Goal: Task Accomplishment & Management: Complete application form

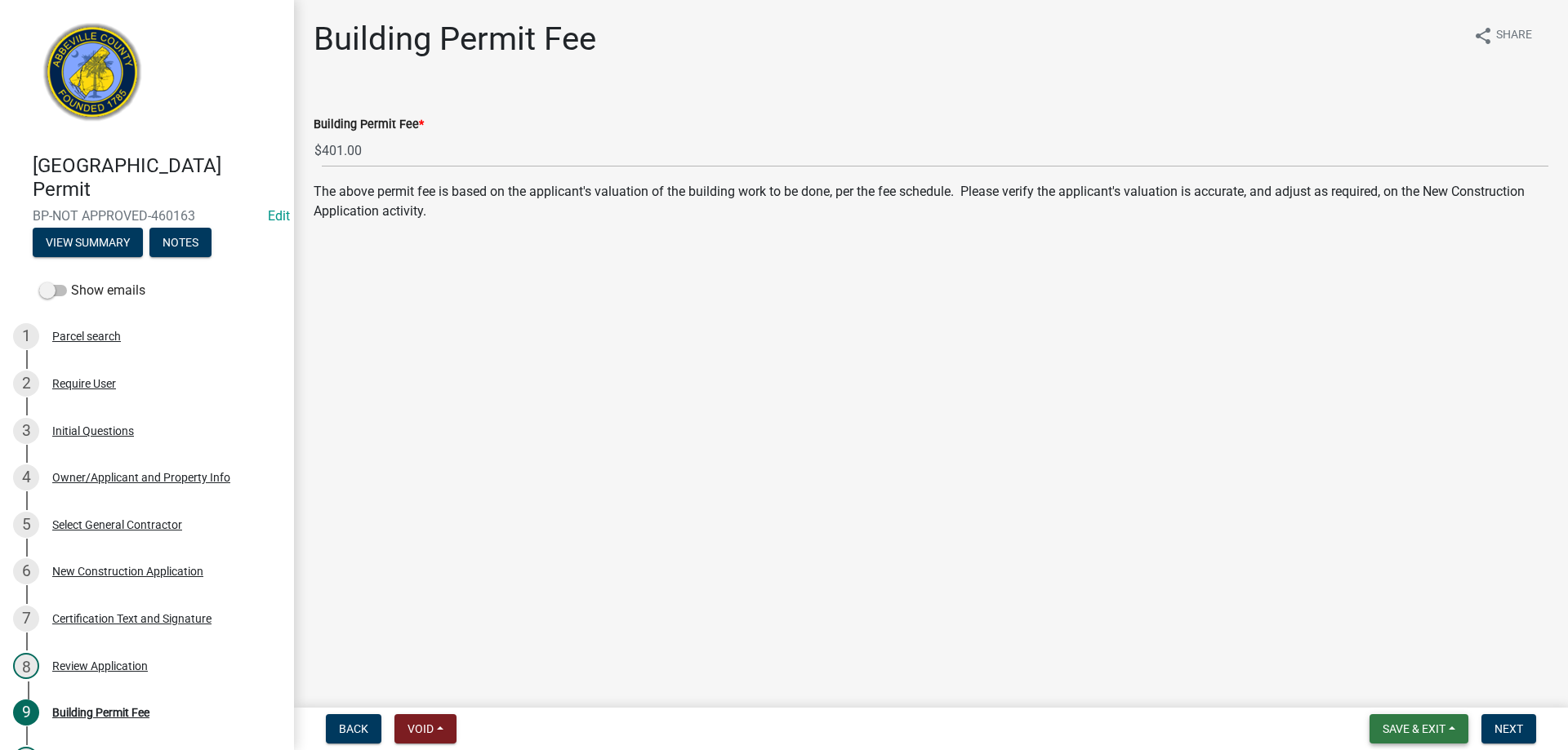
click at [1419, 729] on span "Save & Exit" at bounding box center [1414, 729] width 63 height 13
click at [1406, 688] on button "Save & Exit" at bounding box center [1403, 687] width 130 height 39
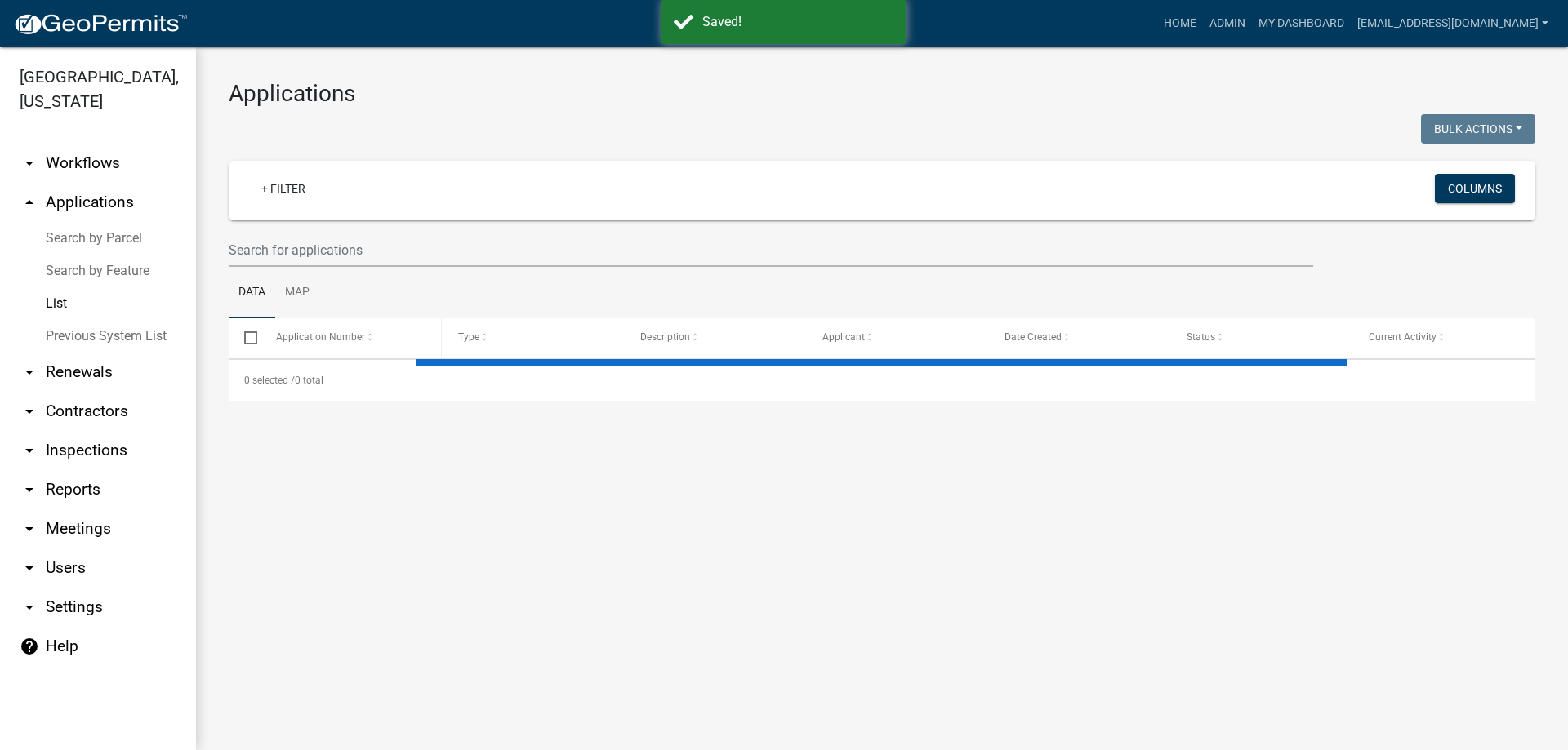
select select "3: 100"
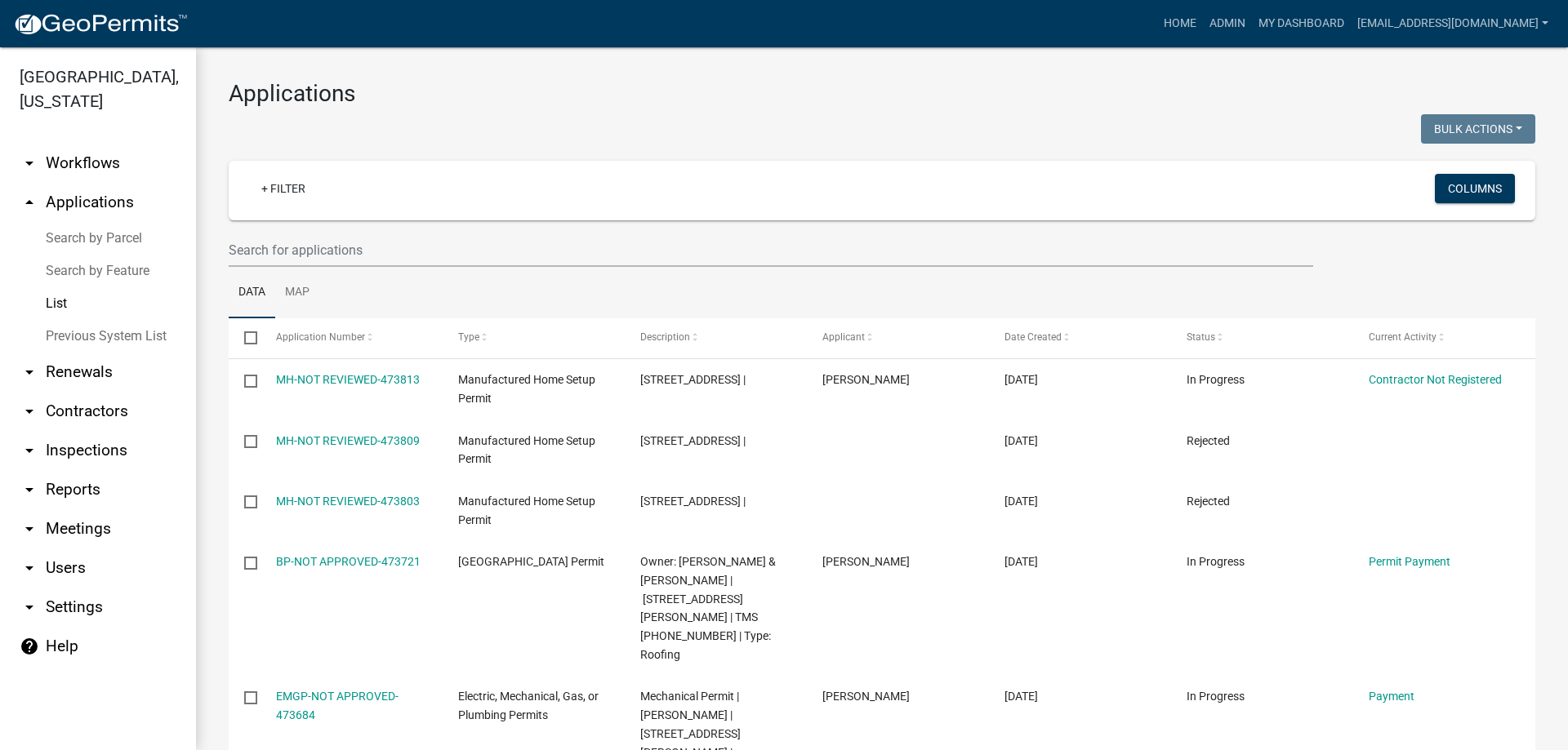
click at [55, 298] on link "List" at bounding box center [98, 303] width 196 height 33
click at [420, 251] on input "text" at bounding box center [771, 250] width 1085 height 33
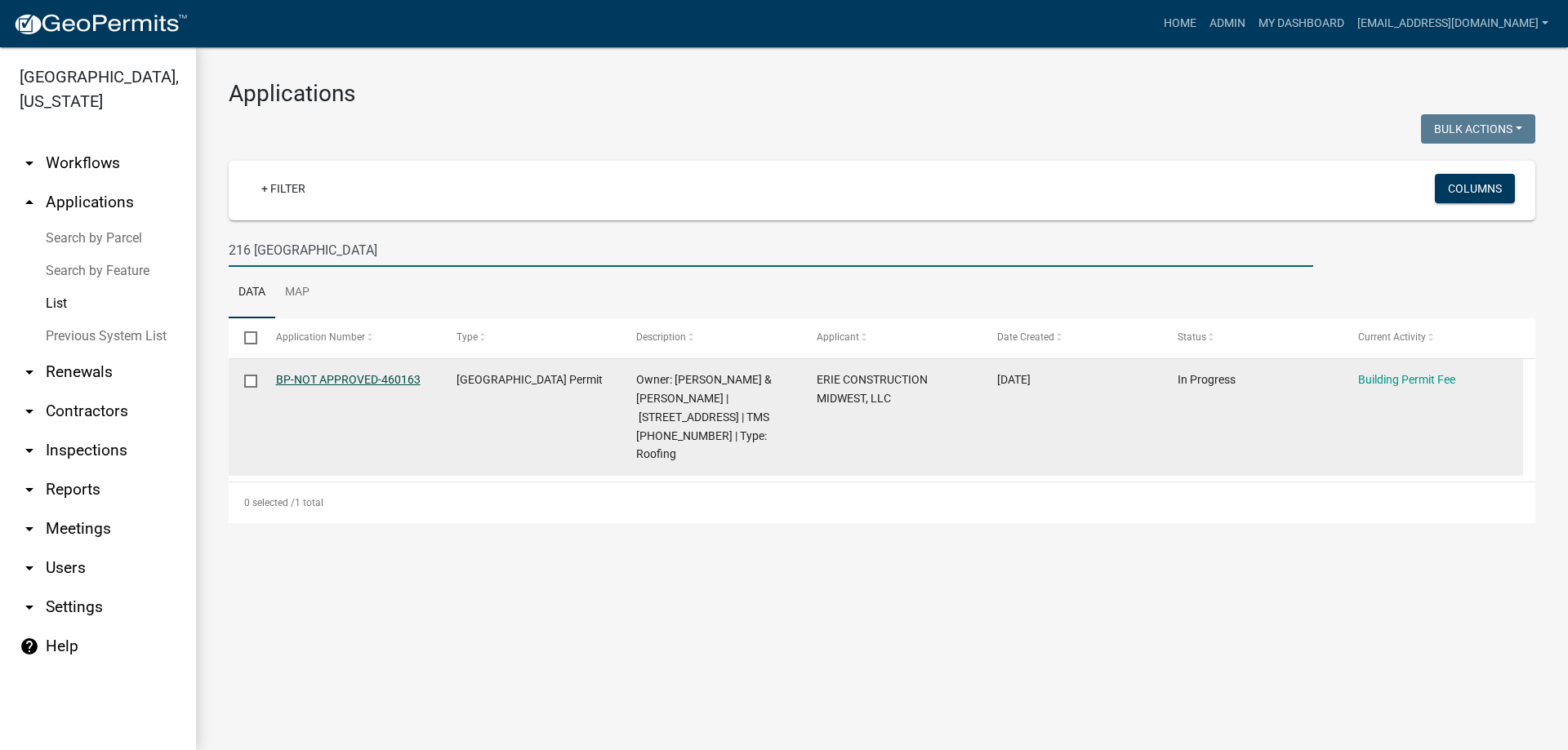
type input "216 Hanover"
click at [363, 376] on link "BP-NOT APPROVED-460163" at bounding box center [348, 380] width 144 height 13
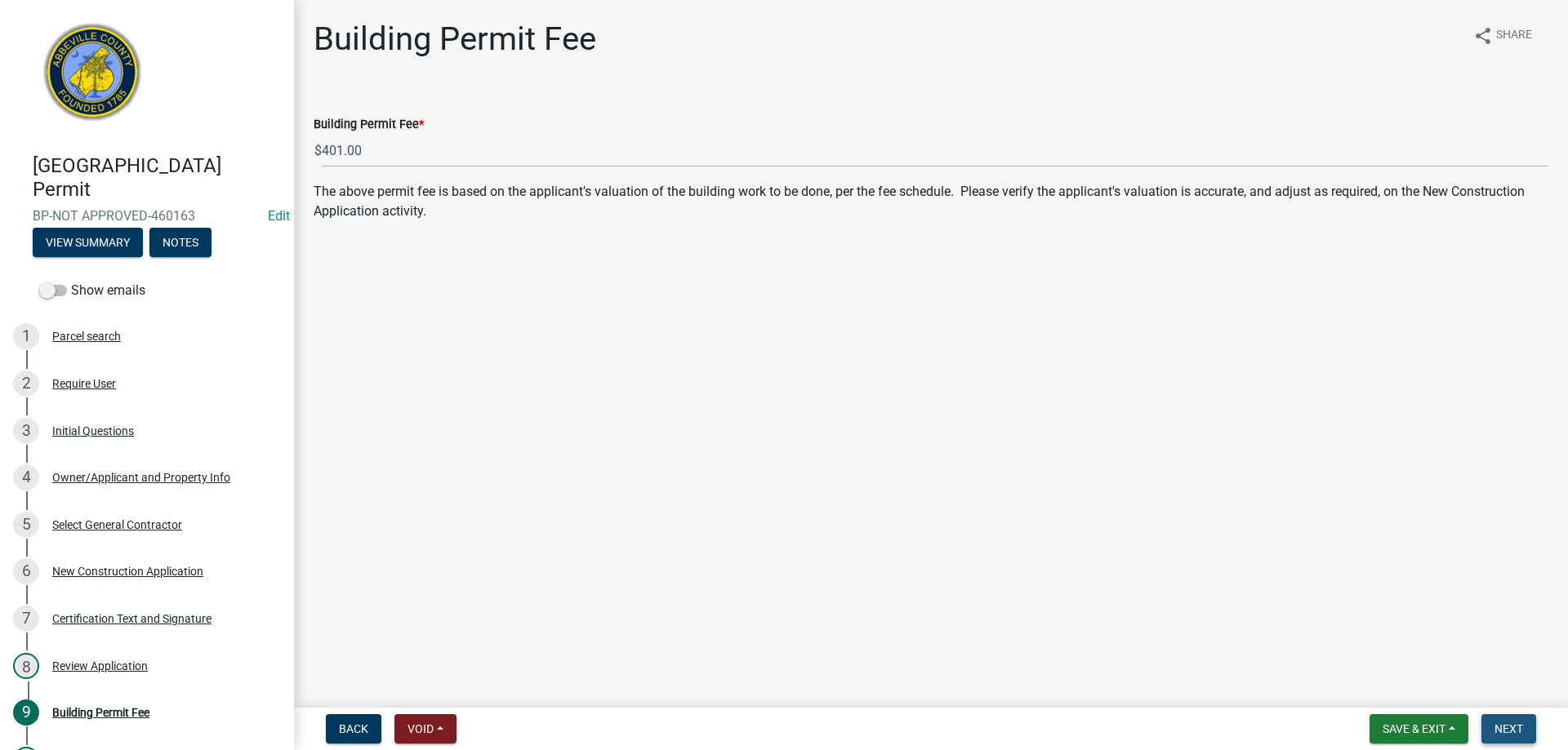
click at [1518, 727] on span "Next" at bounding box center [1508, 729] width 29 height 13
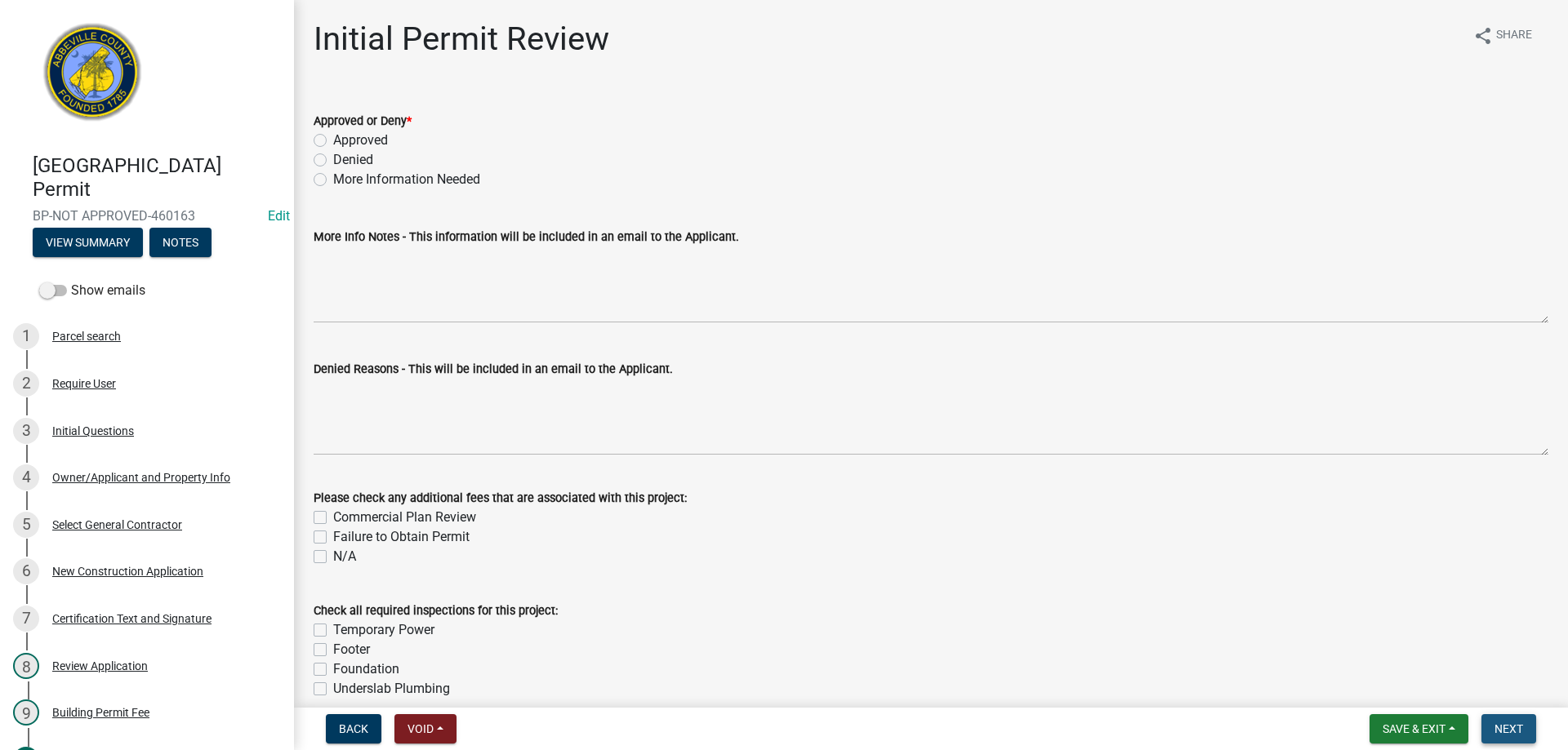
click at [1513, 730] on span "Next" at bounding box center [1508, 729] width 29 height 13
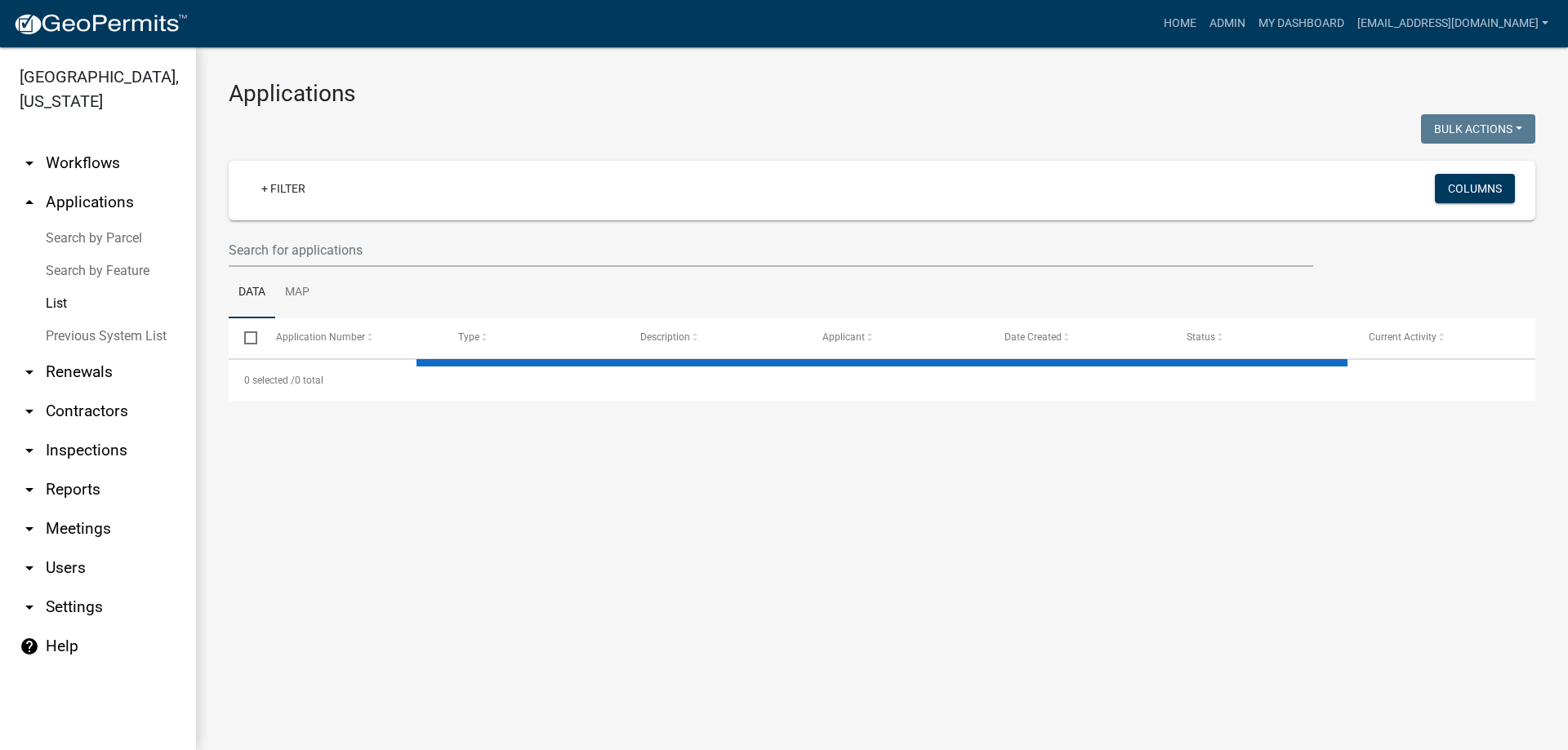
select select "3: 100"
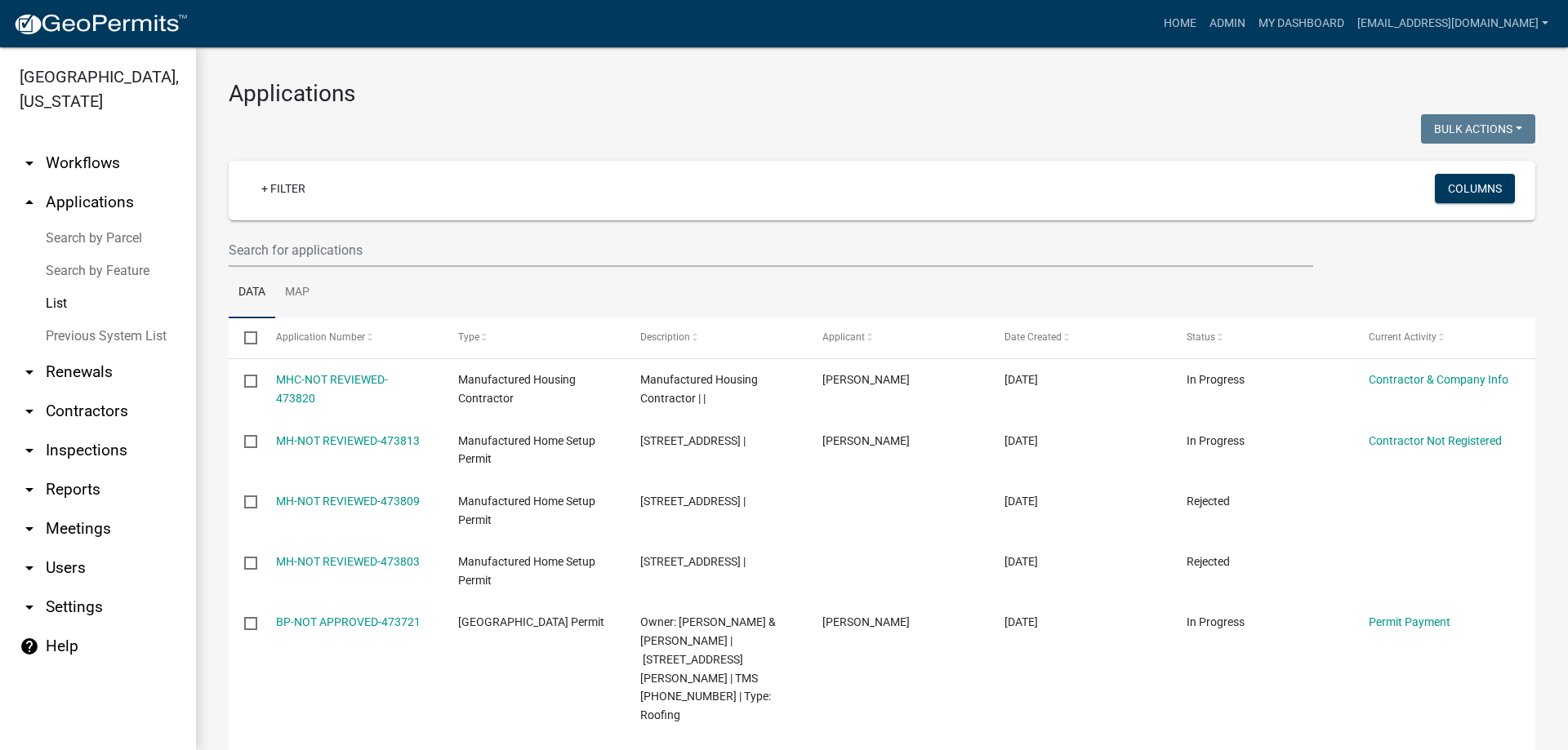
click at [61, 305] on link "List" at bounding box center [98, 303] width 196 height 33
click at [399, 247] on input "text" at bounding box center [771, 250] width 1085 height 33
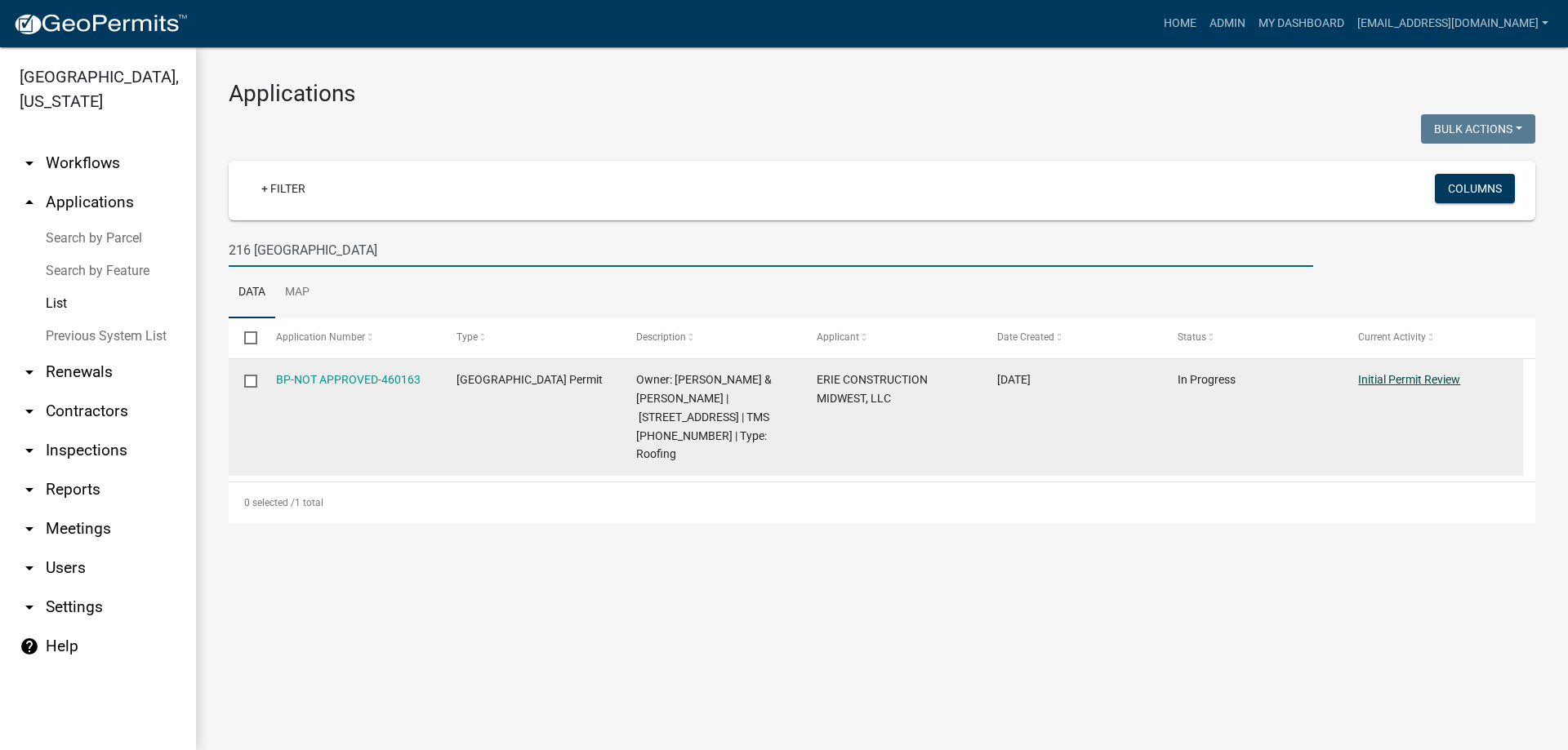
type input "216 Hanover"
click at [1415, 378] on link "Initial Permit Review" at bounding box center [1410, 380] width 102 height 13
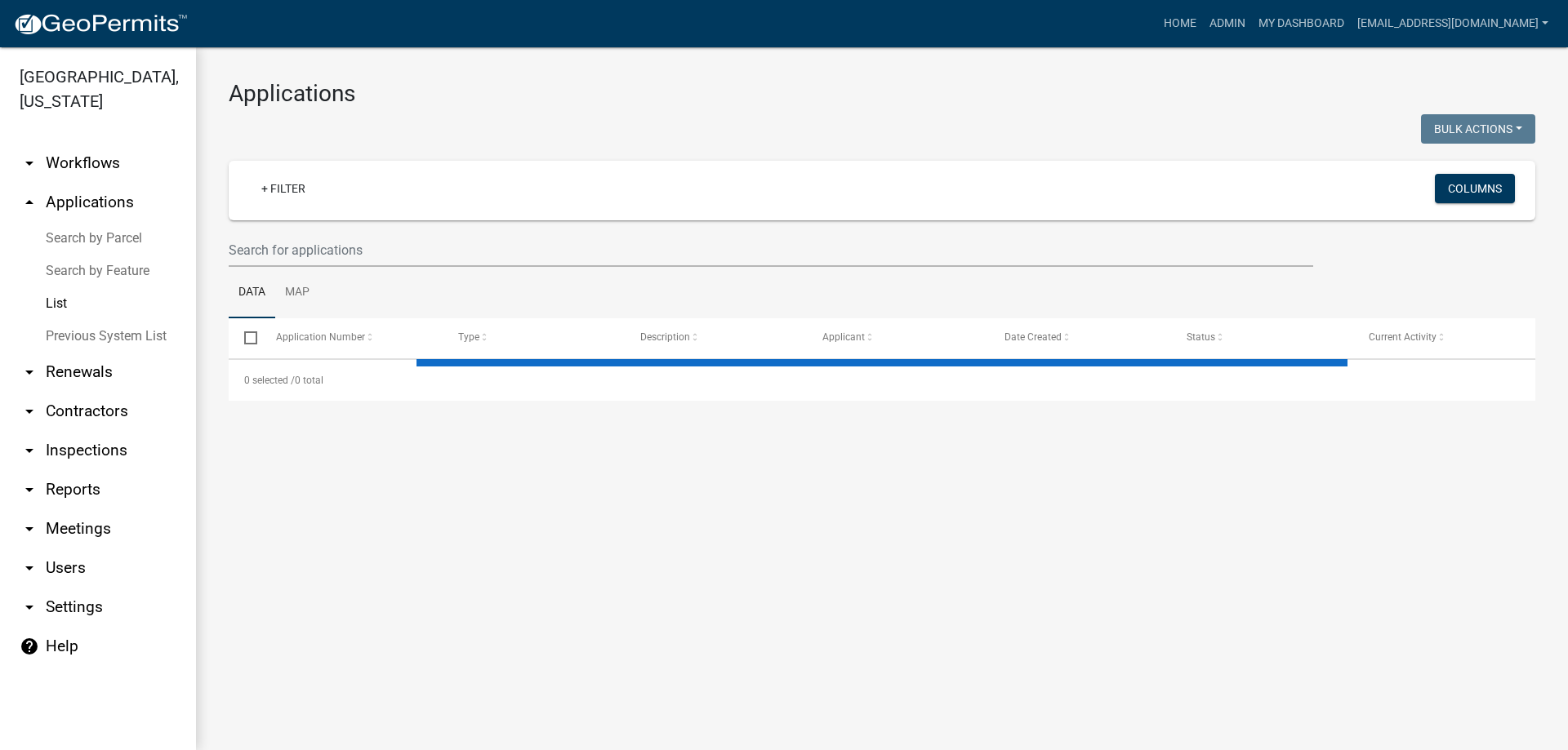
select select "3: 100"
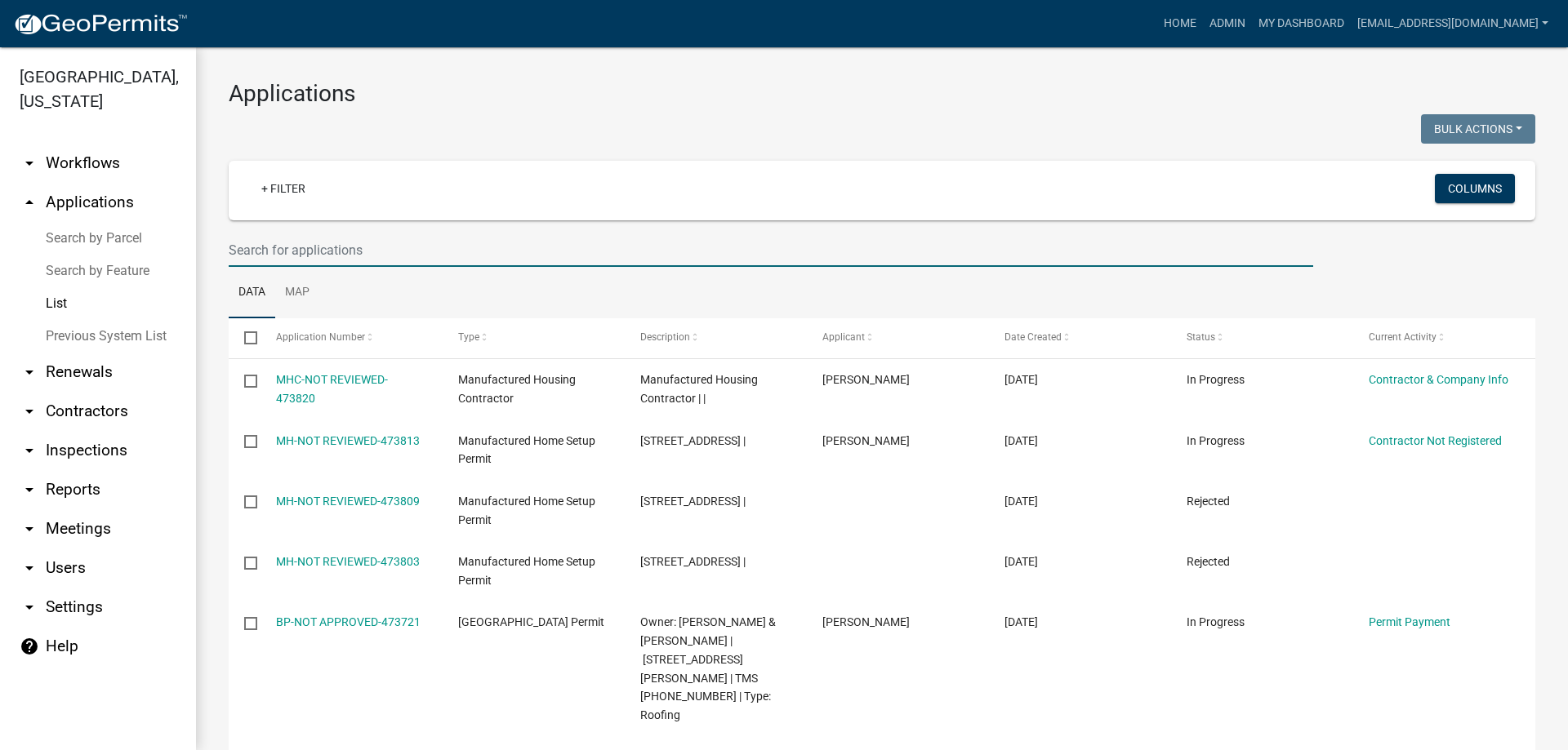
click at [388, 246] on input "text" at bounding box center [771, 250] width 1085 height 33
click at [401, 254] on input "text" at bounding box center [771, 250] width 1085 height 33
click at [61, 300] on link "List" at bounding box center [98, 303] width 196 height 33
click at [399, 249] on input "text" at bounding box center [771, 250] width 1085 height 33
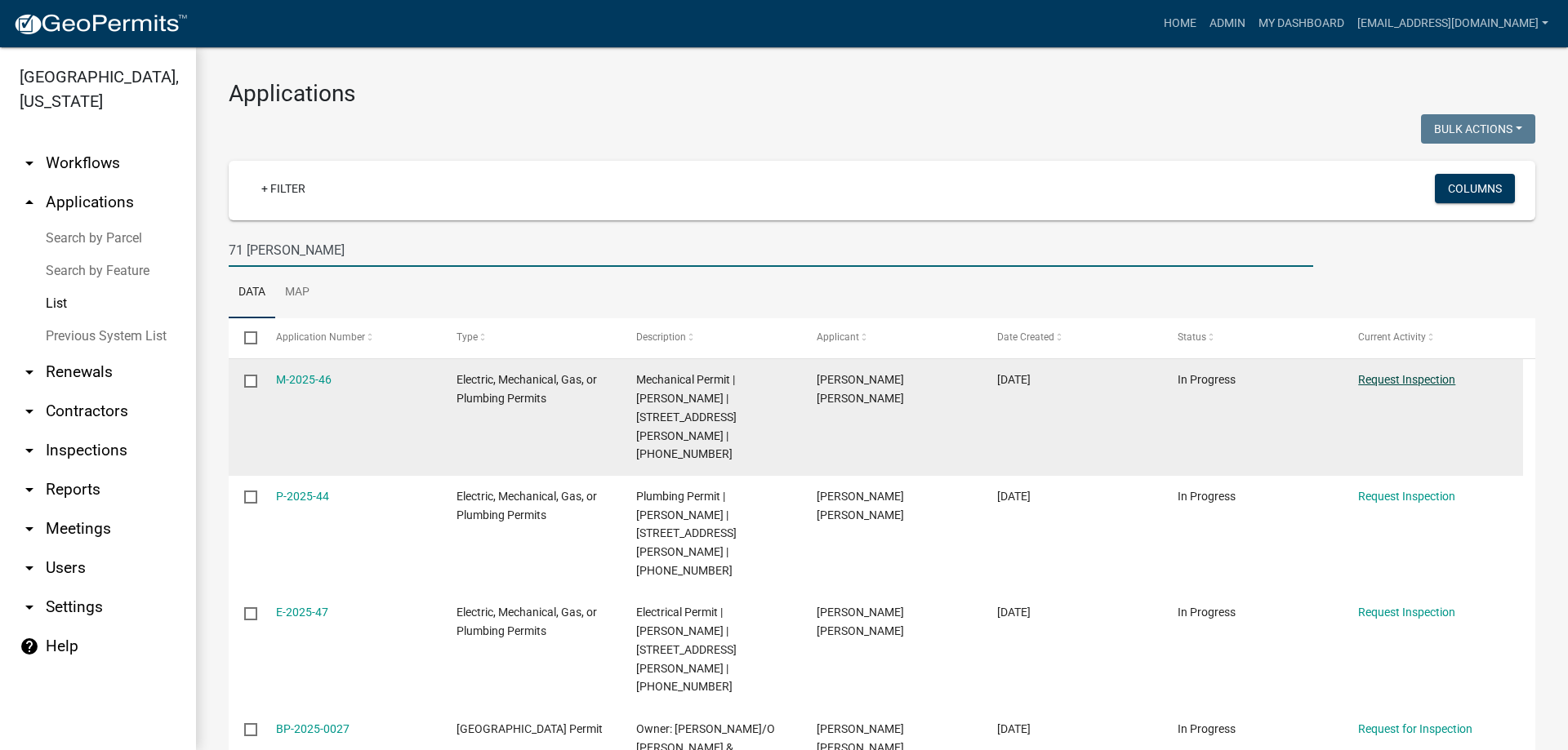
type input "71 [PERSON_NAME]"
click at [1405, 376] on link "Request Inspection" at bounding box center [1407, 380] width 97 height 13
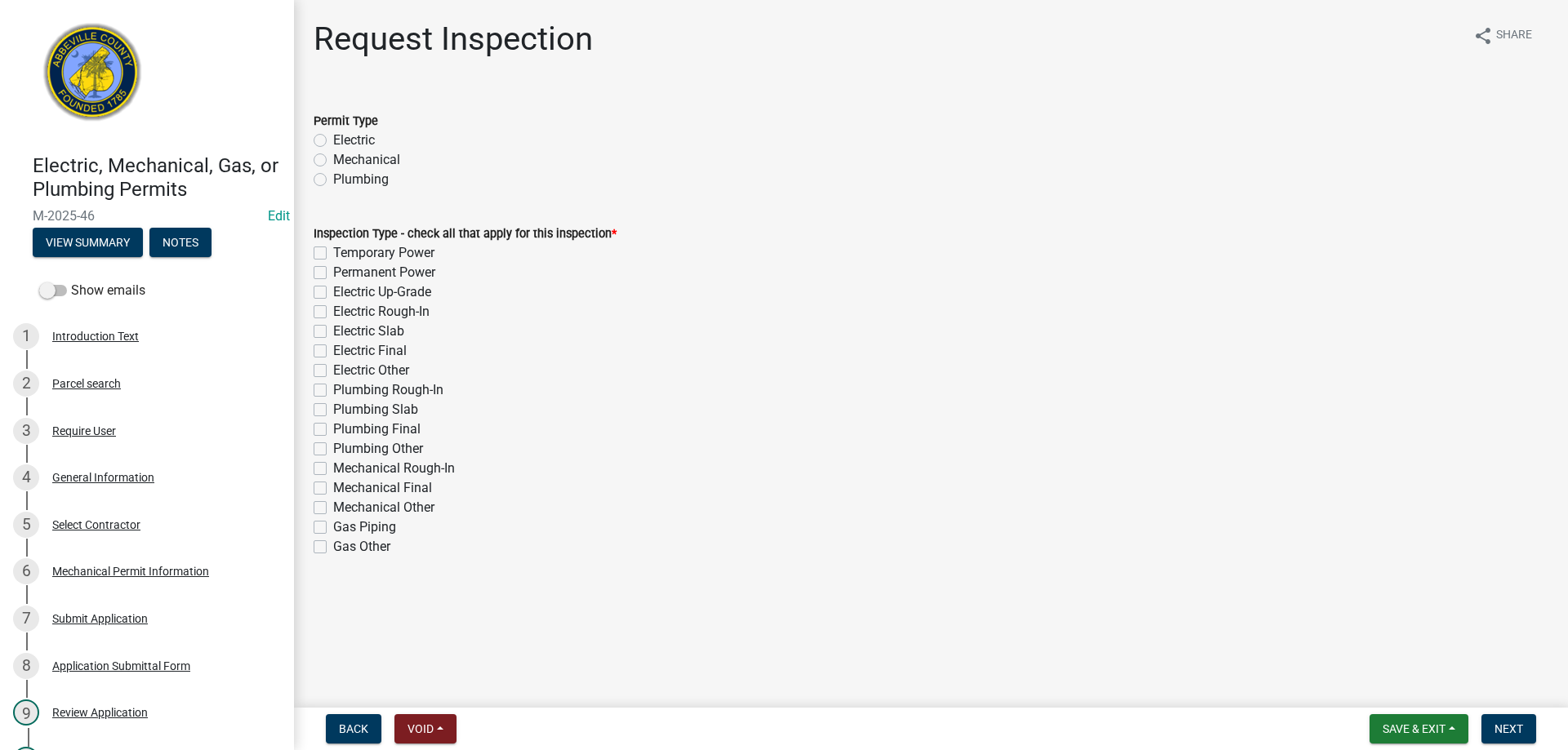
click at [333, 154] on label "Mechanical" at bounding box center [367, 159] width 67 height 20
click at [333, 154] on input "Mechanical" at bounding box center [338, 154] width 10 height 10
radio input "true"
click at [333, 469] on label "Mechanical Rough-In" at bounding box center [394, 468] width 122 height 20
click at [333, 469] on input "Mechanical Rough-In" at bounding box center [338, 463] width 10 height 10
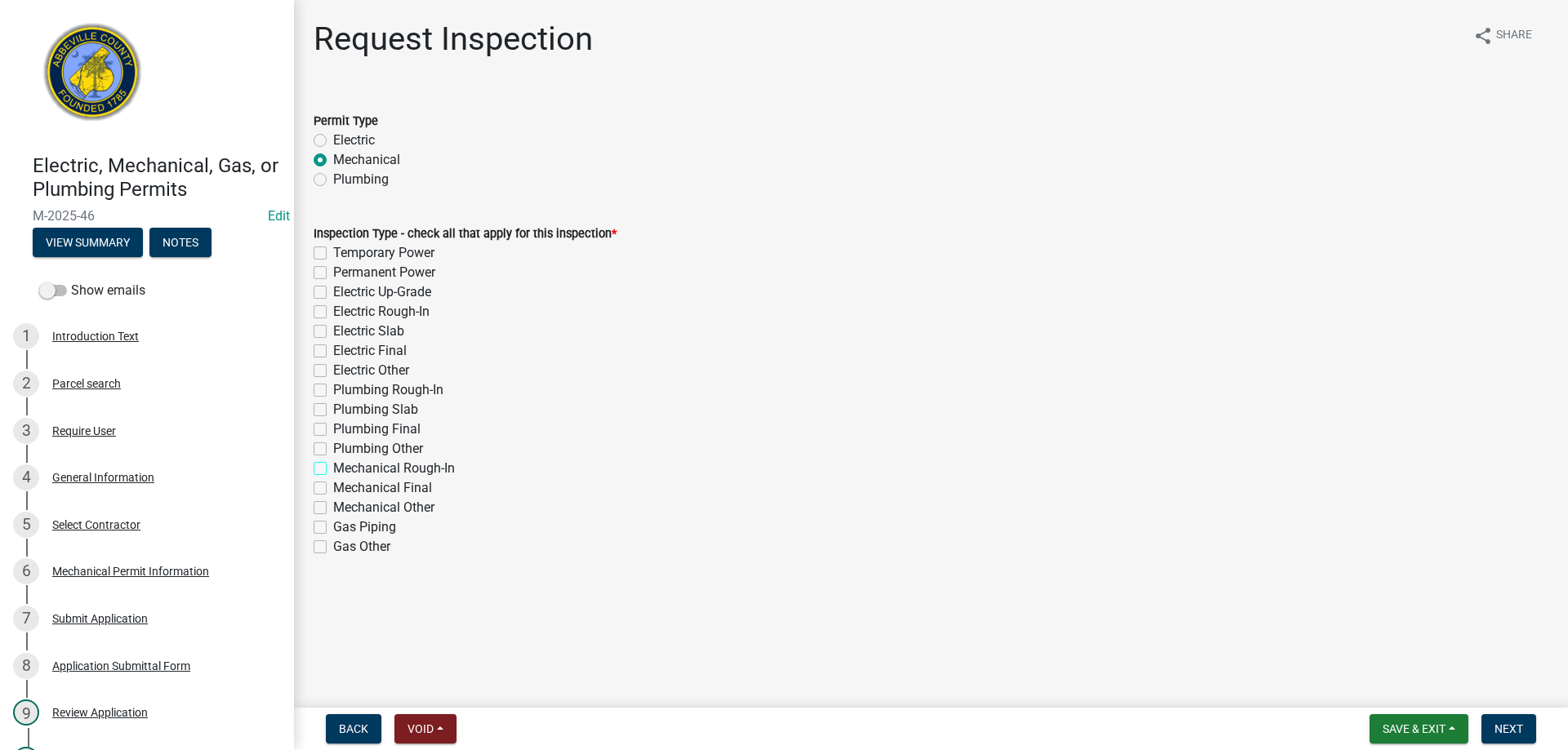
checkbox input "true"
checkbox input "false"
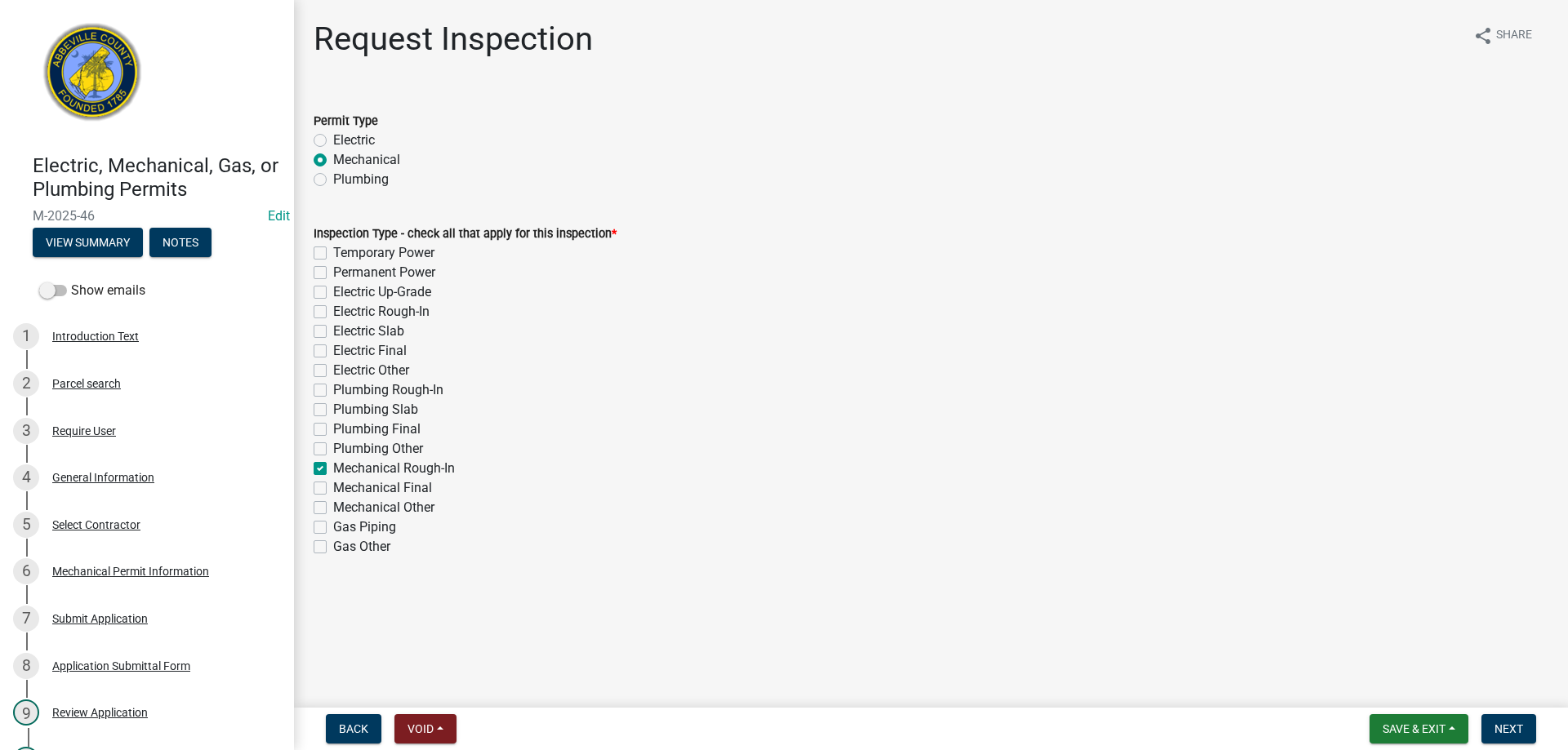
checkbox input "false"
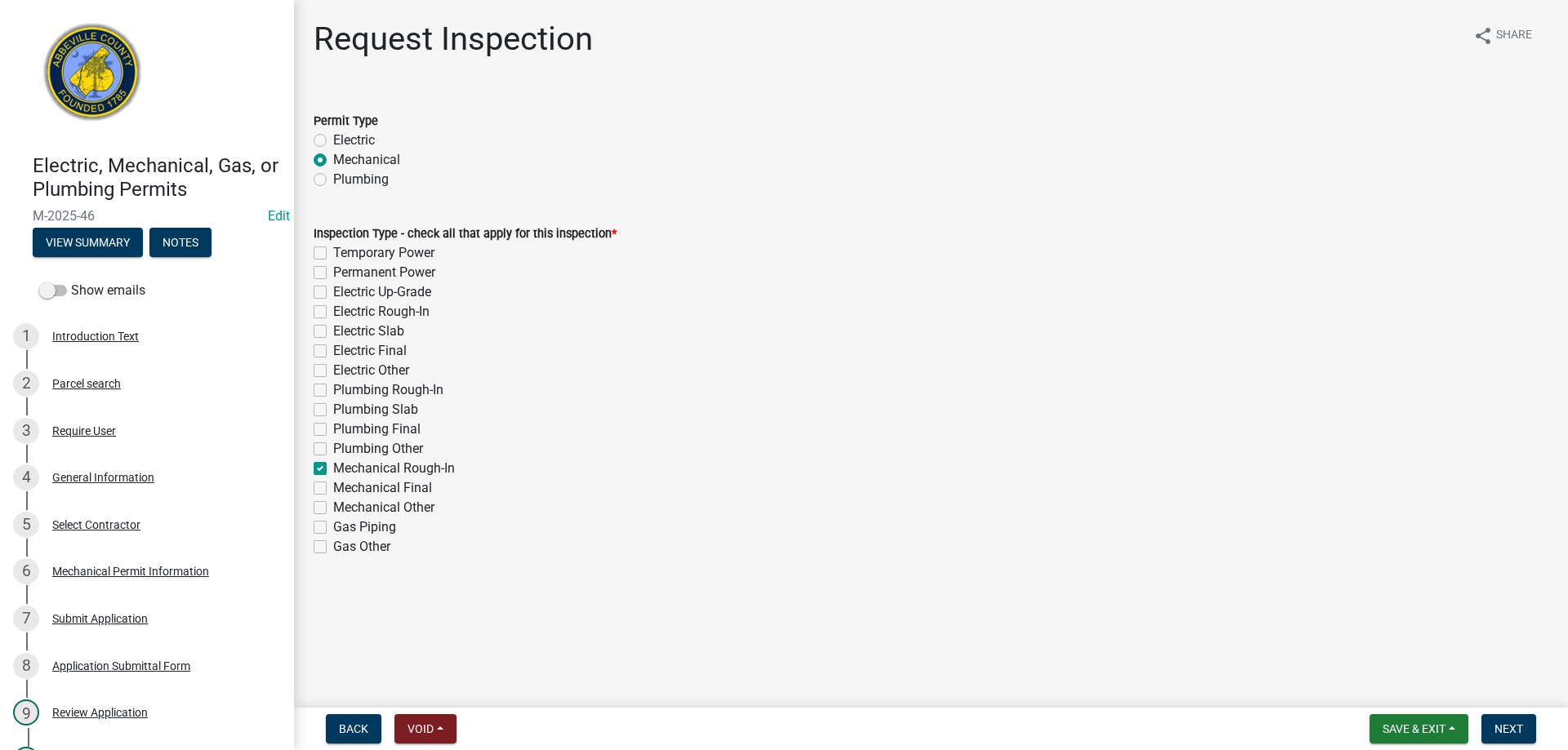
checkbox input "false"
checkbox input "true"
checkbox input "false"
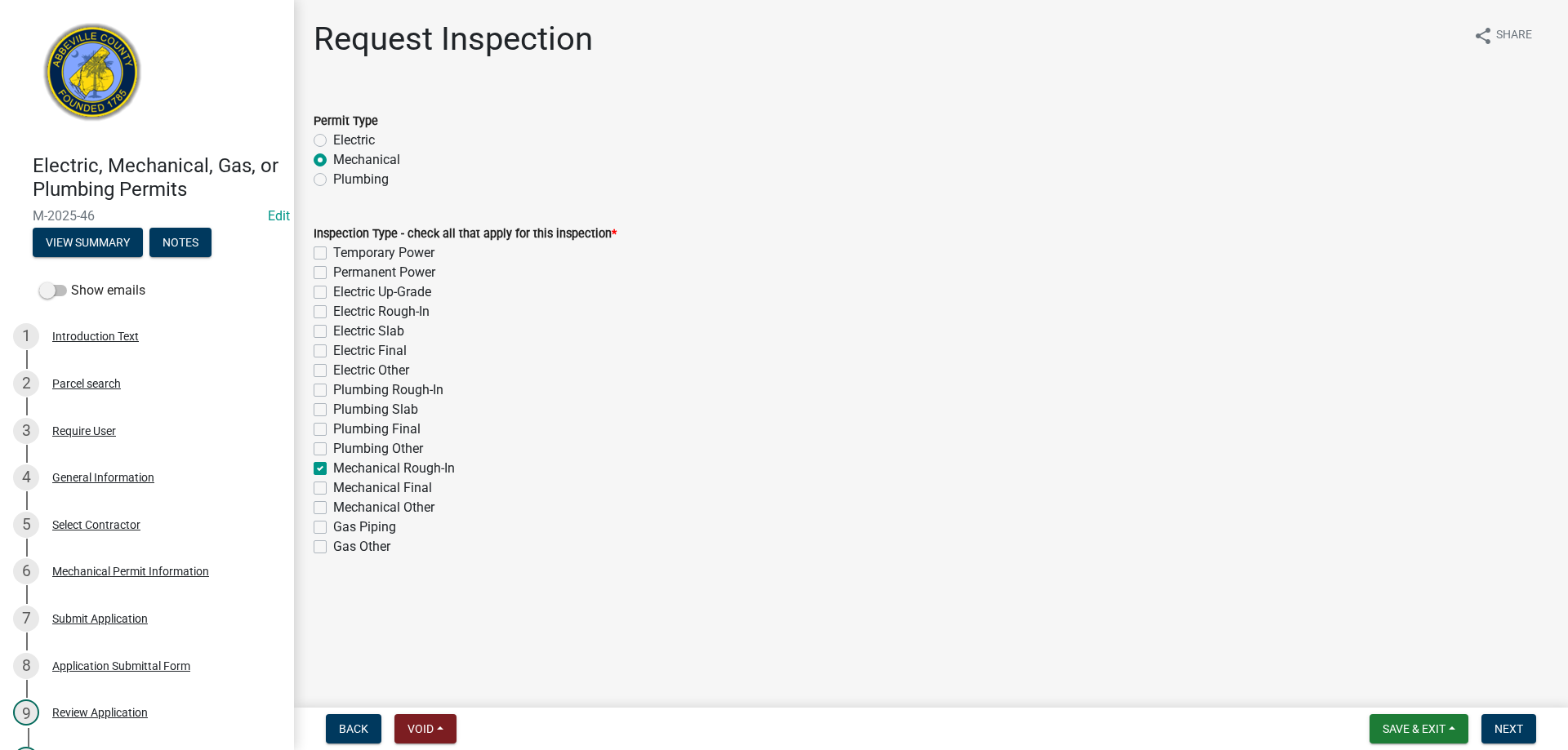
checkbox input "false"
click at [1507, 726] on span "Next" at bounding box center [1508, 729] width 29 height 13
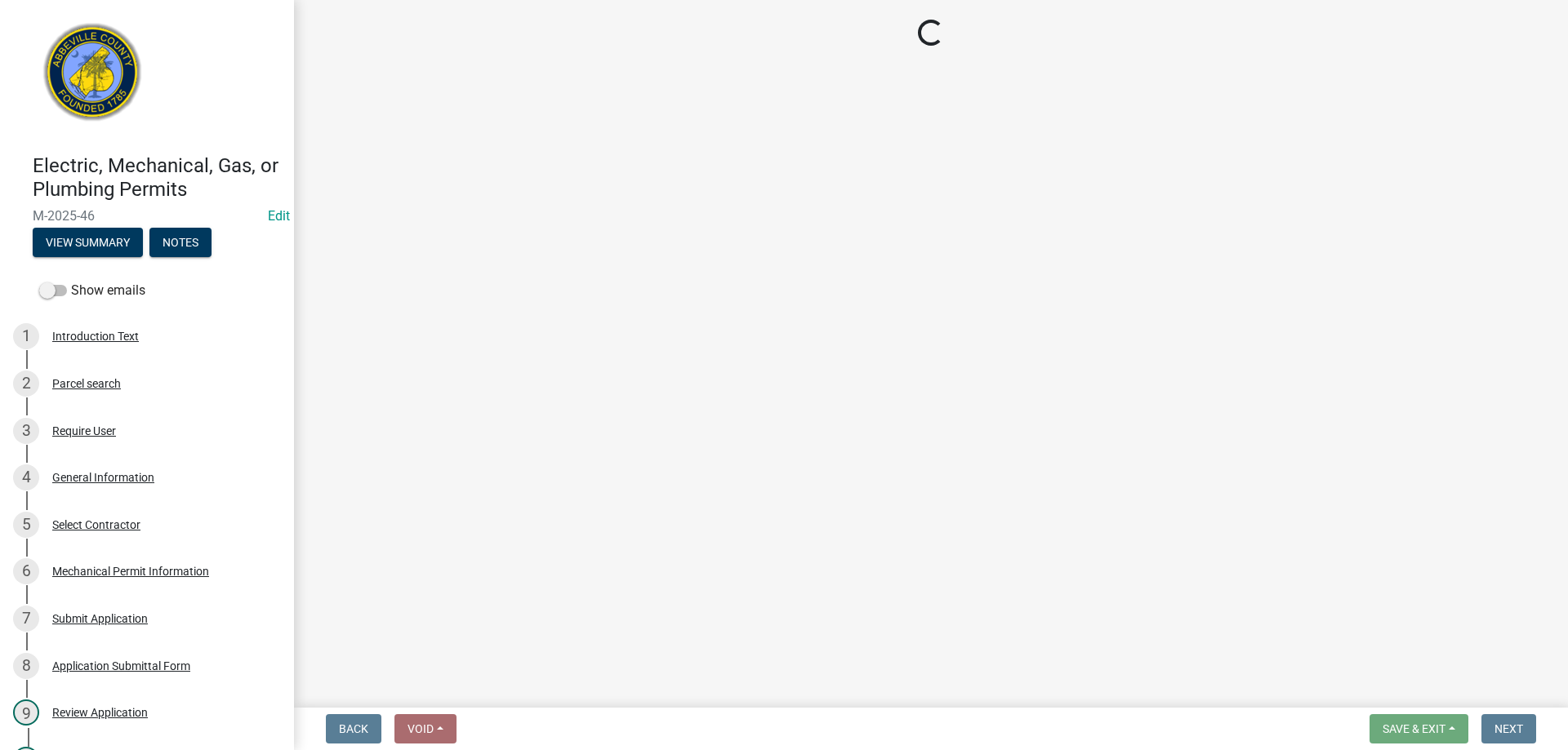
select select "896ec84b-7942-43b9-a78d-4f1554b7930c"
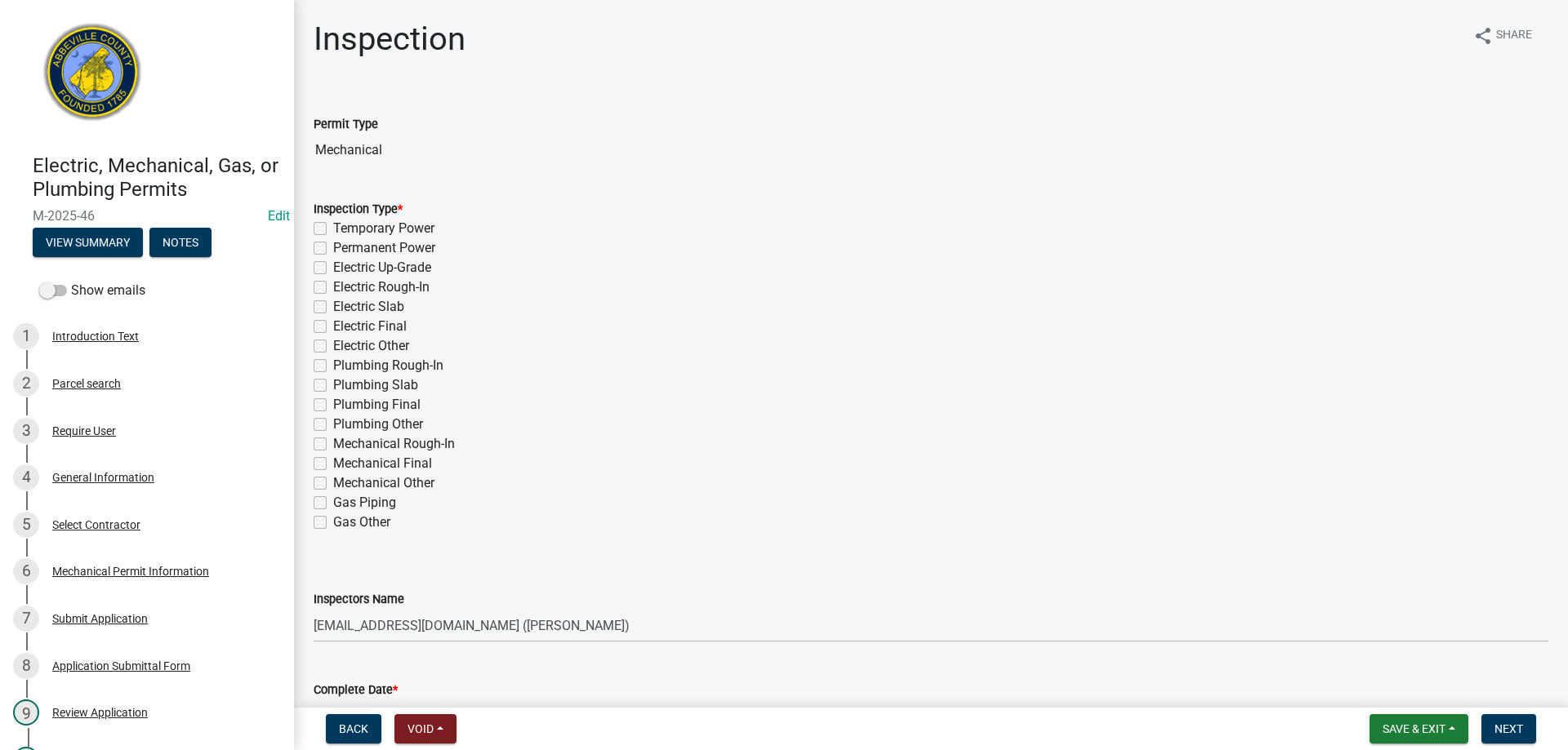
click at [333, 446] on label "Mechanical Rough-In" at bounding box center [394, 444] width 122 height 20
click at [333, 445] on input "Mechanical Rough-In" at bounding box center [338, 439] width 10 height 10
checkbox input "true"
checkbox input "false"
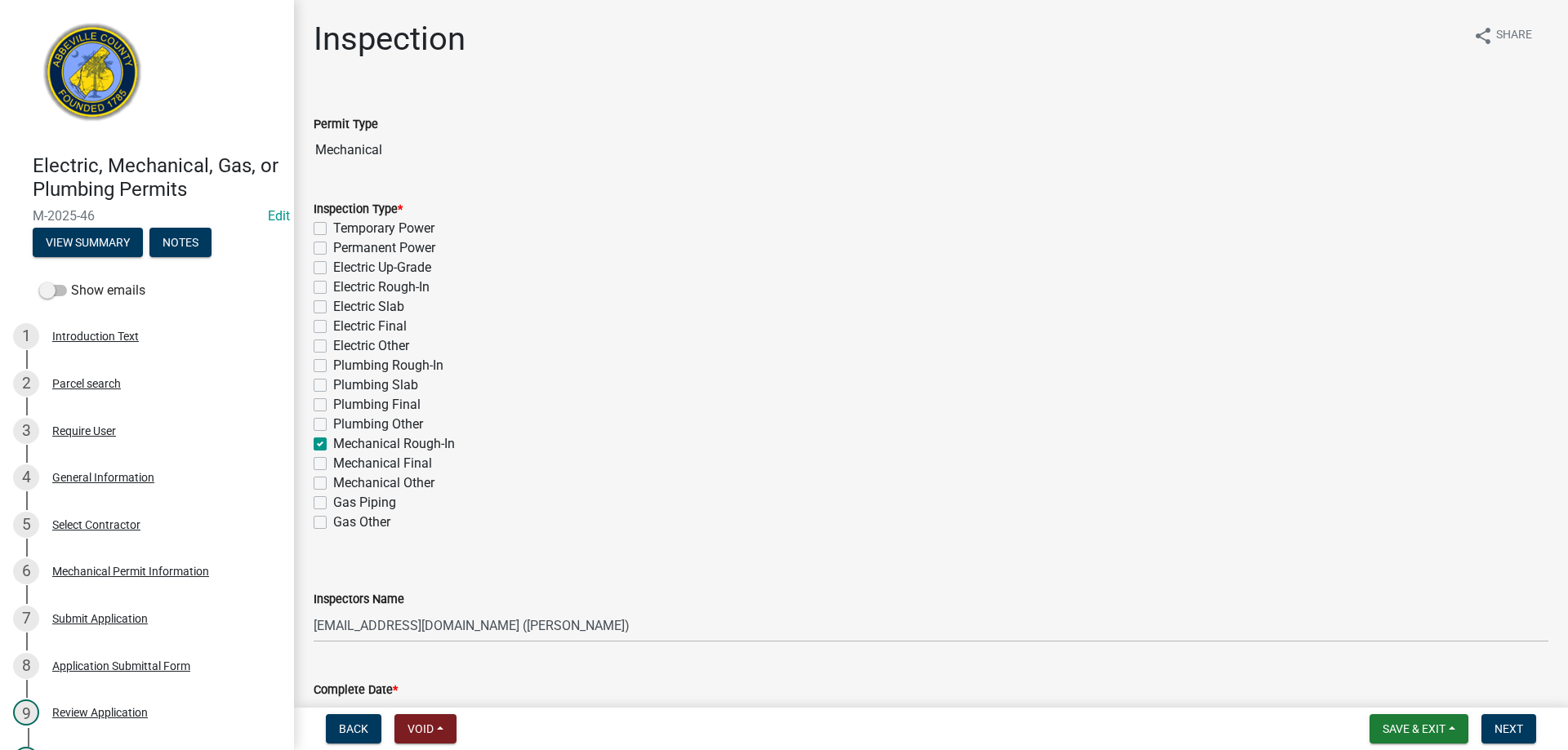
checkbox input "false"
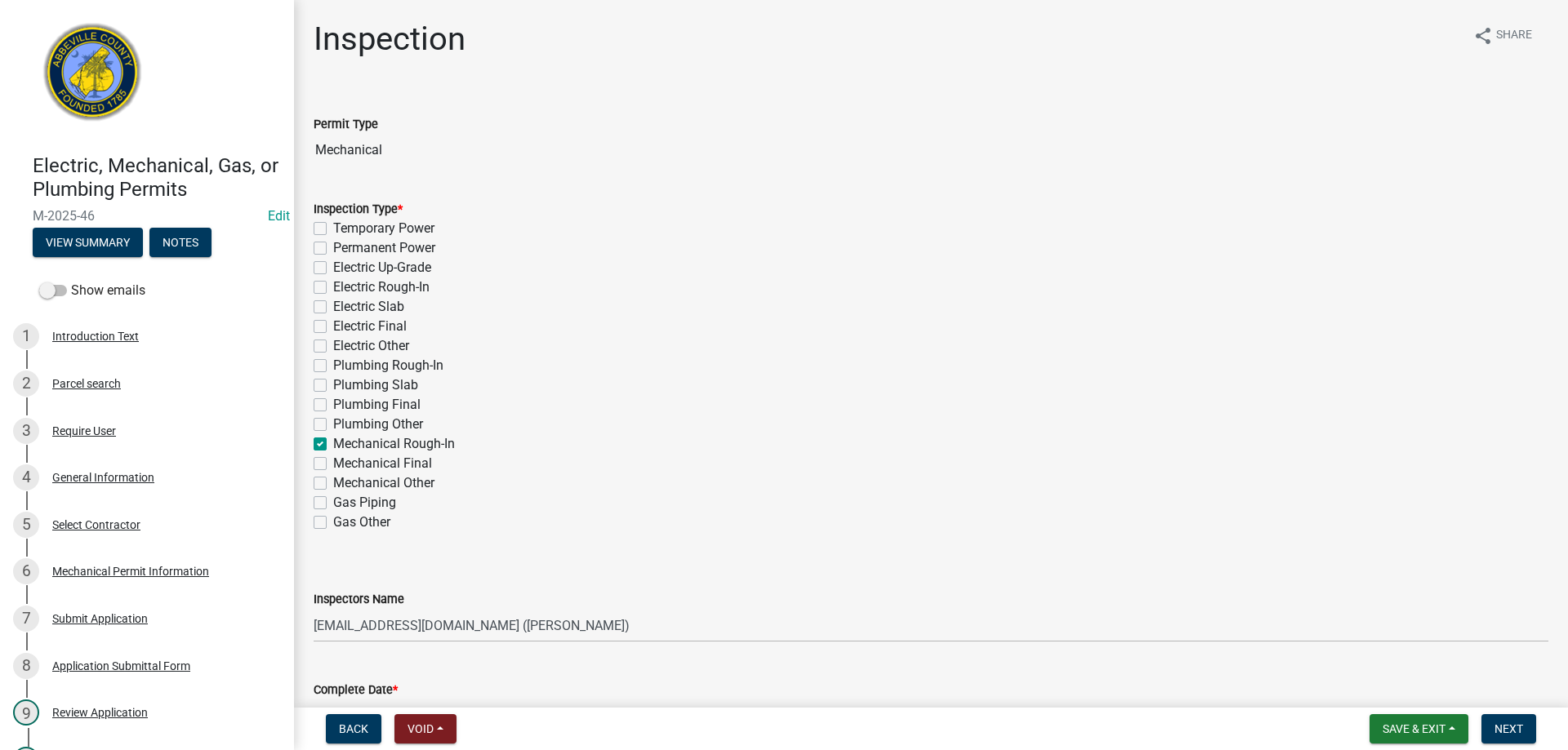
checkbox input "false"
checkbox input "true"
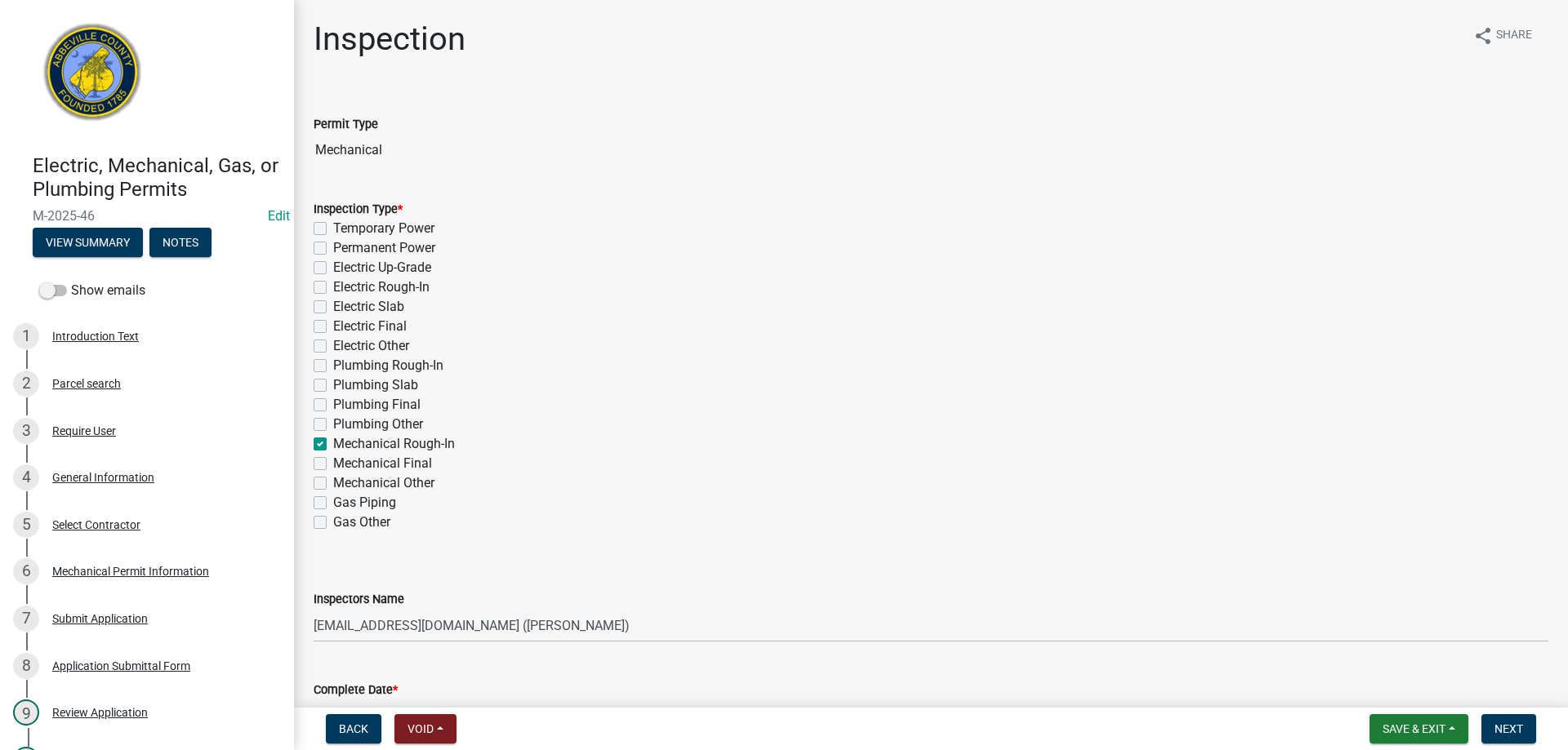
checkbox input "false"
click at [643, 624] on select "Select Item... [EMAIL_ADDRESS][DOMAIN_NAME] ([PERSON_NAME]) [EMAIL_ADDRESS][DOM…" at bounding box center [931, 625] width 1235 height 33
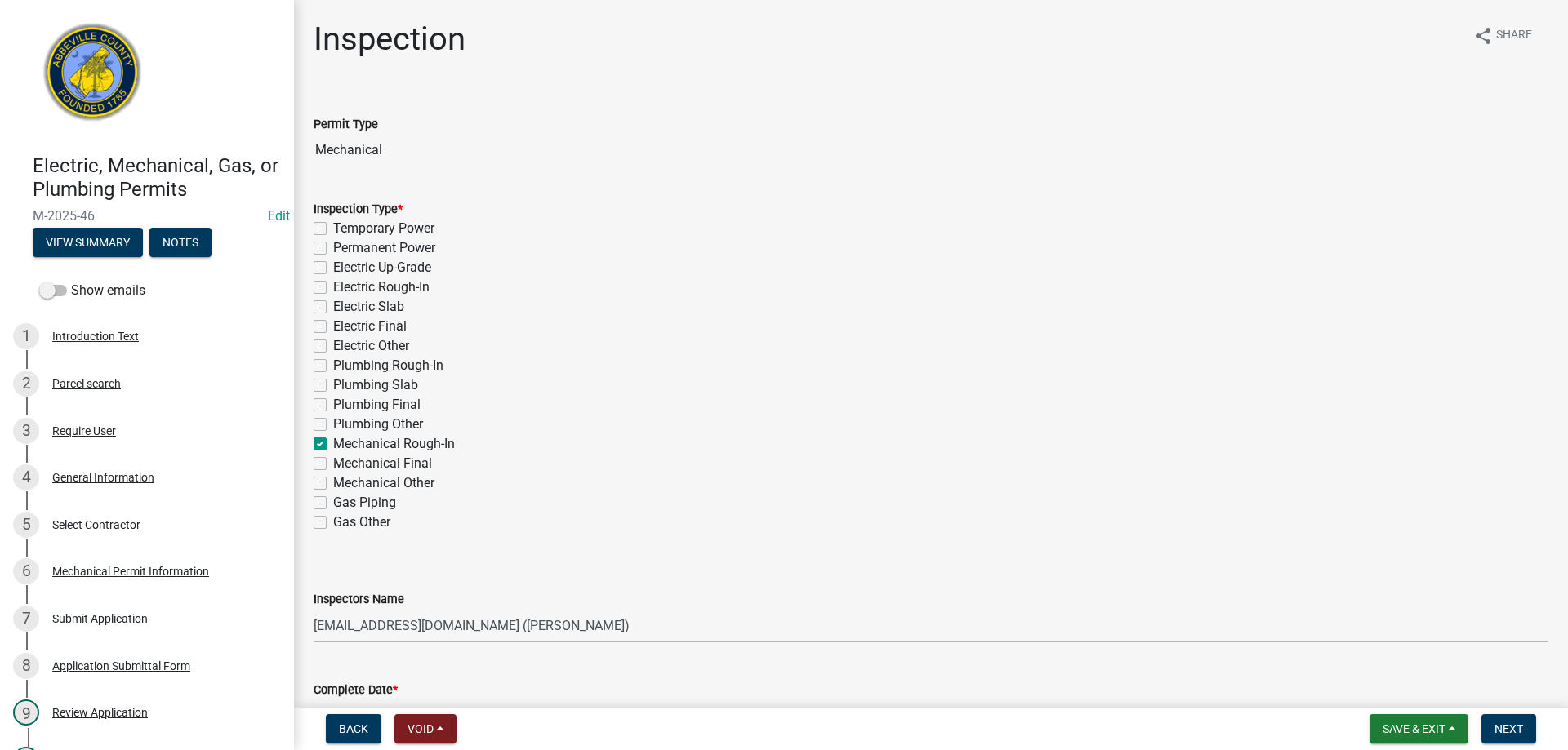
select select "56be3ac8-4e2d-49a7-9260-658958e29c03"
click at [314, 609] on select "Select Item... [EMAIL_ADDRESS][DOMAIN_NAME] ([PERSON_NAME]) [EMAIL_ADDRESS][DOM…" at bounding box center [931, 625] width 1235 height 33
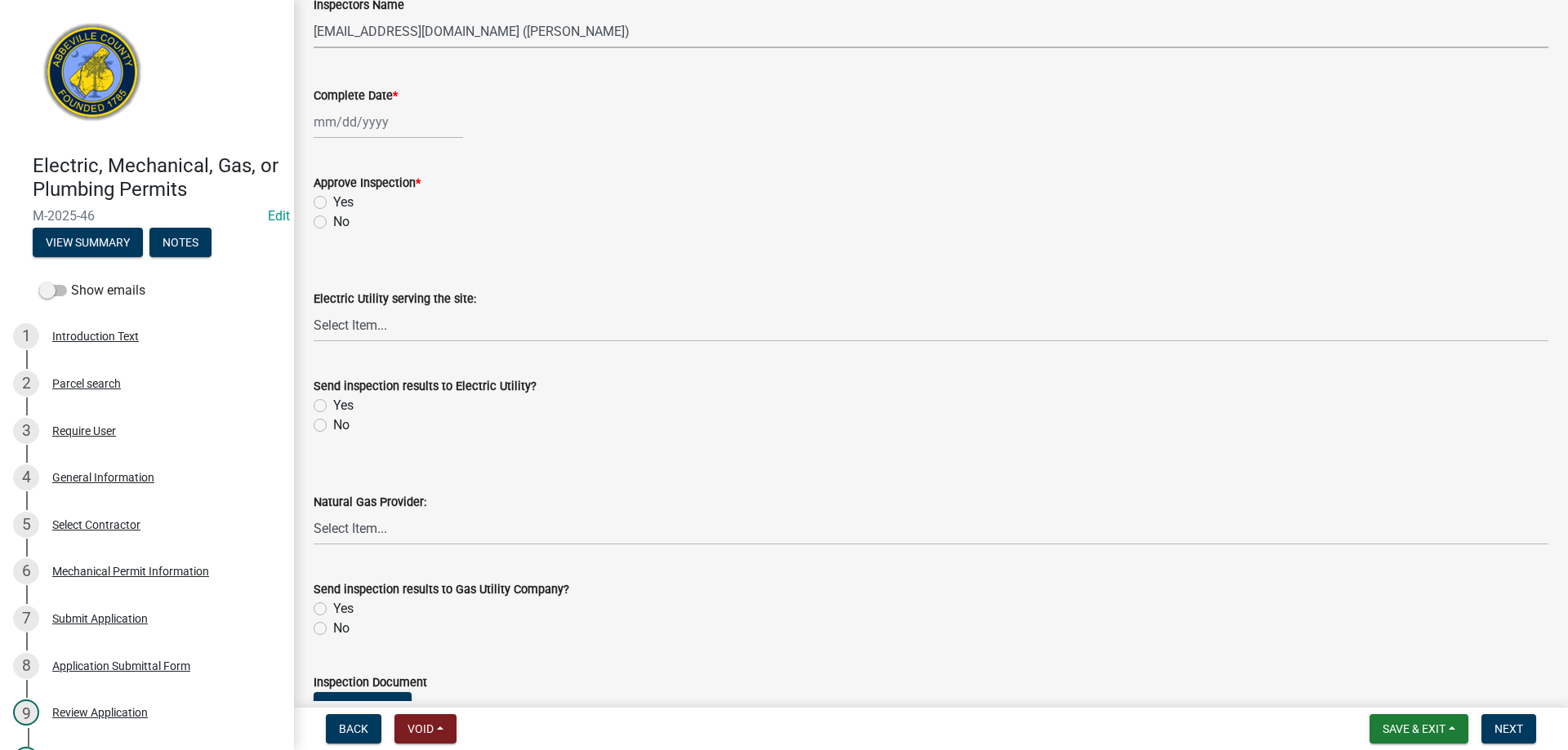
scroll to position [621, 0]
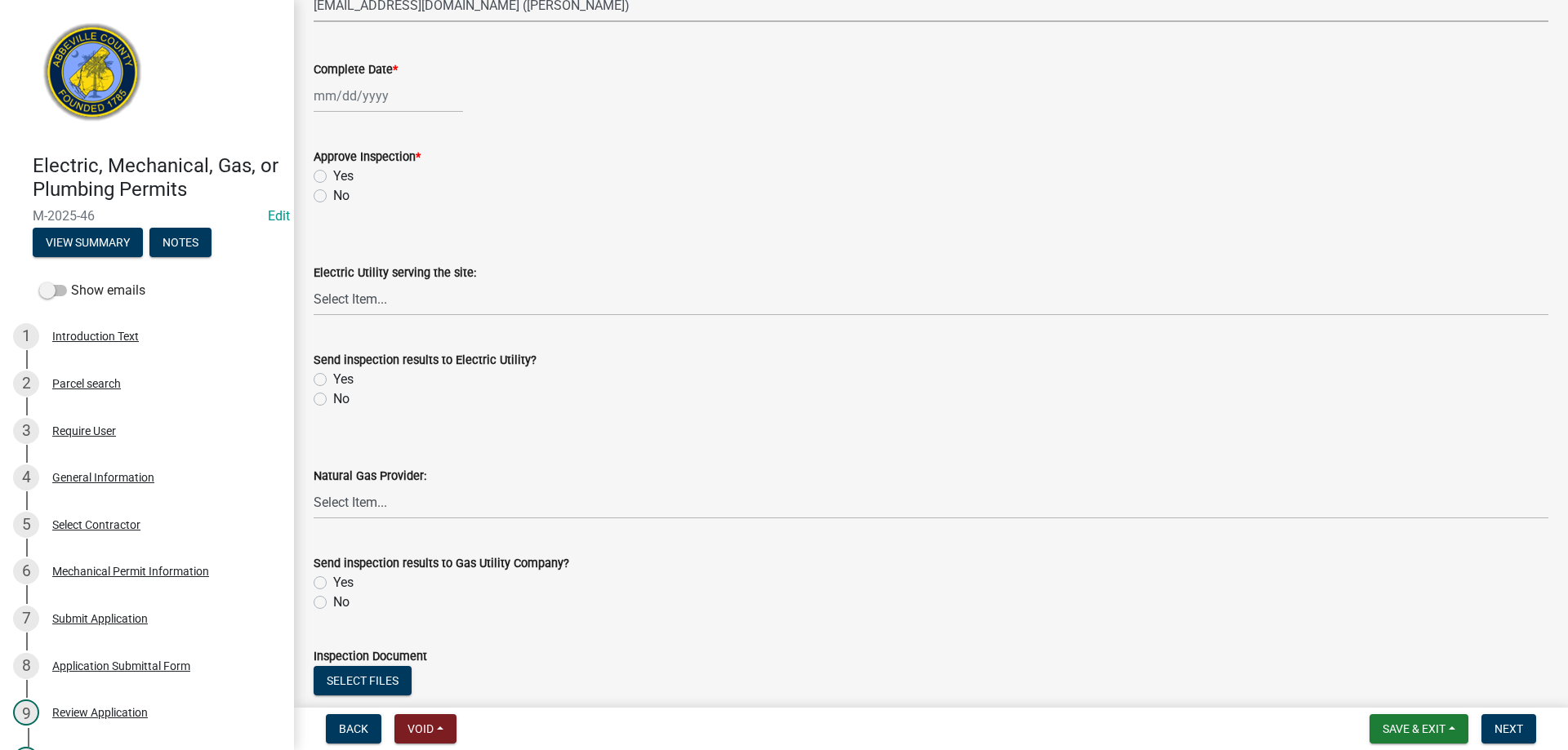
select select "9"
select select "2025"
click at [410, 96] on div "[PERSON_NAME] Feb Mar Apr [PERSON_NAME][DATE] Oct Nov [DATE] 1526 1527 1528 152…" at bounding box center [388, 96] width 150 height 33
click at [402, 177] on div "4" at bounding box center [409, 182] width 26 height 26
type input "[DATE]"
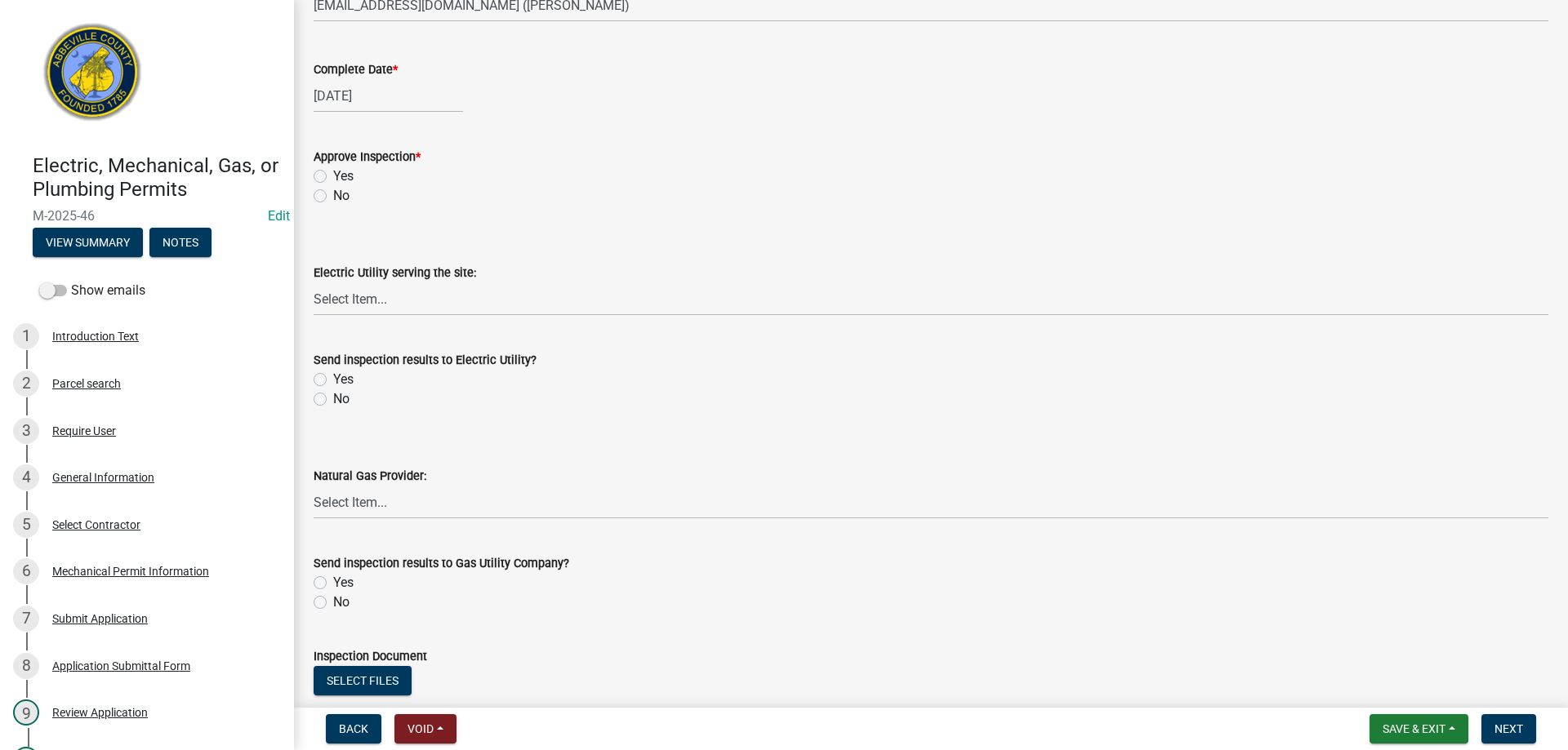
click at [333, 171] on label "Yes" at bounding box center [344, 176] width 20 height 20
click at [333, 171] on input "Yes" at bounding box center [338, 171] width 10 height 10
radio input "true"
click at [333, 400] on label "No" at bounding box center [342, 398] width 17 height 20
click at [333, 400] on input "No" at bounding box center [338, 394] width 10 height 10
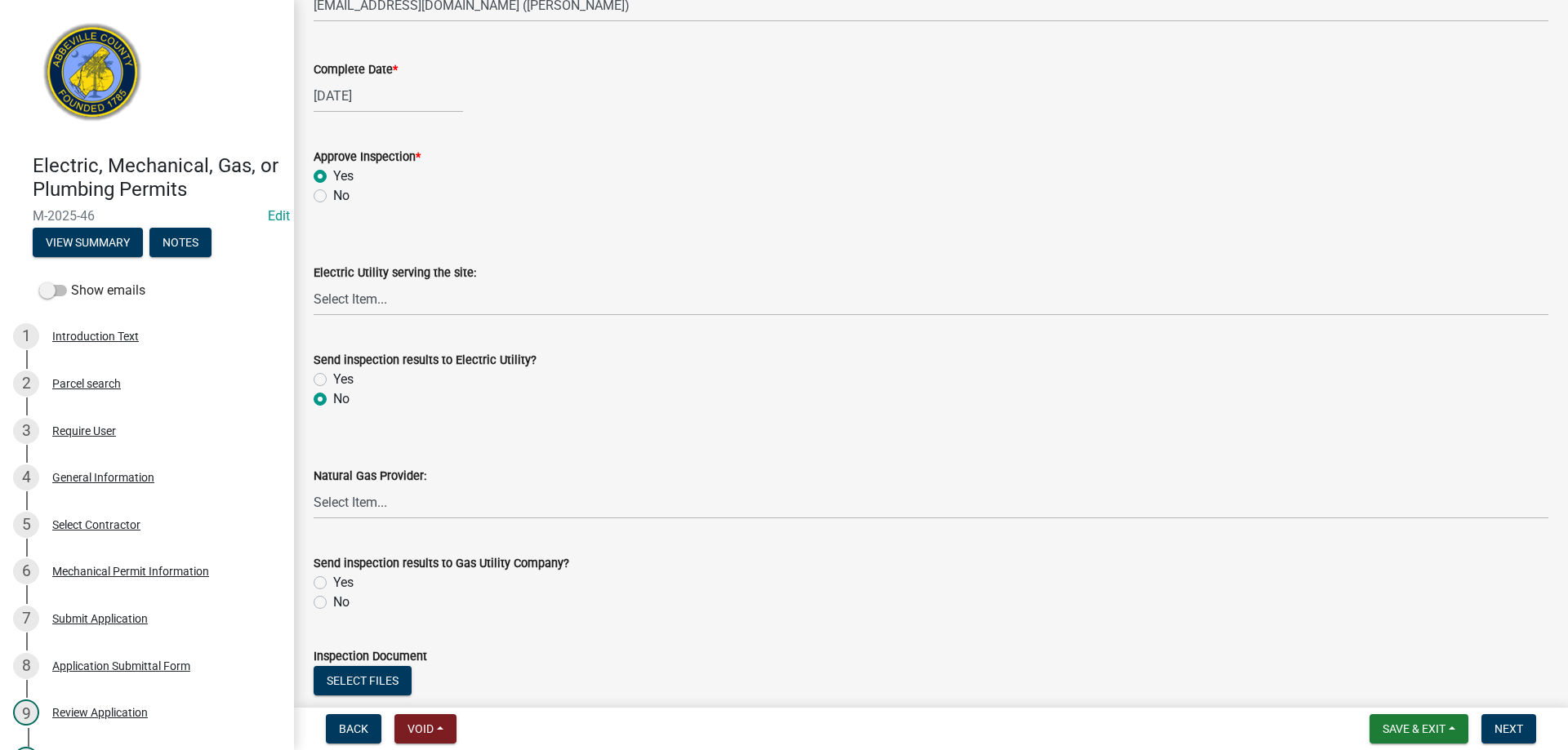
radio input "true"
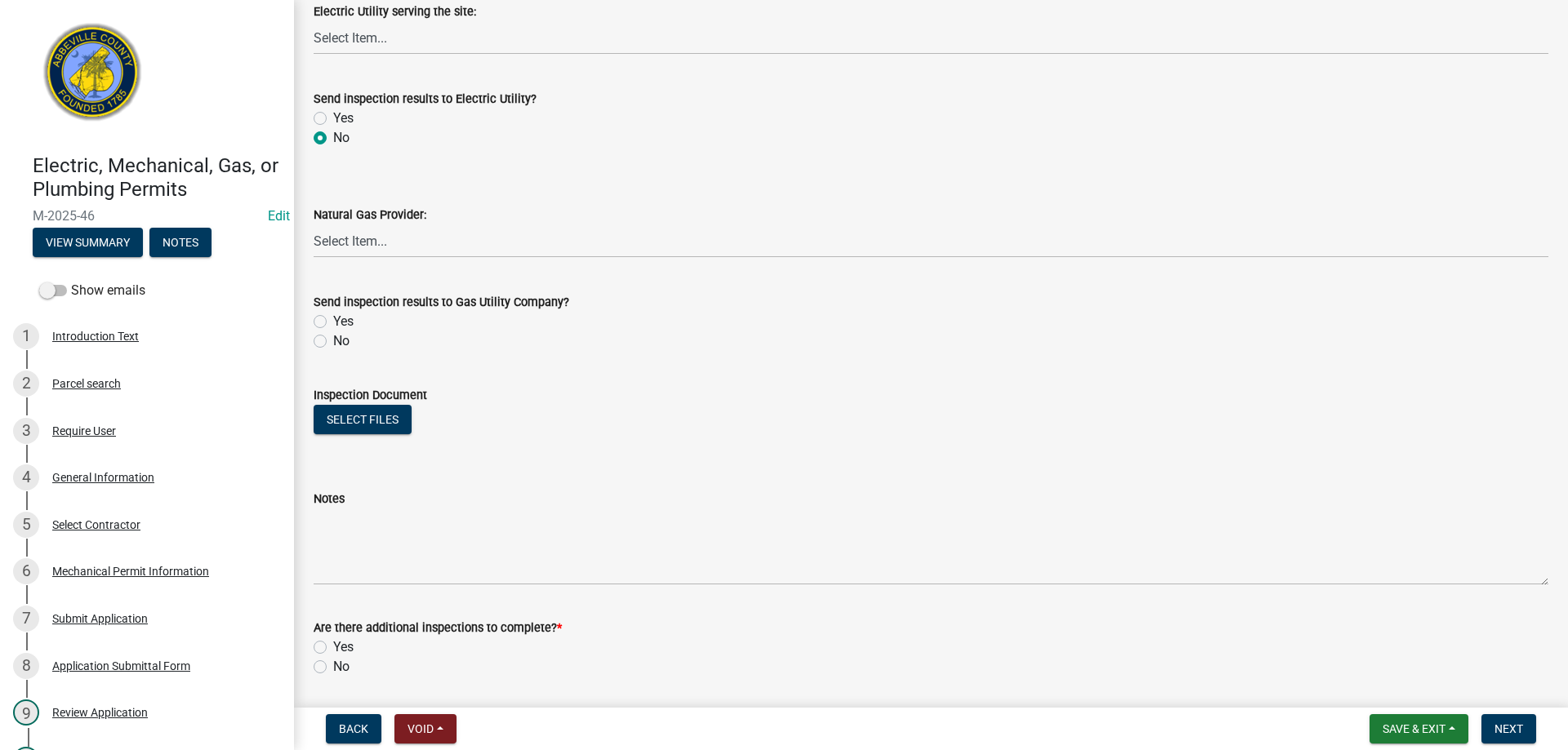
scroll to position [935, 0]
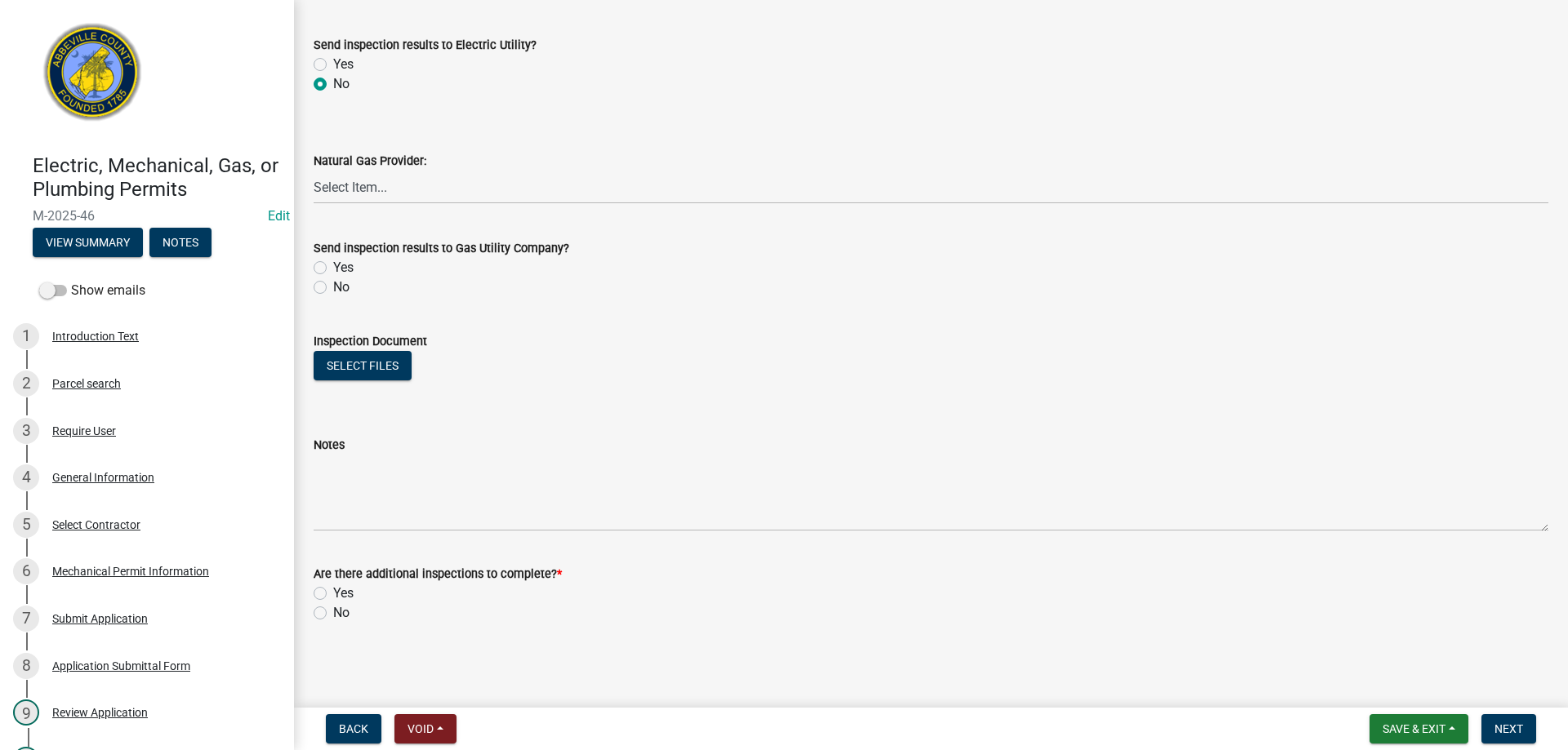
click at [333, 288] on label "No" at bounding box center [342, 287] width 17 height 20
click at [333, 288] on input "No" at bounding box center [338, 282] width 10 height 10
radio input "true"
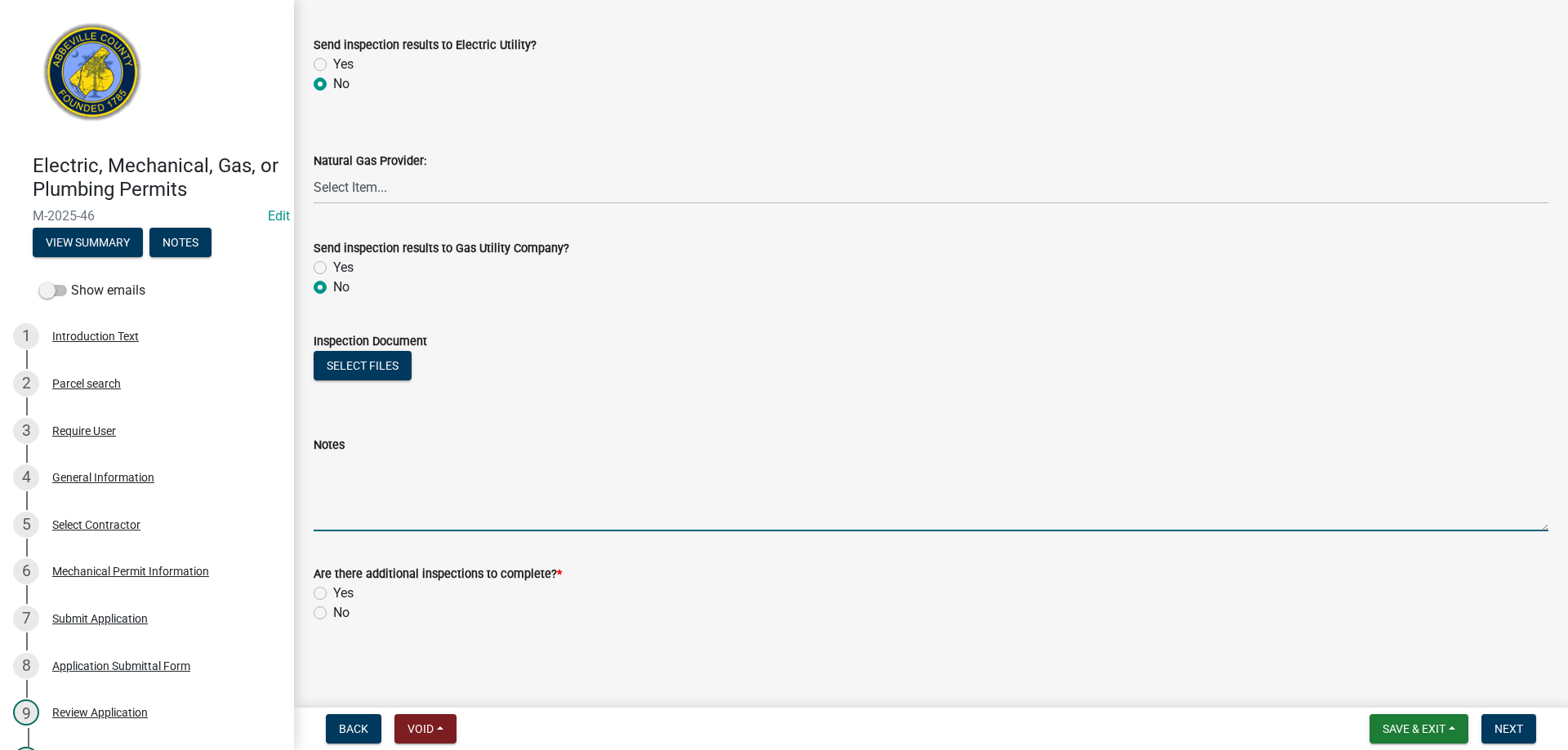
click at [421, 487] on textarea "Notes" at bounding box center [931, 493] width 1235 height 76
type textarea "Mech equipment in attic, RI APPROVED"
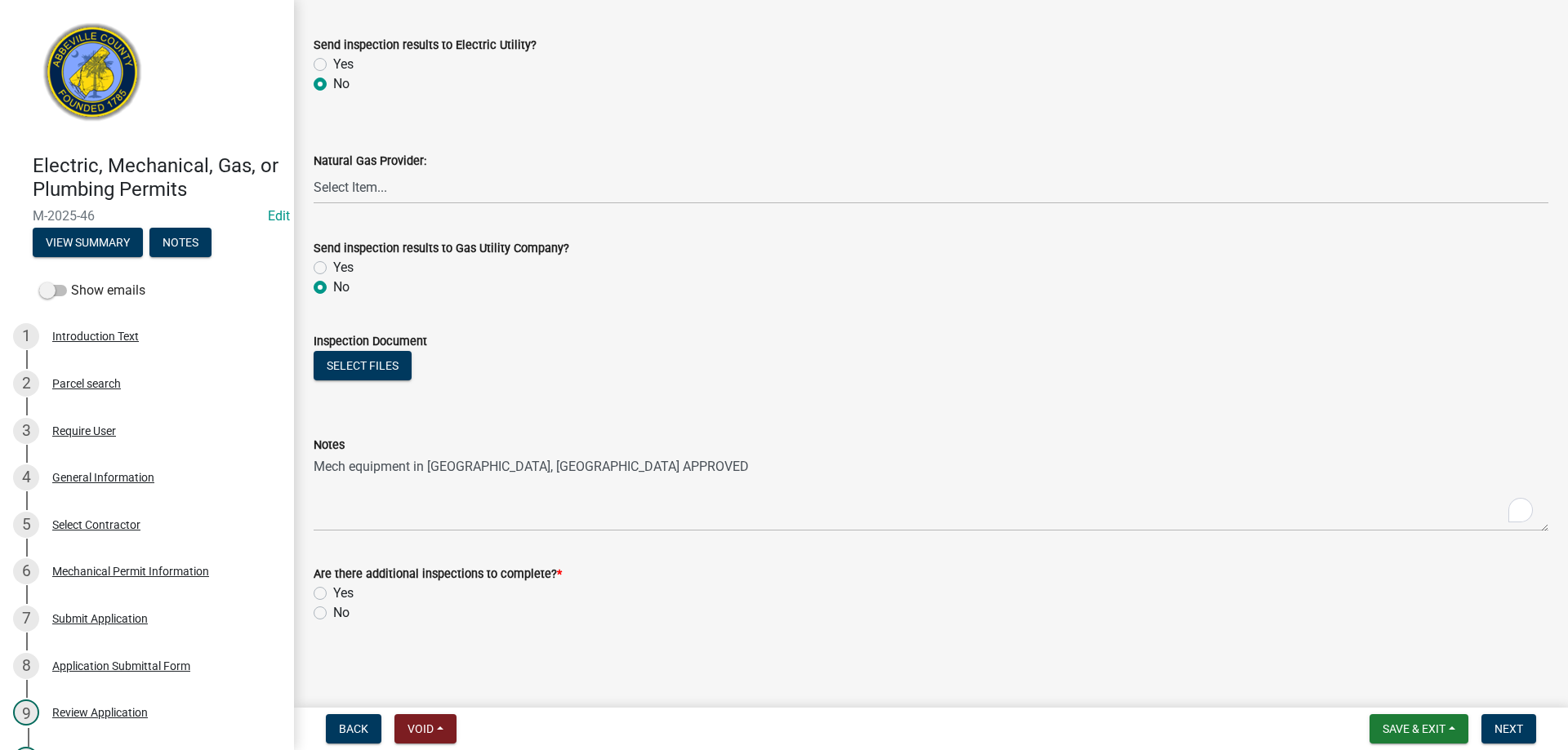
click at [333, 596] on label "Yes" at bounding box center [344, 593] width 20 height 20
click at [333, 595] on input "Yes" at bounding box center [338, 588] width 10 height 10
radio input "true"
click at [1522, 725] on span "Next" at bounding box center [1508, 729] width 29 height 13
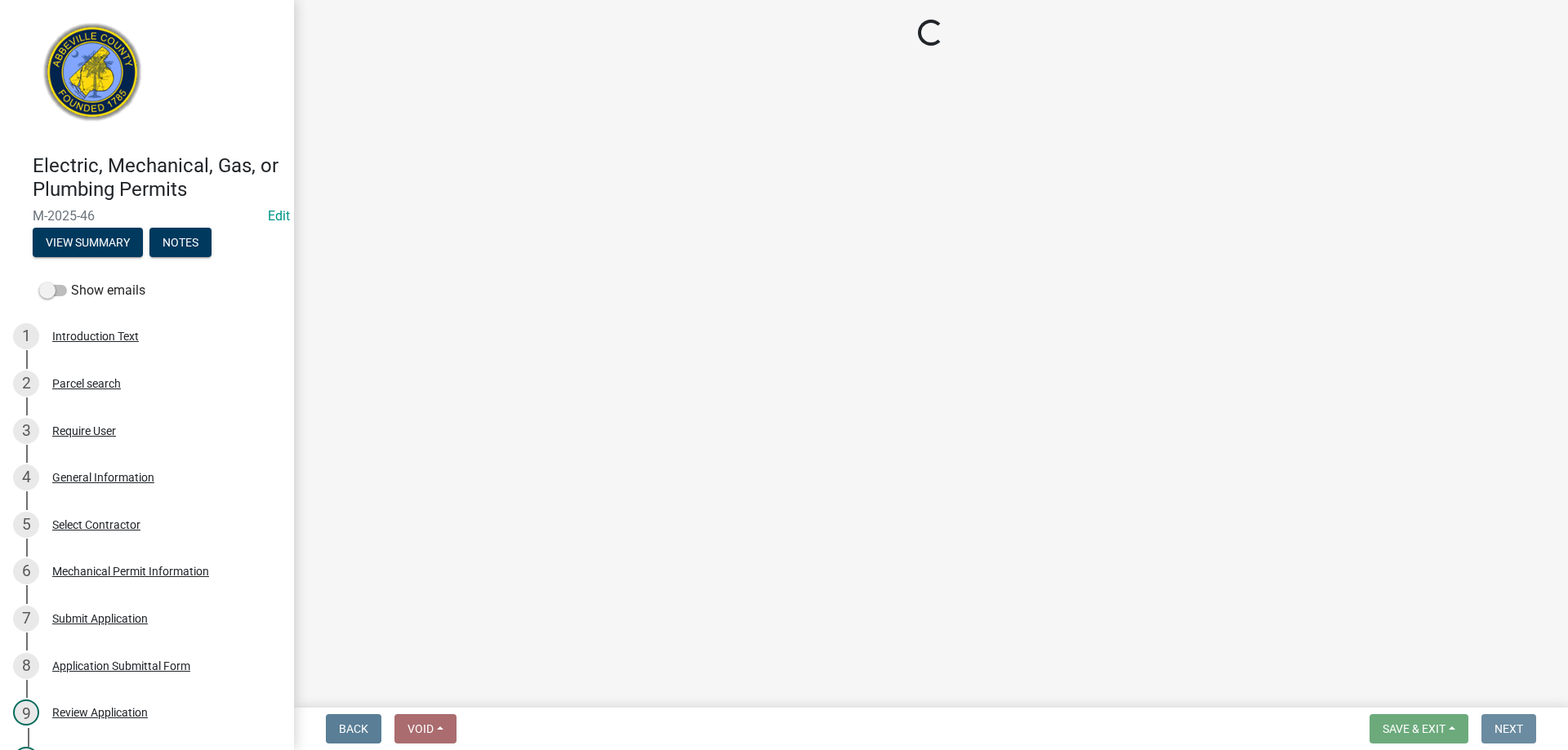
scroll to position [0, 0]
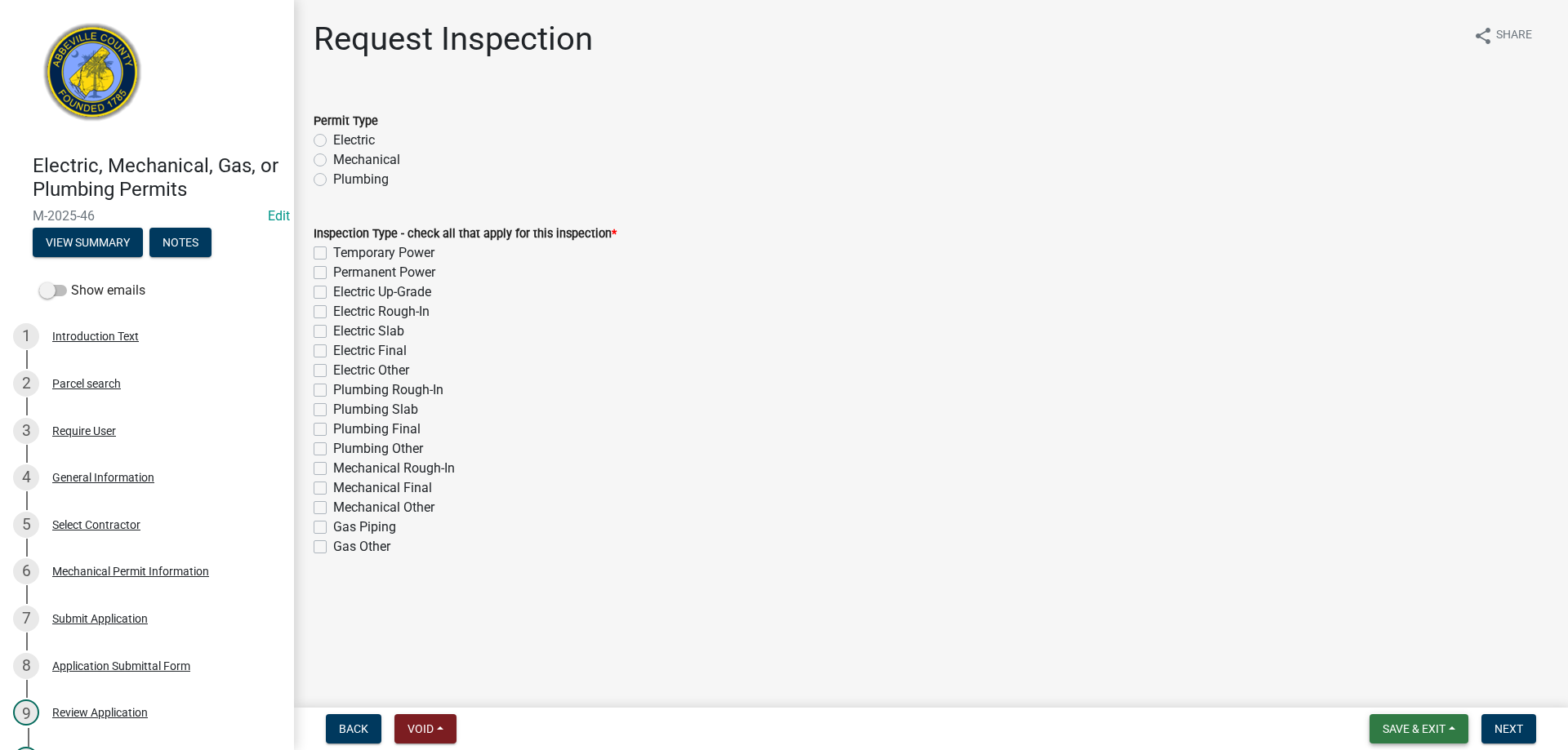
click at [1414, 726] on span "Save & Exit" at bounding box center [1414, 729] width 63 height 13
click at [1384, 682] on button "Save & Exit" at bounding box center [1403, 687] width 130 height 39
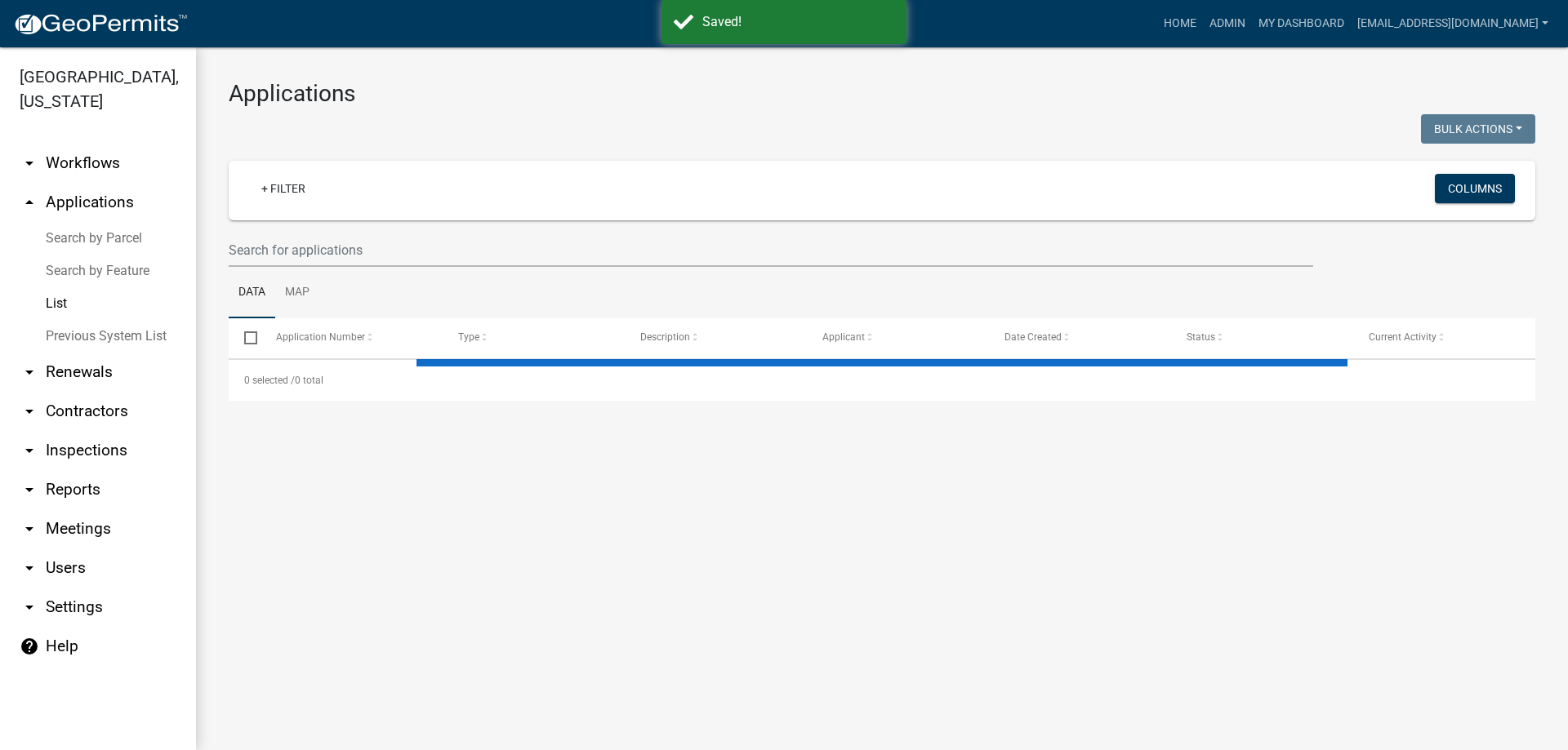
select select "3: 100"
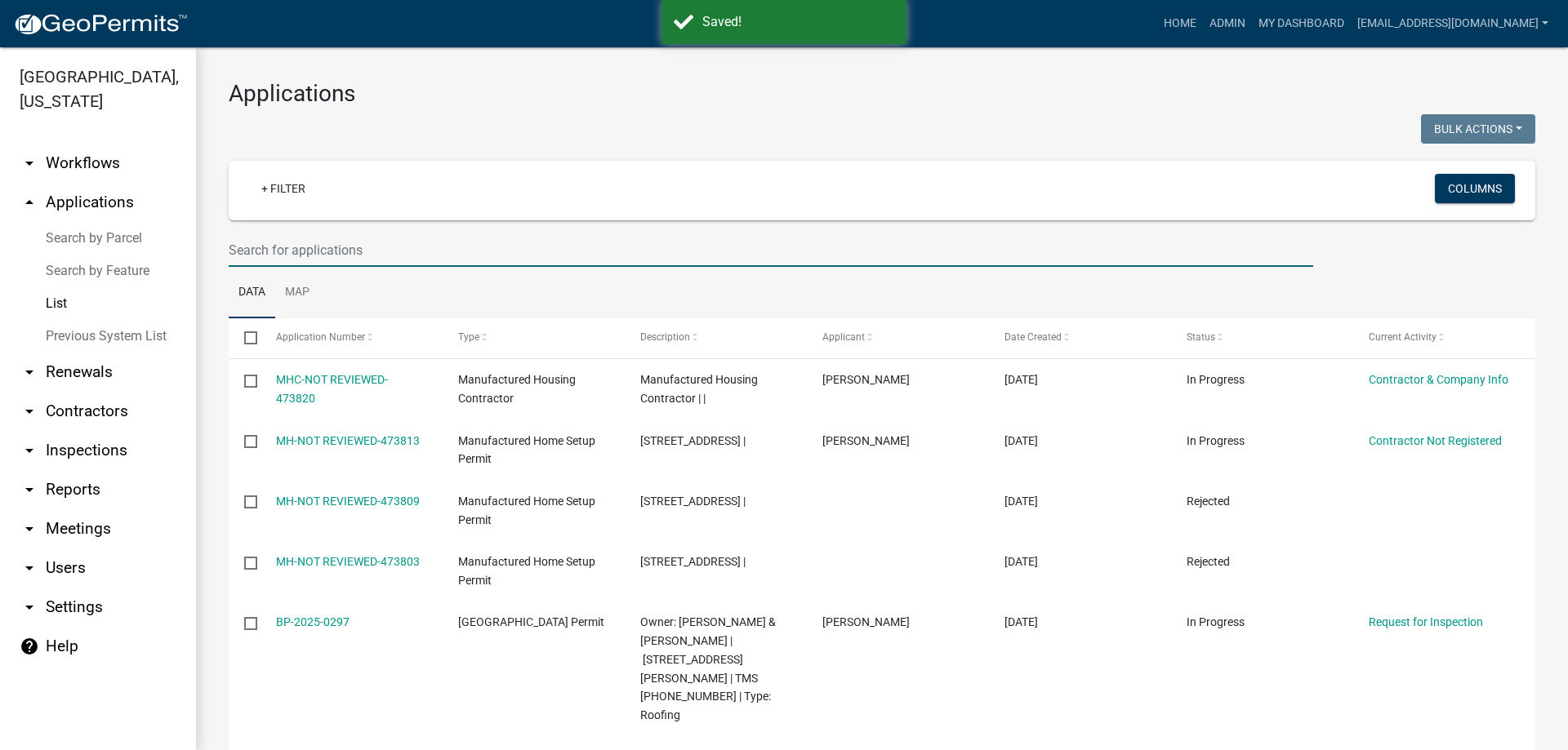
click at [373, 245] on input "text" at bounding box center [771, 250] width 1085 height 33
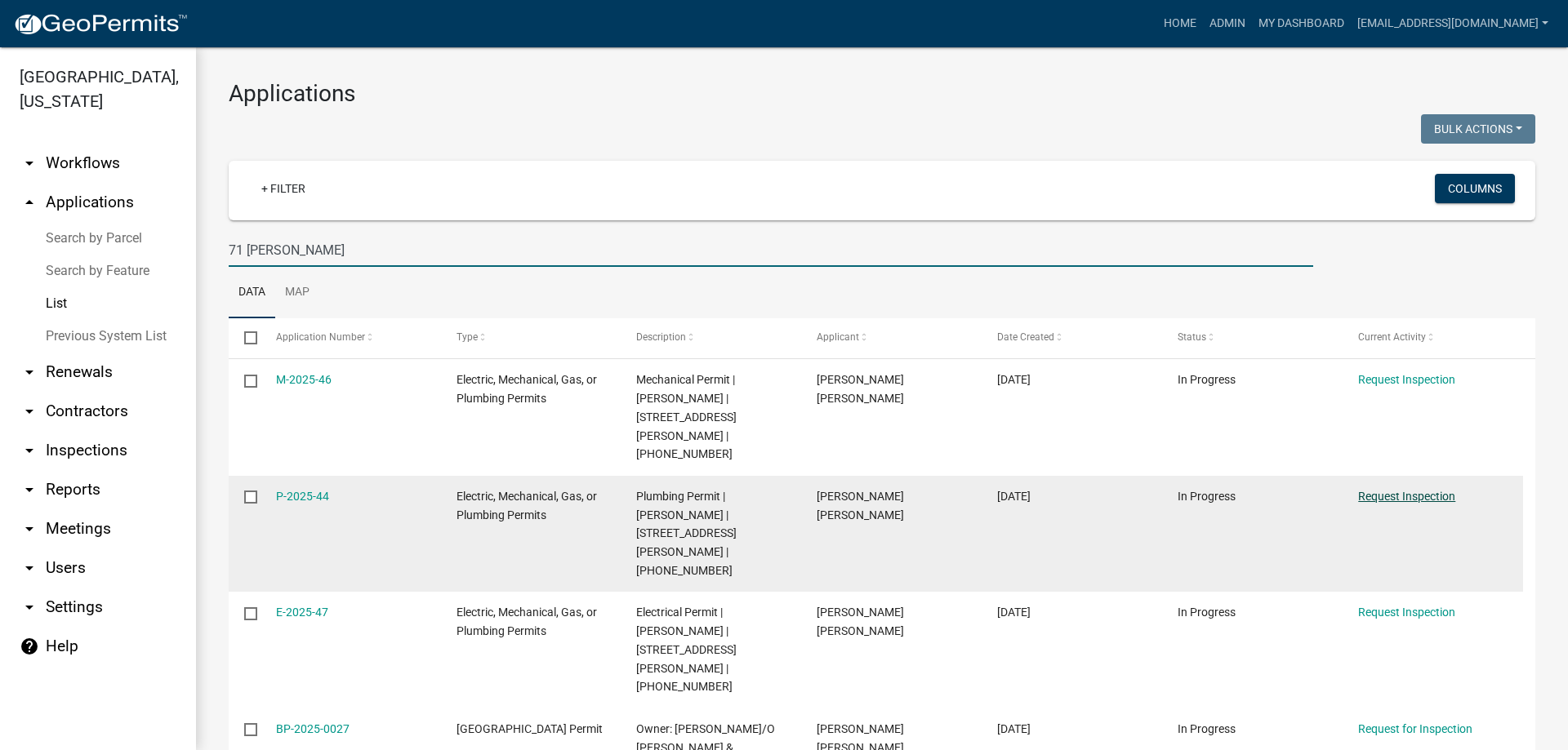
type input "71 [PERSON_NAME]"
click at [1403, 489] on link "Request Inspection" at bounding box center [1407, 496] width 97 height 13
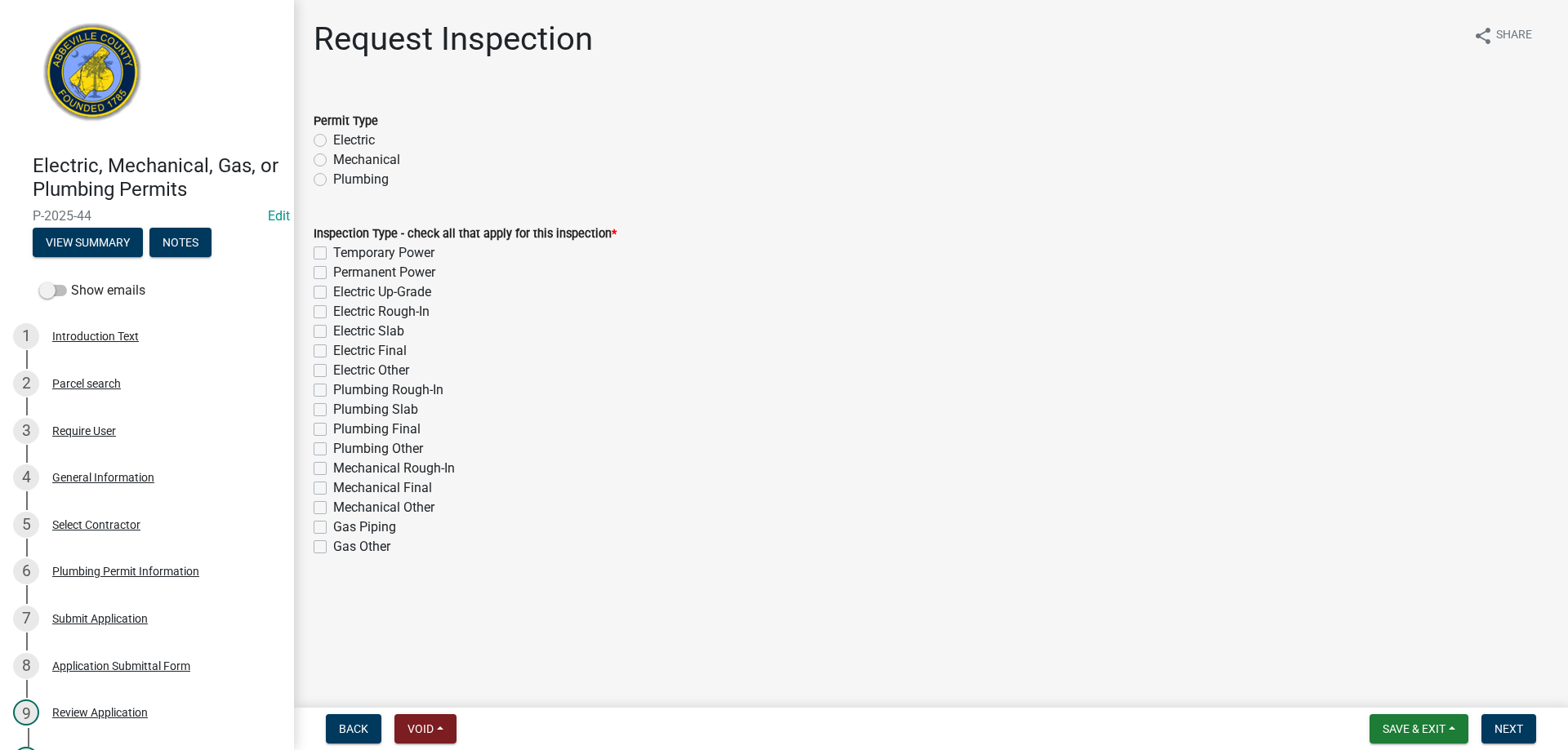
click at [333, 178] on label "Plumbing" at bounding box center [361, 179] width 56 height 20
click at [333, 178] on input "Plumbing" at bounding box center [338, 174] width 10 height 10
radio input "true"
click at [333, 388] on label "Plumbing Rough-In" at bounding box center [388, 390] width 110 height 20
click at [333, 388] on input "Plumbing Rough-In" at bounding box center [338, 385] width 10 height 10
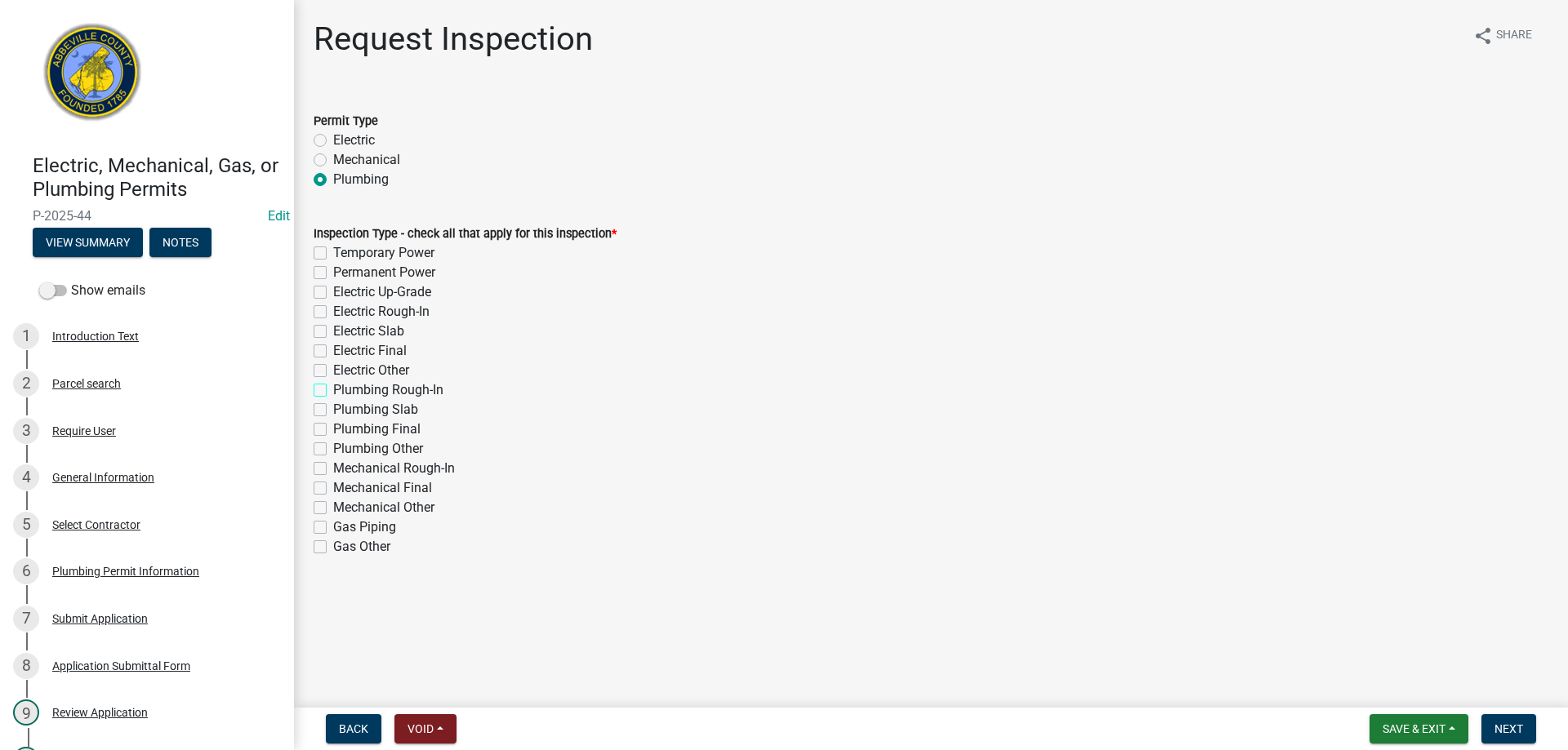
checkbox input "true"
checkbox input "false"
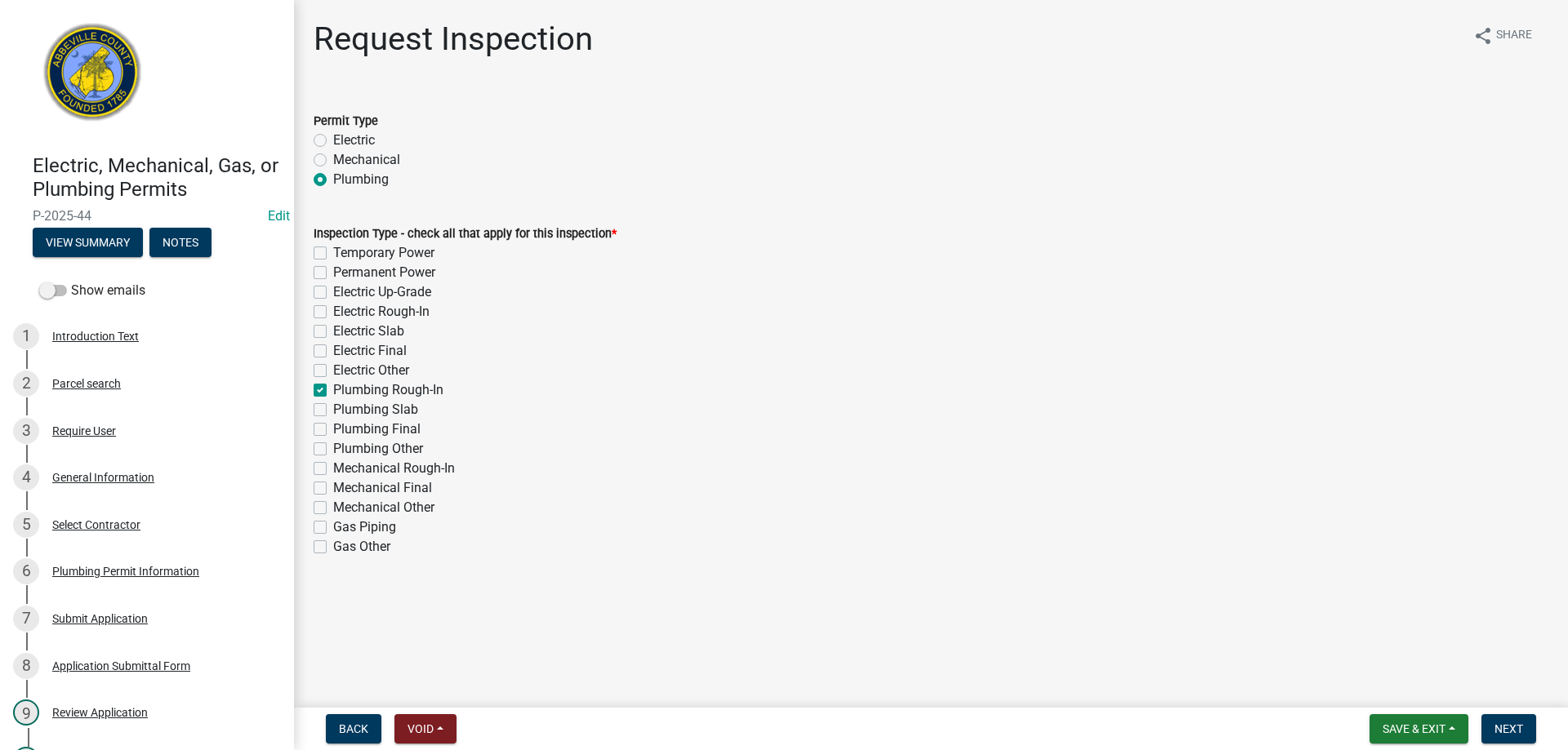
checkbox input "false"
checkbox input "true"
checkbox input "false"
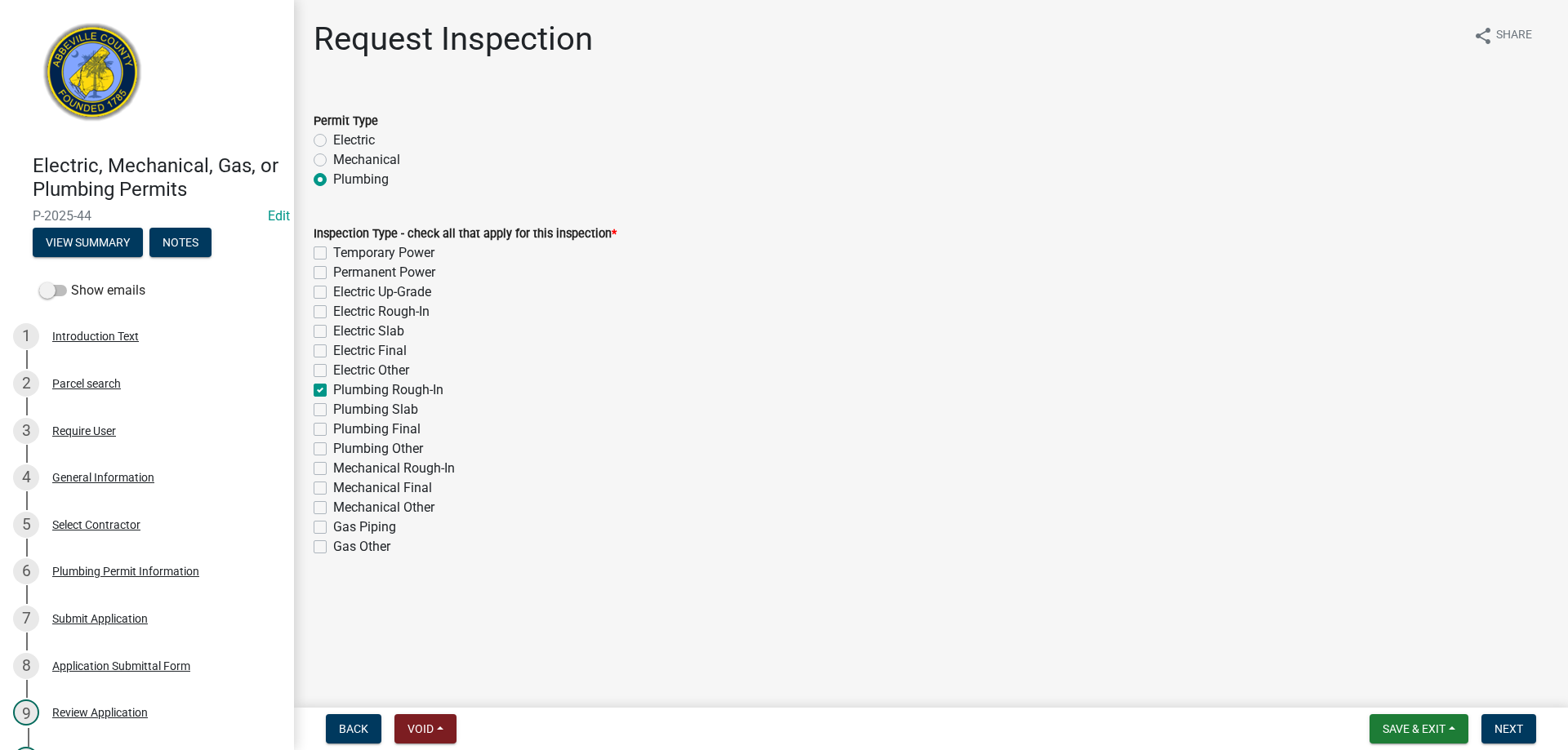
checkbox input "false"
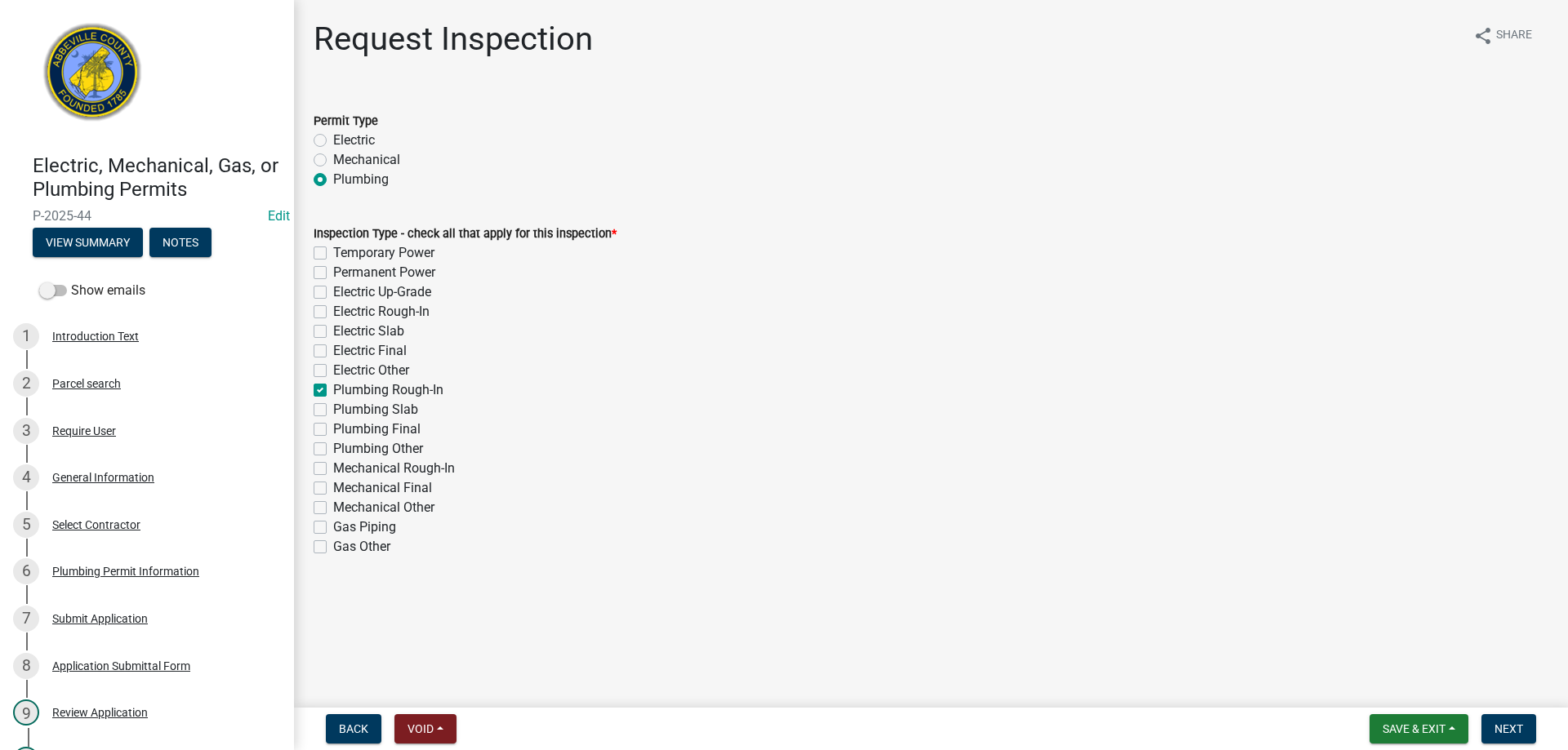
checkbox input "false"
click at [1516, 729] on span "Next" at bounding box center [1508, 729] width 29 height 13
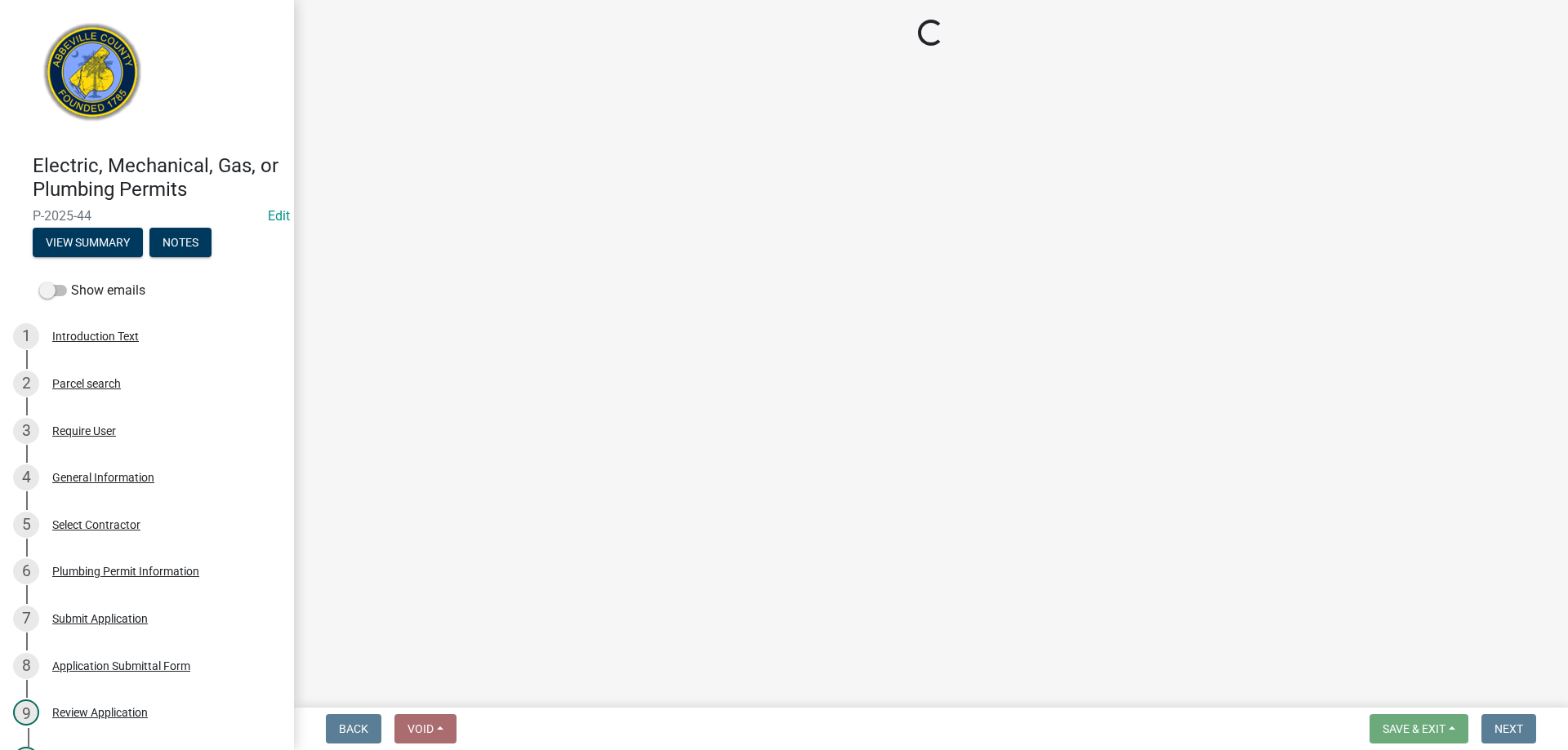
select select "896ec84b-7942-43b9-a78d-4f1554b7930c"
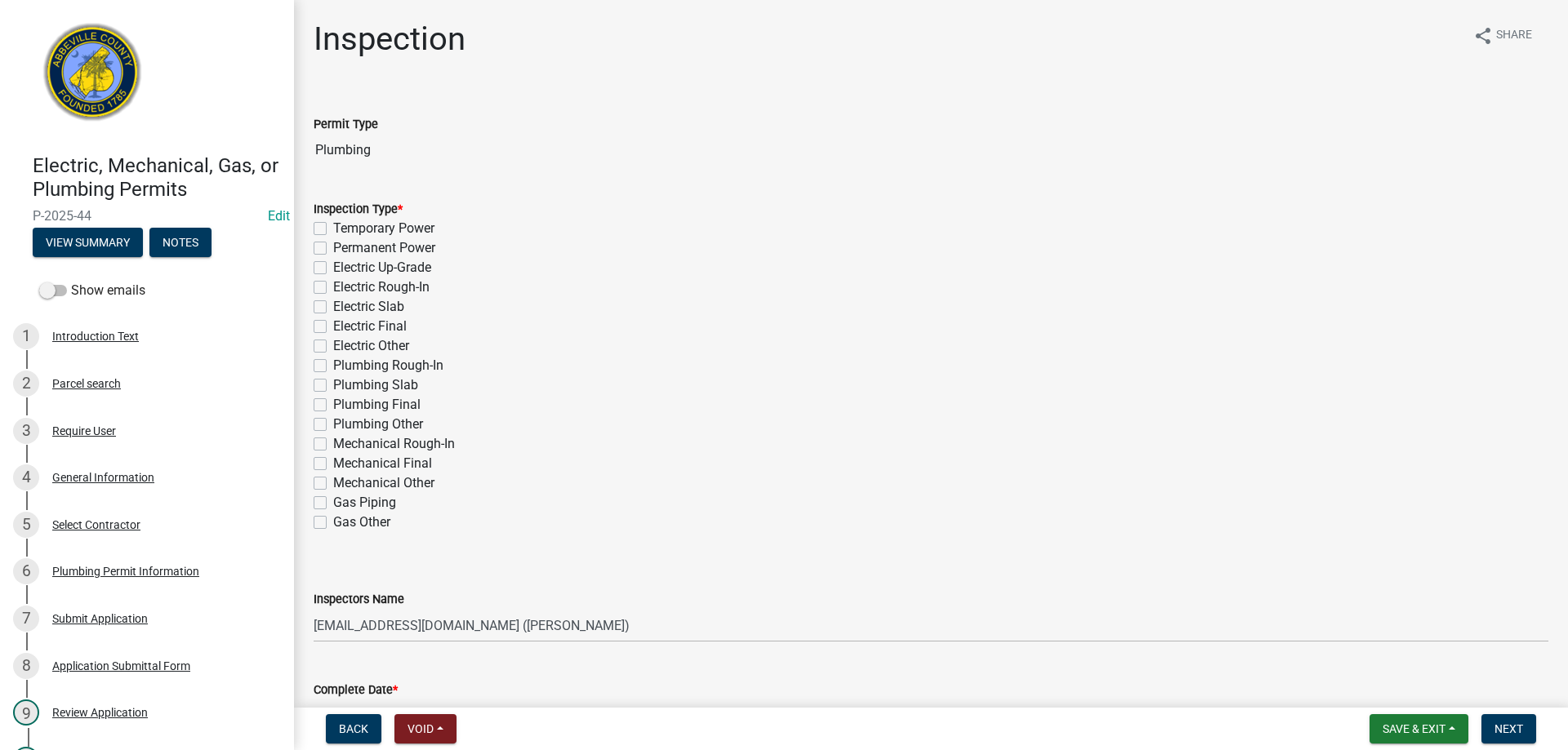
click at [333, 369] on label "Plumbing Rough-In" at bounding box center [388, 365] width 110 height 20
click at [333, 367] on input "Plumbing Rough-In" at bounding box center [338, 360] width 10 height 10
checkbox input "true"
checkbox input "false"
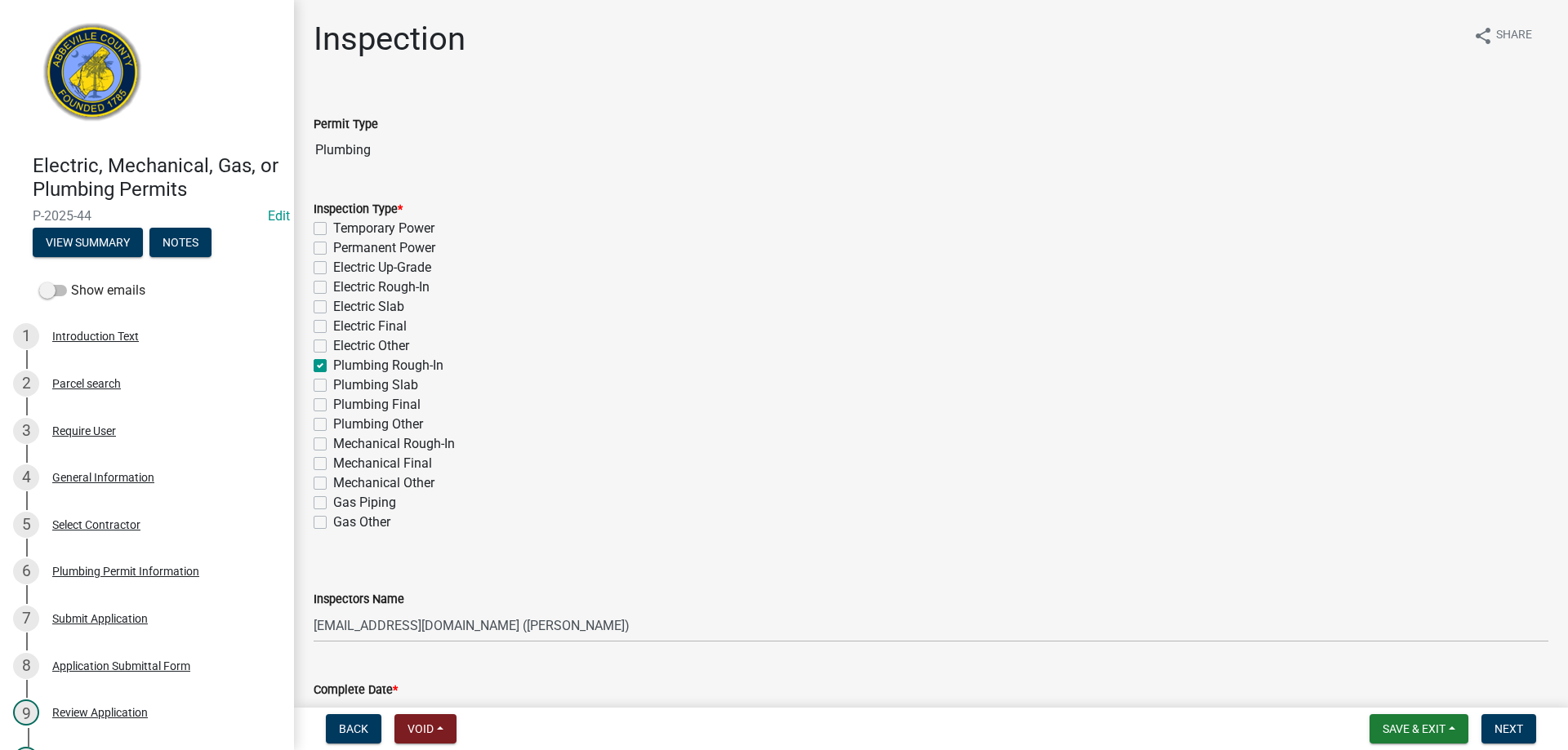
checkbox input "false"
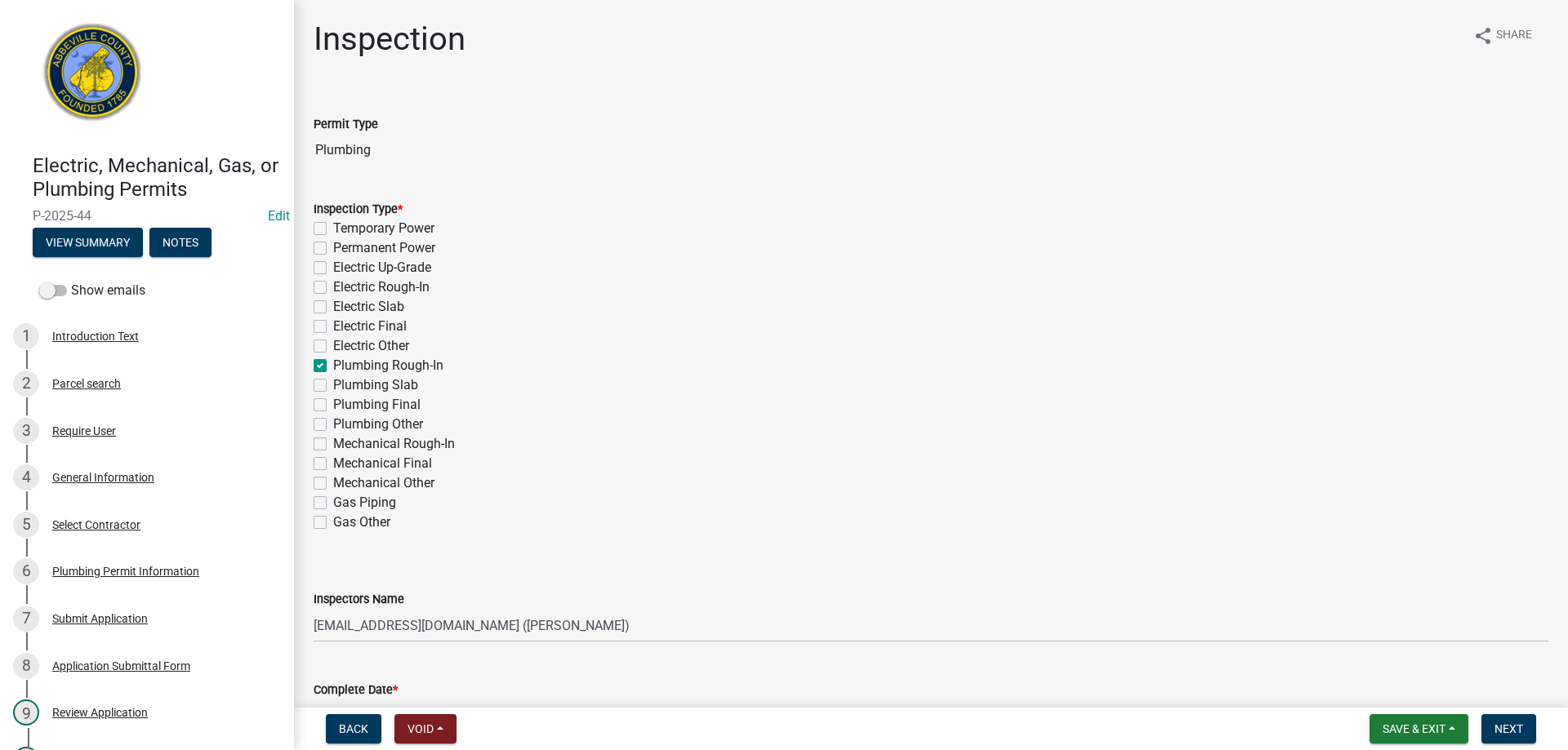
checkbox input "true"
checkbox input "false"
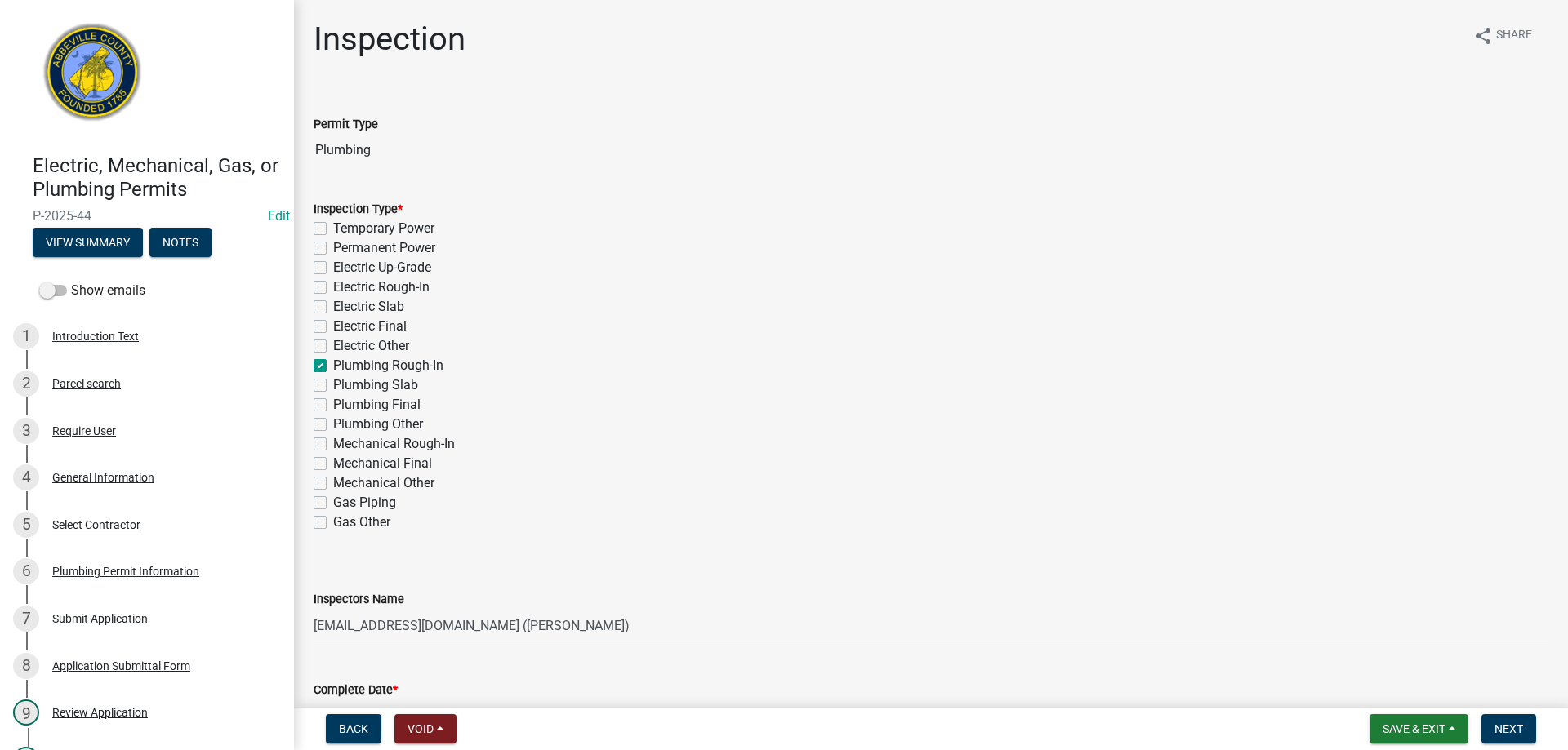
checkbox input "false"
click at [651, 622] on select "Select Item... [EMAIL_ADDRESS][DOMAIN_NAME] ([PERSON_NAME]) [EMAIL_ADDRESS][DOM…" at bounding box center [931, 625] width 1235 height 33
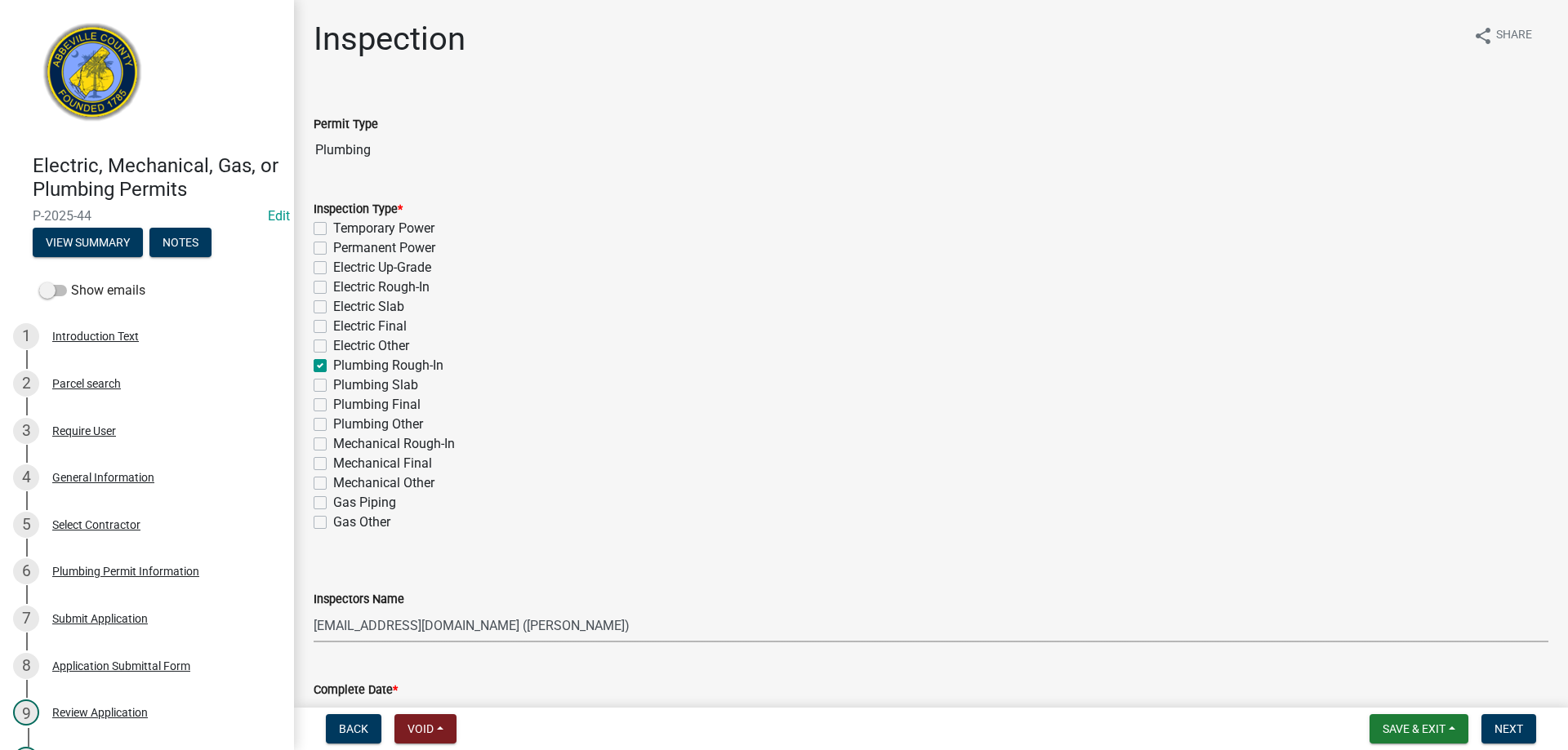
select select "56be3ac8-4e2d-49a7-9260-658958e29c03"
click at [314, 609] on select "Select Item... [EMAIL_ADDRESS][DOMAIN_NAME] ([PERSON_NAME]) [EMAIL_ADDRESS][DOM…" at bounding box center [931, 625] width 1235 height 33
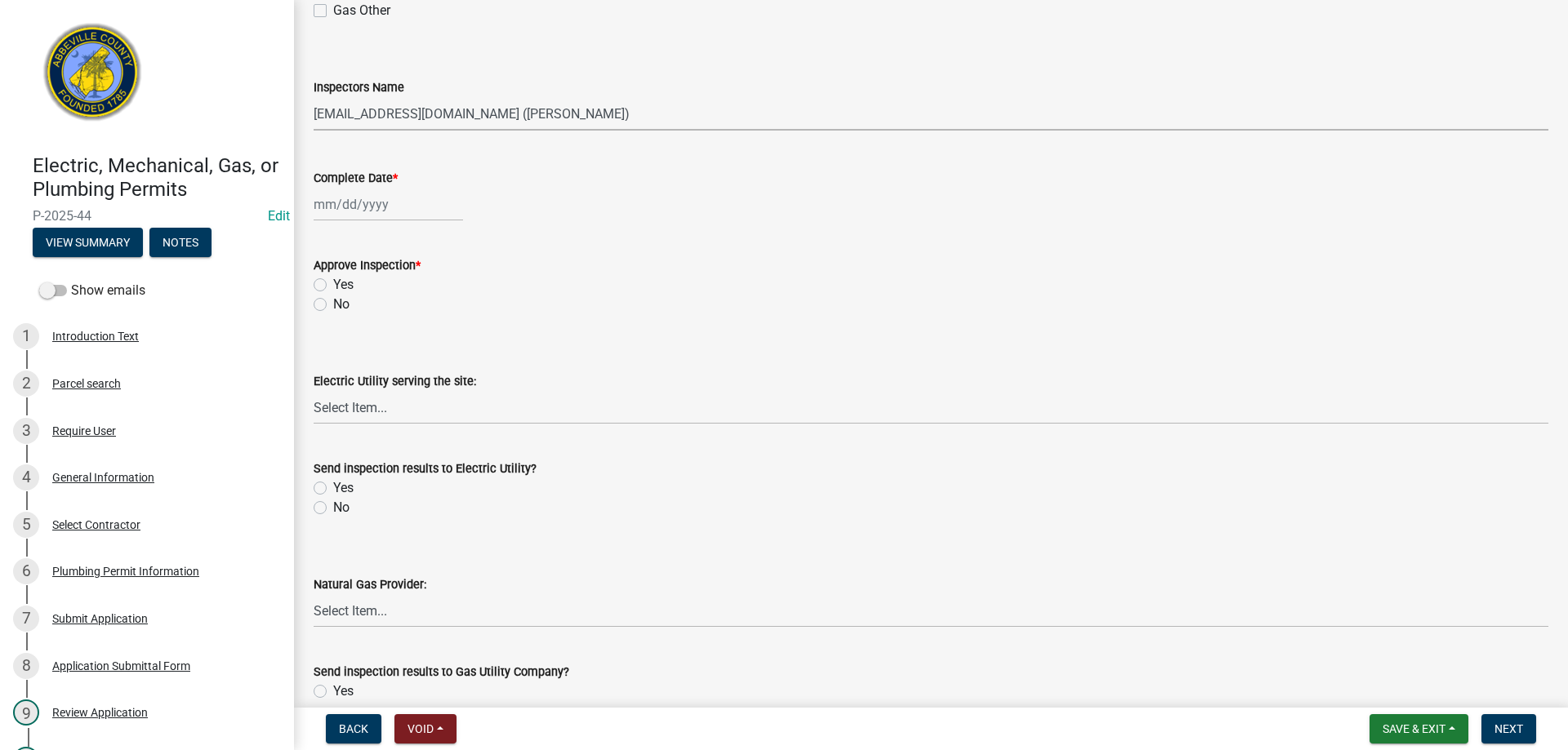
scroll to position [522, 0]
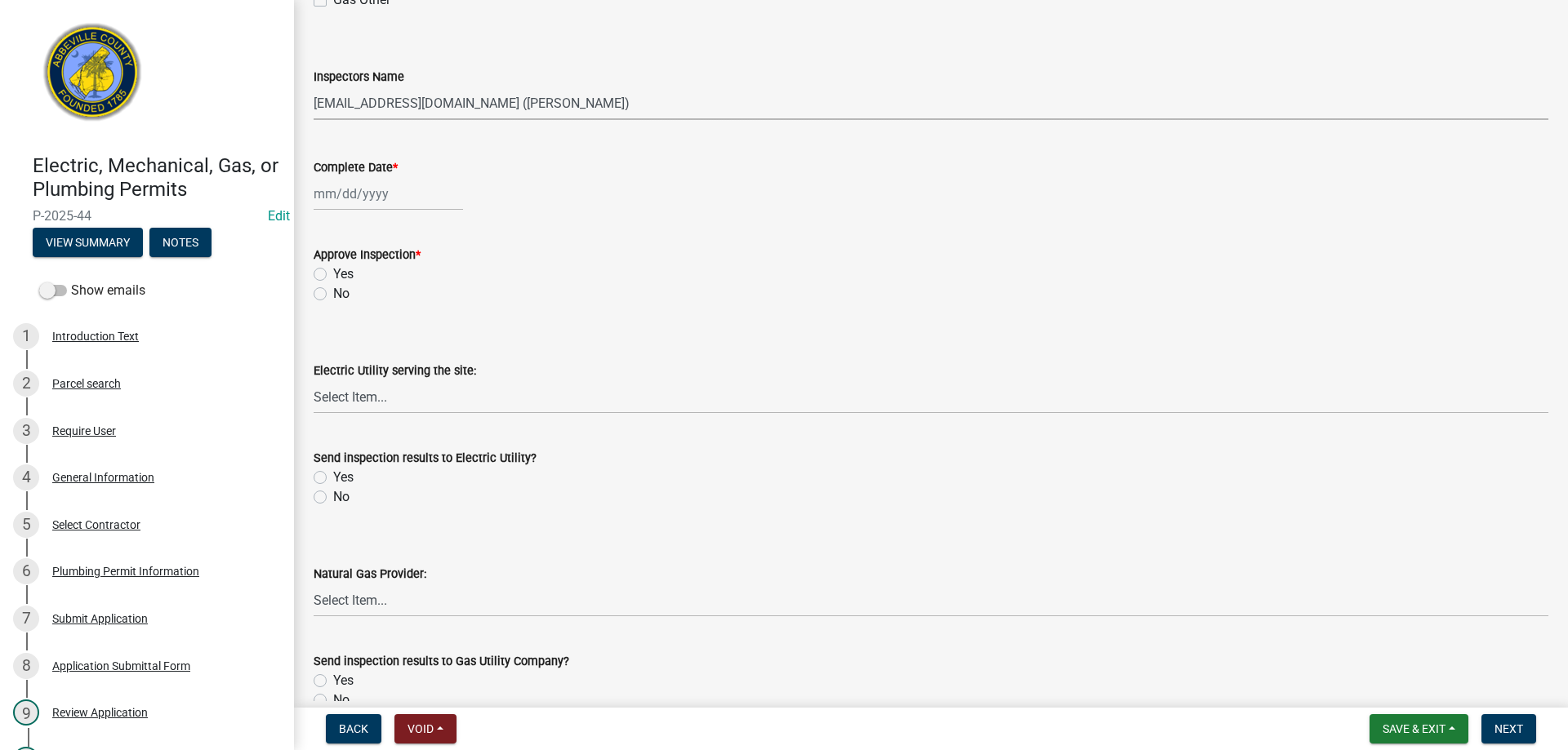
click at [425, 194] on div at bounding box center [388, 194] width 150 height 33
select select "9"
select select "2025"
click at [408, 280] on div "4" at bounding box center [409, 281] width 26 height 26
type input "[DATE]"
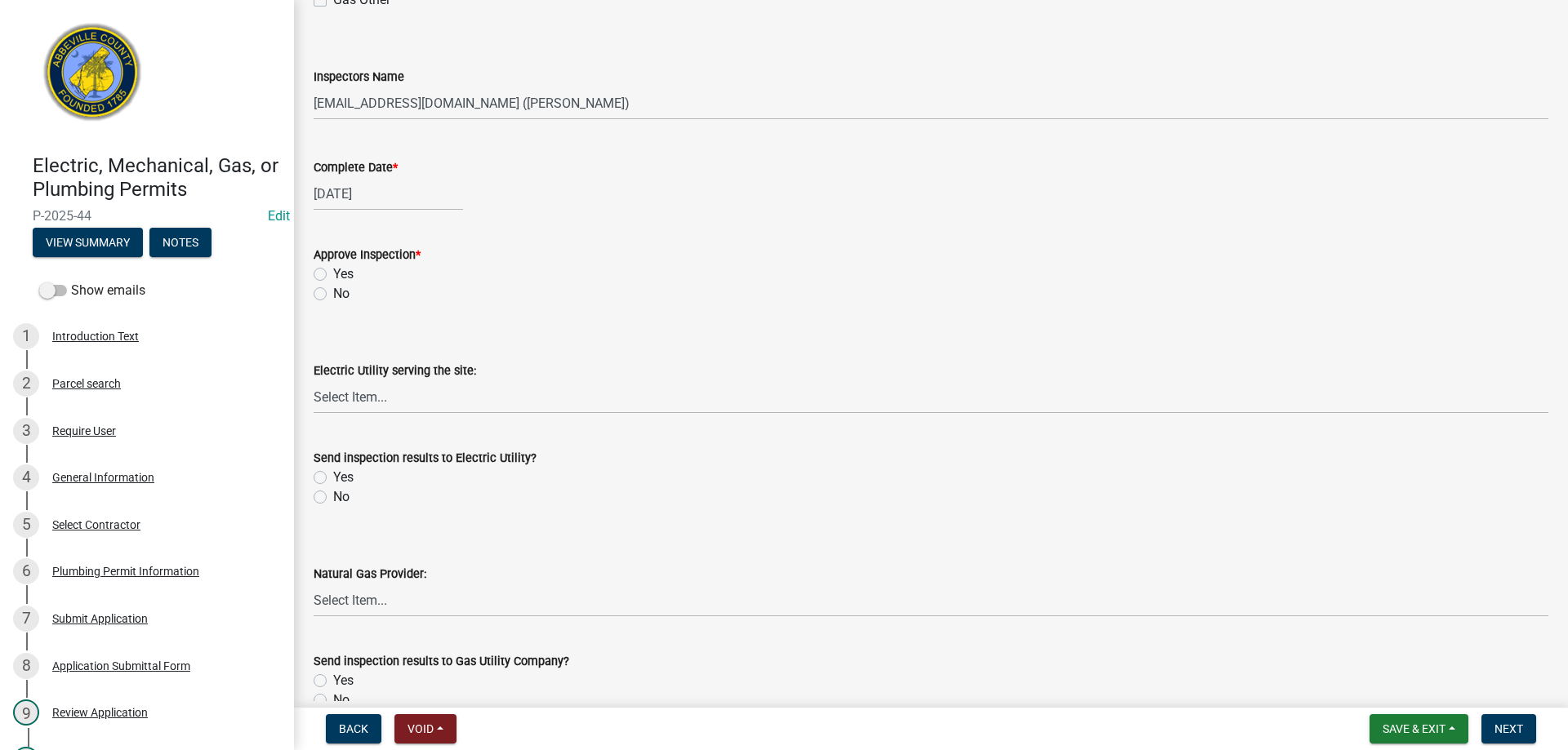
click at [333, 273] on label "Yes" at bounding box center [344, 274] width 20 height 20
click at [333, 273] on input "Yes" at bounding box center [338, 269] width 10 height 10
radio input "true"
click at [333, 496] on label "No" at bounding box center [342, 497] width 17 height 20
click at [333, 496] on input "No" at bounding box center [338, 492] width 10 height 10
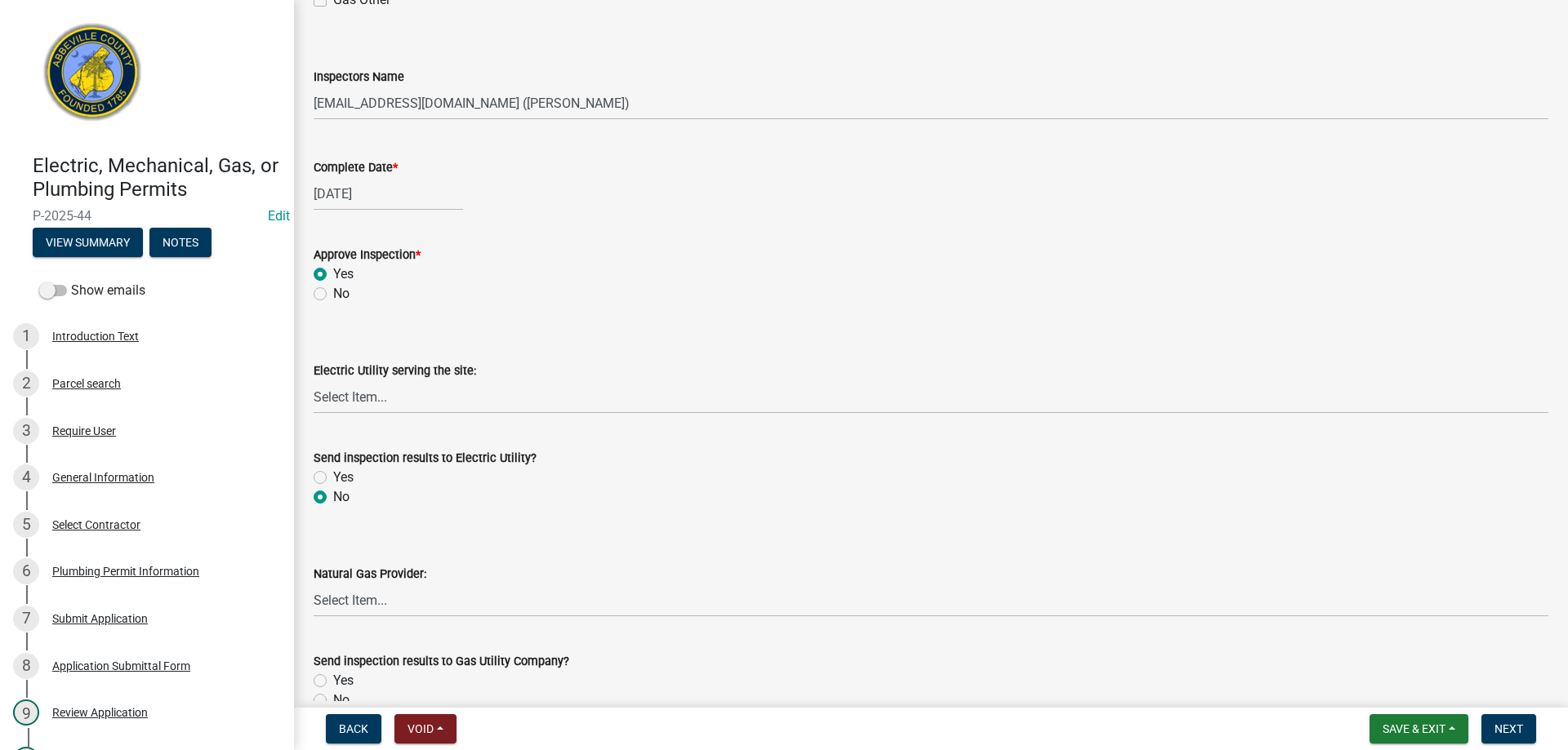
radio input "true"
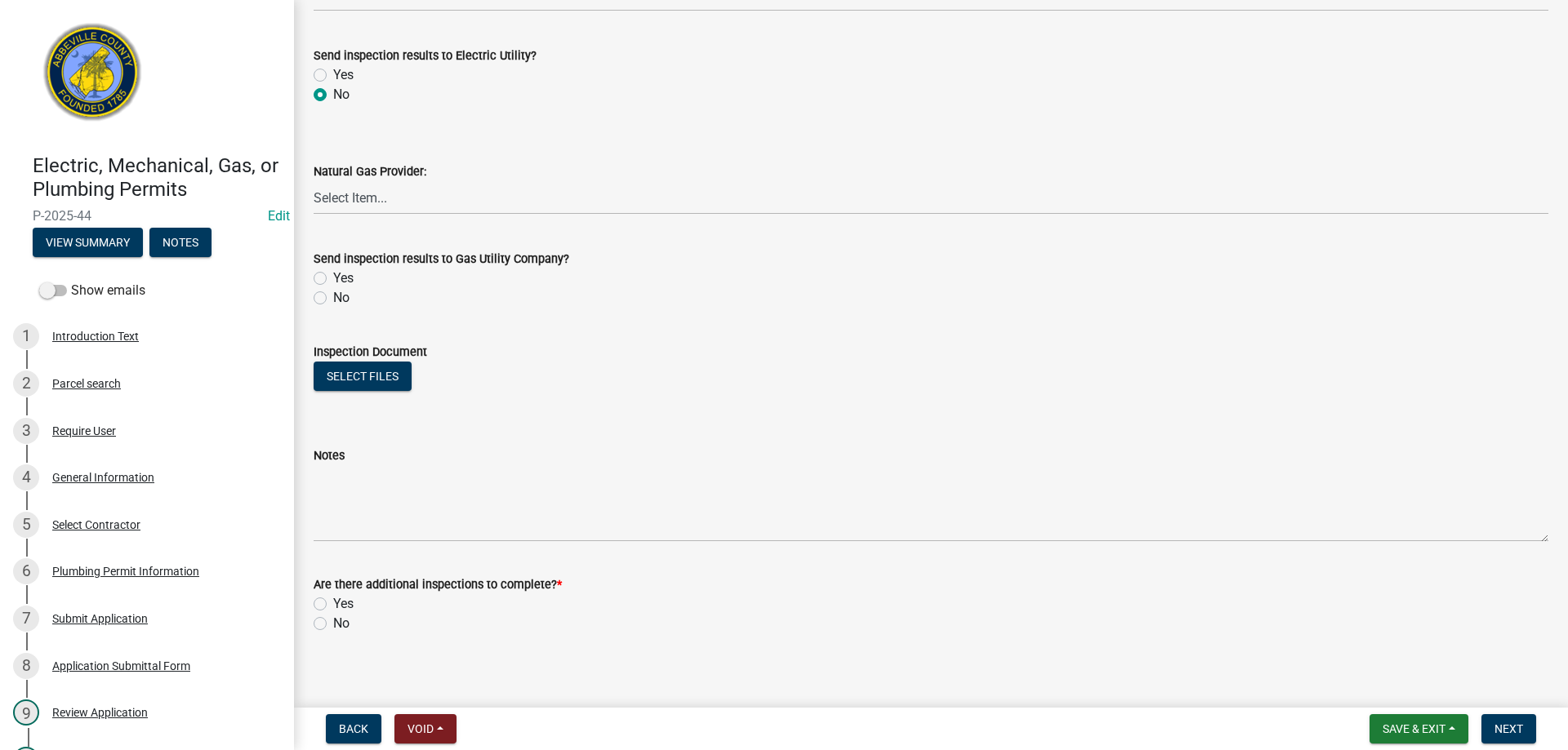
scroll to position [935, 0]
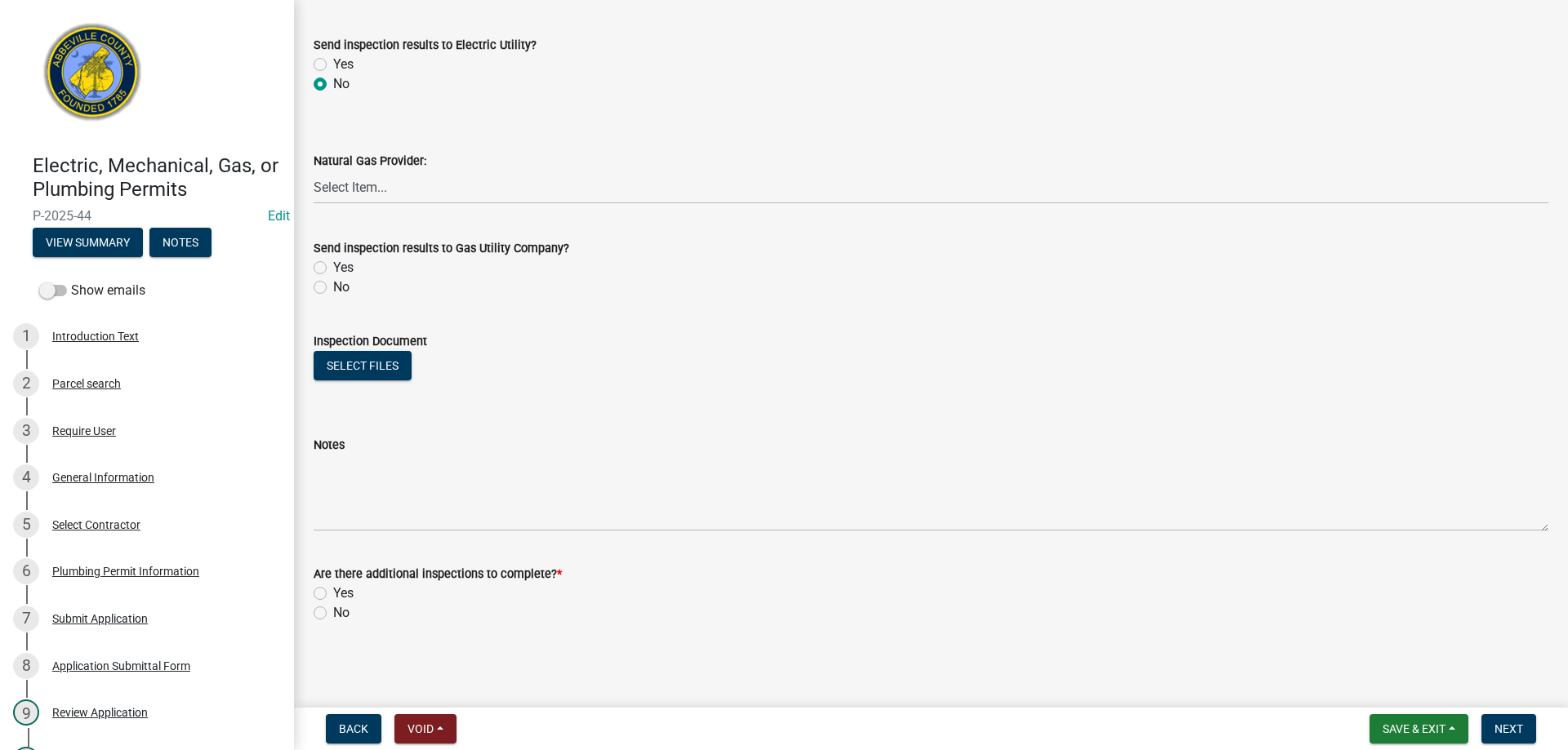
click at [333, 288] on label "No" at bounding box center [342, 287] width 17 height 20
click at [333, 288] on input "No" at bounding box center [338, 282] width 10 height 10
radio input "true"
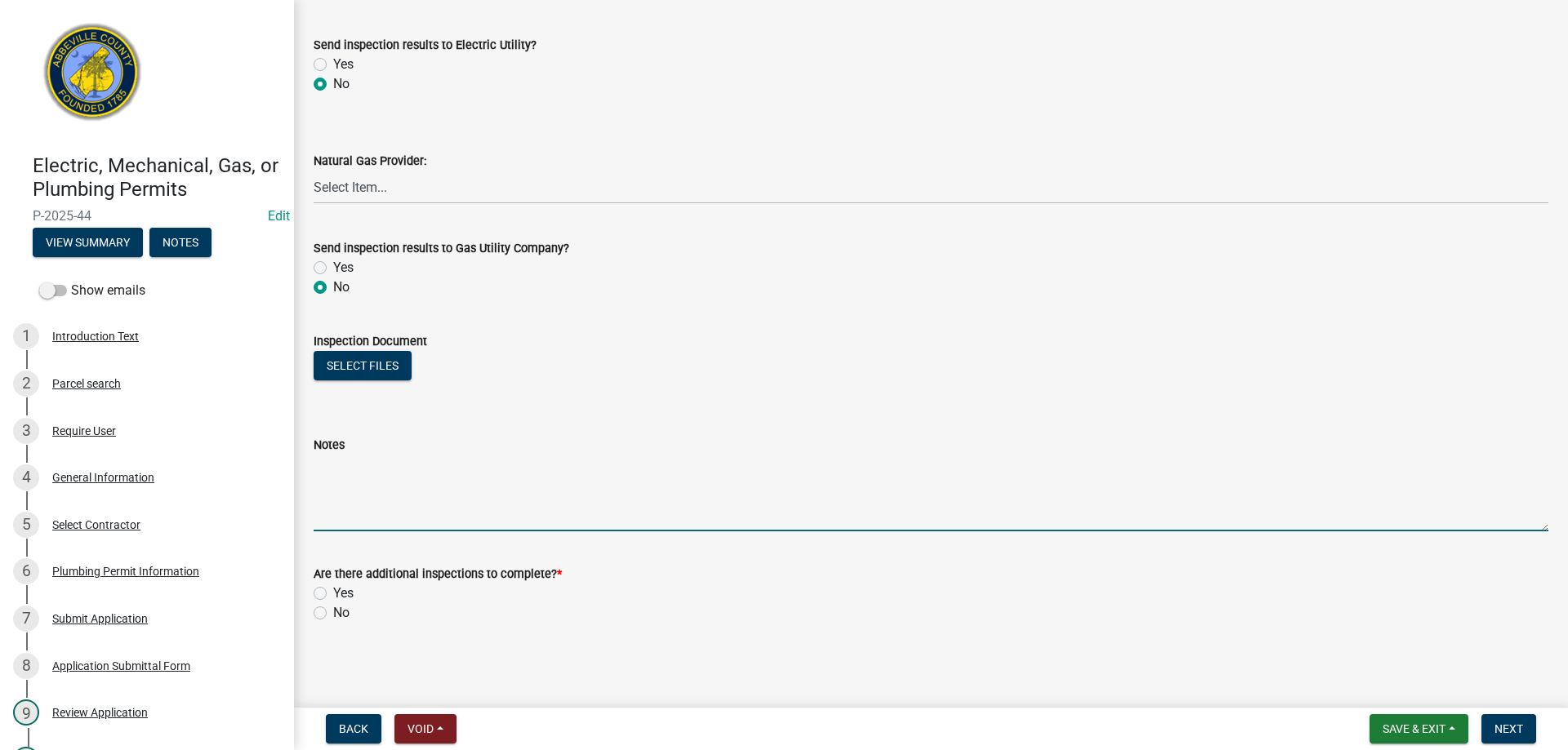
click at [387, 477] on textarea "Notes" at bounding box center [931, 493] width 1235 height 76
type textarea "water supplies w/ well pressure, 6' stack for drain lines, w/ no apparent leaks…"
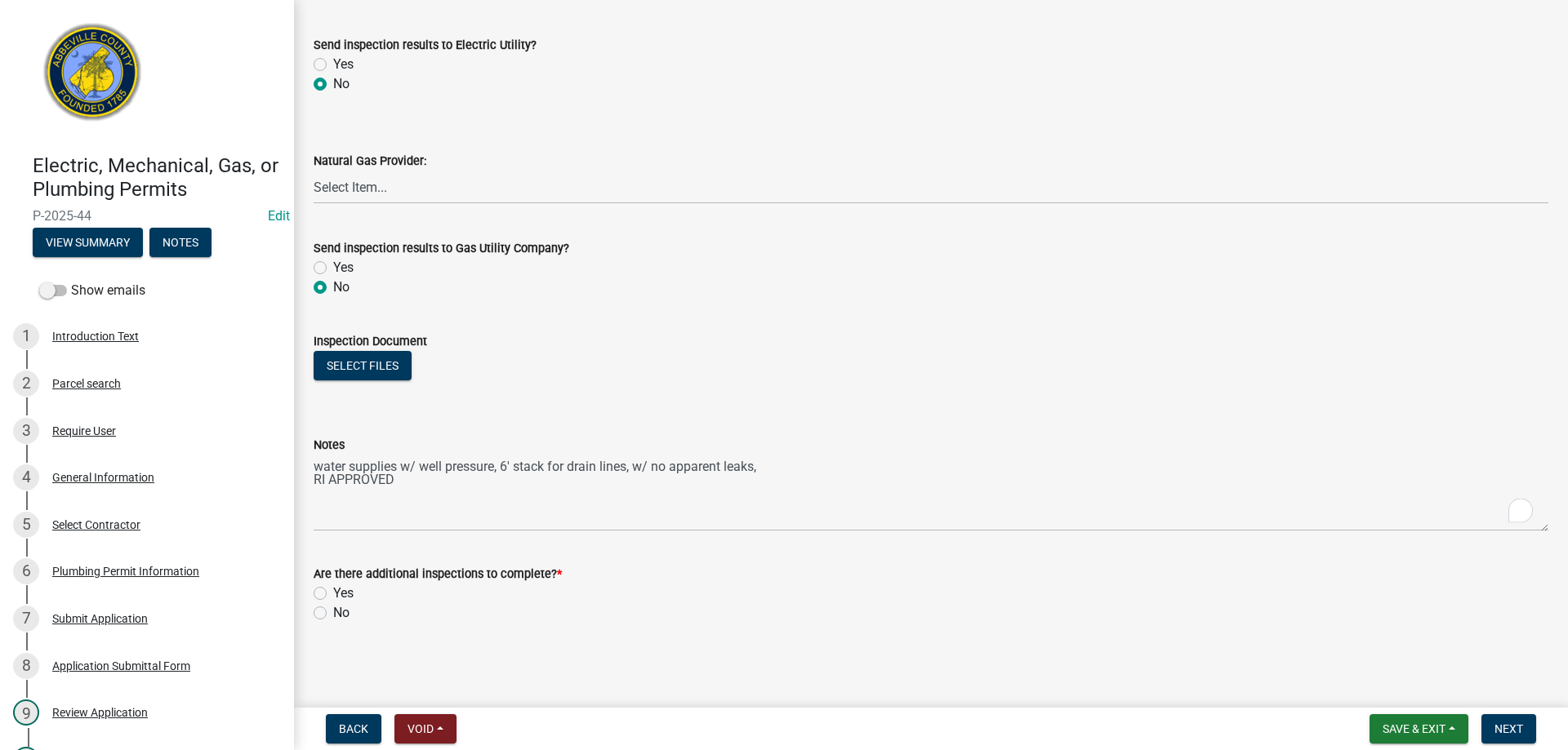
click at [333, 595] on label "Yes" at bounding box center [344, 593] width 20 height 20
click at [333, 595] on input "Yes" at bounding box center [338, 588] width 10 height 10
radio input "true"
click at [1508, 728] on span "Next" at bounding box center [1508, 729] width 29 height 13
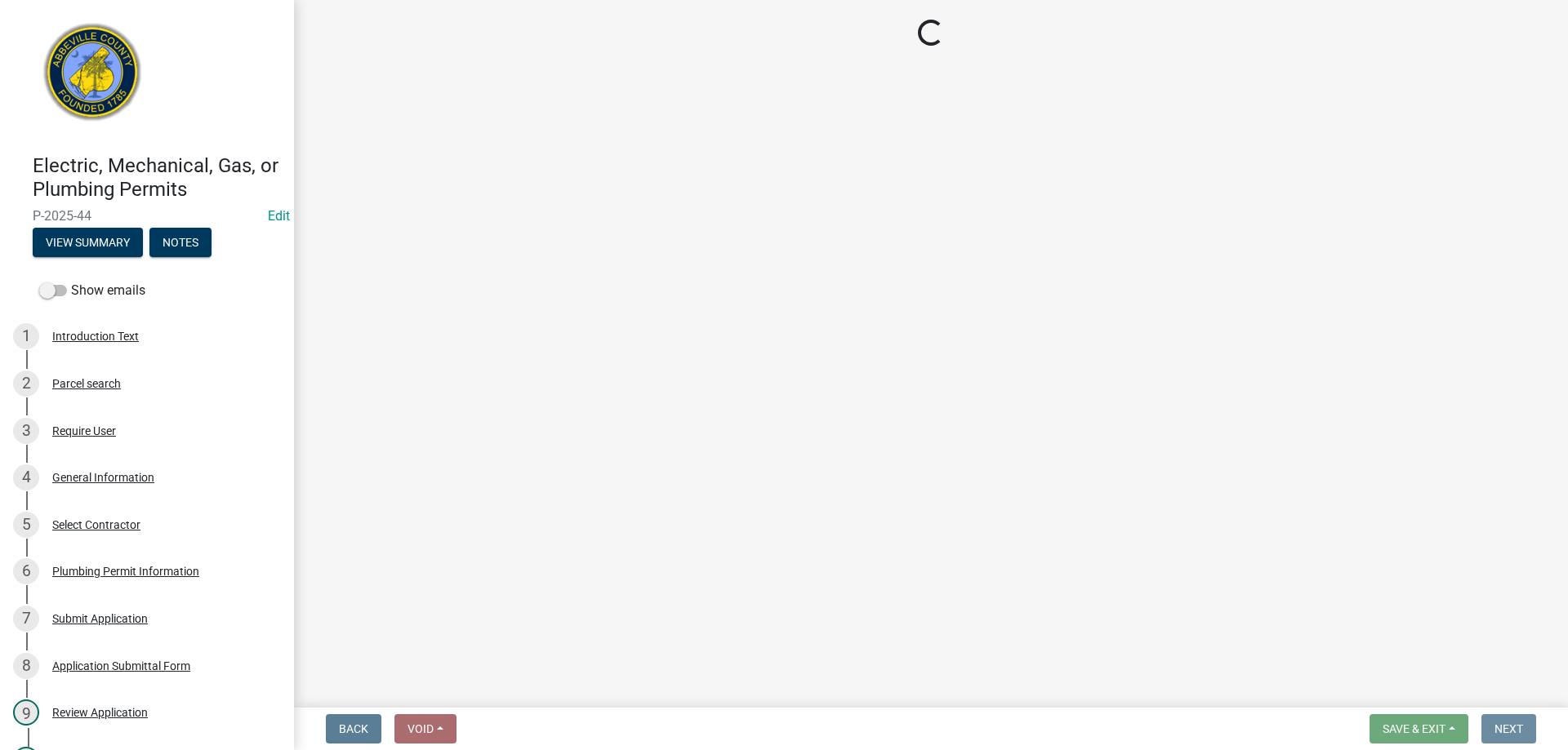
scroll to position [0, 0]
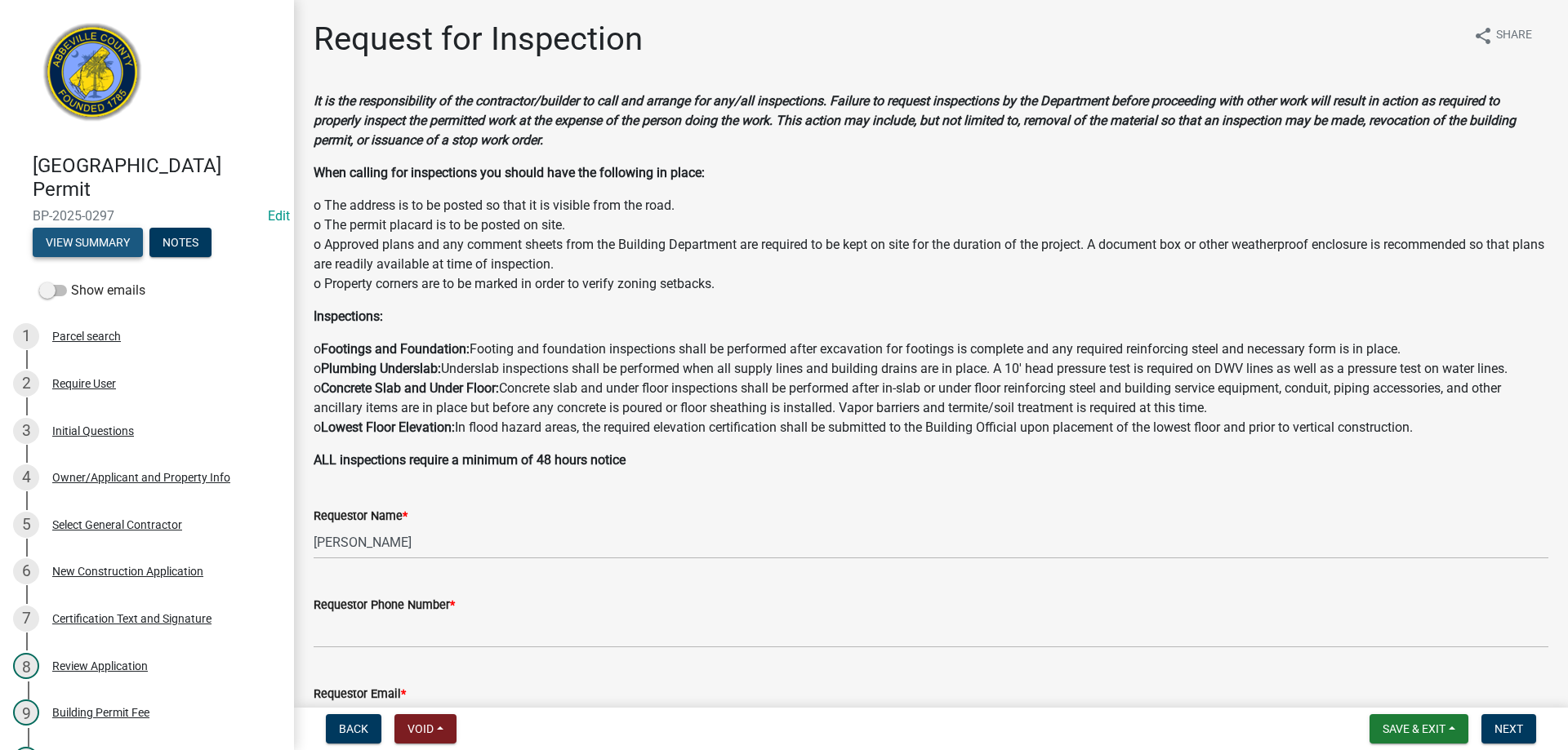
click at [89, 241] on button "View Summary" at bounding box center [88, 243] width 110 height 30
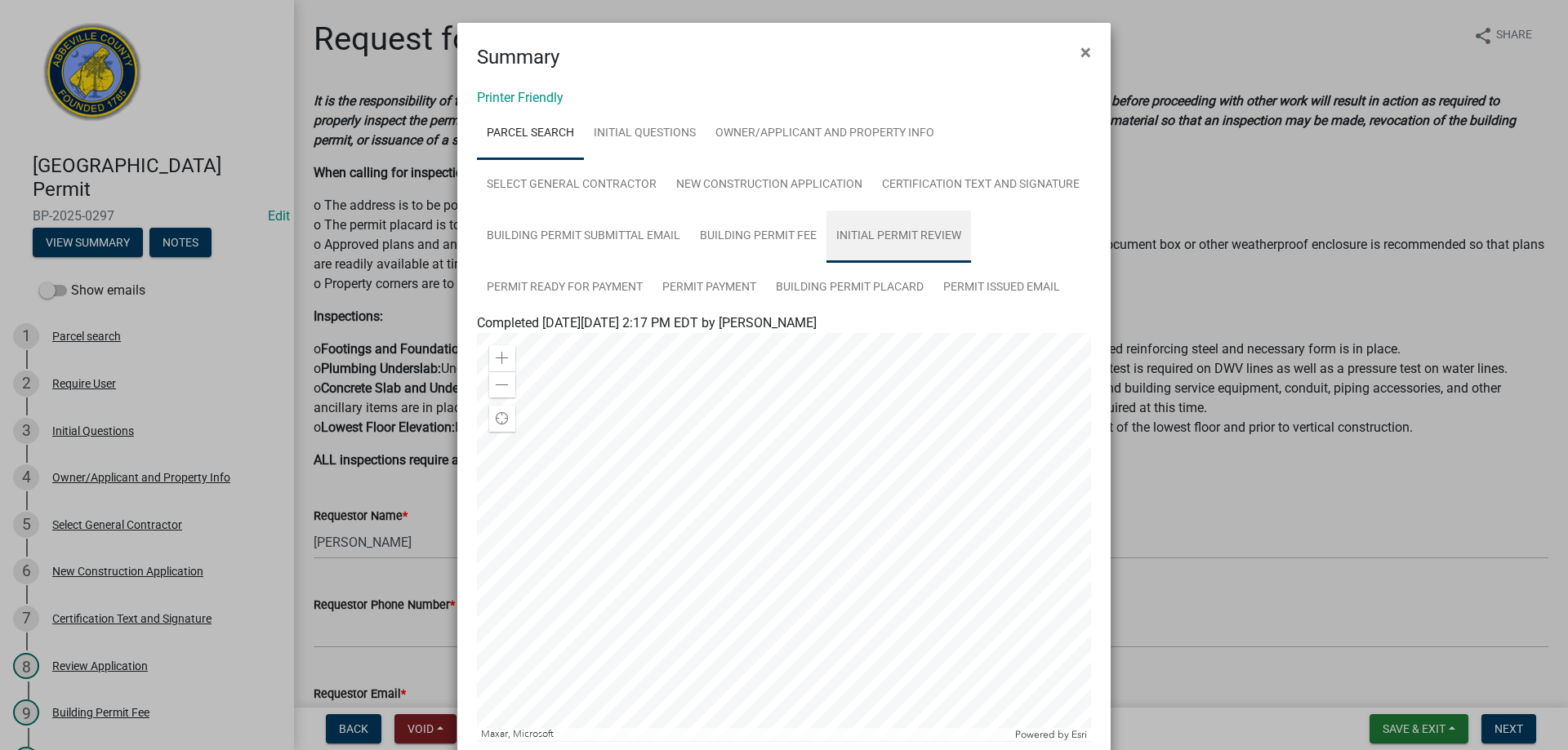
click at [896, 232] on link "Initial Permit Review" at bounding box center [899, 236] width 144 height 52
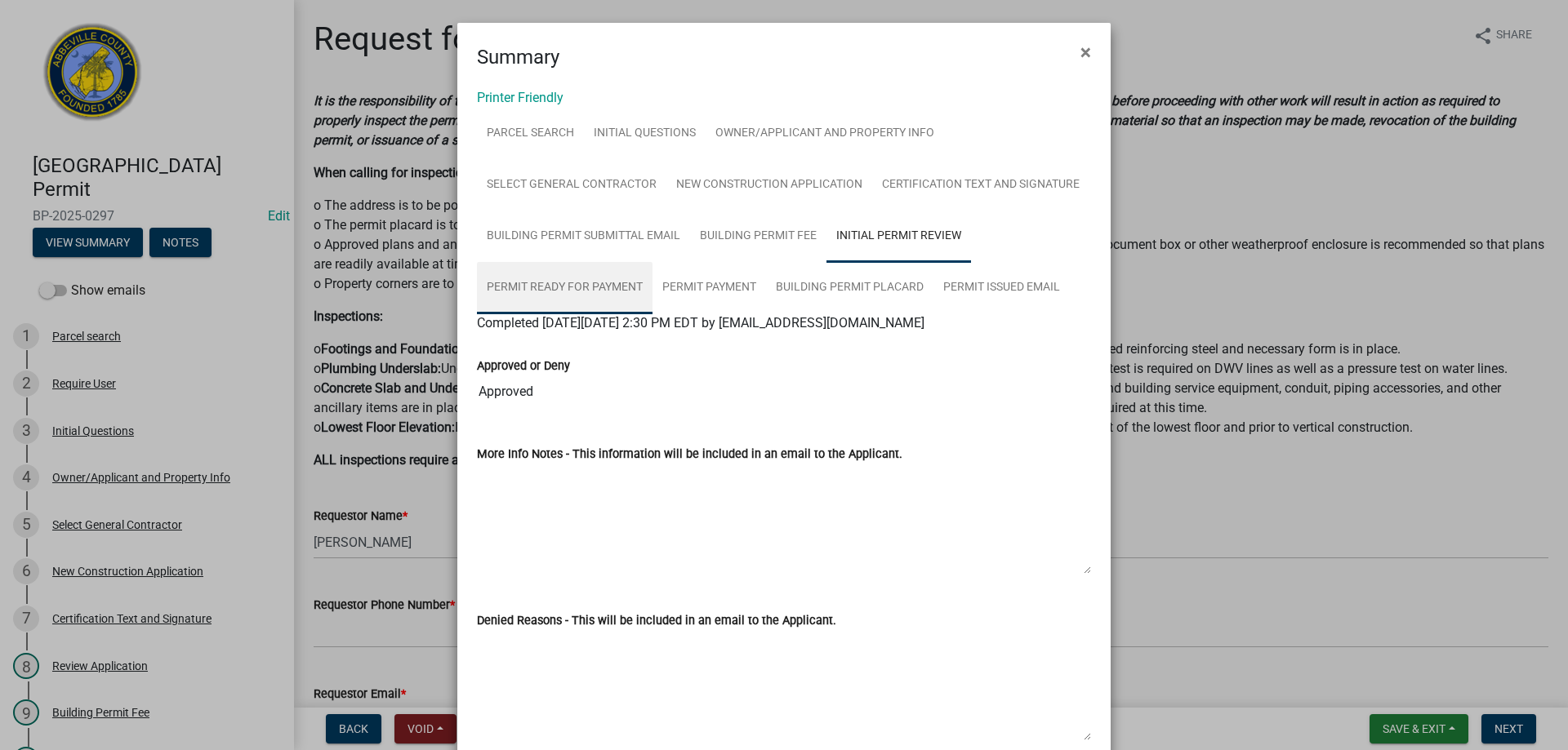
click at [563, 285] on link "Permit Ready for Payment" at bounding box center [564, 288] width 176 height 52
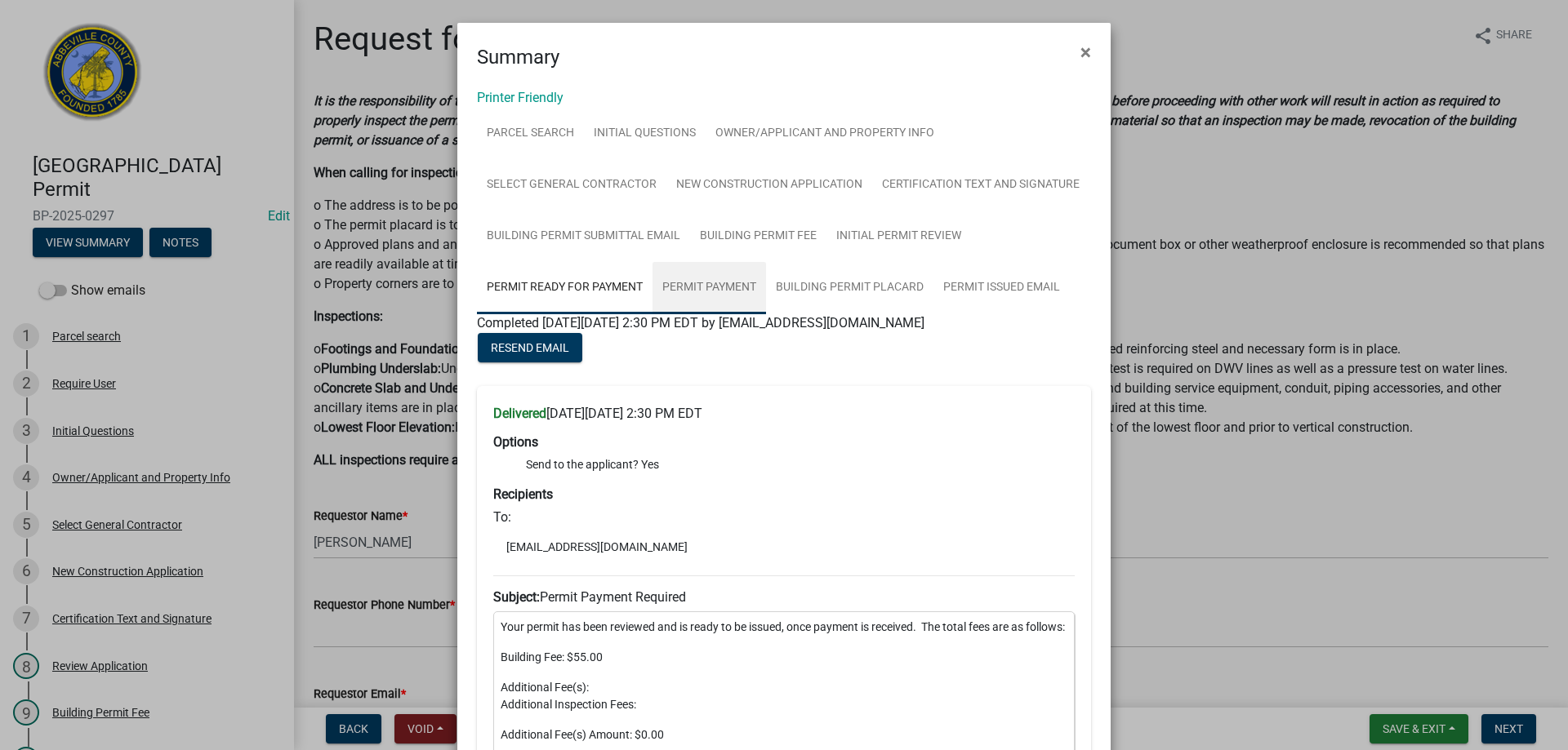
click at [709, 285] on link "Permit Payment" at bounding box center [710, 288] width 114 height 52
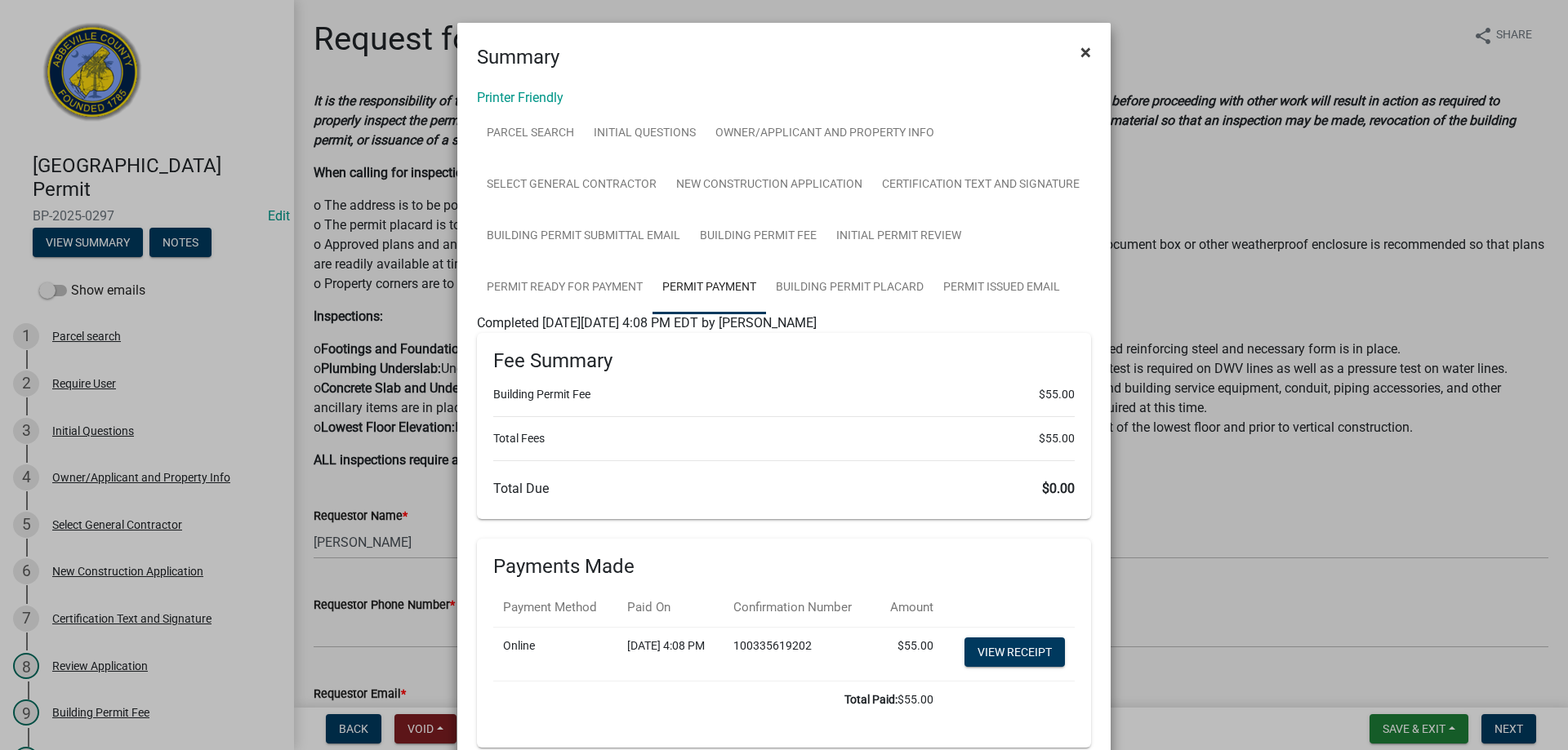
click at [1081, 49] on span "×" at bounding box center [1086, 52] width 10 height 23
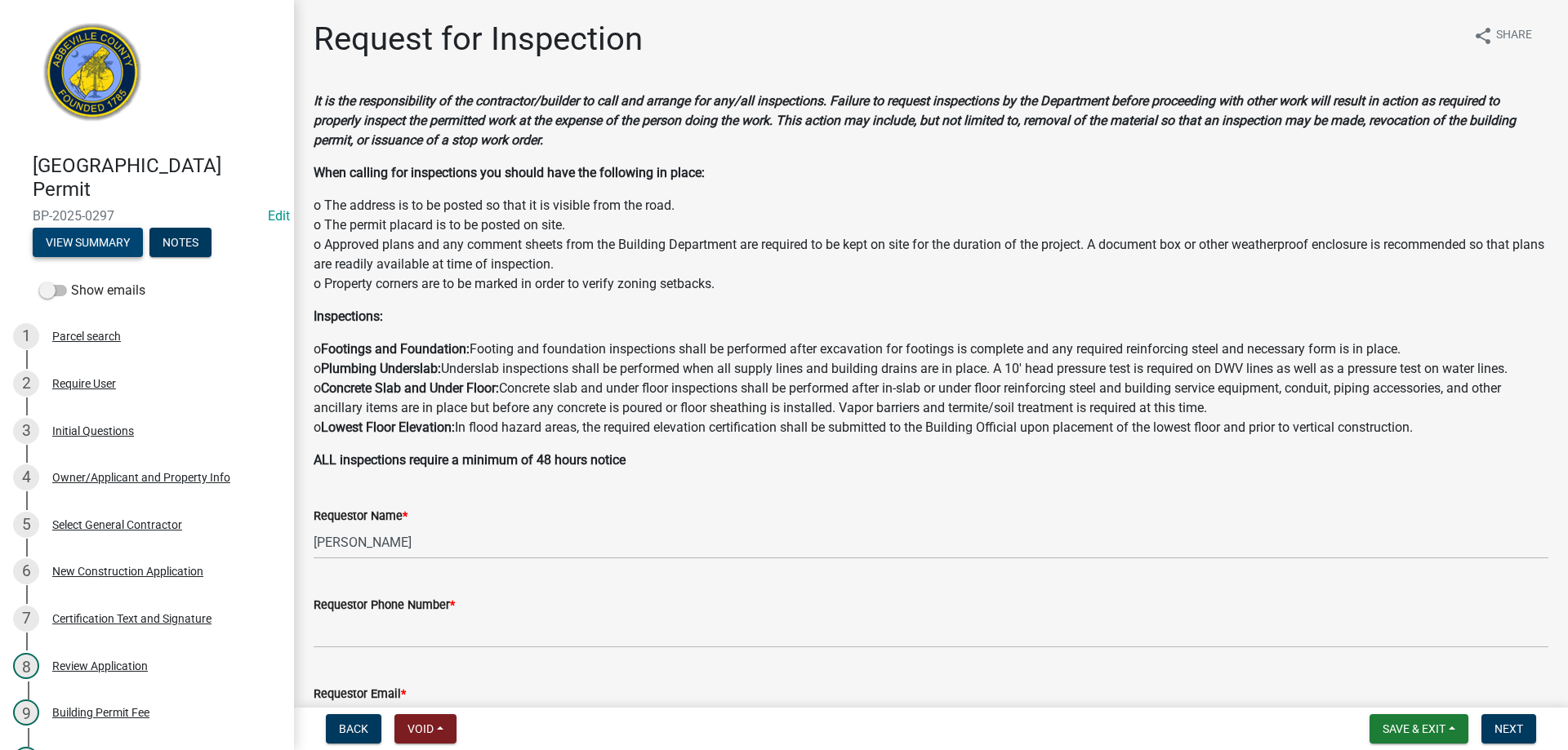
click at [112, 239] on button "View Summary" at bounding box center [88, 243] width 110 height 30
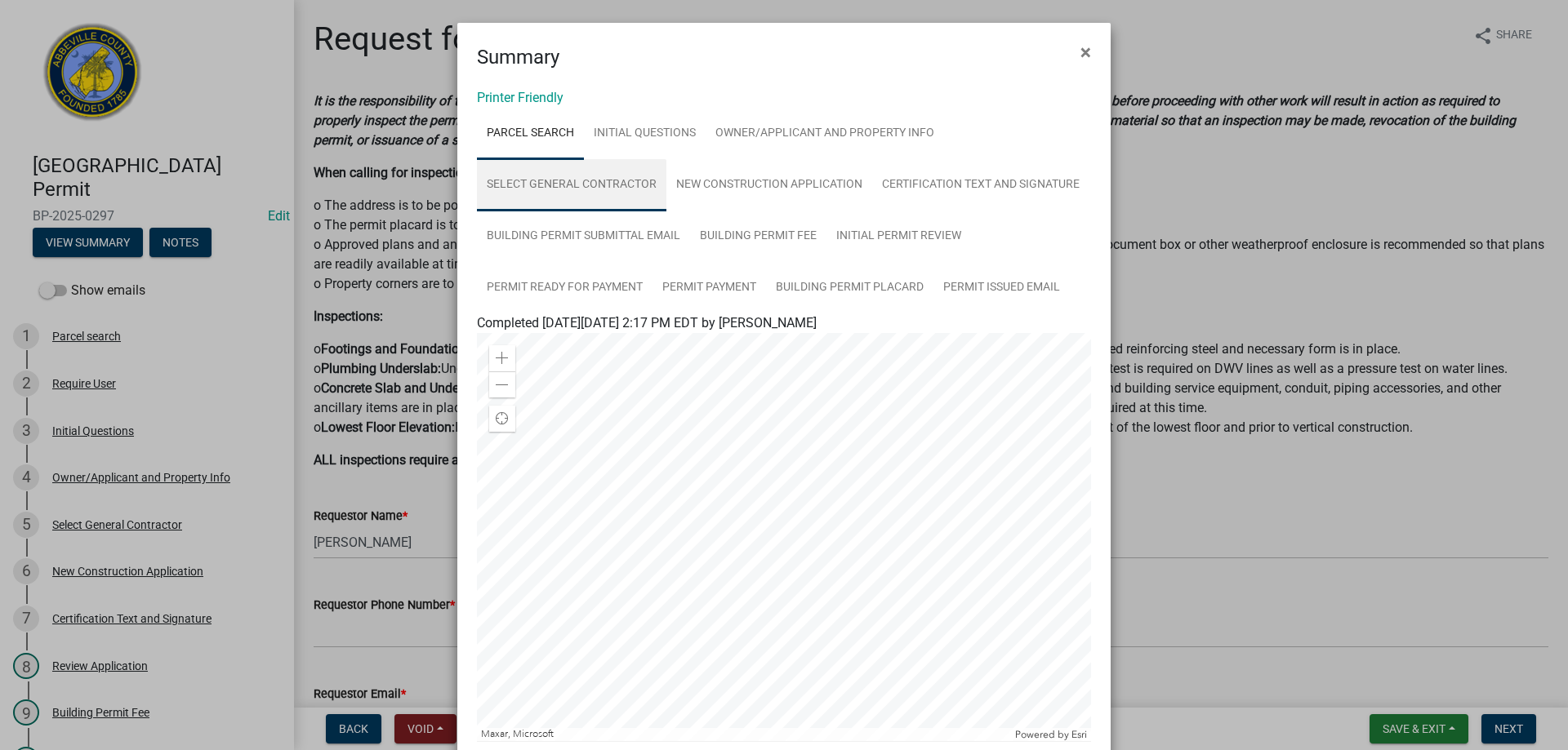
click at [557, 183] on link "Select General Contractor" at bounding box center [572, 185] width 190 height 52
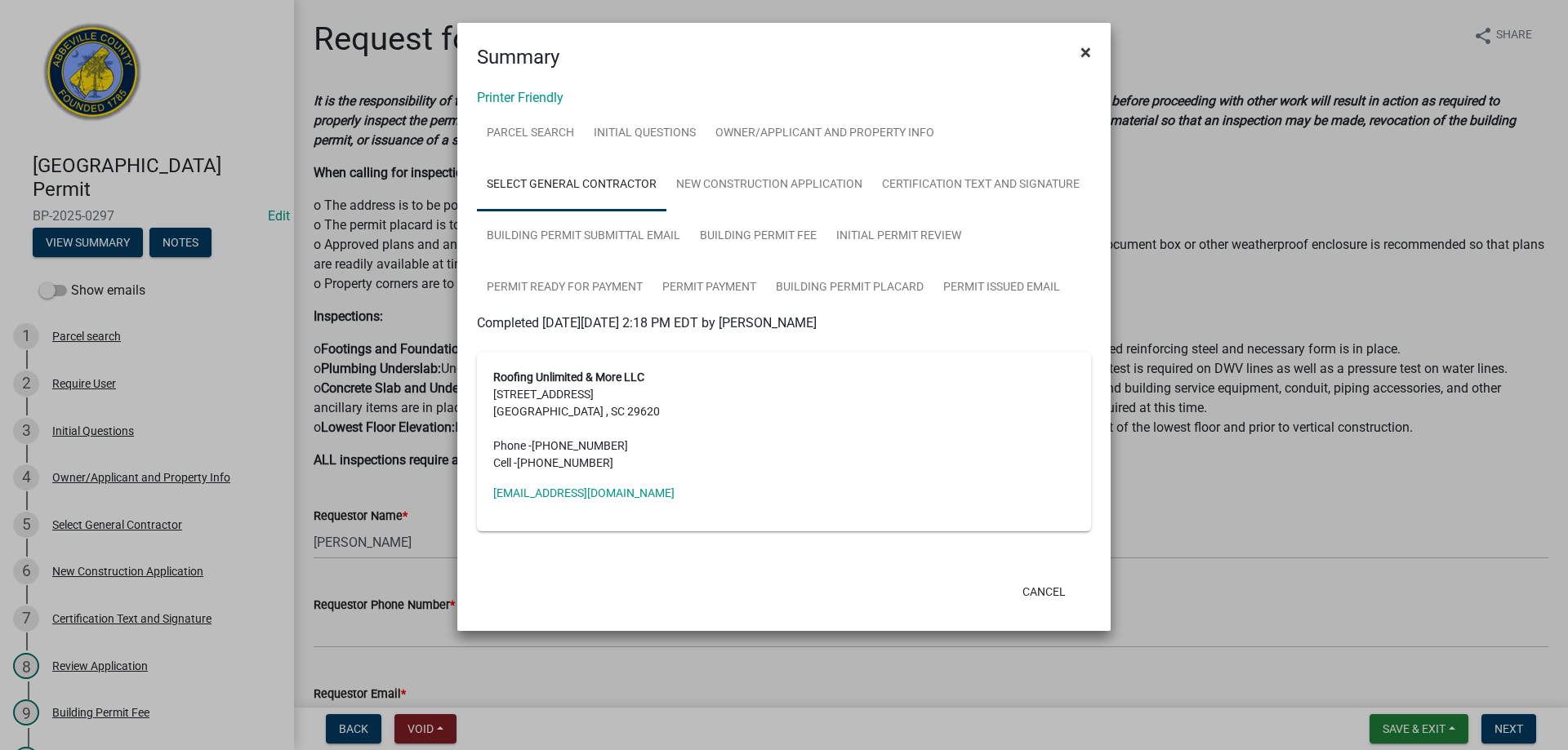
click at [1088, 56] on span "×" at bounding box center [1086, 52] width 10 height 23
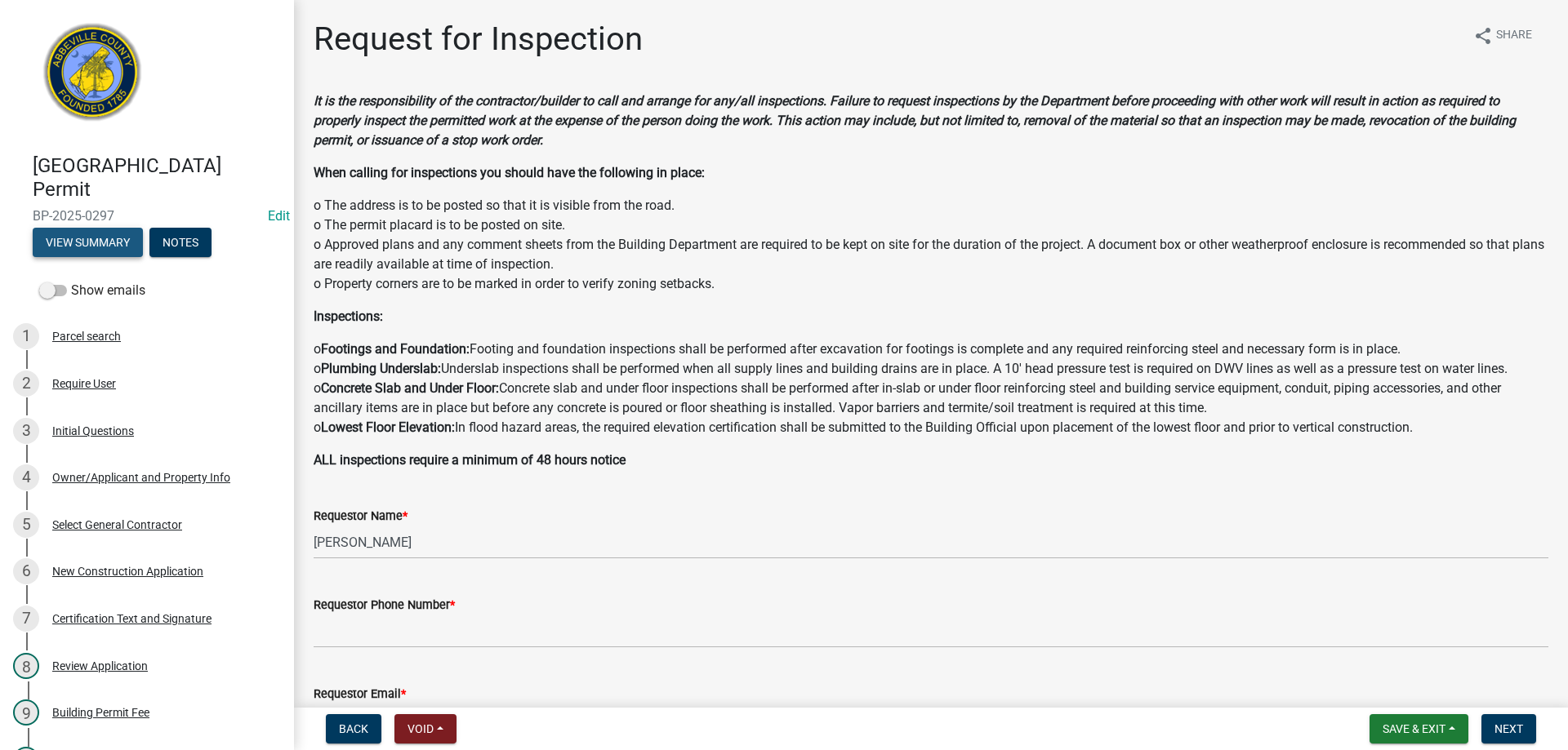
drag, startPoint x: 110, startPoint y: 245, endPoint x: 126, endPoint y: 252, distance: 17.5
click at [126, 252] on button "View Summary" at bounding box center [88, 243] width 110 height 30
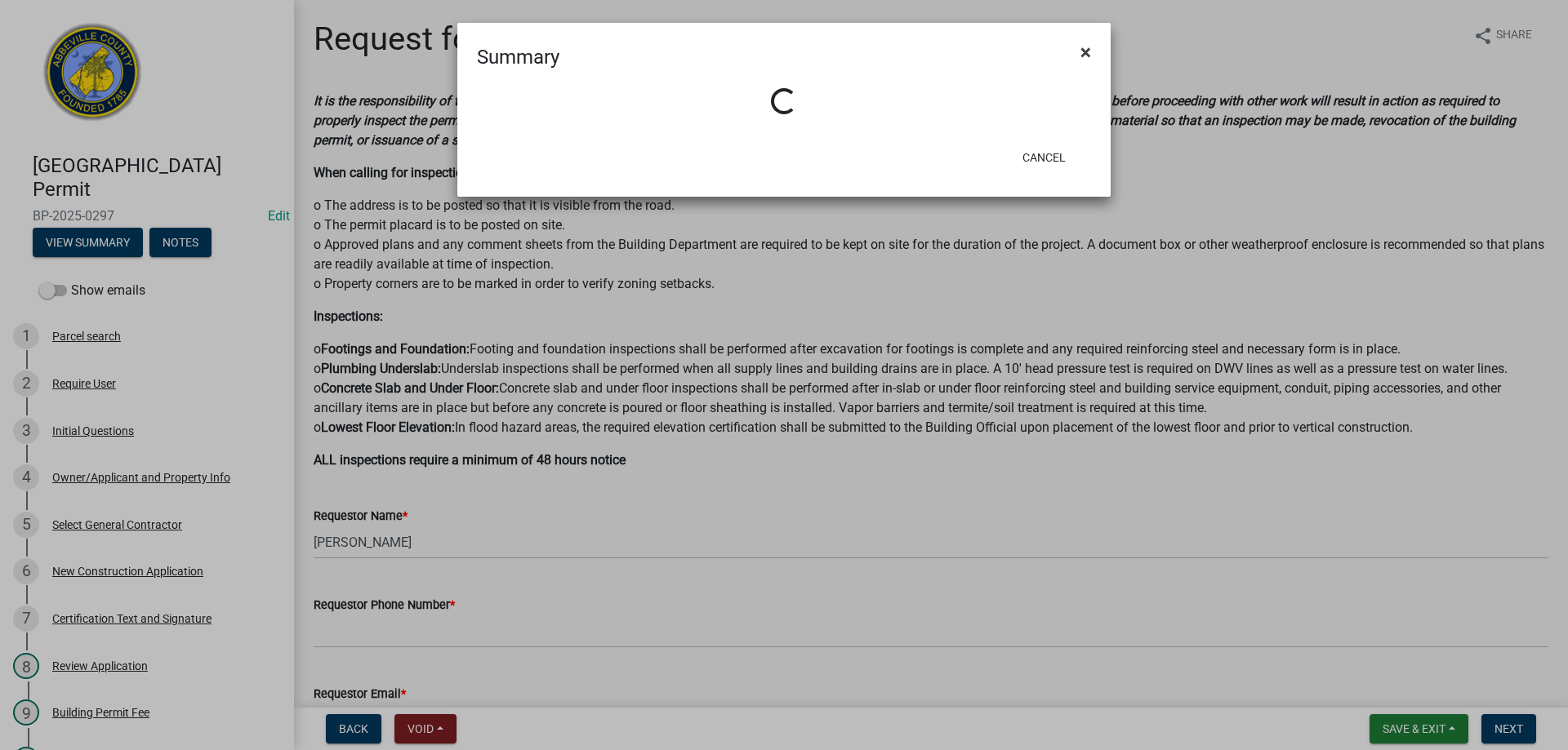
click at [1080, 54] on button "×" at bounding box center [1086, 52] width 36 height 46
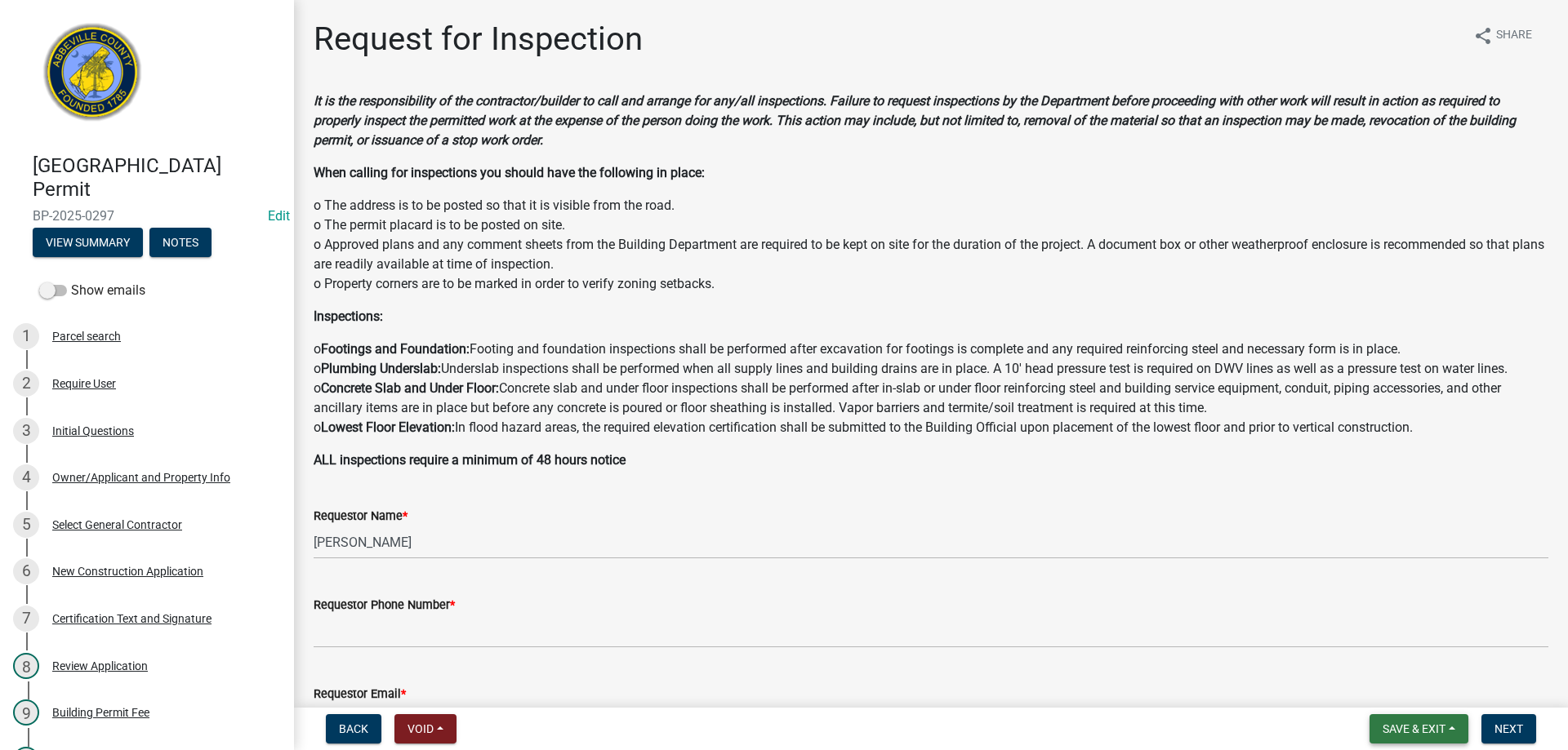
click at [1414, 726] on span "Save & Exit" at bounding box center [1414, 729] width 63 height 13
click at [1390, 688] on button "Save & Exit" at bounding box center [1403, 687] width 130 height 39
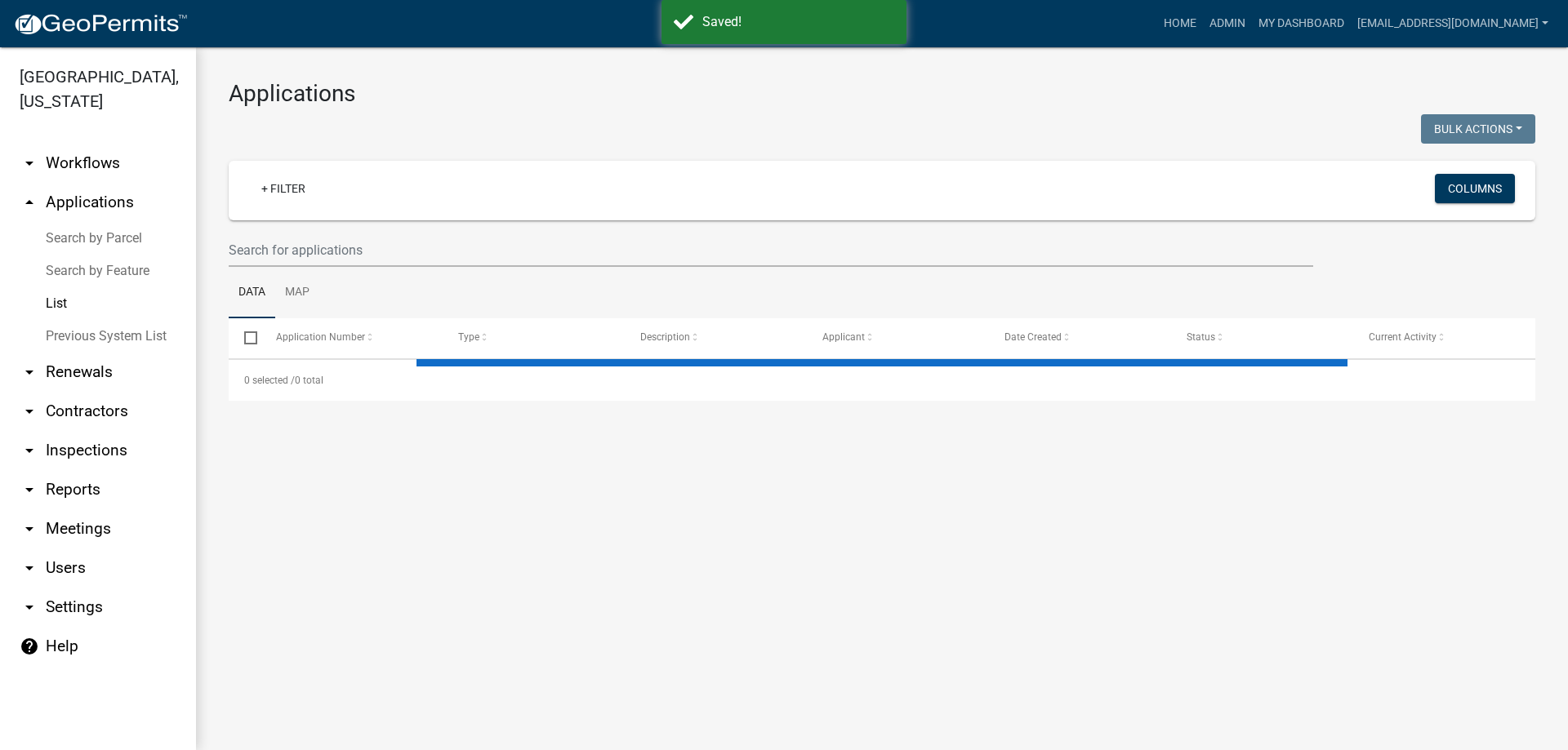
select select "3: 100"
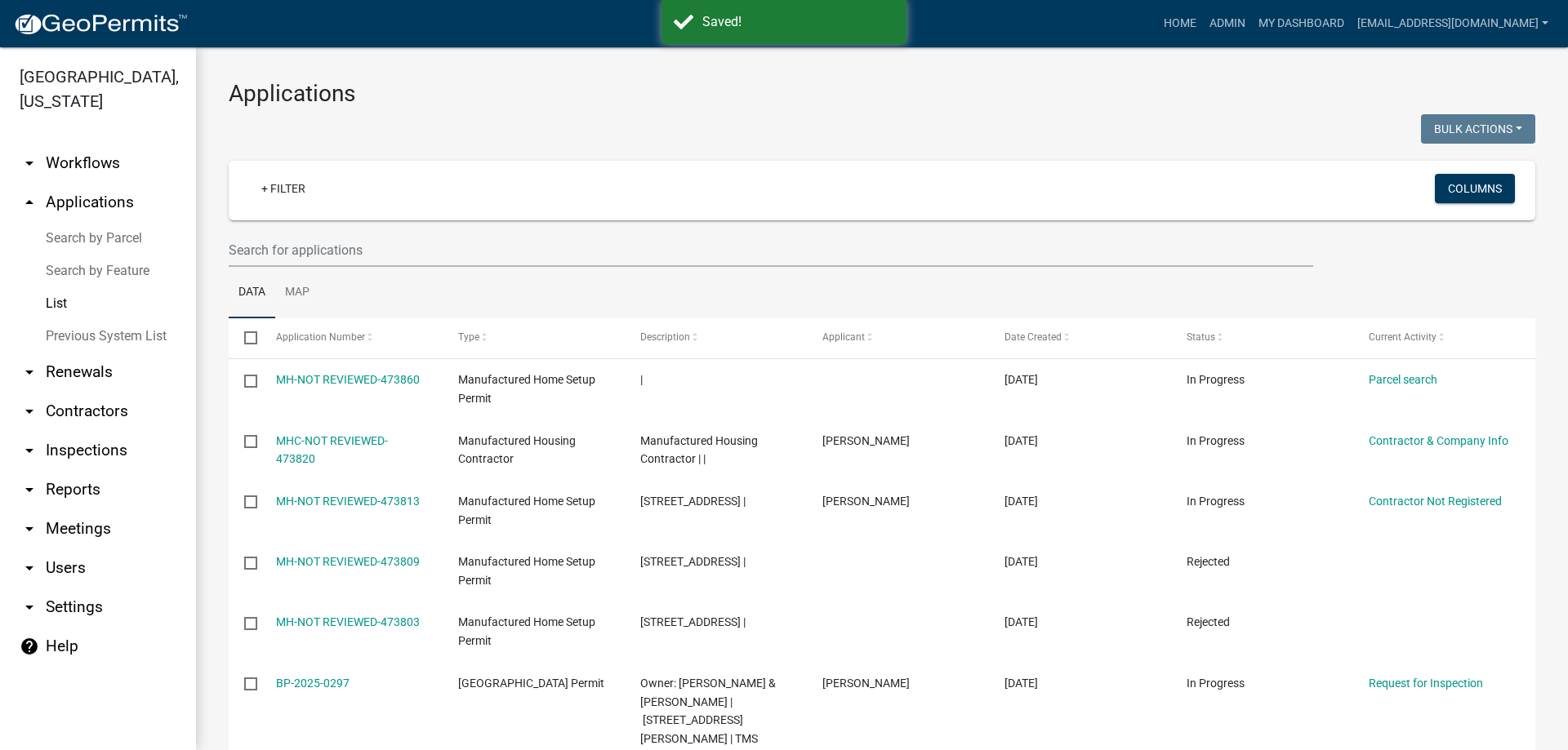
click at [57, 297] on link "List" at bounding box center [98, 303] width 196 height 33
click at [426, 249] on input "text" at bounding box center [771, 250] width 1085 height 33
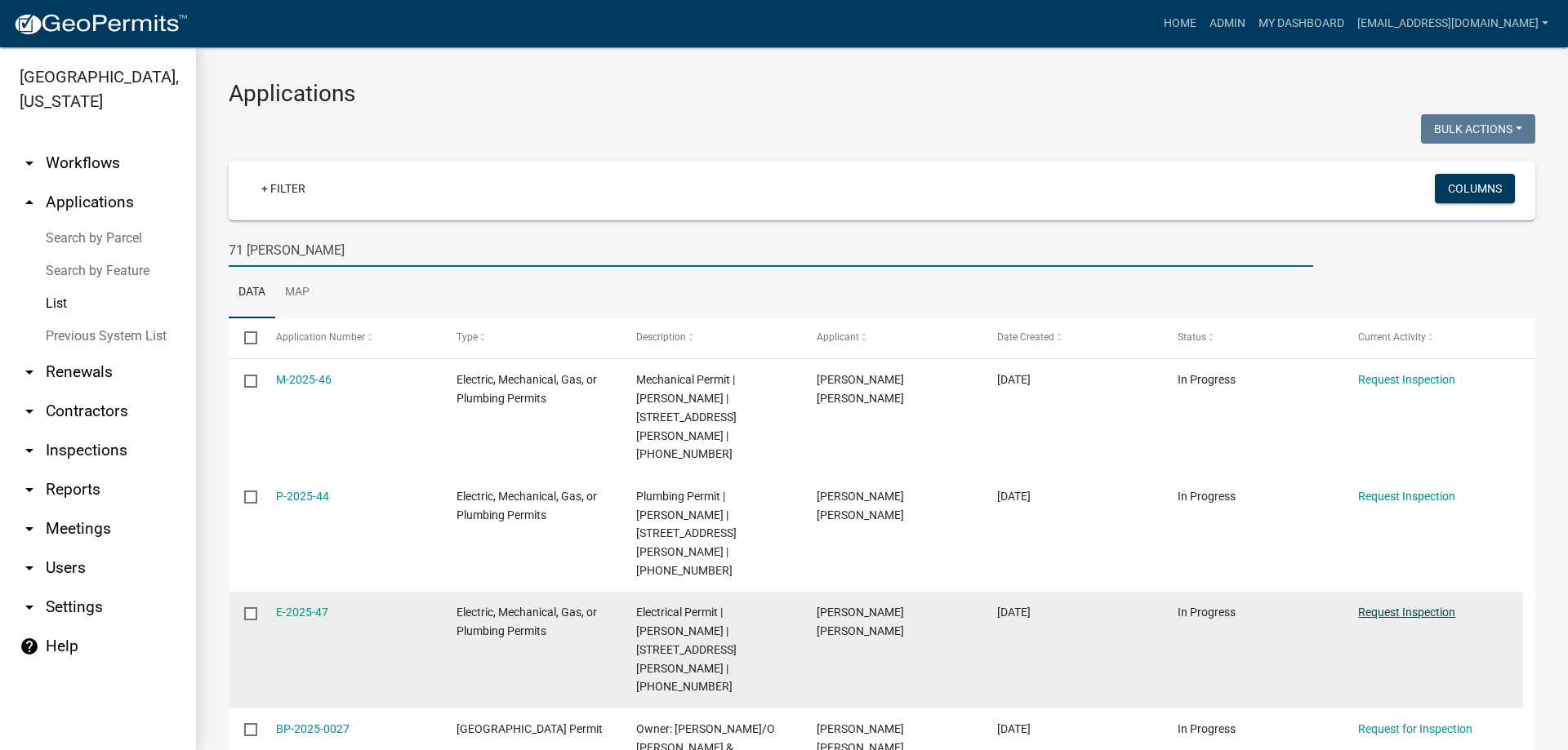
type input "71 [PERSON_NAME]"
click at [1412, 606] on link "Request Inspection" at bounding box center [1407, 612] width 97 height 13
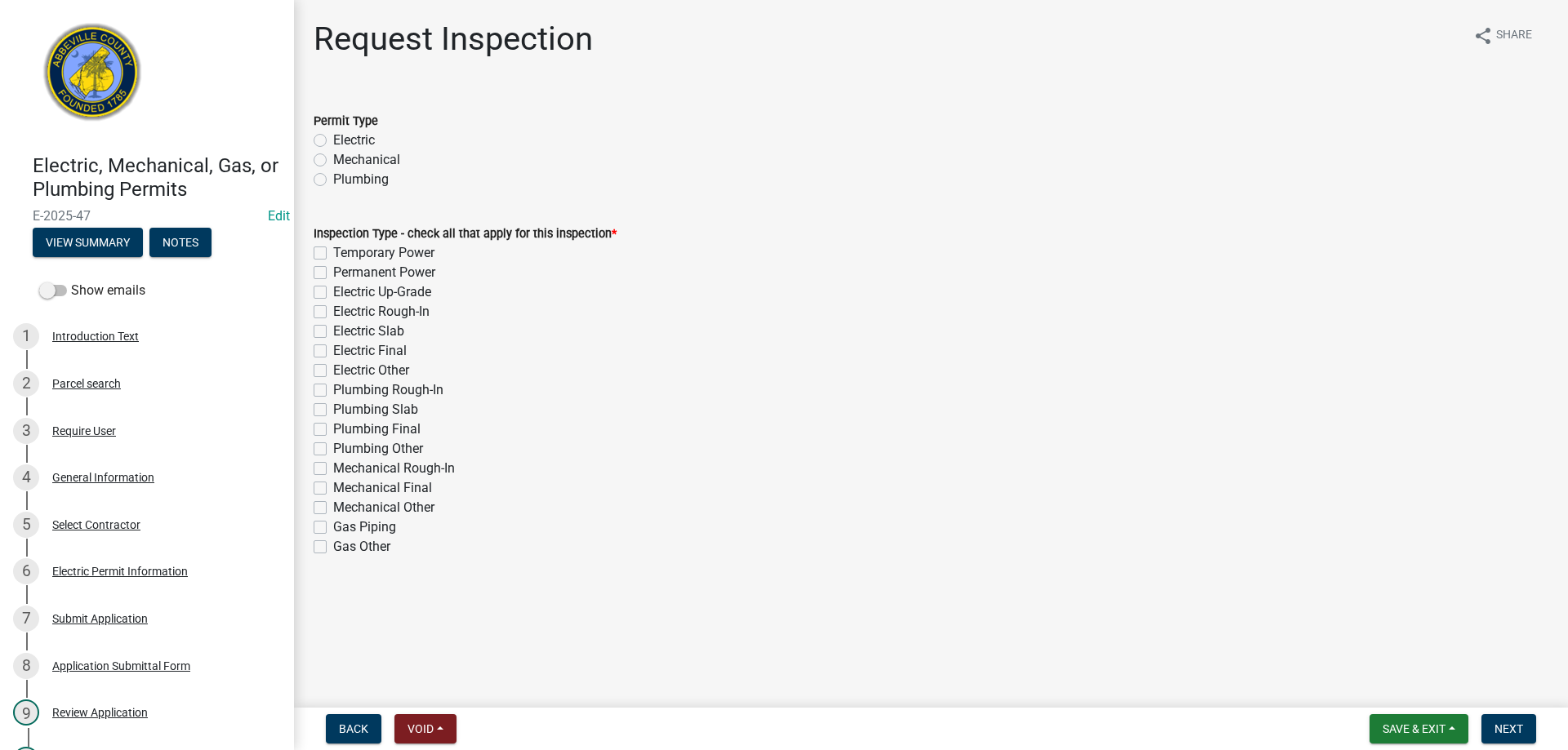
click at [333, 141] on label "Electric" at bounding box center [354, 140] width 42 height 20
click at [333, 141] on input "Electric" at bounding box center [338, 135] width 10 height 10
radio input "true"
click at [333, 313] on label "Electric Rough-In" at bounding box center [382, 312] width 97 height 20
click at [333, 313] on input "Electric Rough-In" at bounding box center [338, 307] width 10 height 10
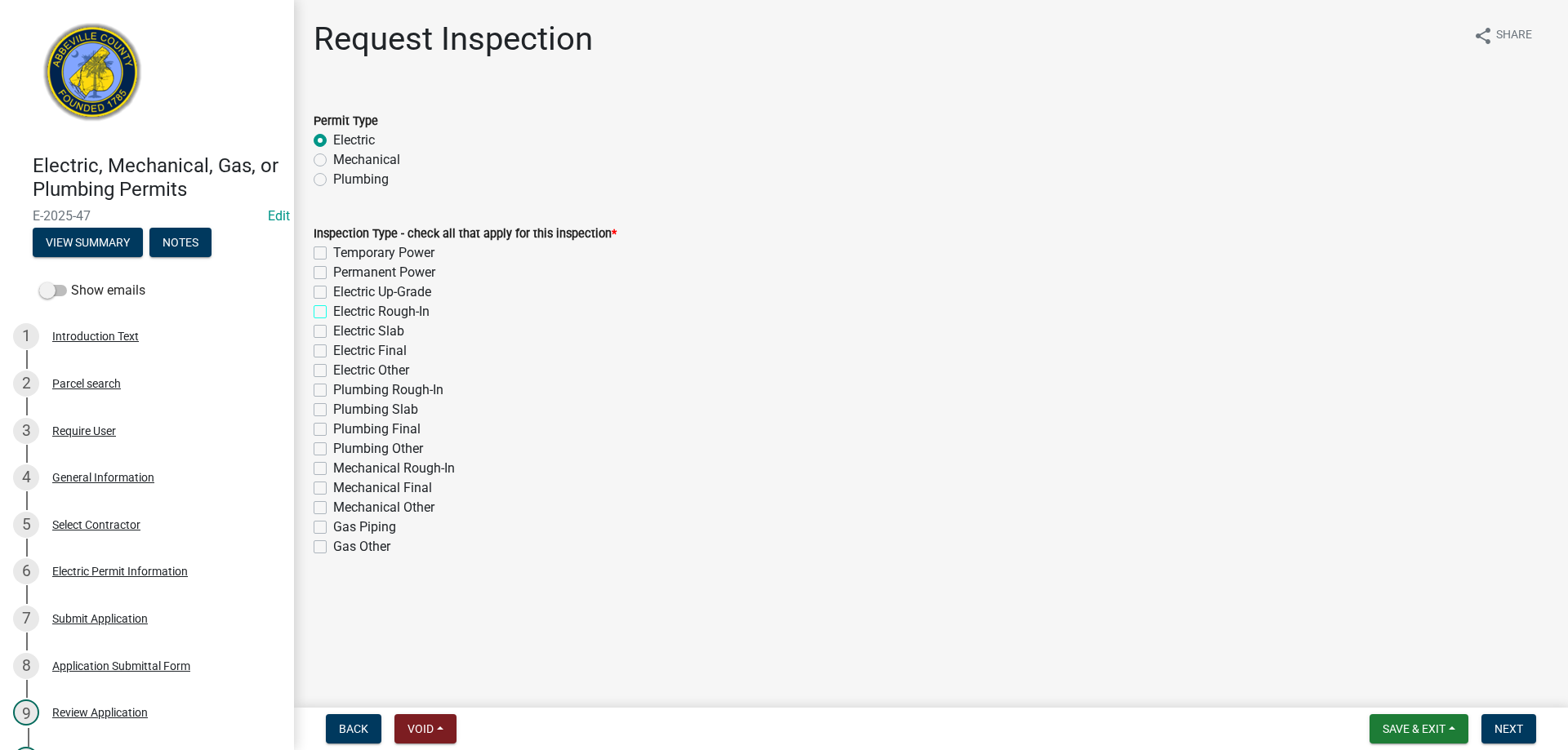
checkbox input "true"
checkbox input "false"
checkbox input "true"
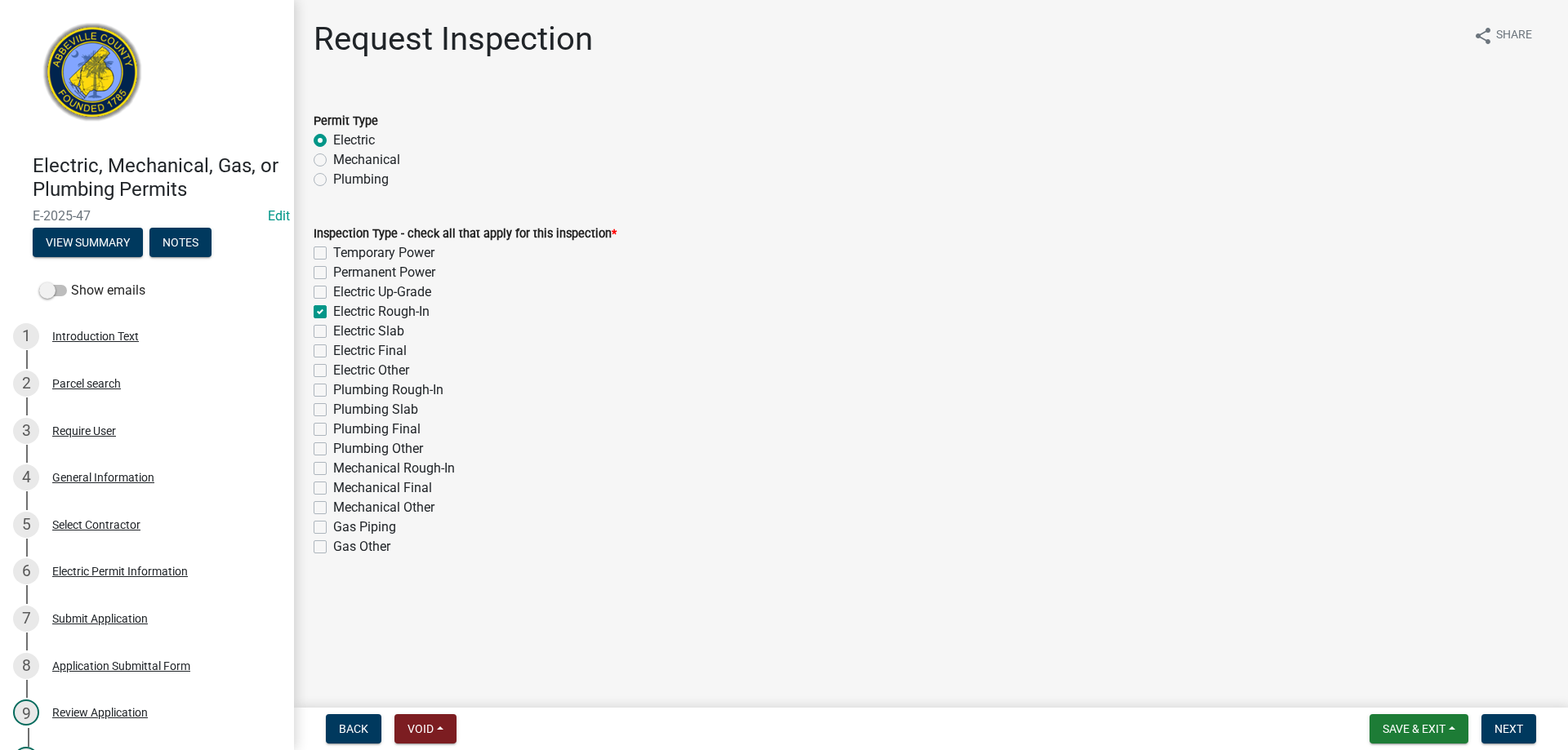
checkbox input "false"
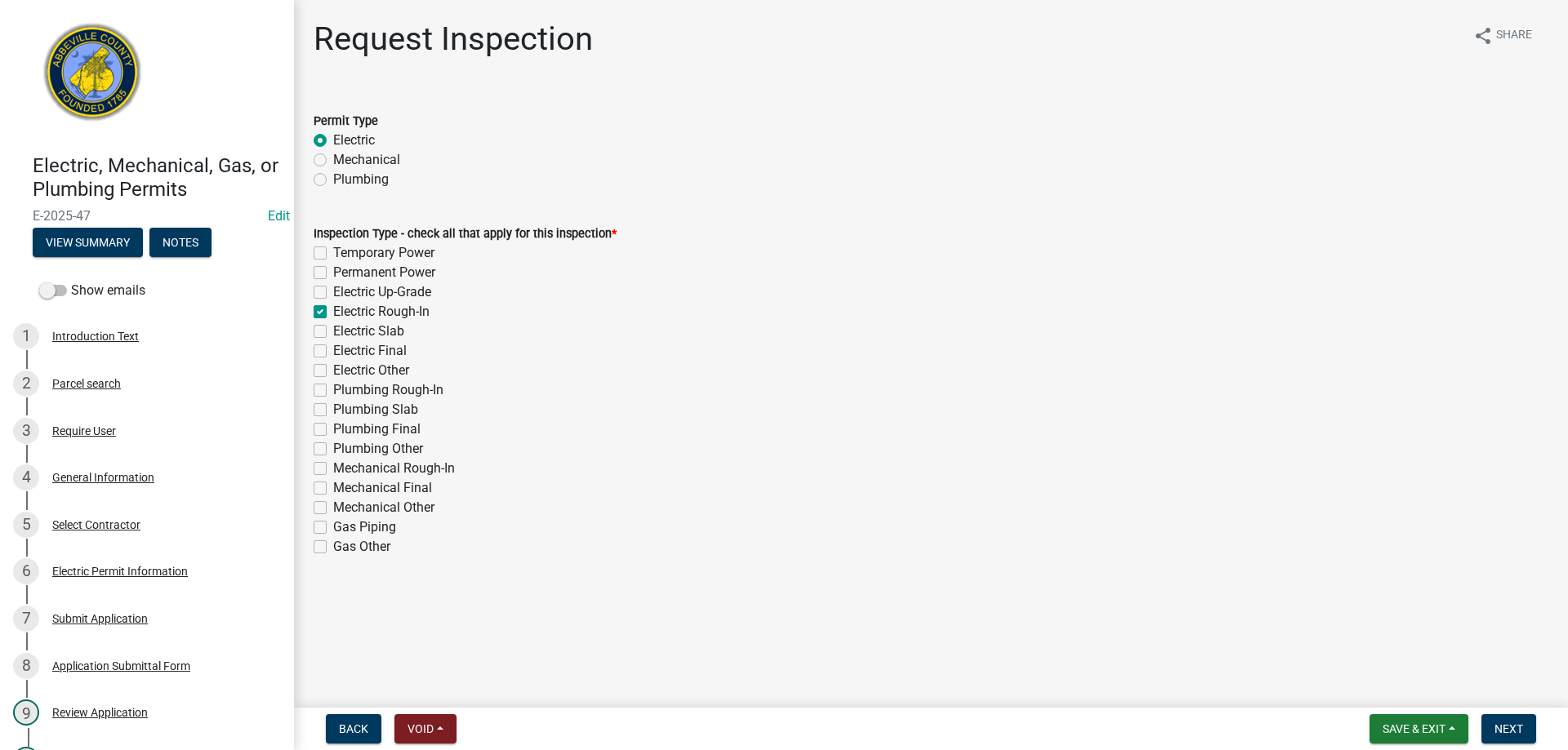
checkbox input "false"
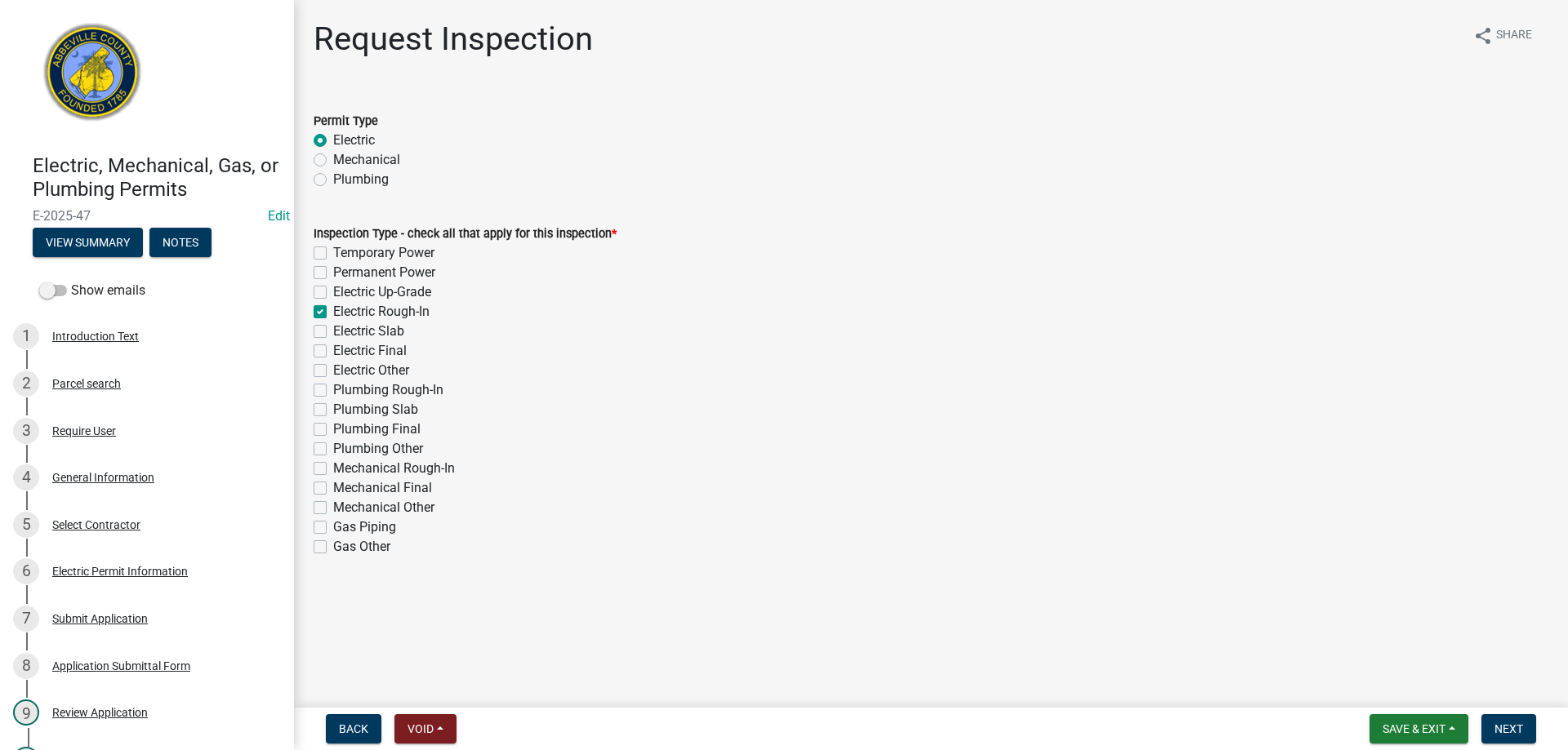
checkbox input "false"
click at [1504, 726] on span "Next" at bounding box center [1508, 729] width 29 height 13
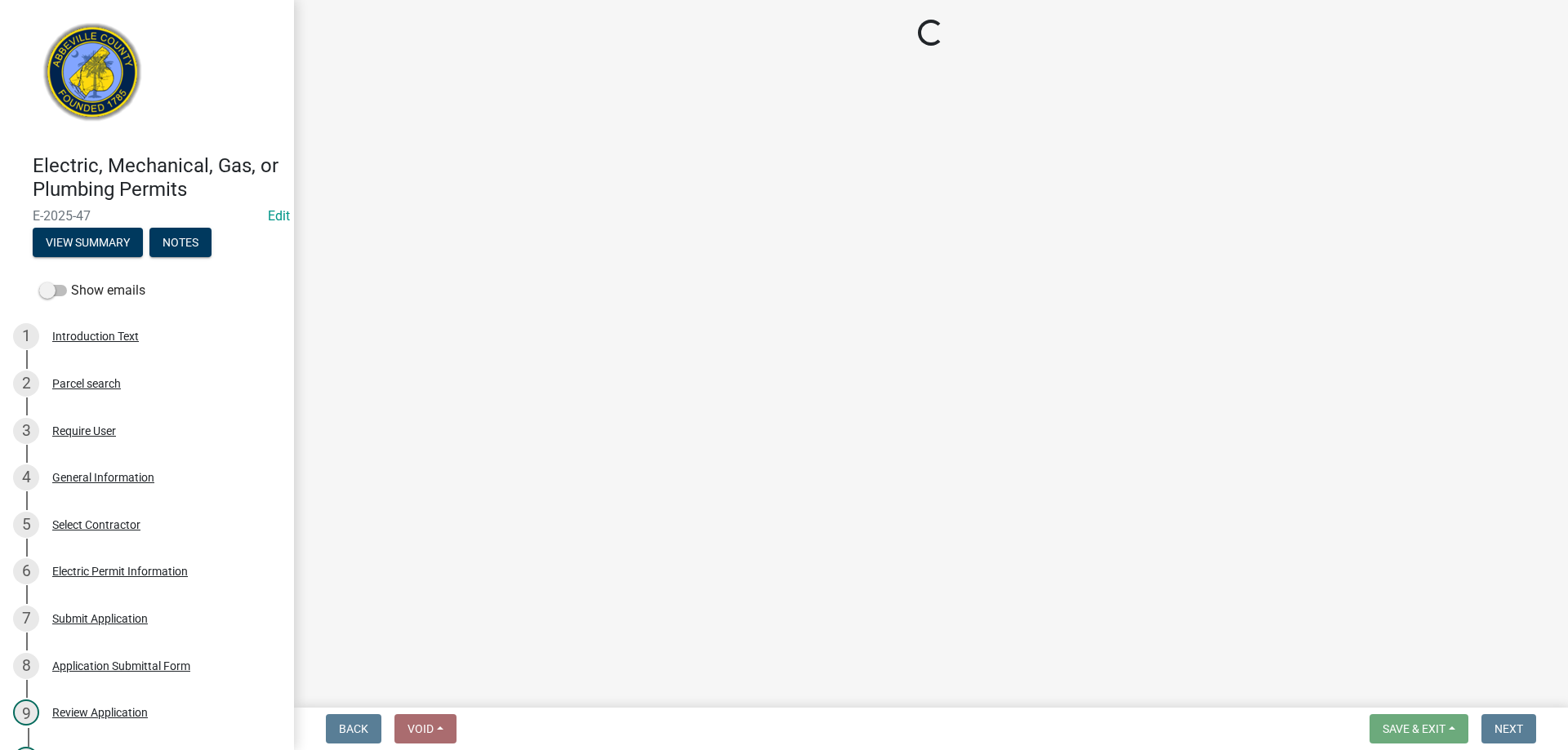
select select "896ec84b-7942-43b9-a78d-4f1554b7930c"
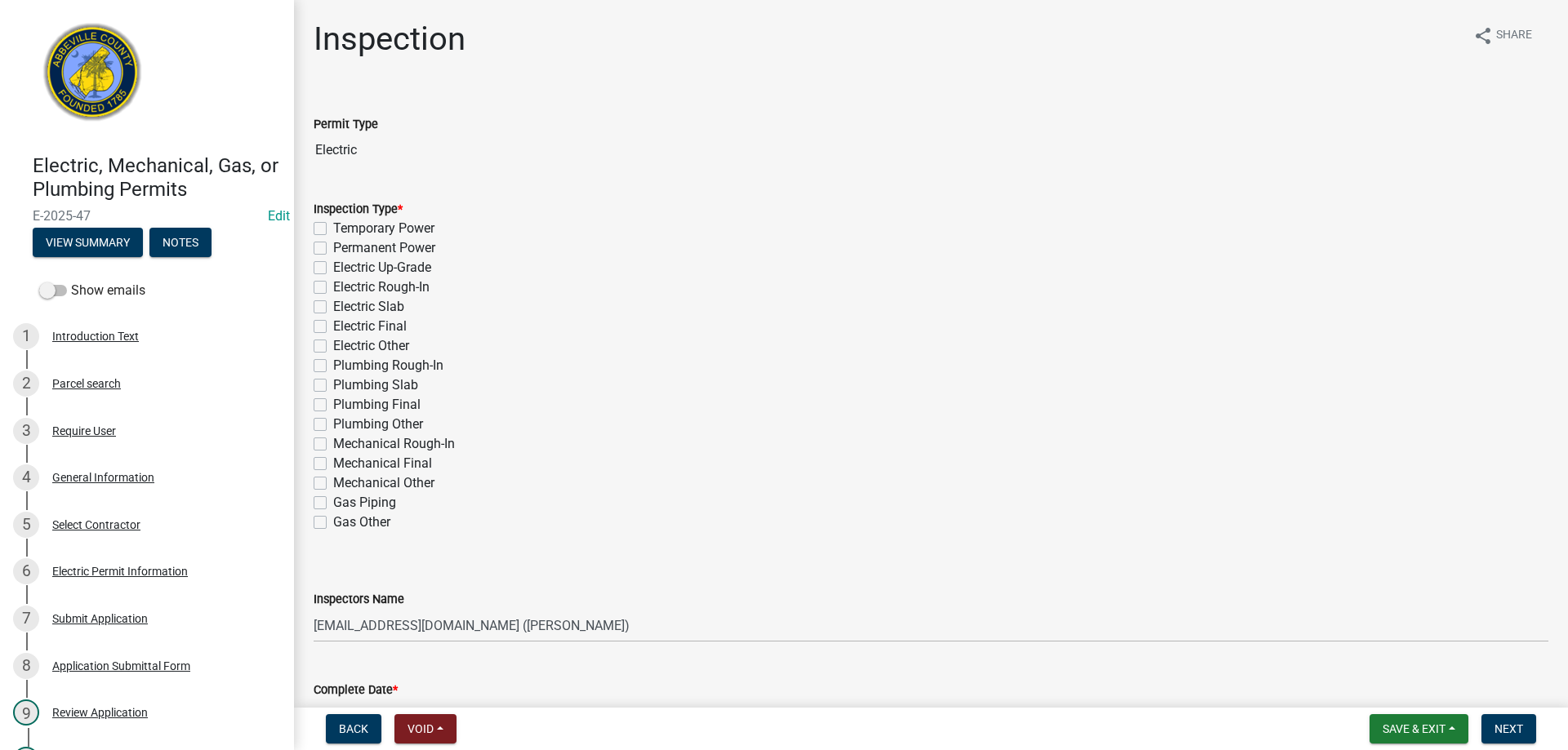
click at [333, 287] on label "Electric Rough-In" at bounding box center [382, 287] width 97 height 20
click at [333, 287] on input "Electric Rough-In" at bounding box center [338, 282] width 10 height 10
checkbox input "true"
checkbox input "false"
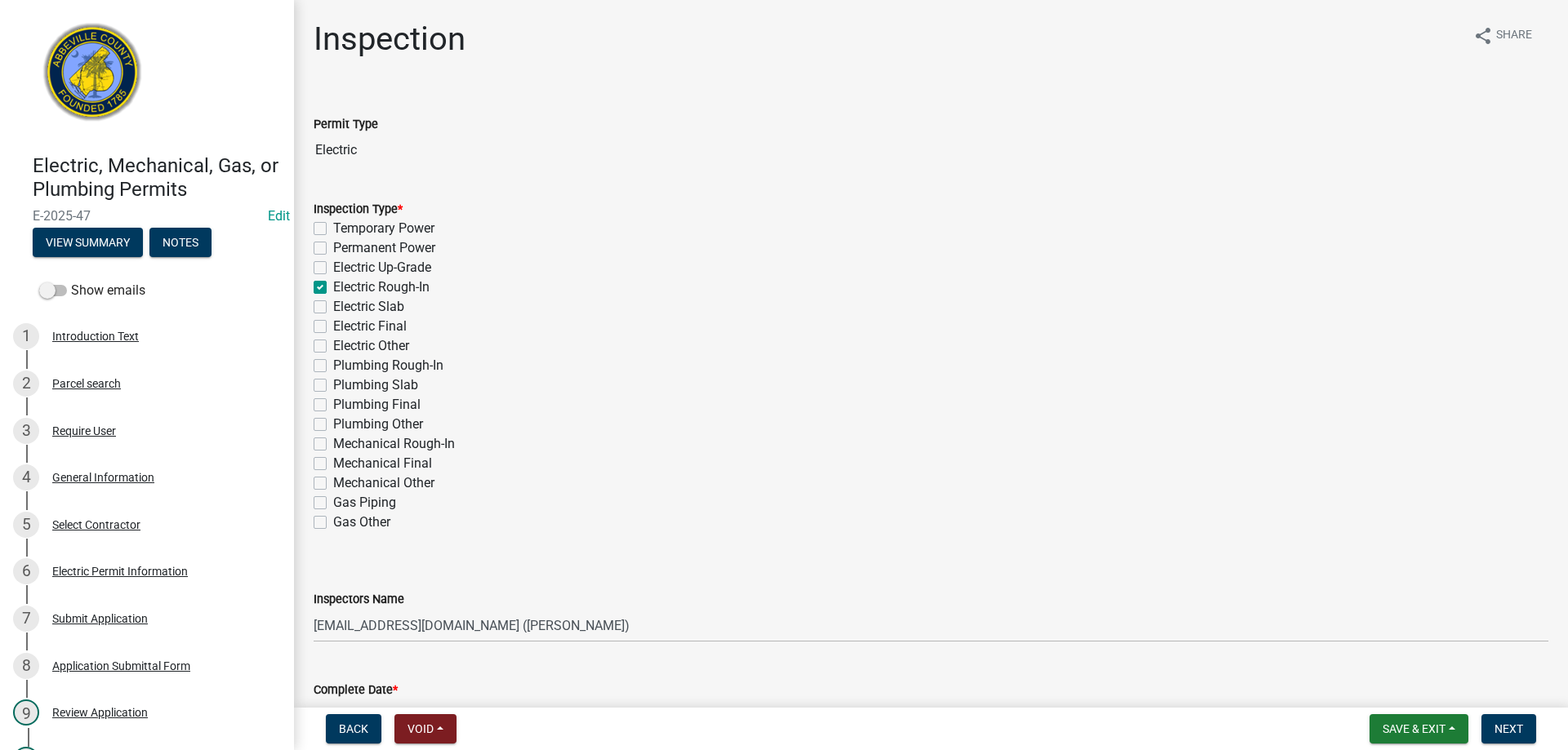
checkbox input "false"
checkbox input "true"
checkbox input "false"
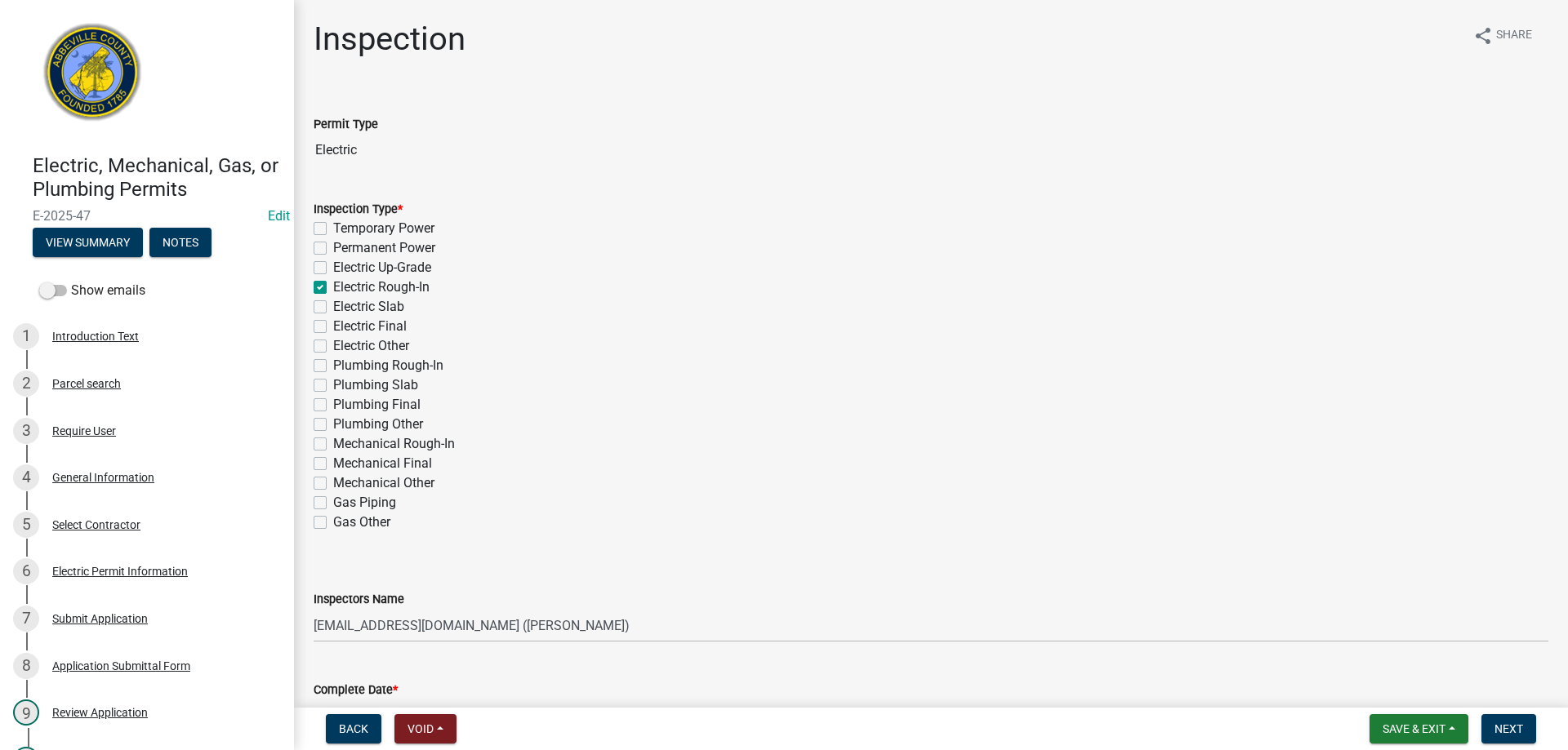
checkbox input "false"
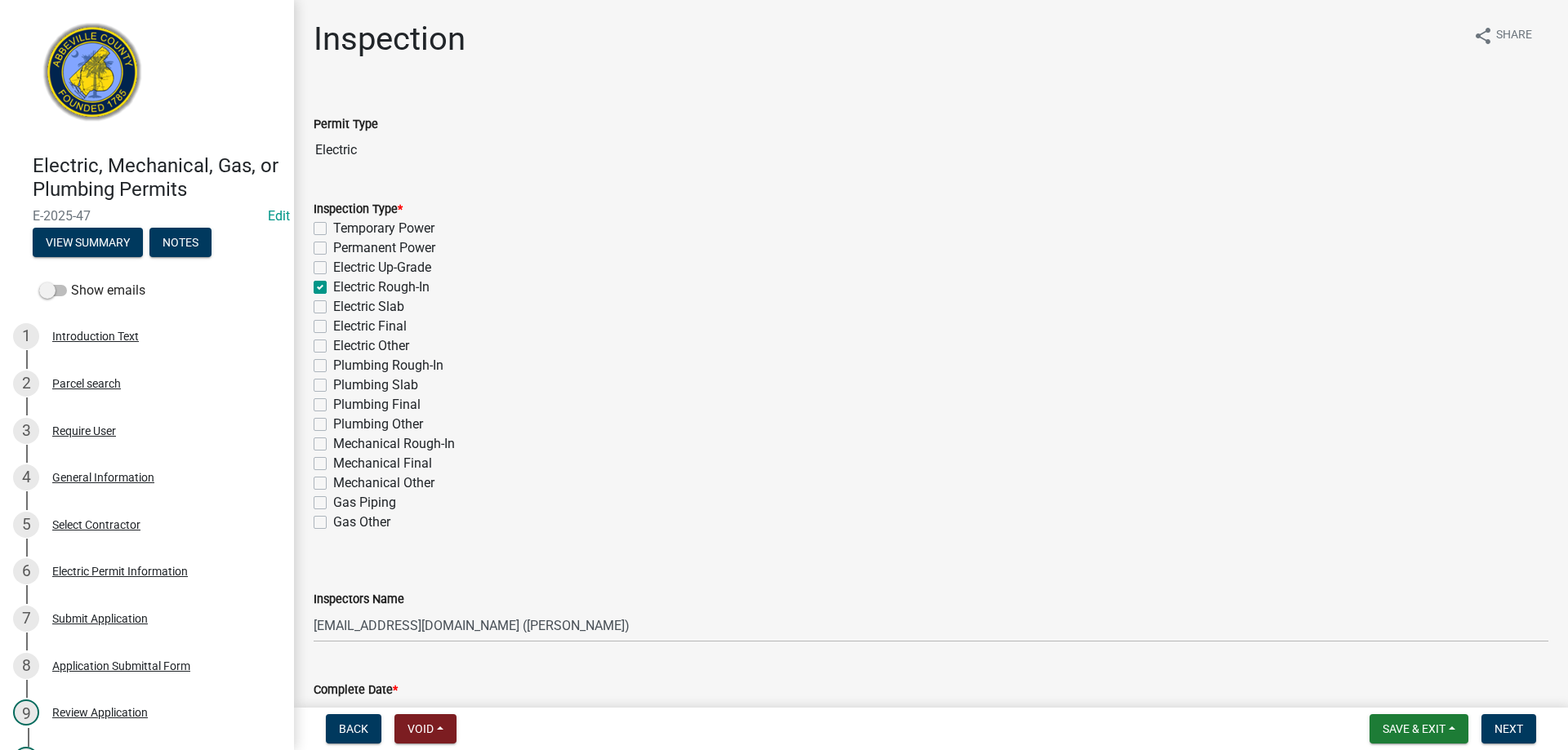
checkbox input "false"
click at [648, 627] on select "Select Item... [EMAIL_ADDRESS][DOMAIN_NAME] ([PERSON_NAME]) [EMAIL_ADDRESS][DOM…" at bounding box center [931, 625] width 1235 height 33
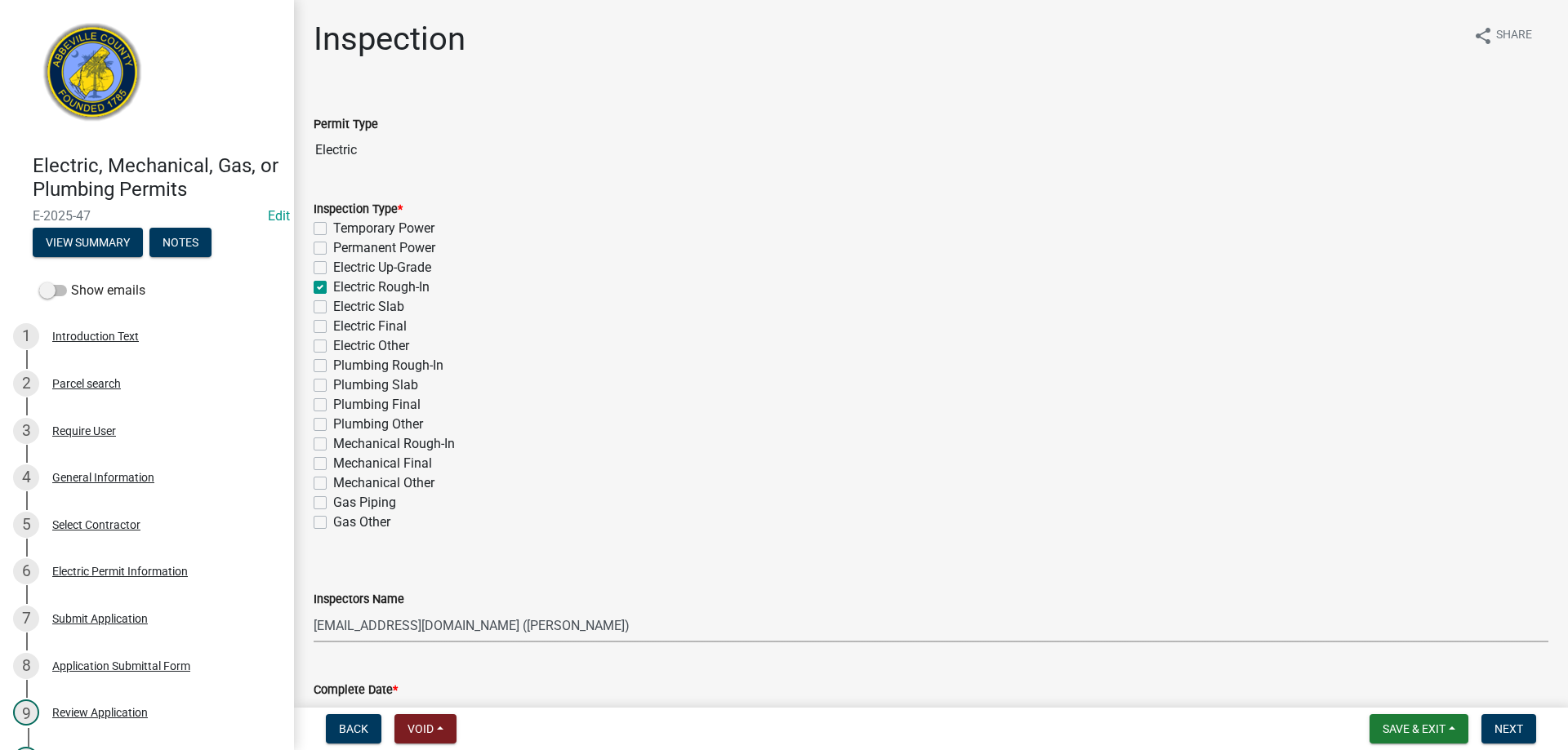
select select "56be3ac8-4e2d-49a7-9260-658958e29c03"
click at [314, 609] on select "Select Item... [EMAIL_ADDRESS][DOMAIN_NAME] ([PERSON_NAME]) [EMAIL_ADDRESS][DOM…" at bounding box center [931, 625] width 1235 height 33
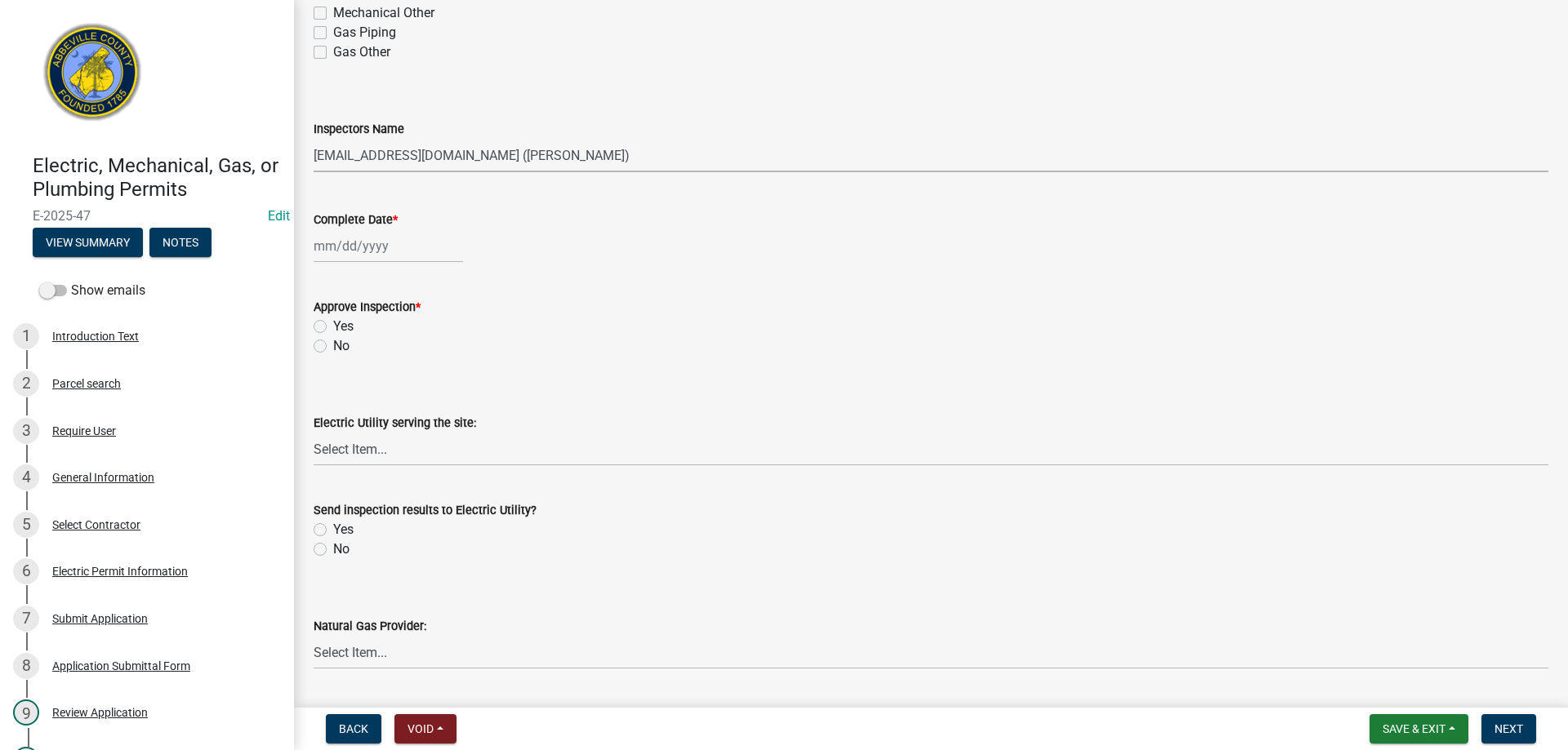
scroll to position [489, 0]
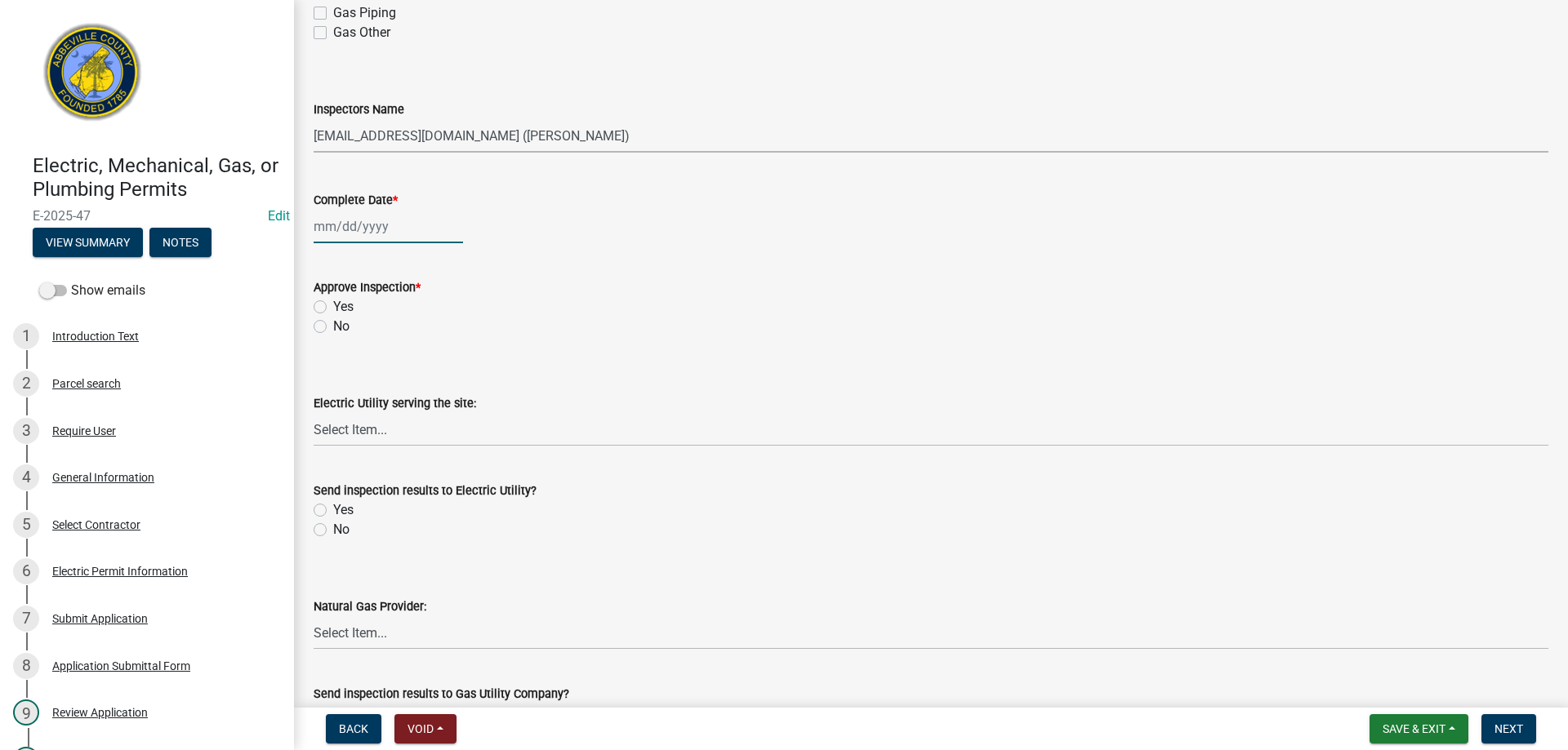
click at [428, 228] on div at bounding box center [388, 226] width 150 height 33
select select "9"
select select "2025"
click at [408, 311] on div "4" at bounding box center [409, 314] width 26 height 26
type input "[DATE]"
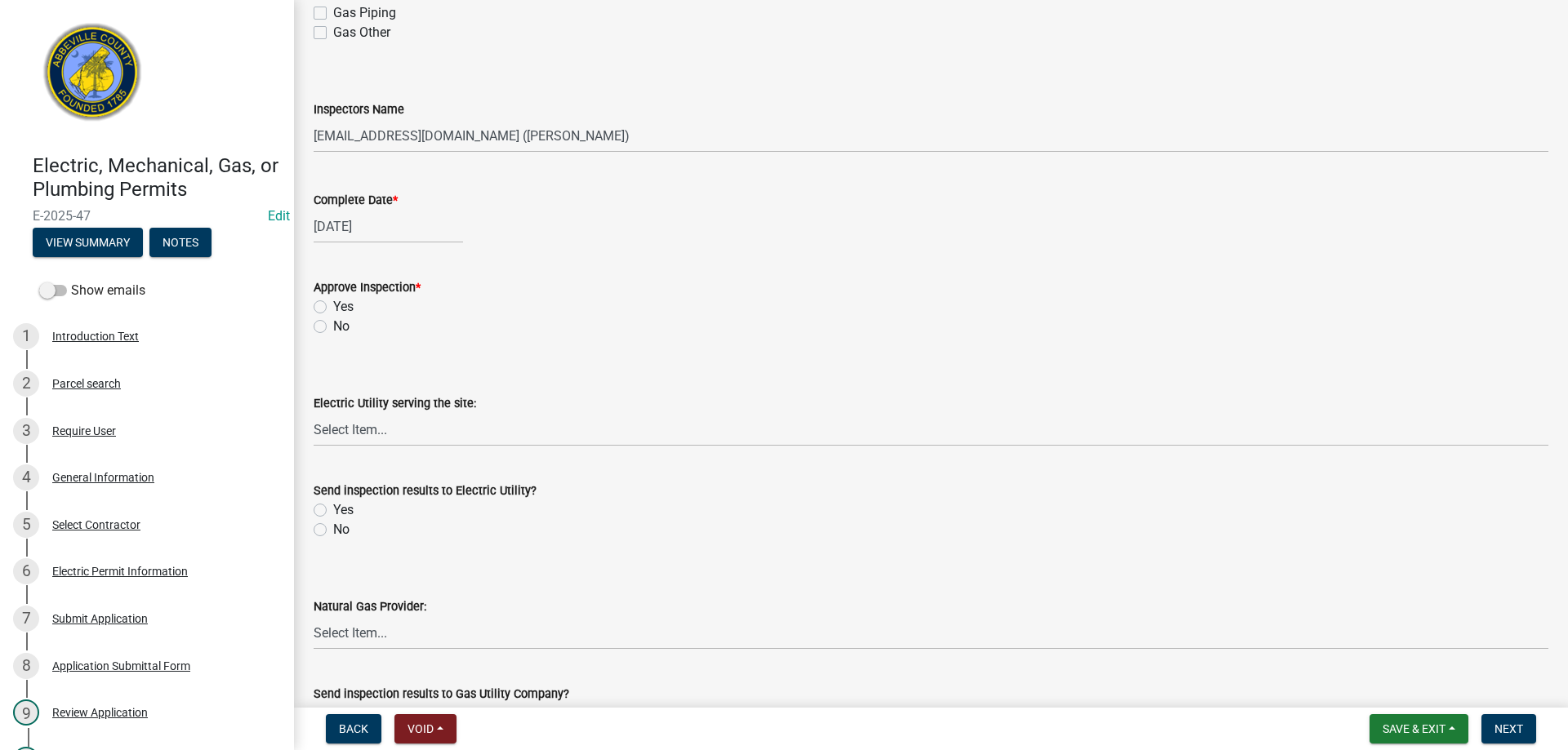
click at [333, 304] on label "Yes" at bounding box center [344, 306] width 20 height 20
click at [333, 304] on input "Yes" at bounding box center [338, 301] width 10 height 10
radio input "true"
click at [333, 534] on label "No" at bounding box center [342, 529] width 17 height 20
click at [333, 530] on input "No" at bounding box center [338, 525] width 10 height 10
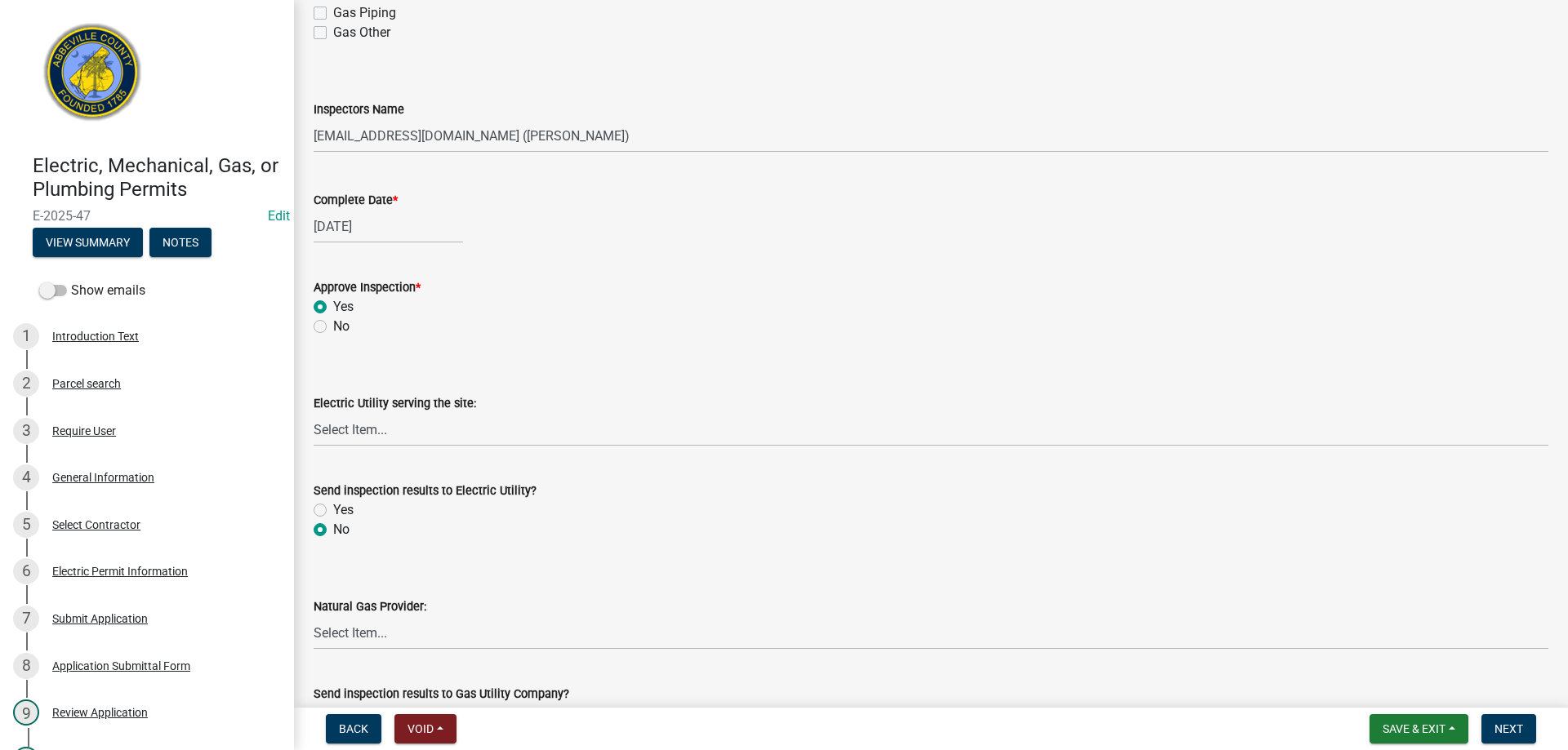
radio input "true"
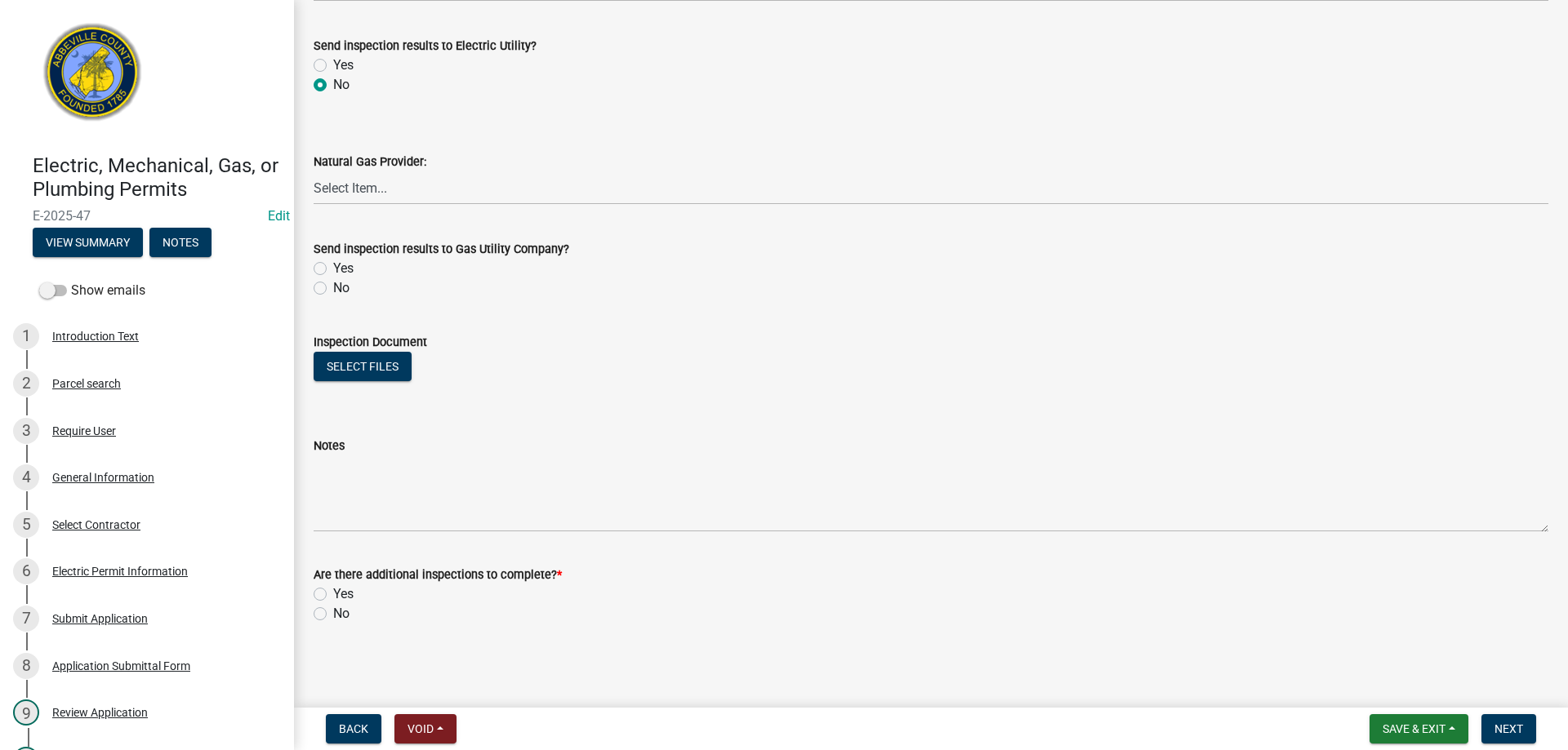
scroll to position [935, 0]
click at [333, 288] on label "No" at bounding box center [342, 287] width 17 height 20
click at [333, 288] on input "No" at bounding box center [338, 282] width 10 height 10
radio input "true"
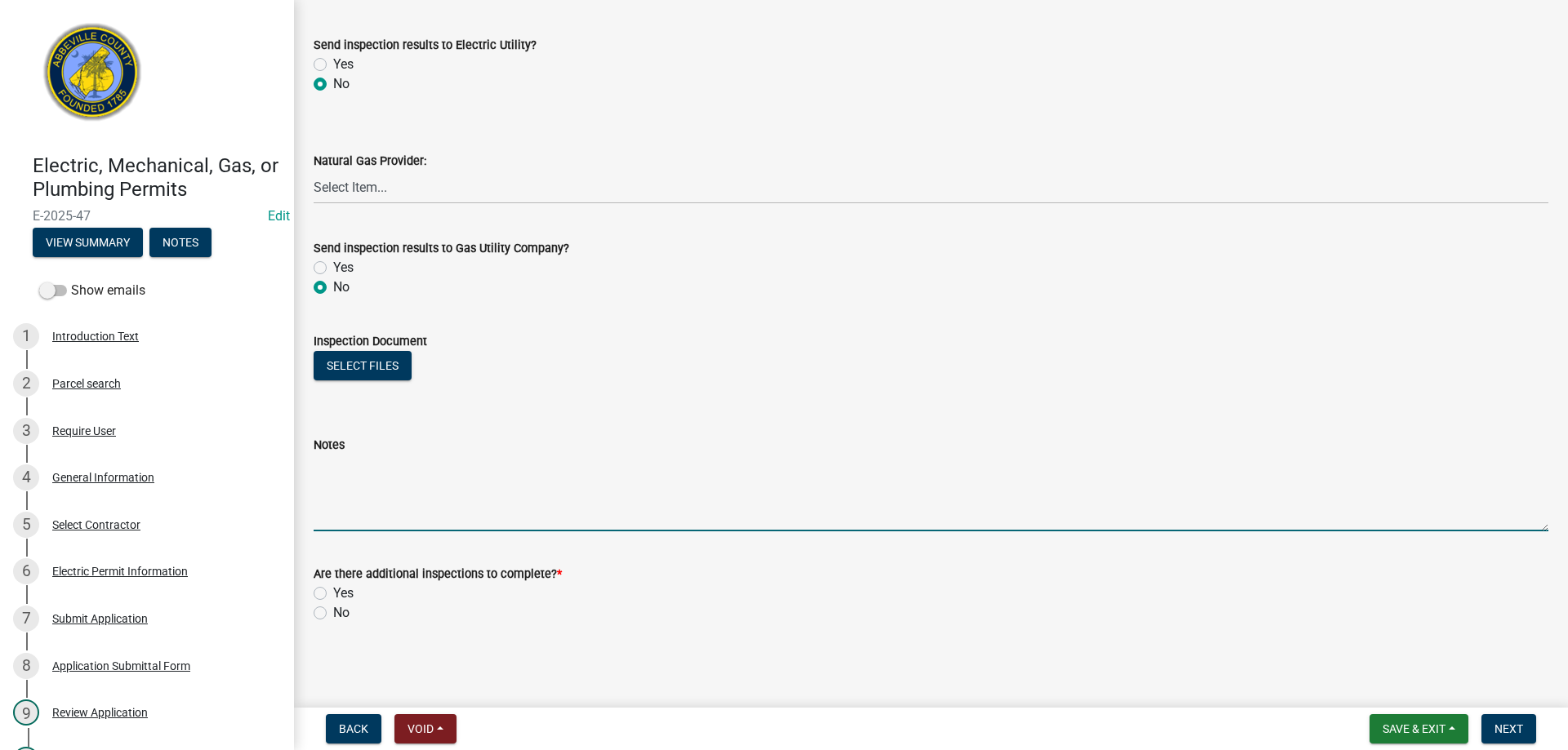
click at [383, 467] on textarea "Notes" at bounding box center [931, 493] width 1235 height 76
type textarea "horizontals foamed, detectors location correct to be combos, [GEOGRAPHIC_DATA] …"
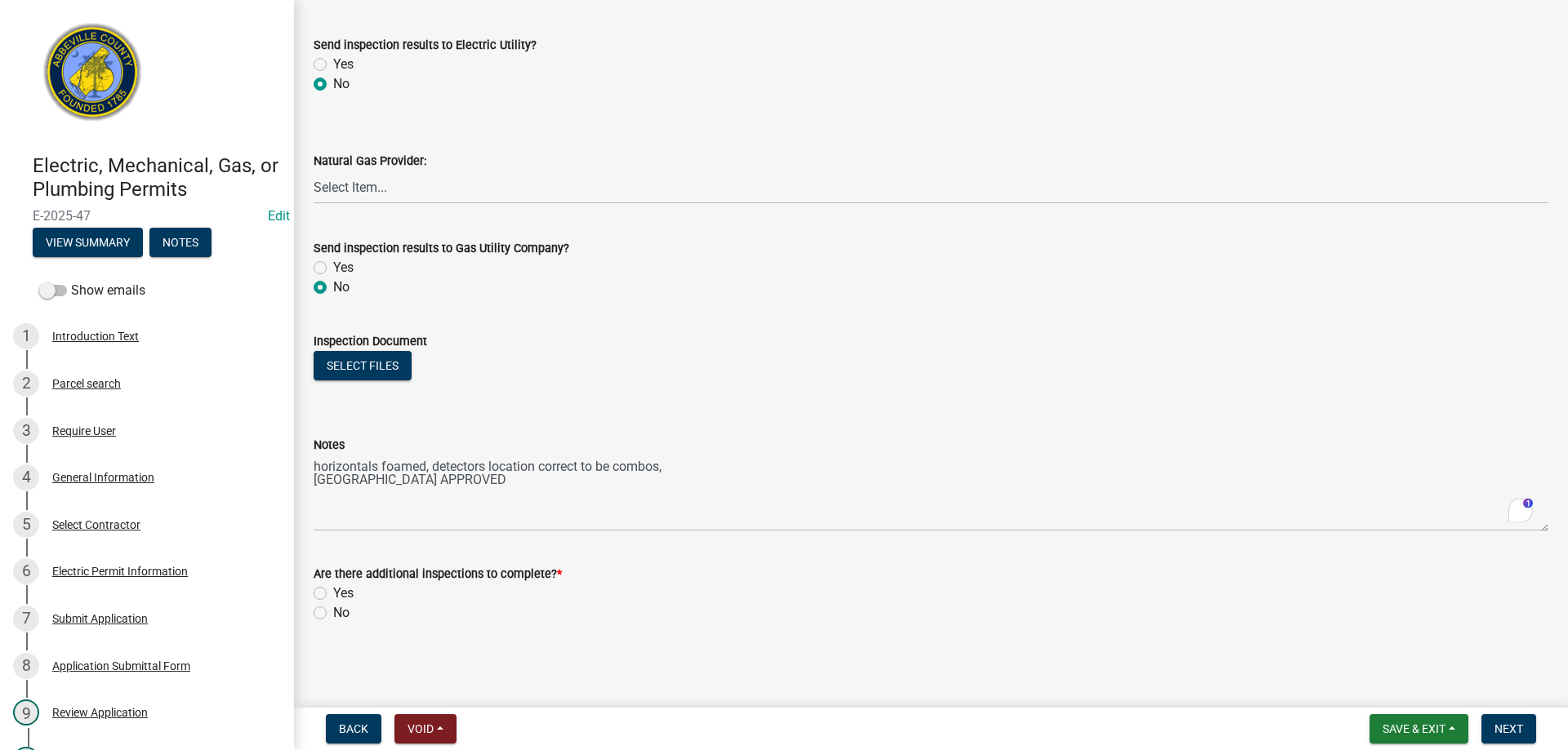
click at [333, 589] on label "Yes" at bounding box center [344, 593] width 20 height 20
click at [333, 589] on input "Yes" at bounding box center [338, 588] width 10 height 10
radio input "true"
click at [1512, 724] on span "Next" at bounding box center [1508, 729] width 29 height 13
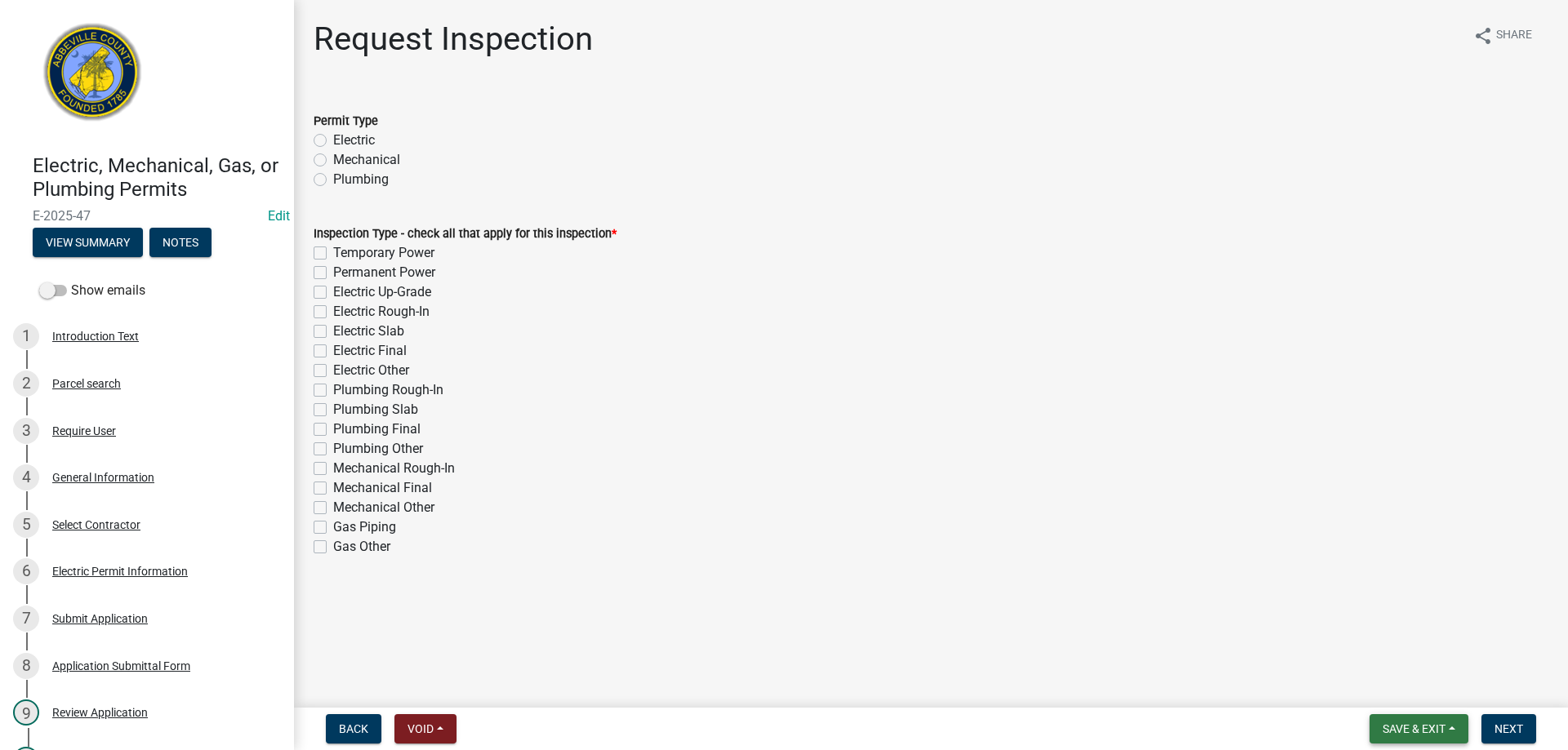
click at [1416, 726] on span "Save & Exit" at bounding box center [1414, 729] width 63 height 13
click at [1403, 689] on button "Save & Exit" at bounding box center [1403, 687] width 130 height 39
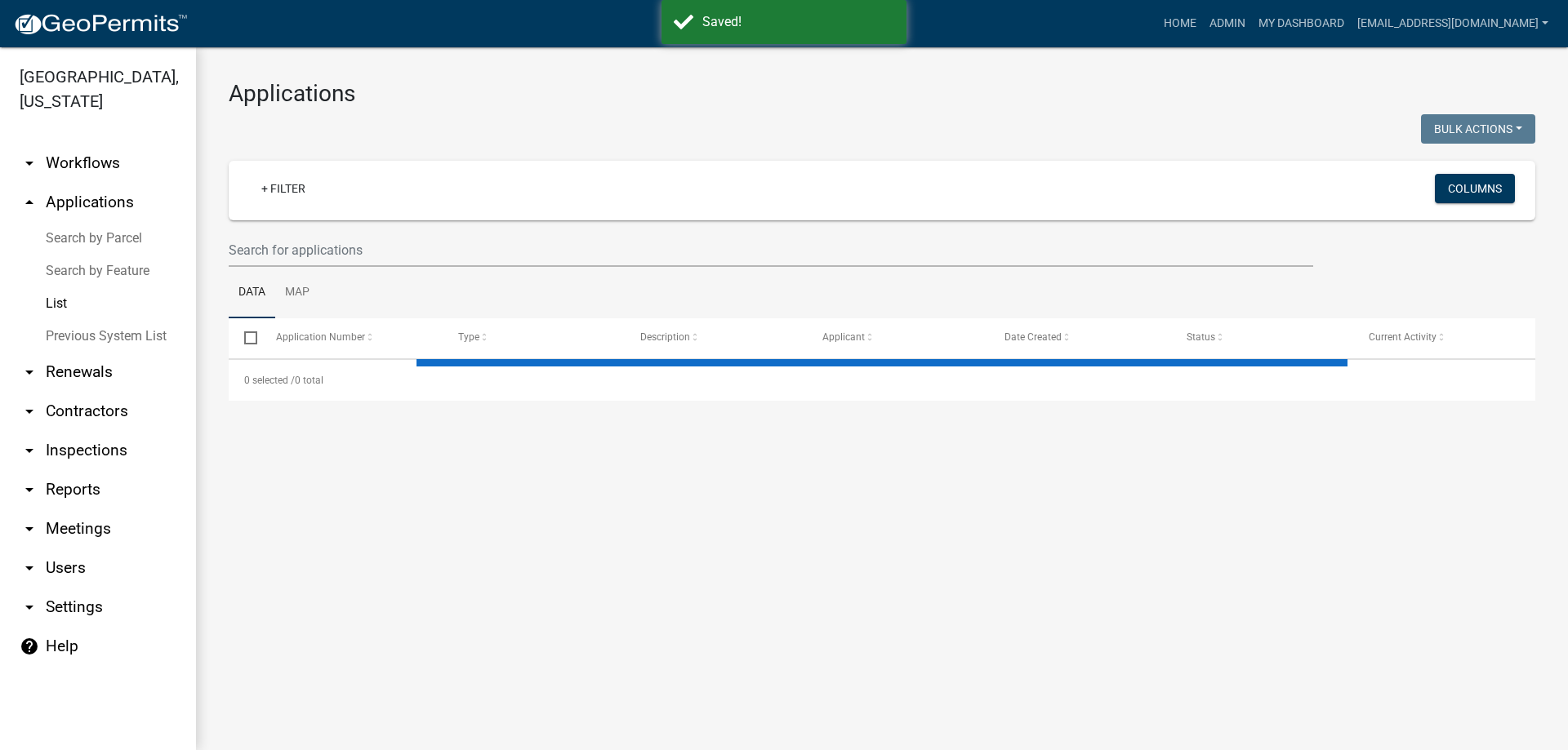
select select "3: 100"
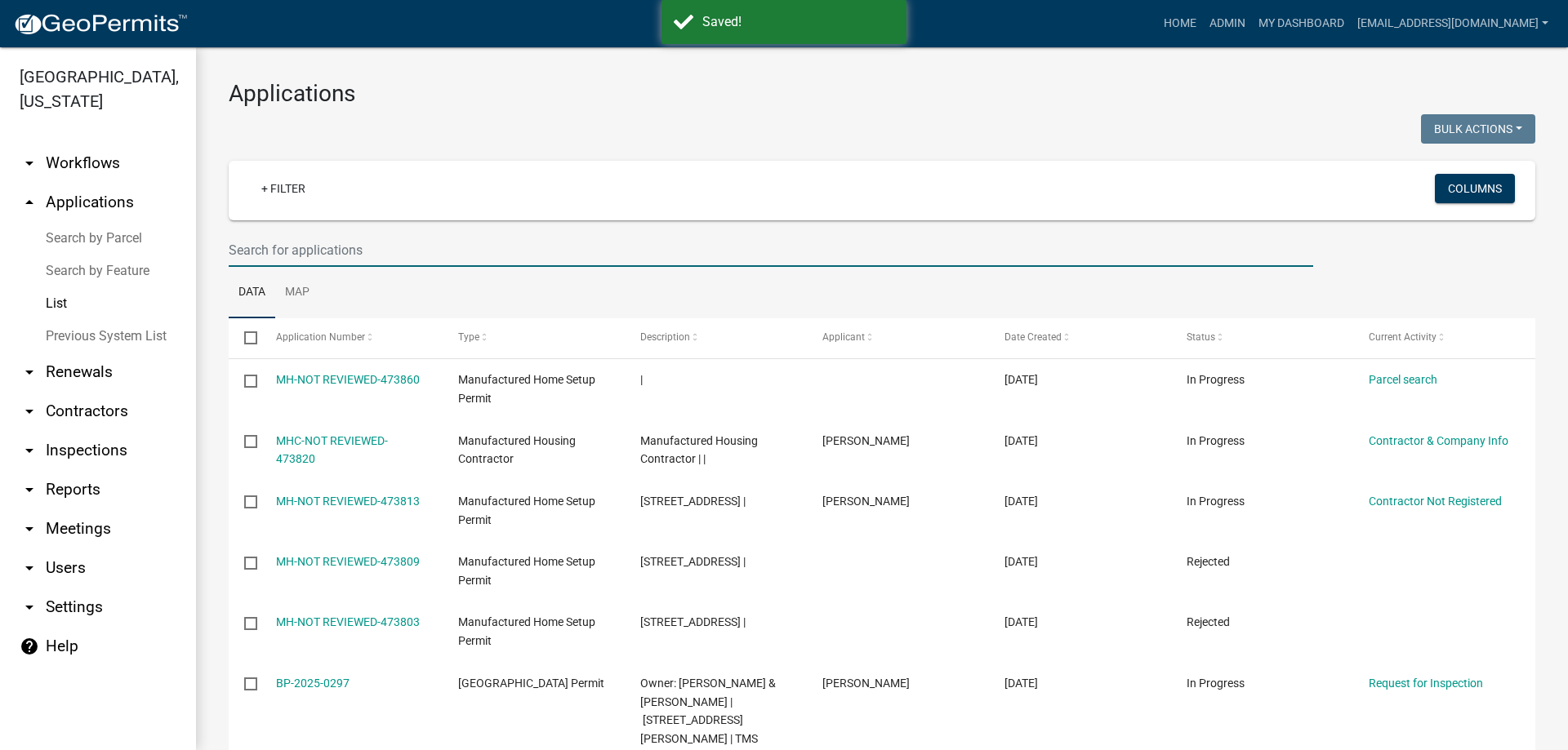
click at [379, 247] on input "text" at bounding box center [771, 250] width 1085 height 33
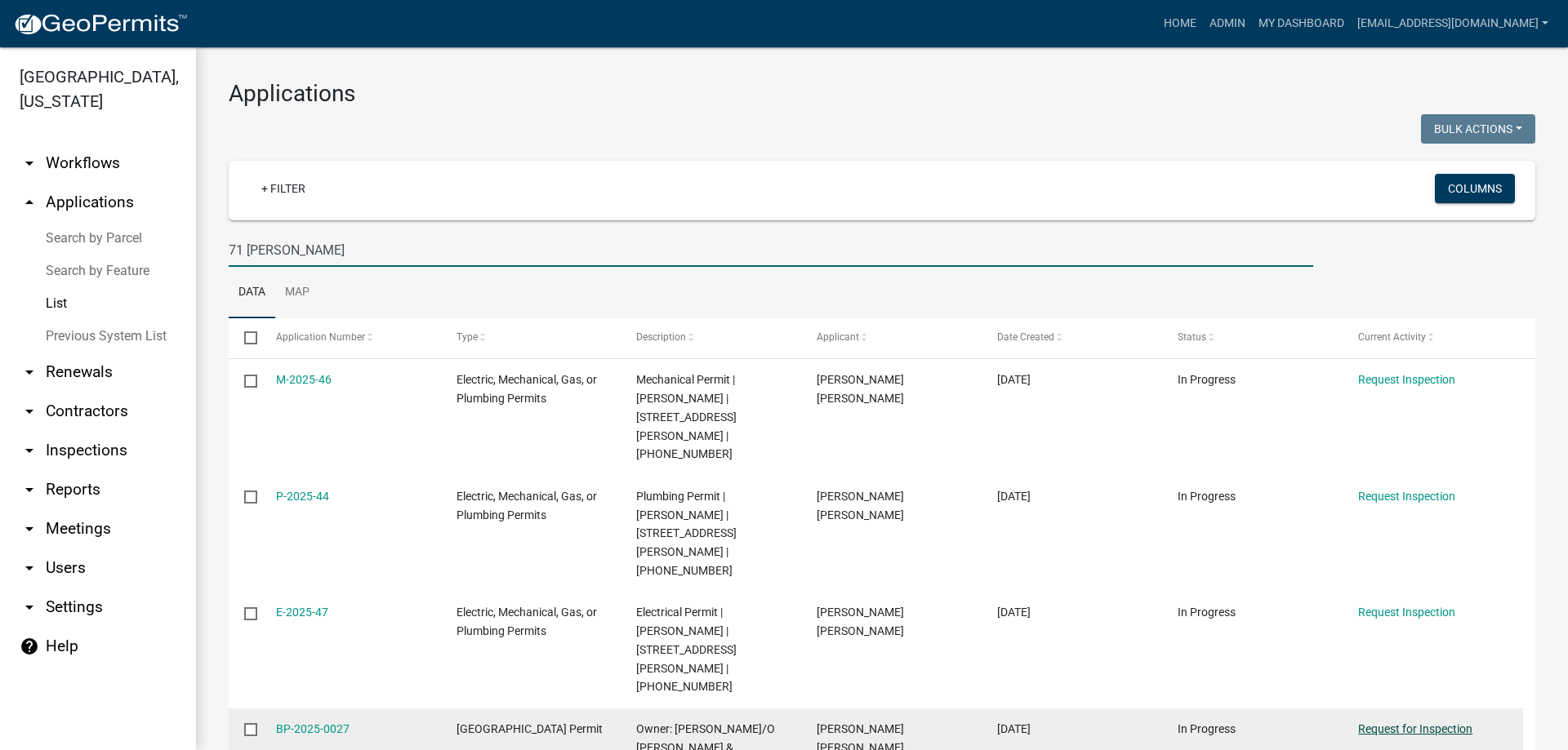
type input "71 [PERSON_NAME]"
click at [1409, 722] on link "Request for Inspection" at bounding box center [1415, 729] width 115 height 13
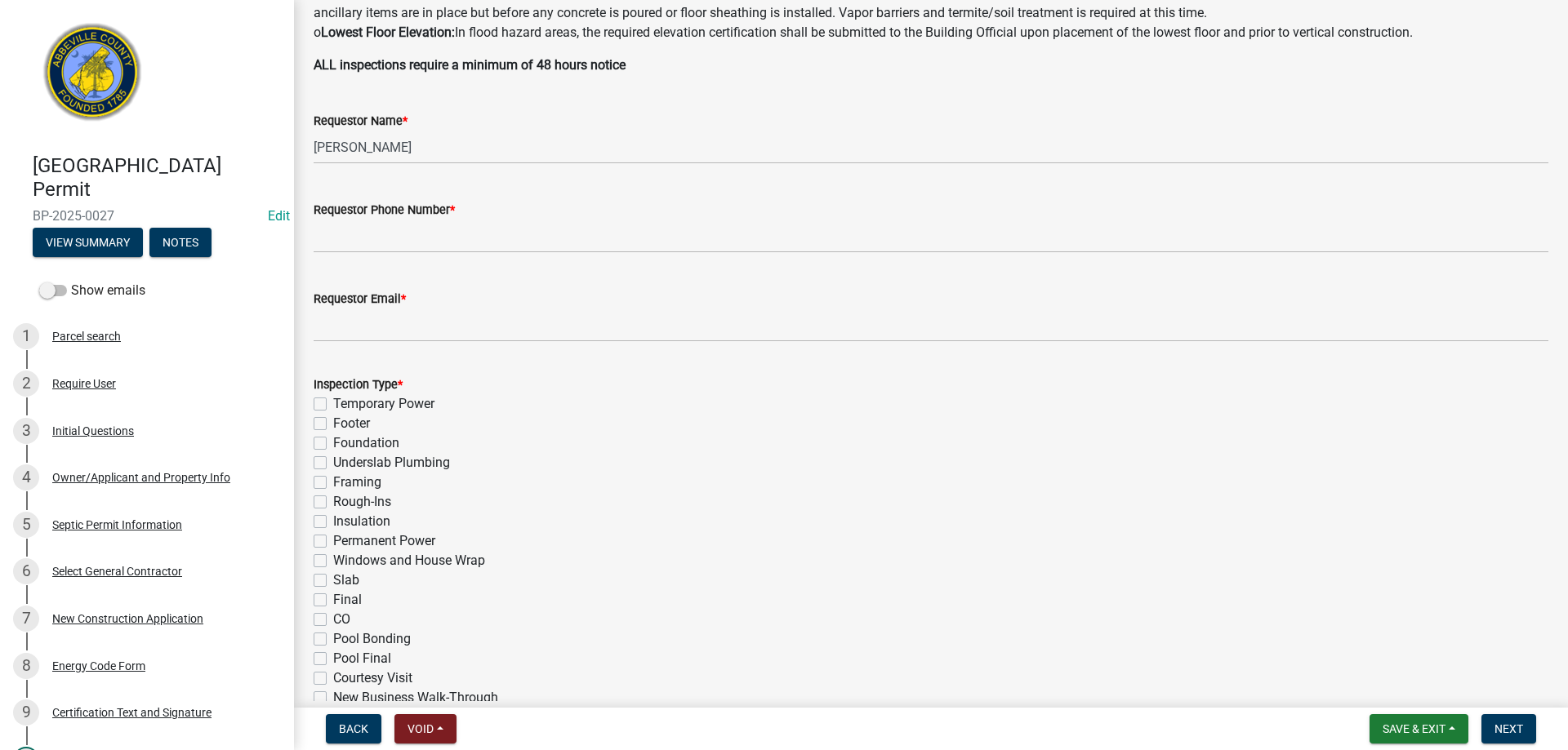
scroll to position [424, 0]
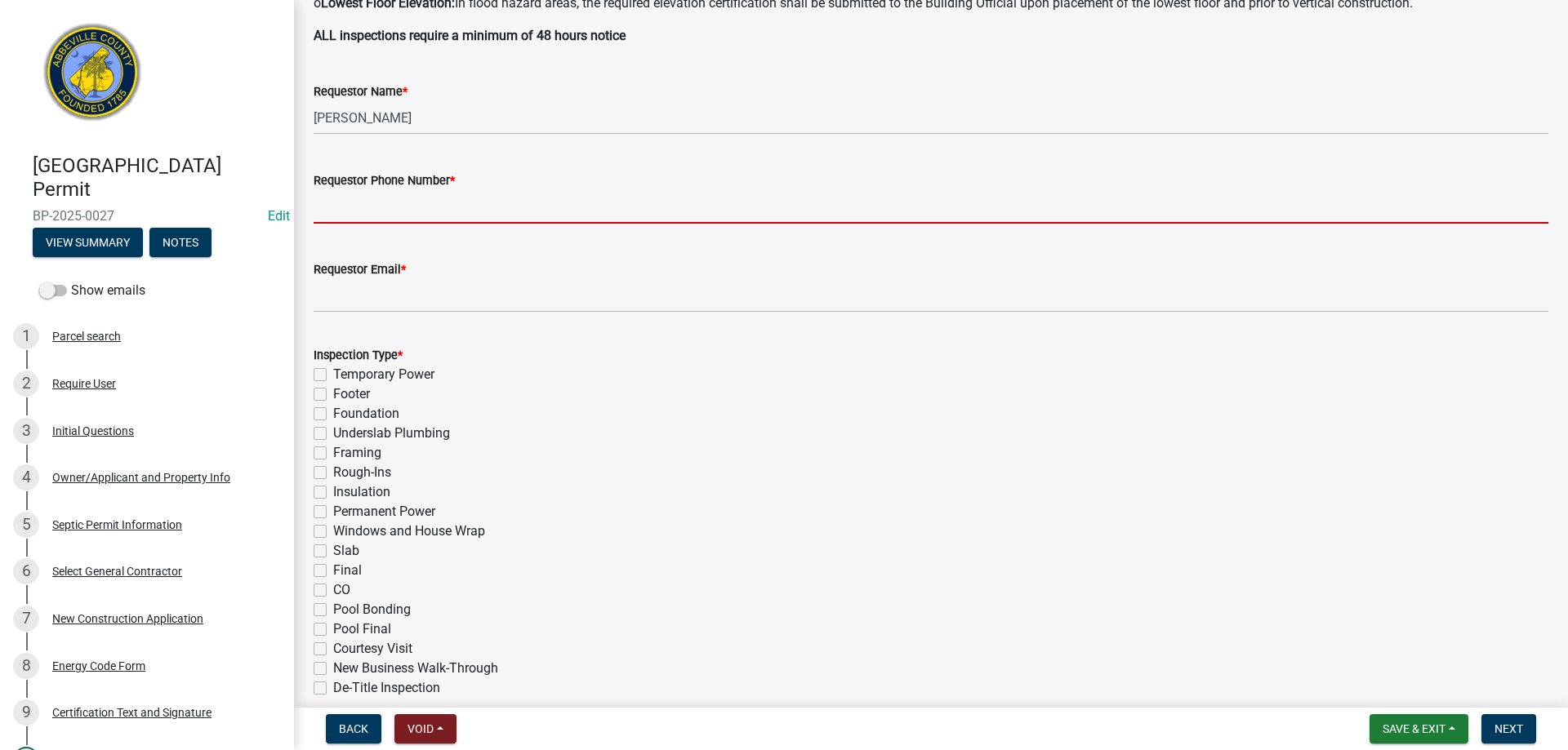
click at [542, 198] on input "Requestor Phone Number *" at bounding box center [931, 207] width 1235 height 33
type input "8643445316"
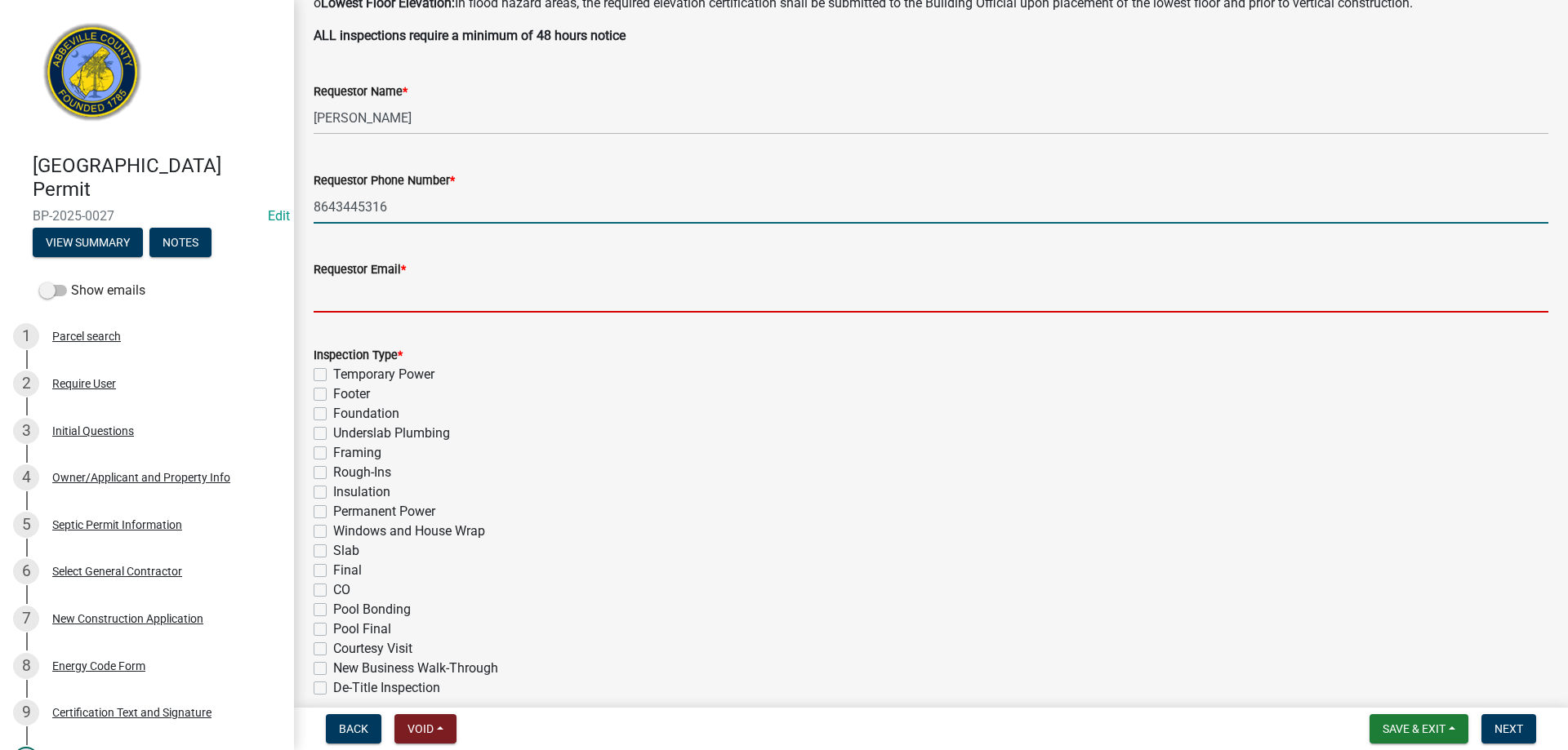
type input "[EMAIL_ADDRESS][DOMAIN_NAME]"
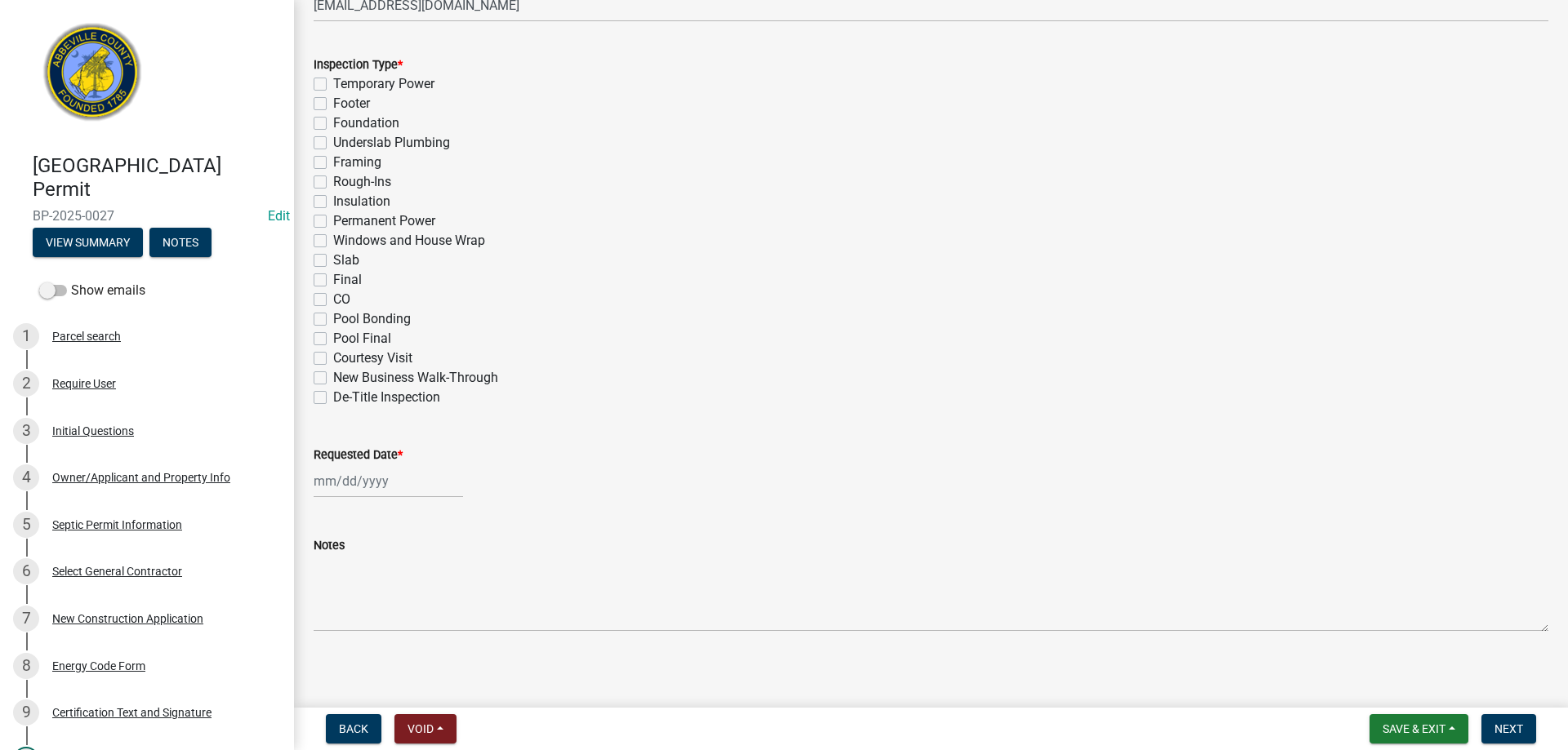
scroll to position [718, 0]
click at [333, 154] on label "Framing" at bounding box center [358, 159] width 48 height 20
click at [333, 154] on input "Framing" at bounding box center [338, 154] width 10 height 10
checkbox input "true"
checkbox input "false"
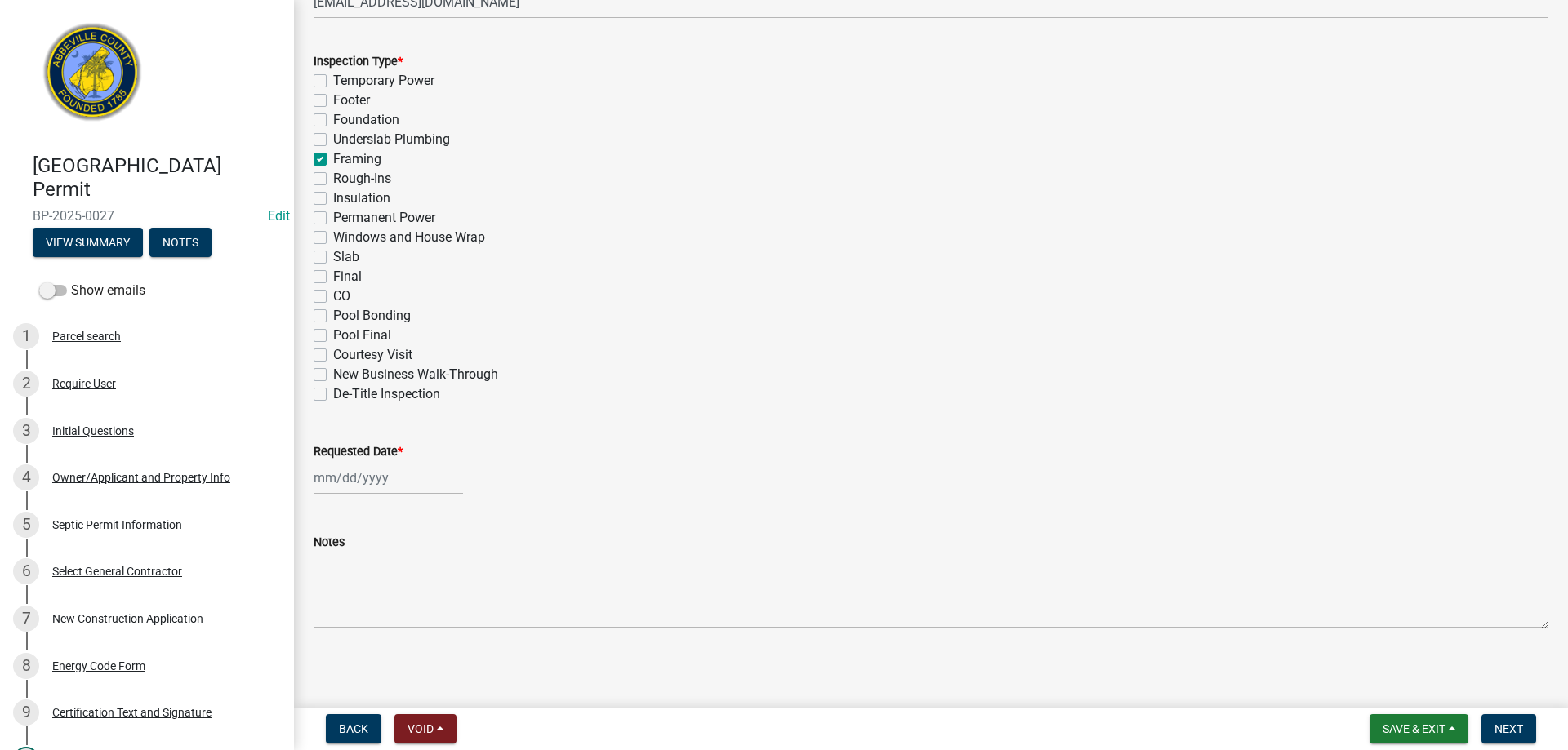
checkbox input "false"
checkbox input "true"
checkbox input "false"
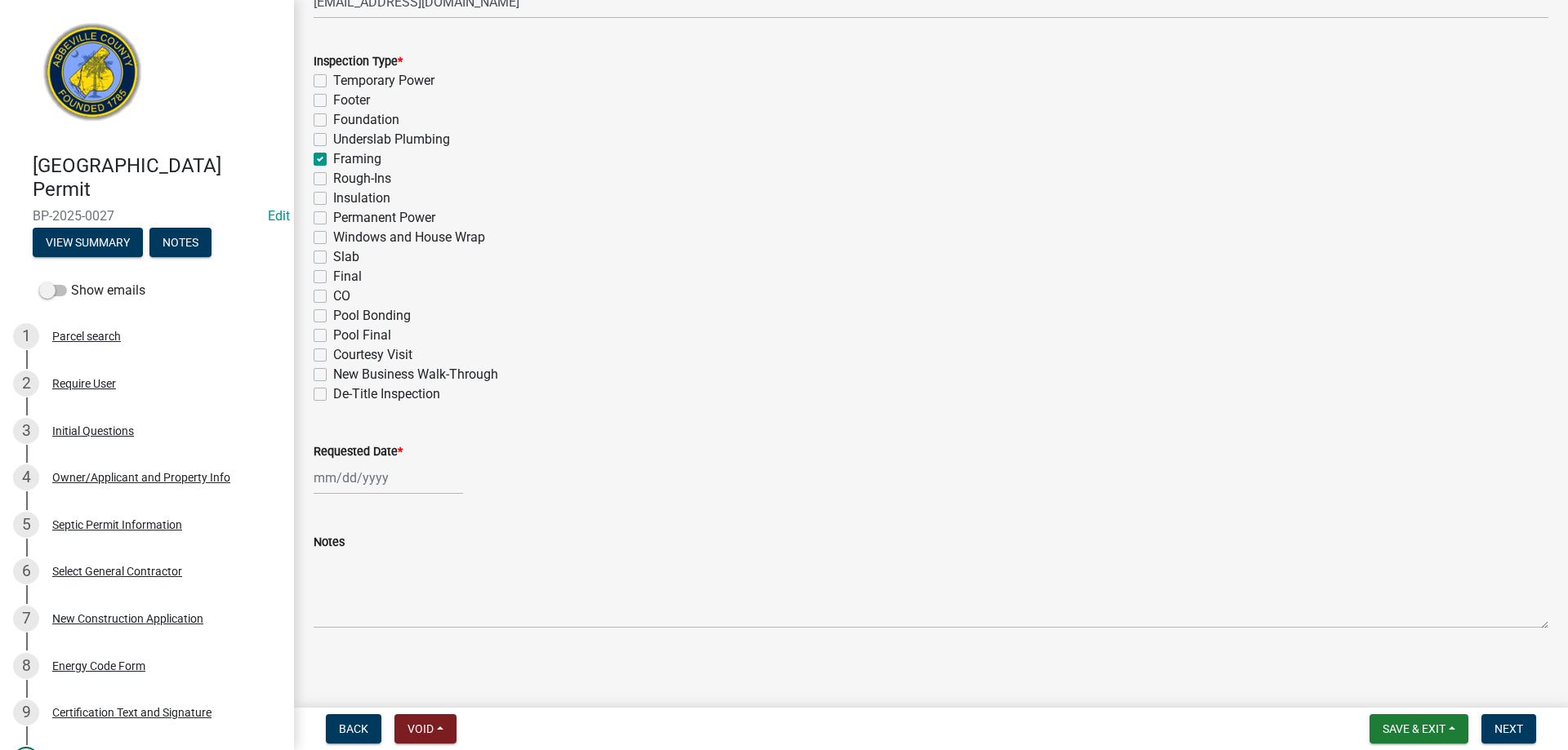
checkbox input "false"
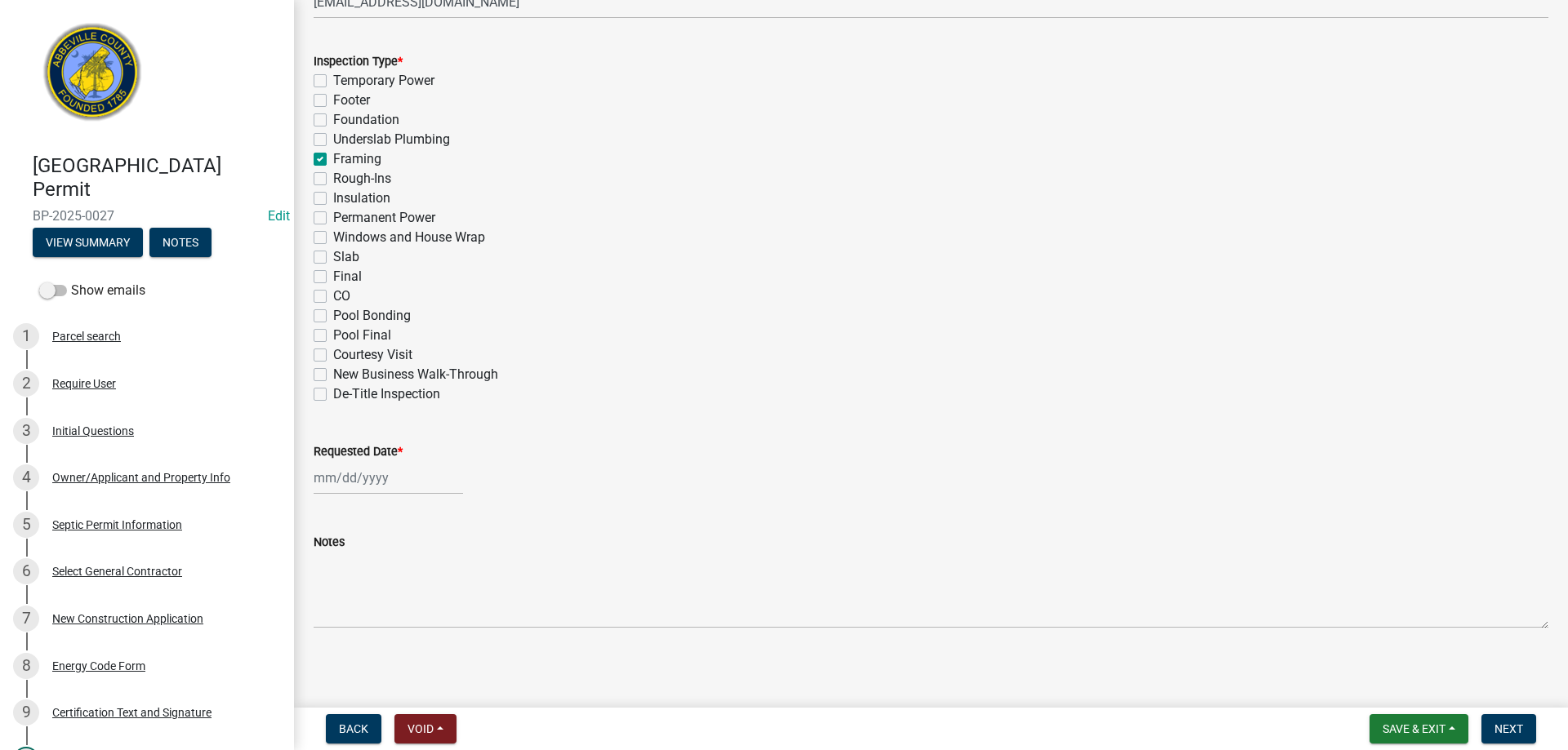
checkbox input "false"
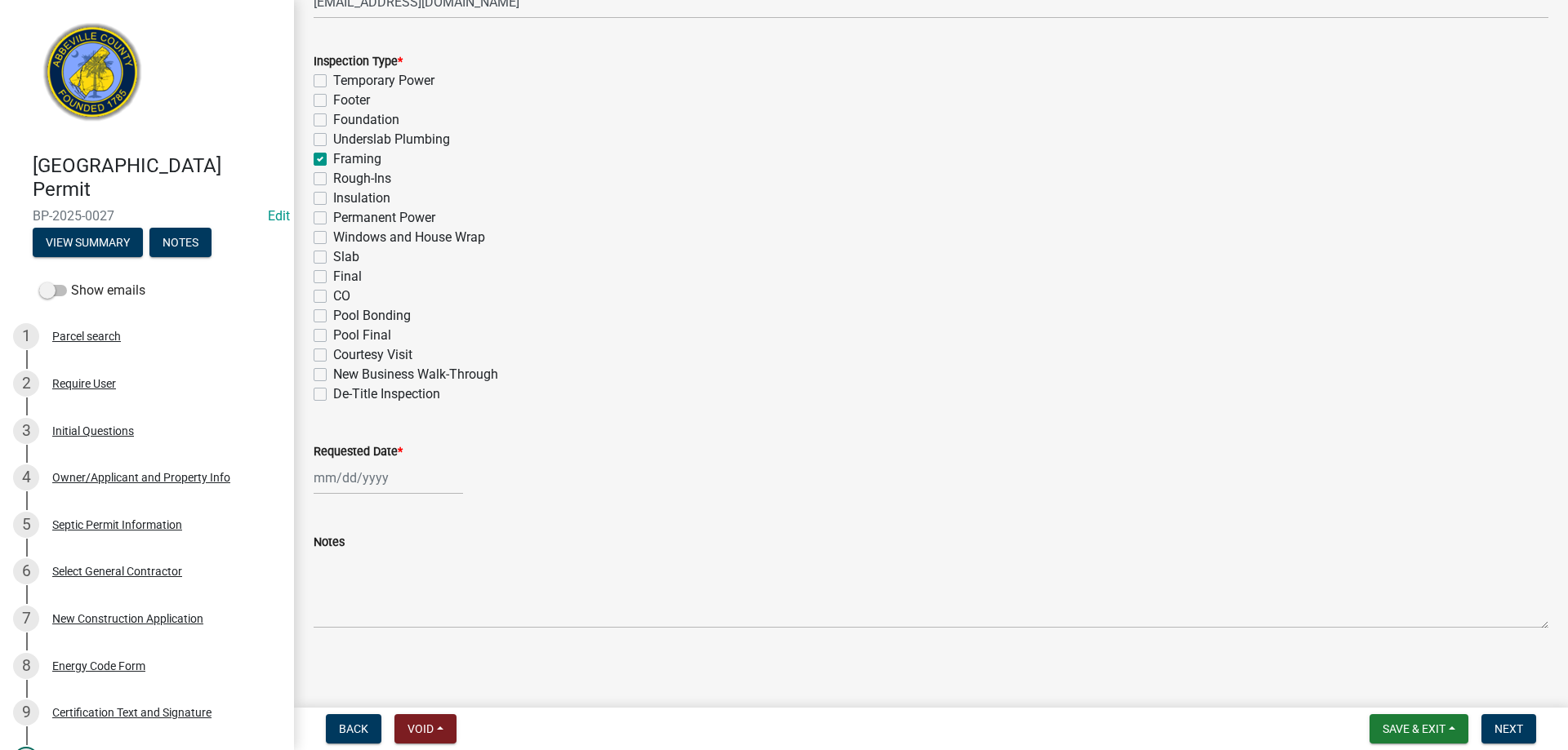
checkbox input "false"
click at [333, 175] on label "Rough-Ins" at bounding box center [362, 179] width 58 height 20
click at [333, 175] on input "Rough-Ins" at bounding box center [338, 174] width 10 height 10
checkbox input "true"
checkbox input "false"
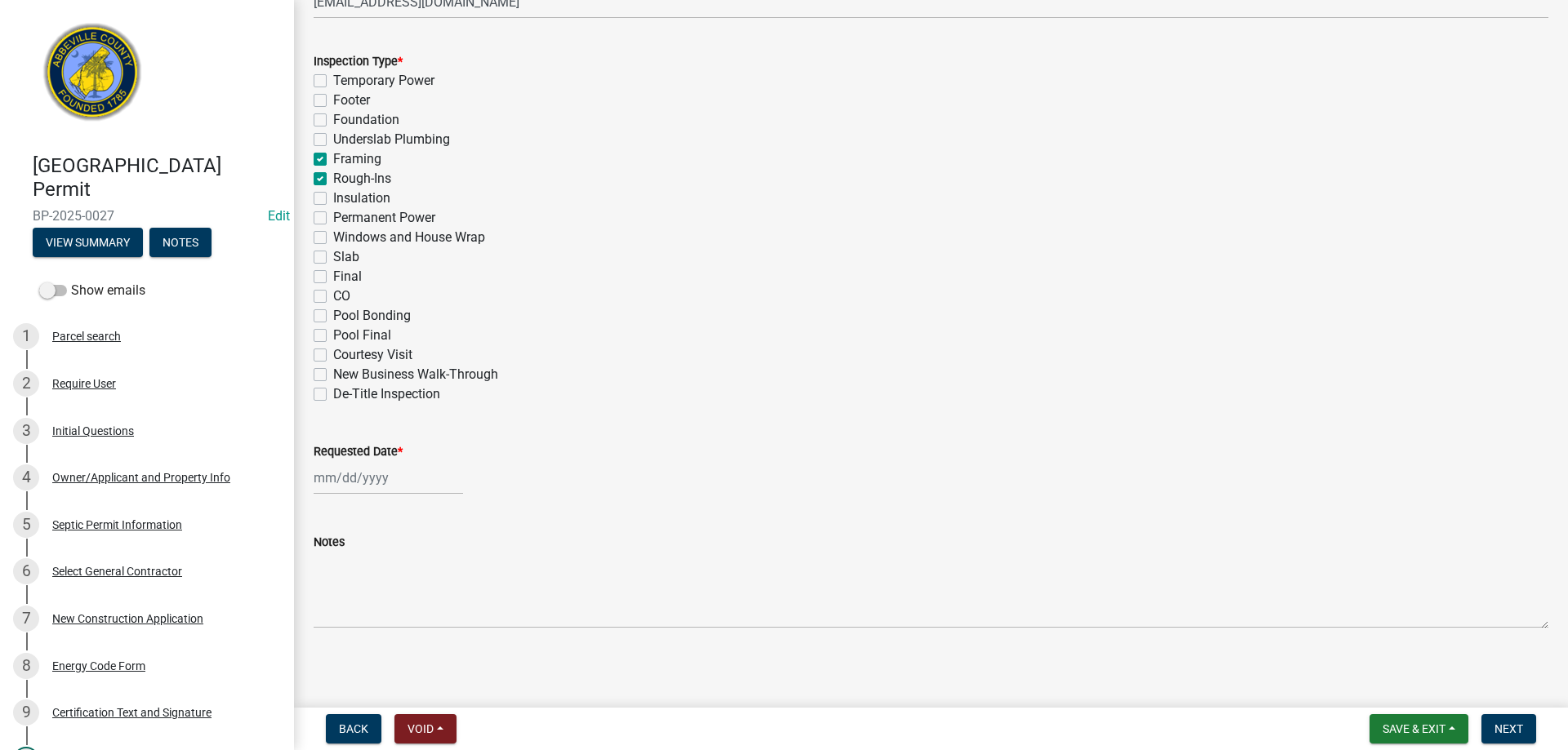
checkbox input "false"
checkbox input "true"
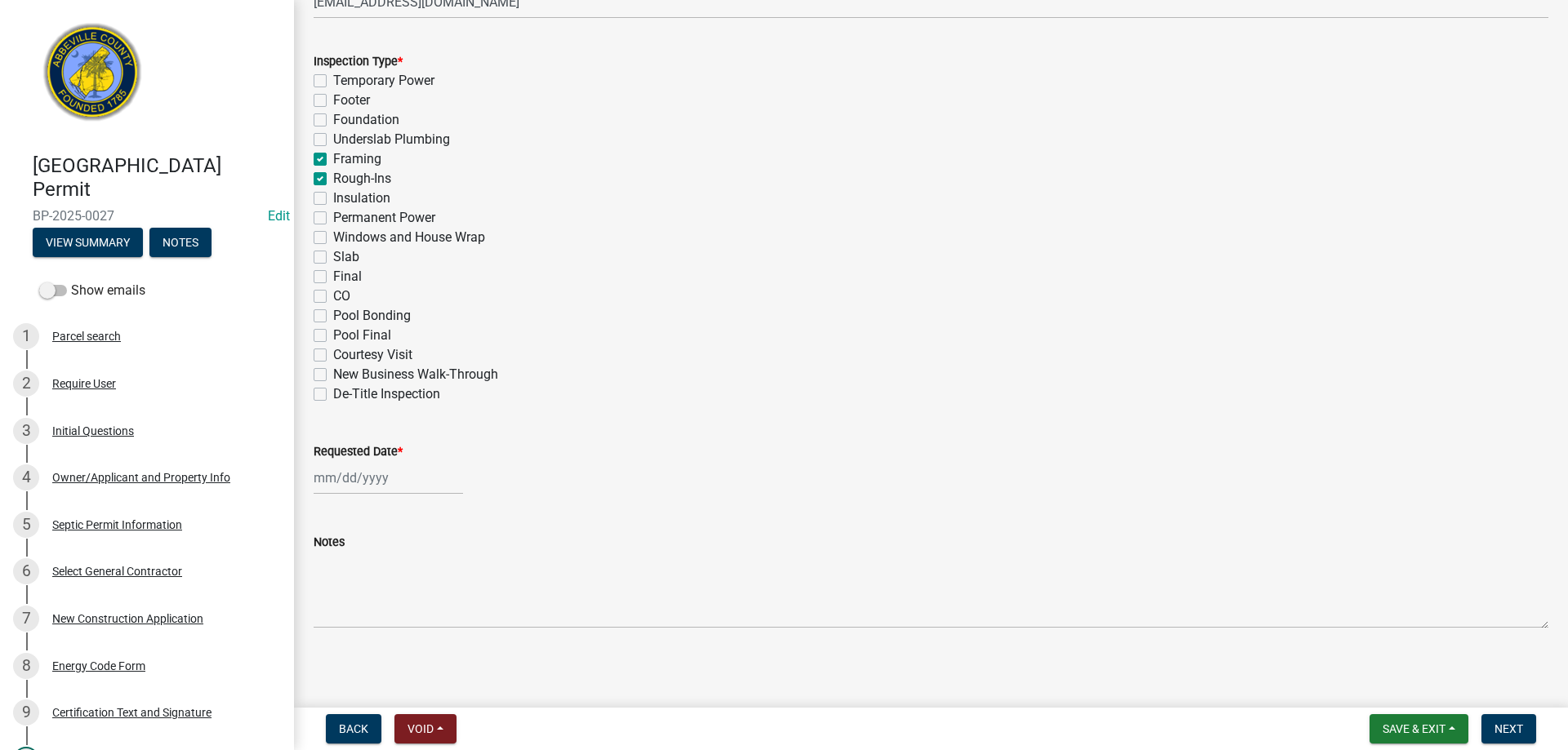
checkbox input "false"
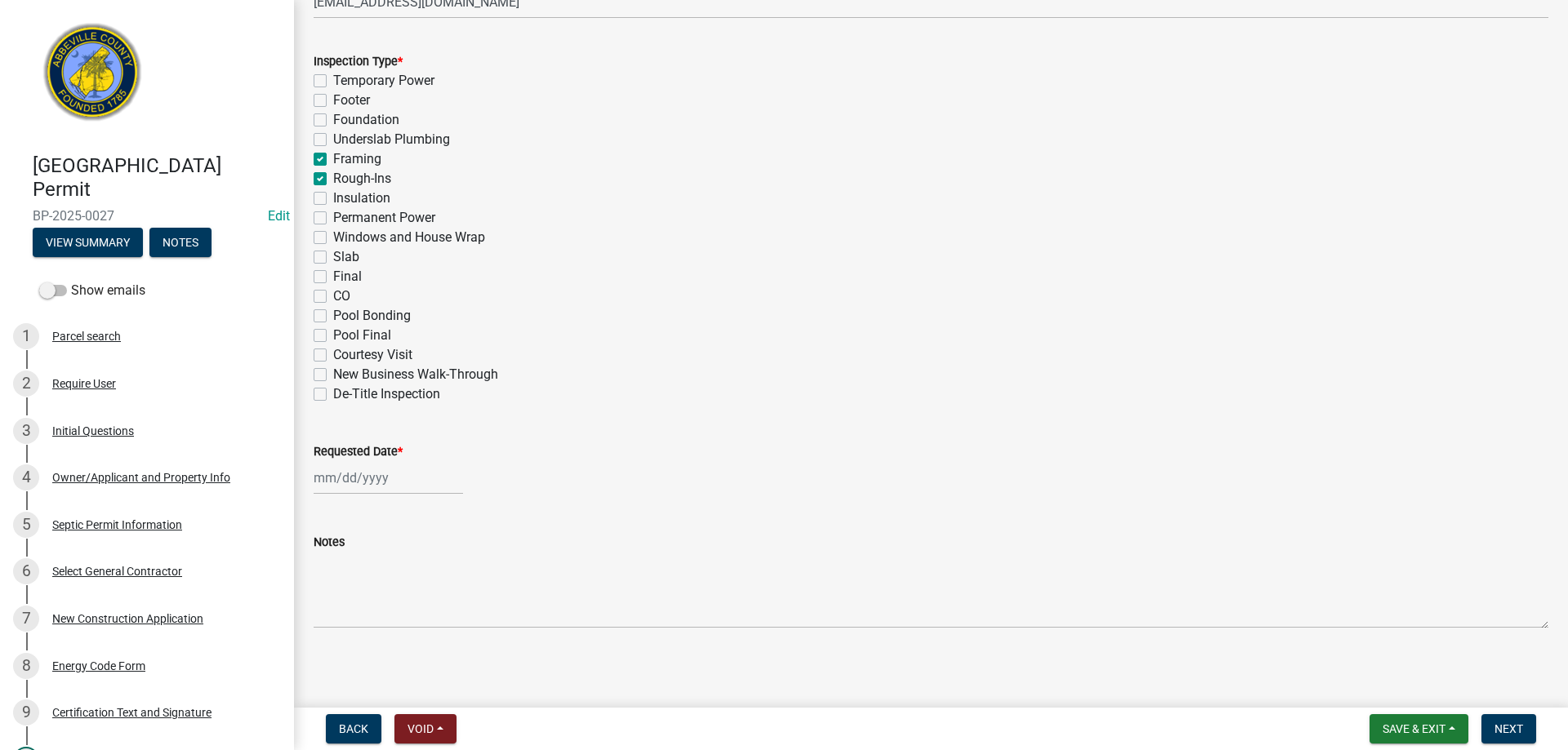
checkbox input "false"
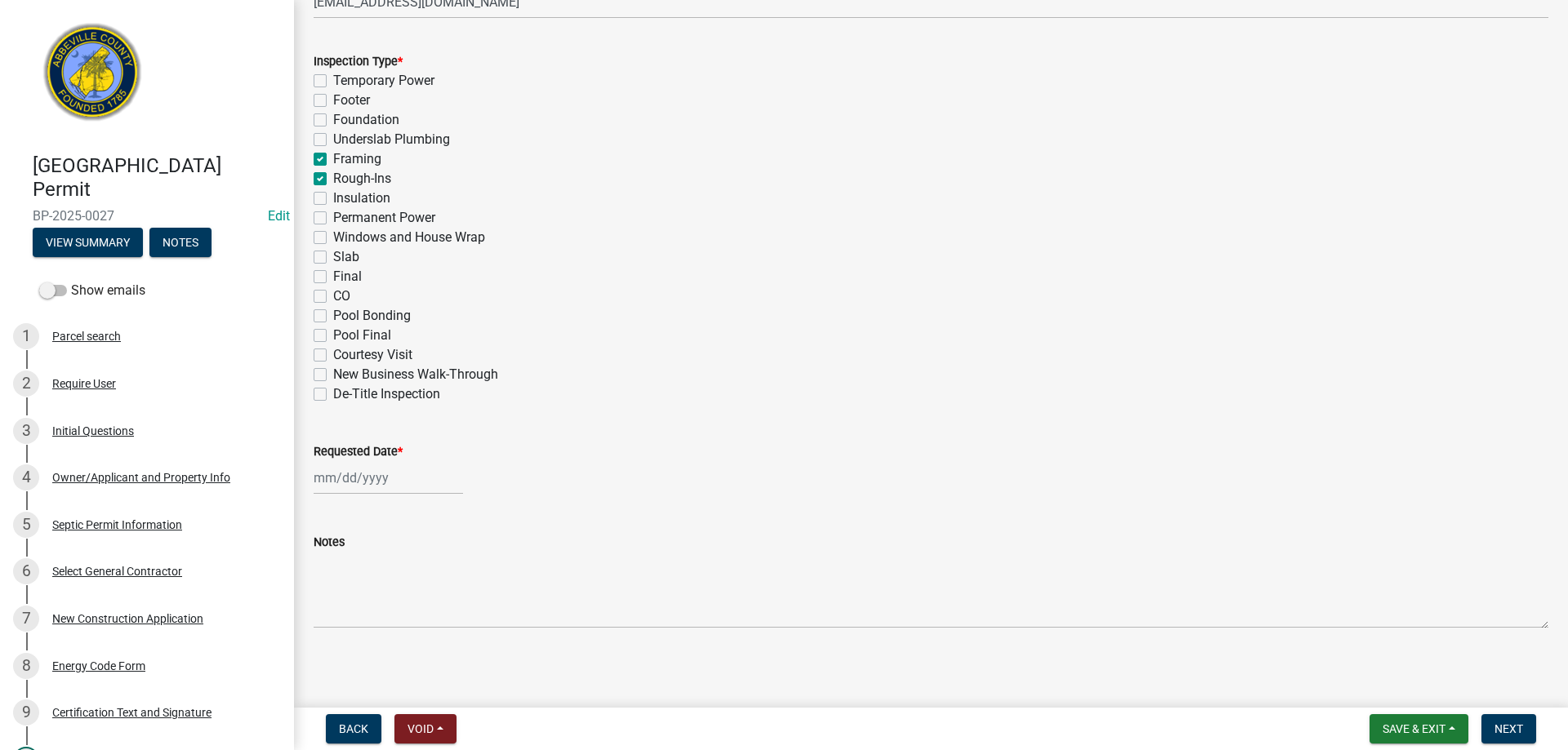
checkbox input "false"
click at [333, 233] on label "Windows and House Wrap" at bounding box center [409, 237] width 152 height 20
click at [333, 233] on input "Windows and House Wrap" at bounding box center [338, 233] width 10 height 10
checkbox input "true"
checkbox input "false"
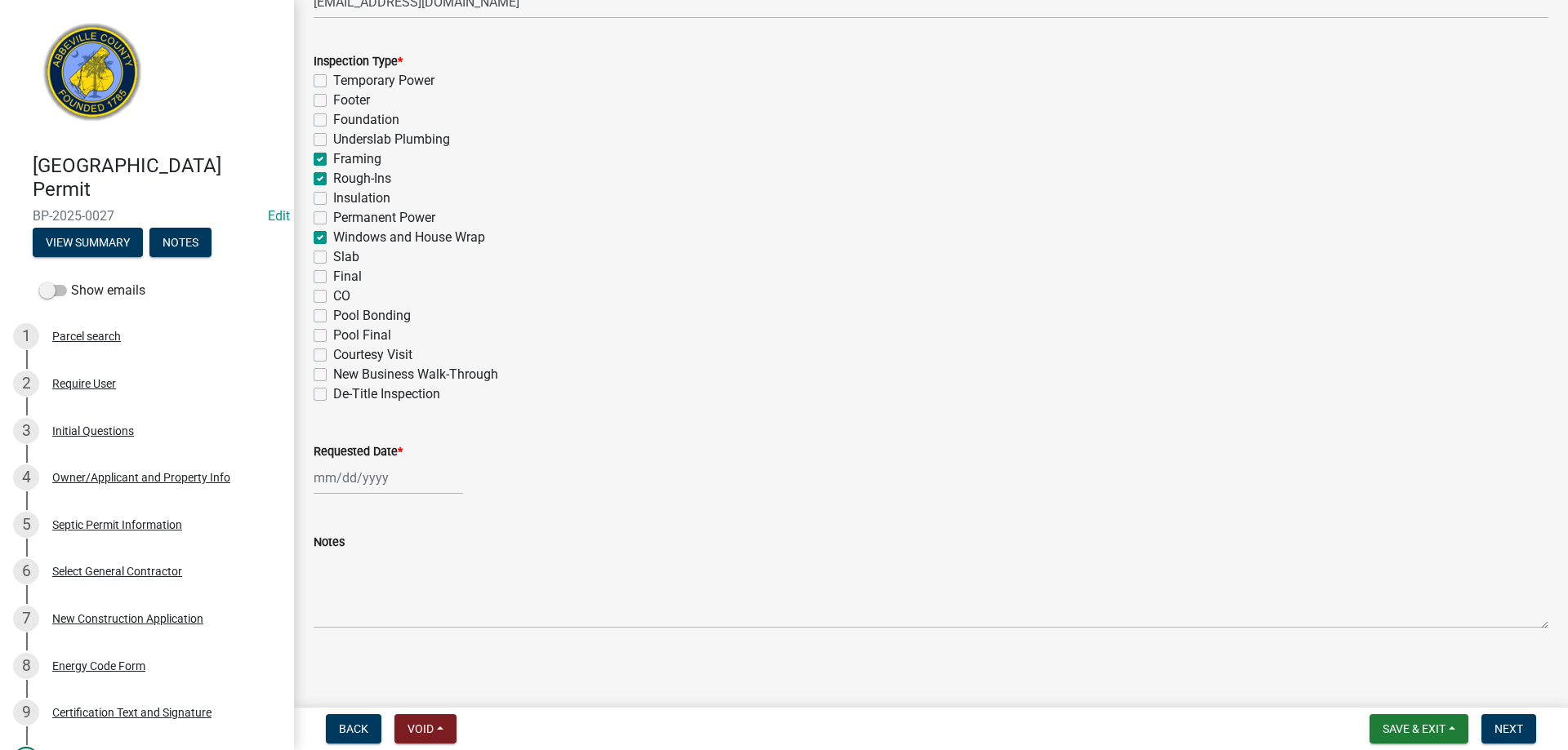
checkbox input "false"
checkbox input "true"
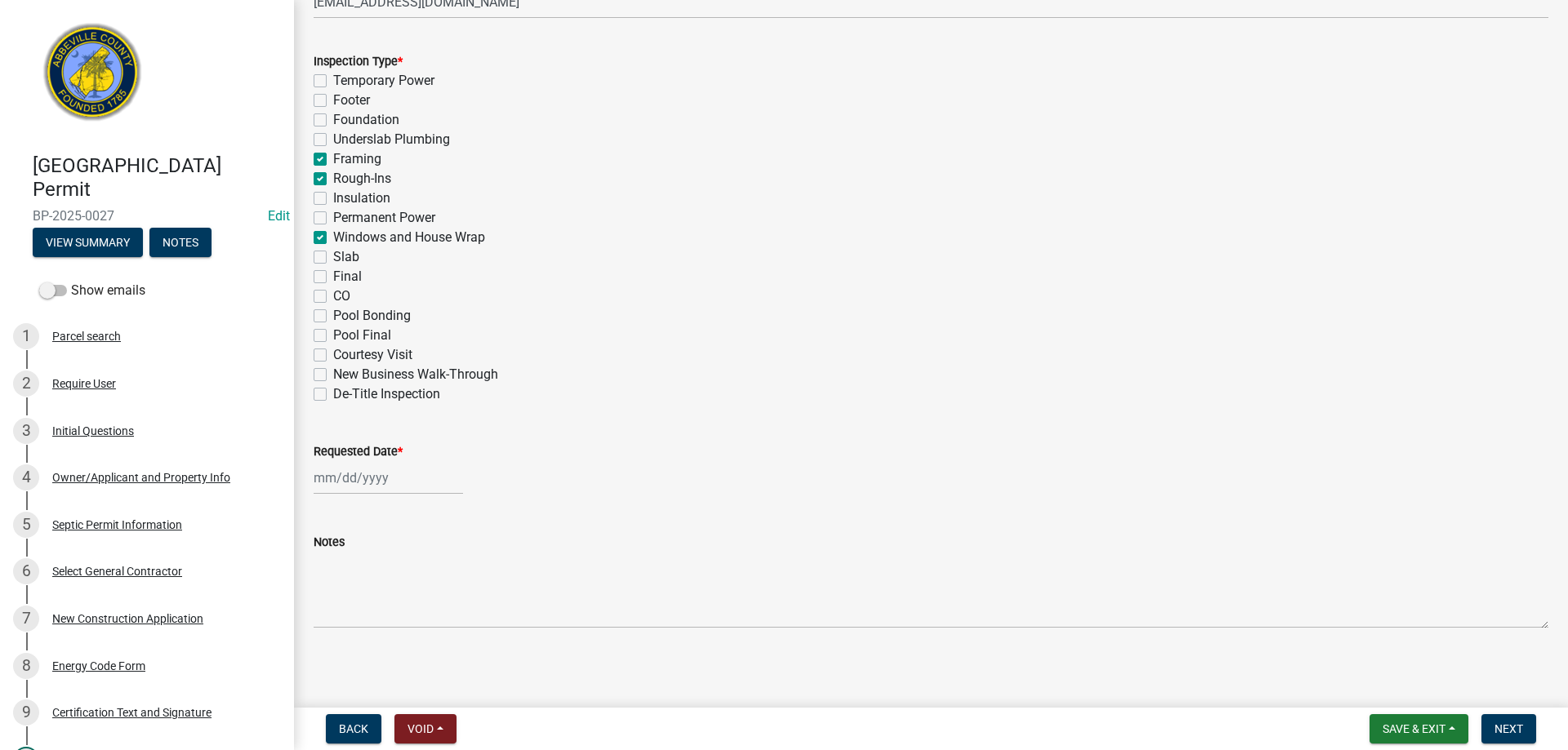
checkbox input "false"
checkbox input "true"
checkbox input "false"
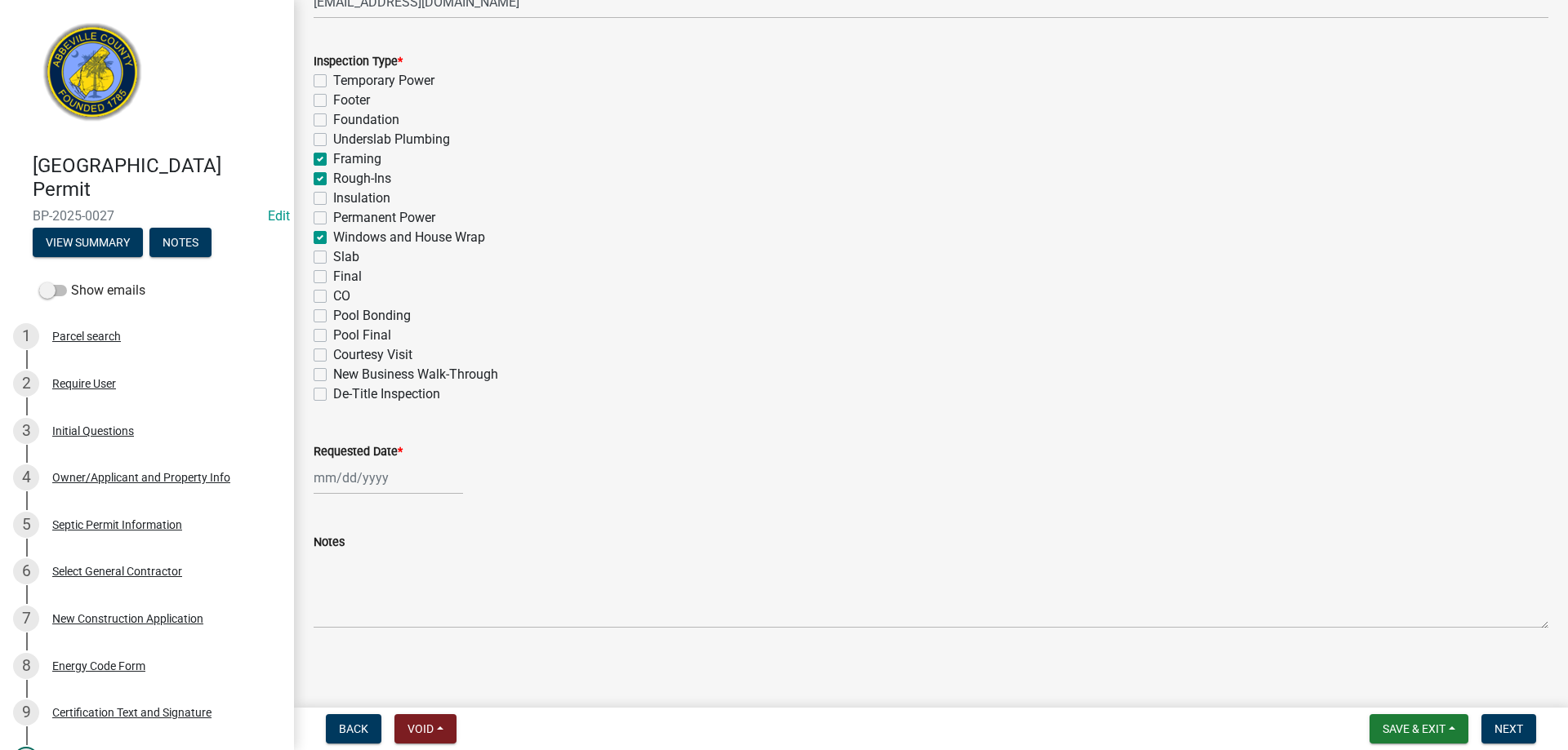
checkbox input "false"
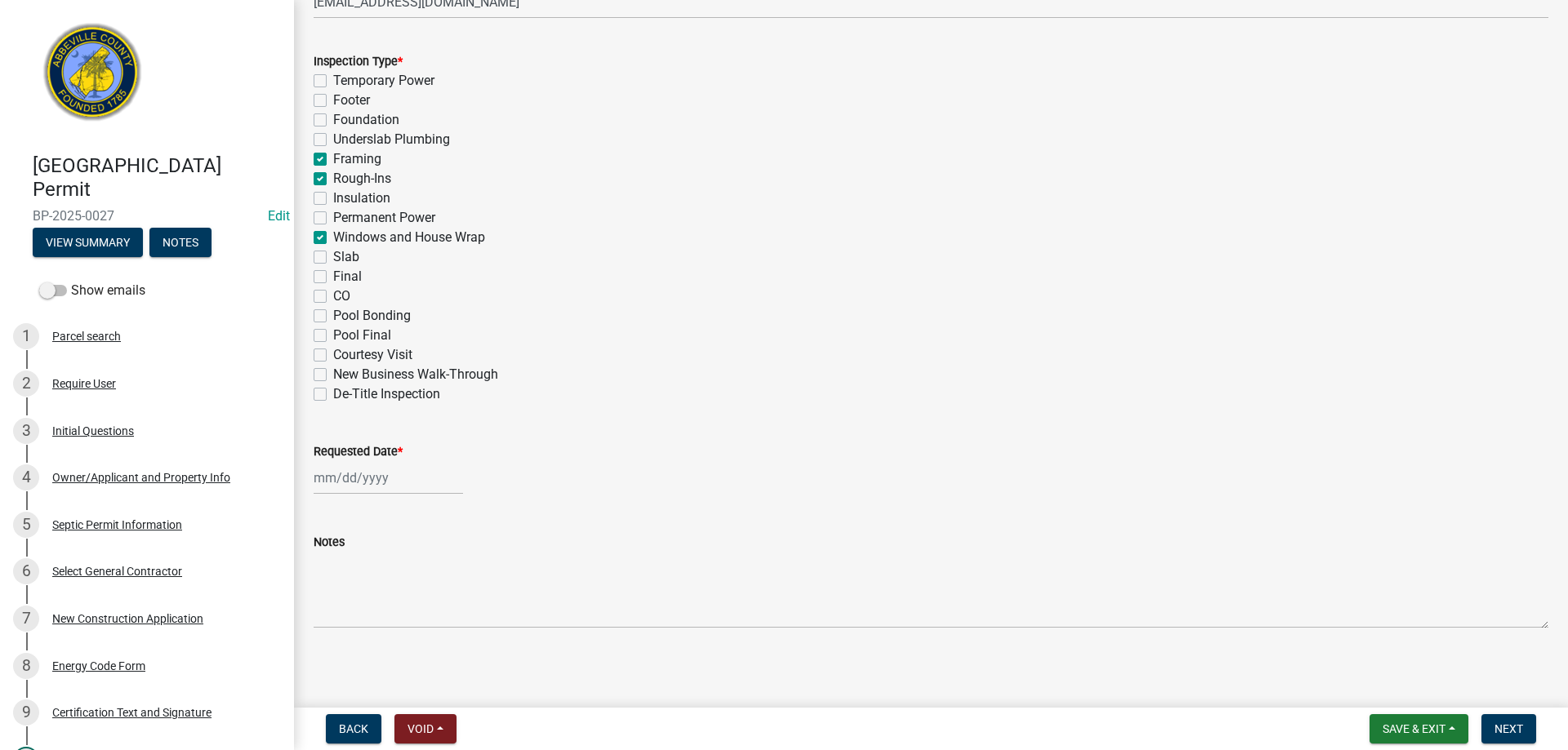
checkbox input "false"
click at [424, 489] on div at bounding box center [388, 478] width 150 height 33
select select "9"
select select "2025"
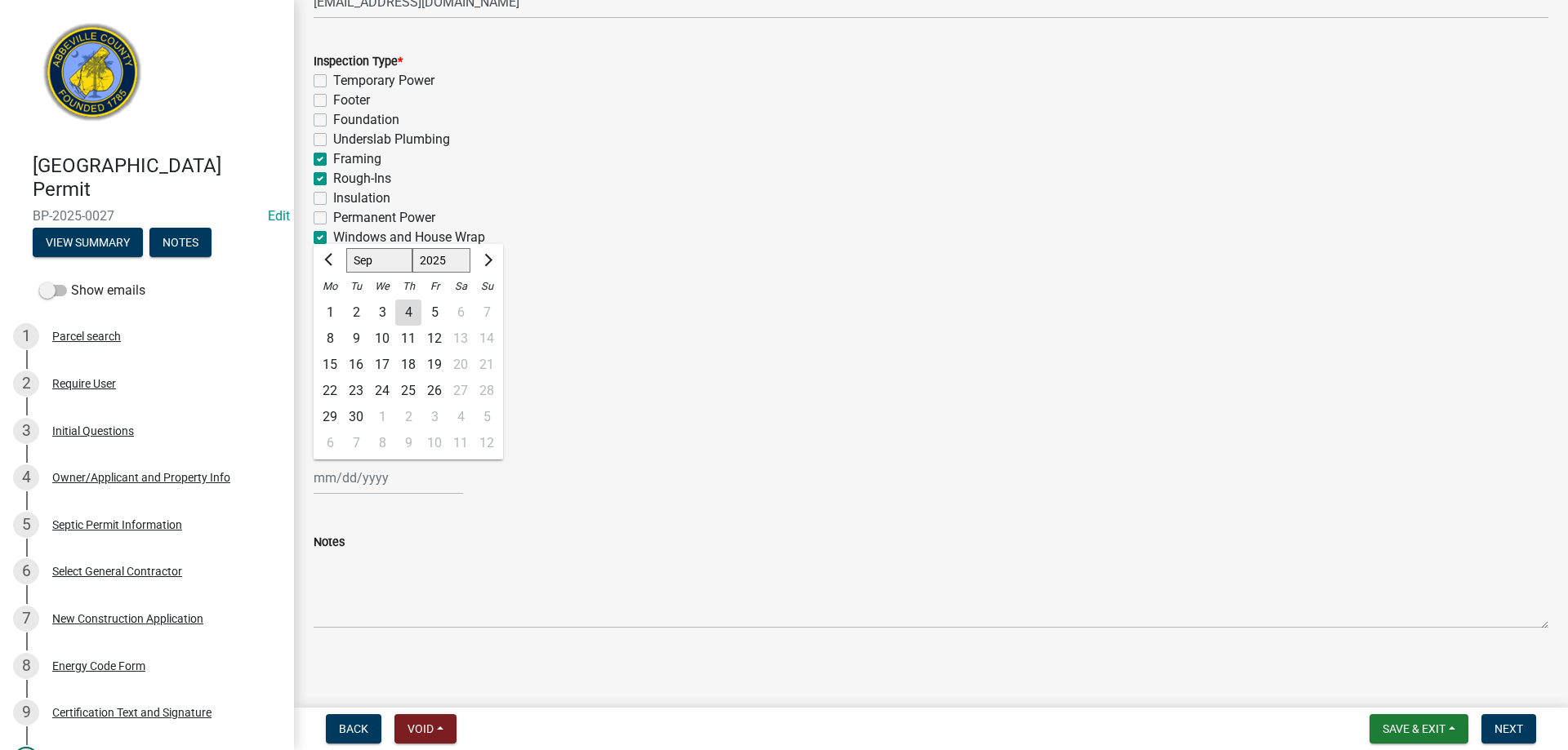
click at [407, 310] on div "4" at bounding box center [409, 313] width 26 height 26
type input "[DATE]"
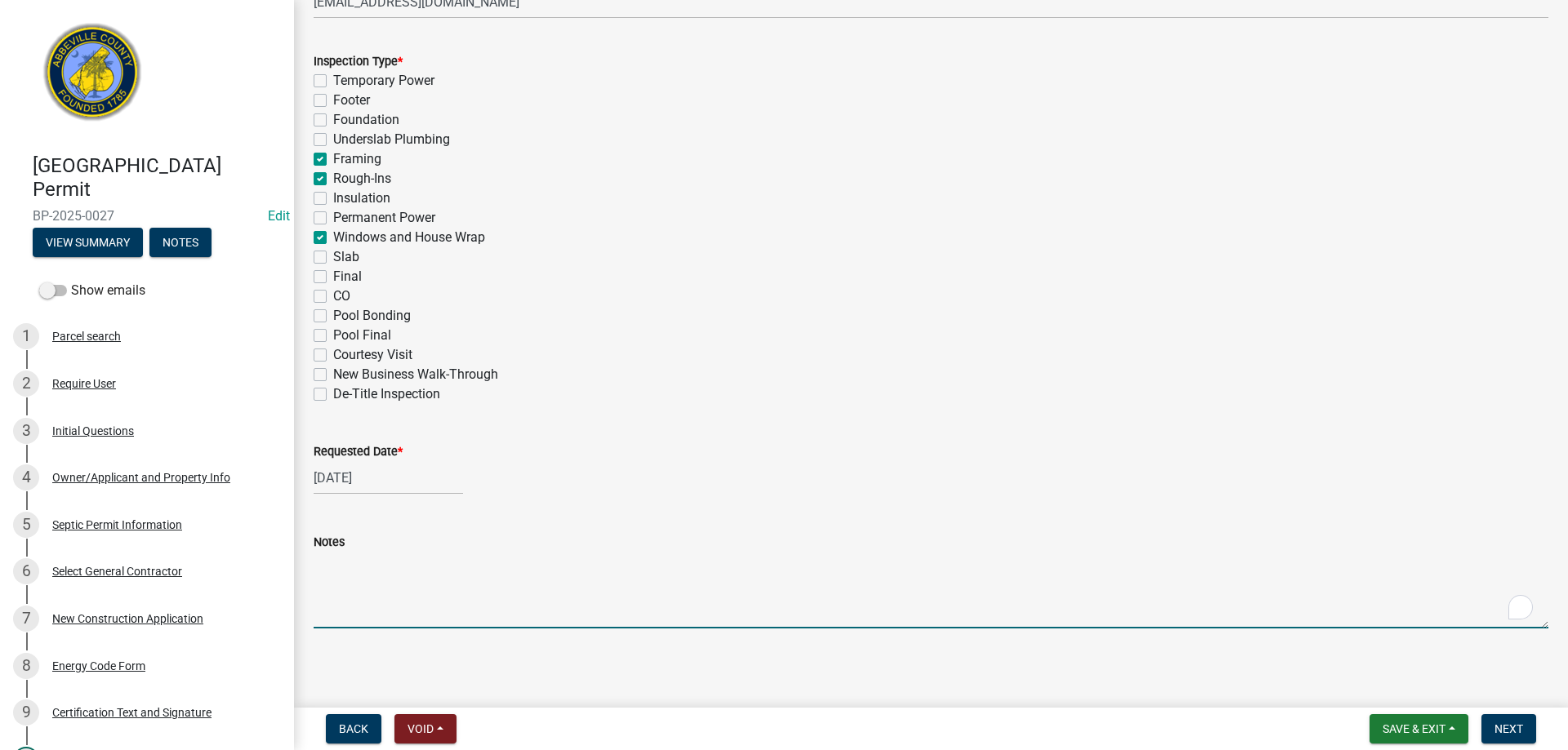
click at [457, 586] on textarea "Notes" at bounding box center [931, 590] width 1235 height 76
type textarea "all safety glass in baths correct, trusses w/ screws to hold down, Framing APPR…"
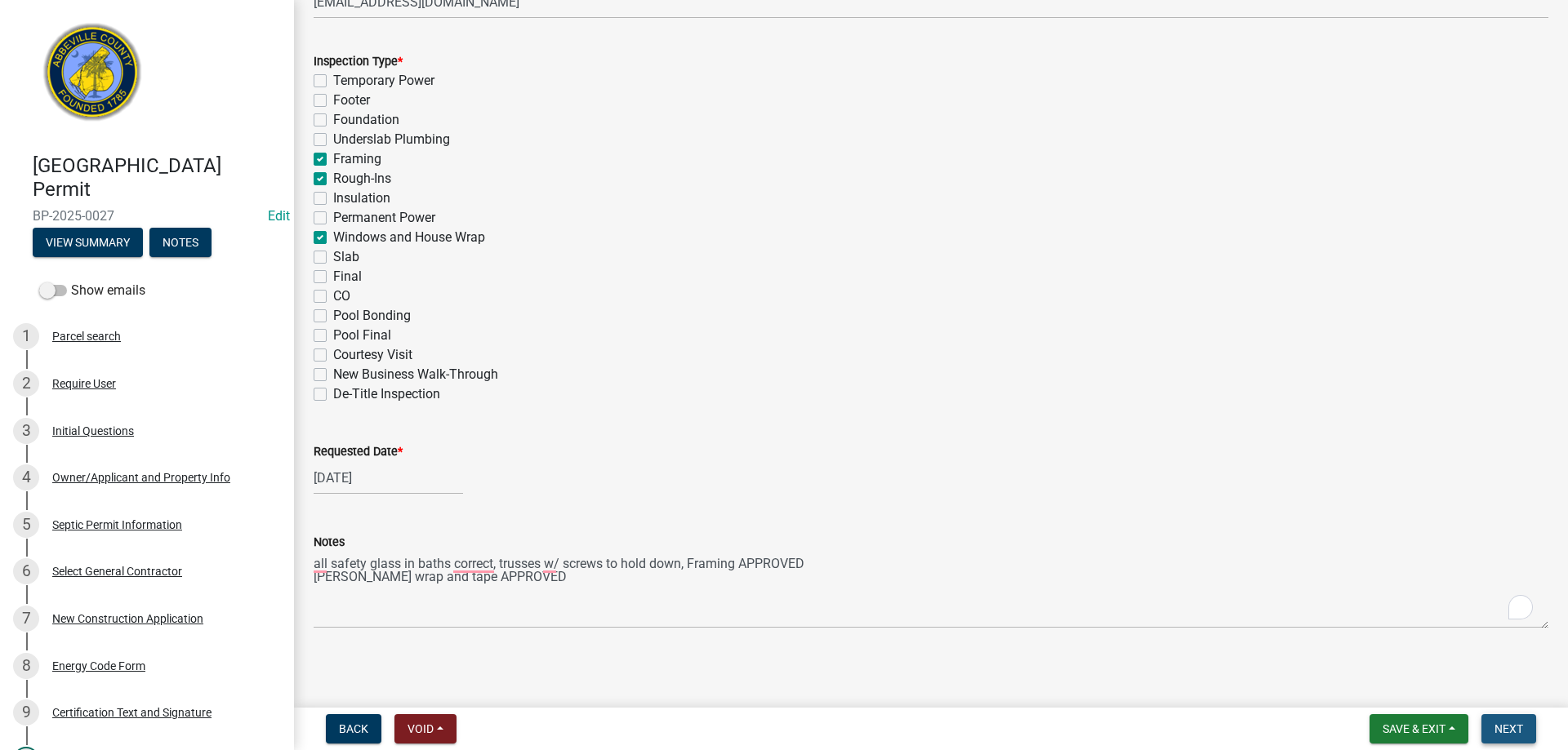
click at [1503, 723] on span "Next" at bounding box center [1508, 729] width 29 height 13
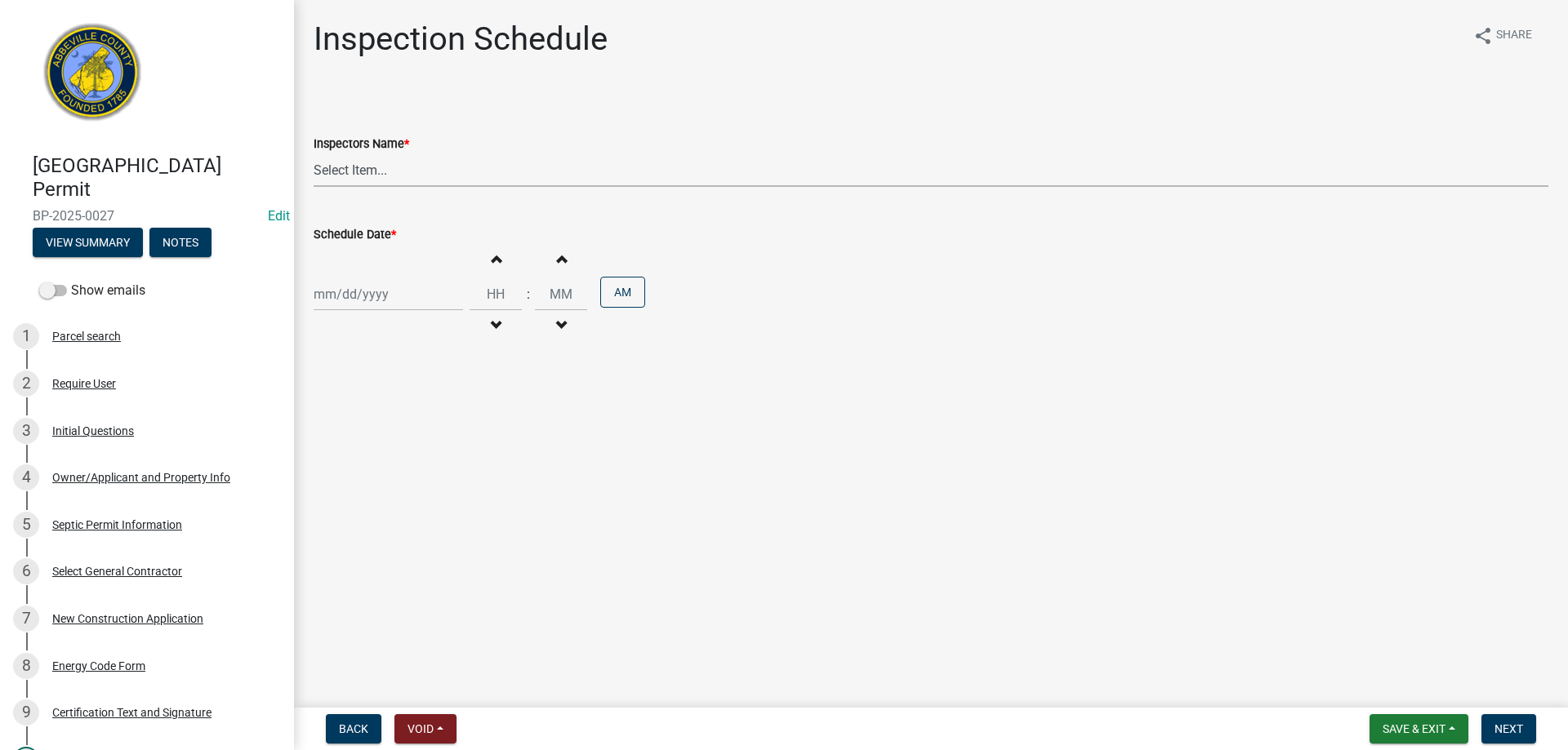
click at [418, 167] on select "Select Item... [EMAIL_ADDRESS][DOMAIN_NAME] ([PERSON_NAME]) [EMAIL_ADDRESS][DOM…" at bounding box center [931, 170] width 1235 height 33
select select "56be3ac8-4e2d-49a7-9260-658958e29c03"
click at [314, 154] on select "Select Item... [EMAIL_ADDRESS][DOMAIN_NAME] ([PERSON_NAME]) [EMAIL_ADDRESS][DOM…" at bounding box center [931, 170] width 1235 height 33
click at [421, 302] on div at bounding box center [388, 294] width 150 height 33
select select "9"
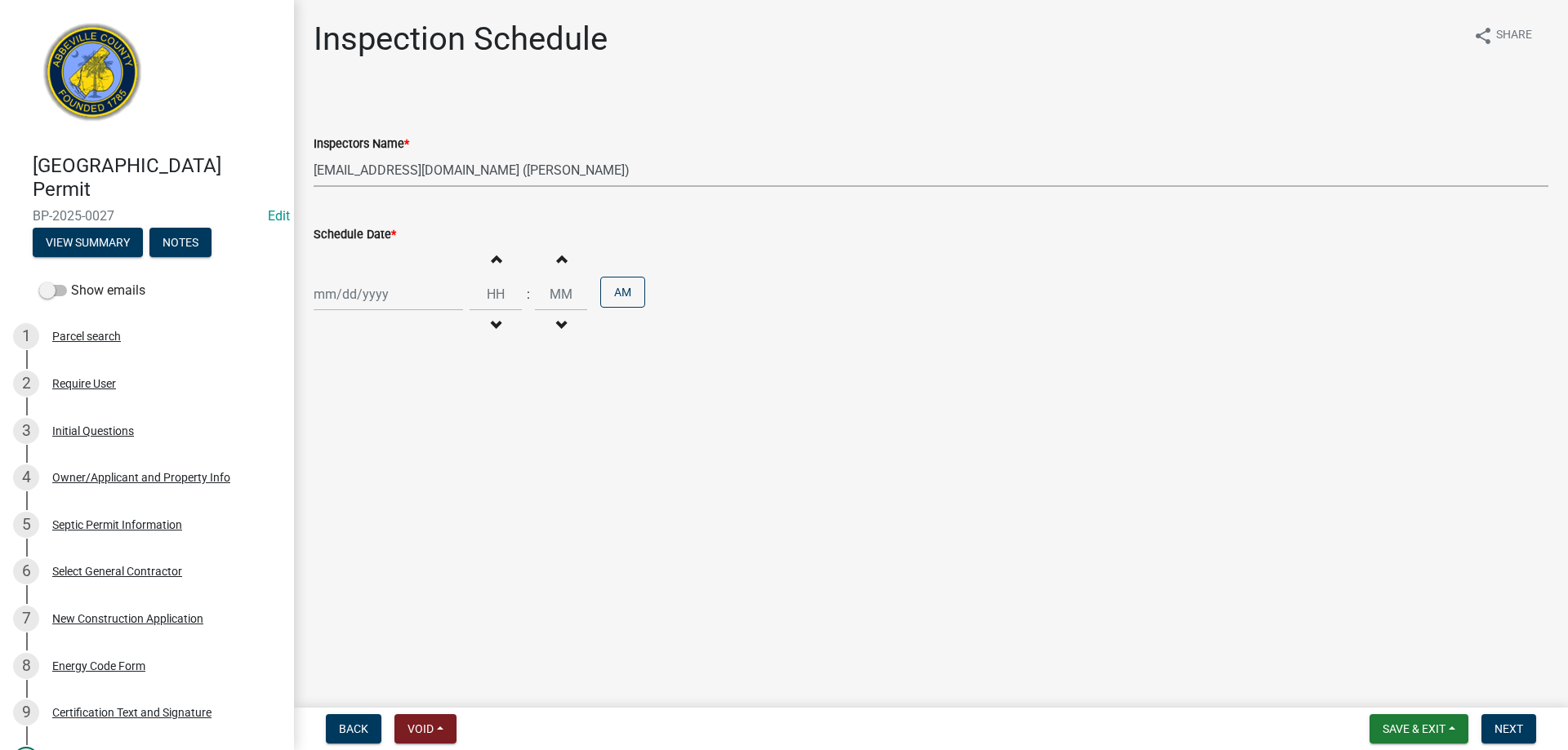
select select "2025"
click at [414, 379] on div "4" at bounding box center [409, 382] width 26 height 26
type input "[DATE]"
click at [1506, 728] on span "Next" at bounding box center [1508, 729] width 29 height 13
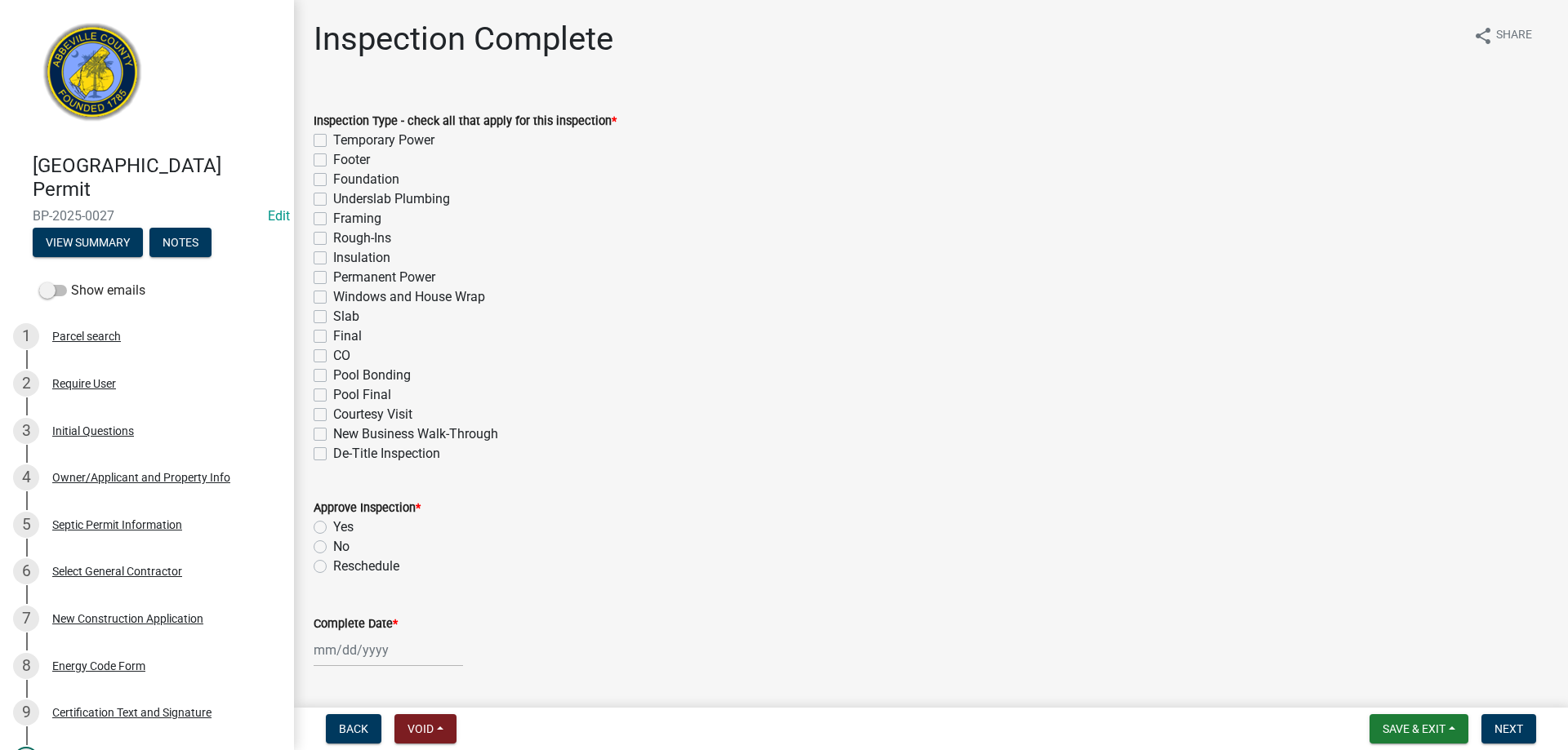
click at [333, 238] on label "Rough-Ins" at bounding box center [362, 238] width 58 height 20
click at [333, 238] on input "Rough-Ins" at bounding box center [338, 234] width 10 height 10
checkbox input "true"
checkbox input "false"
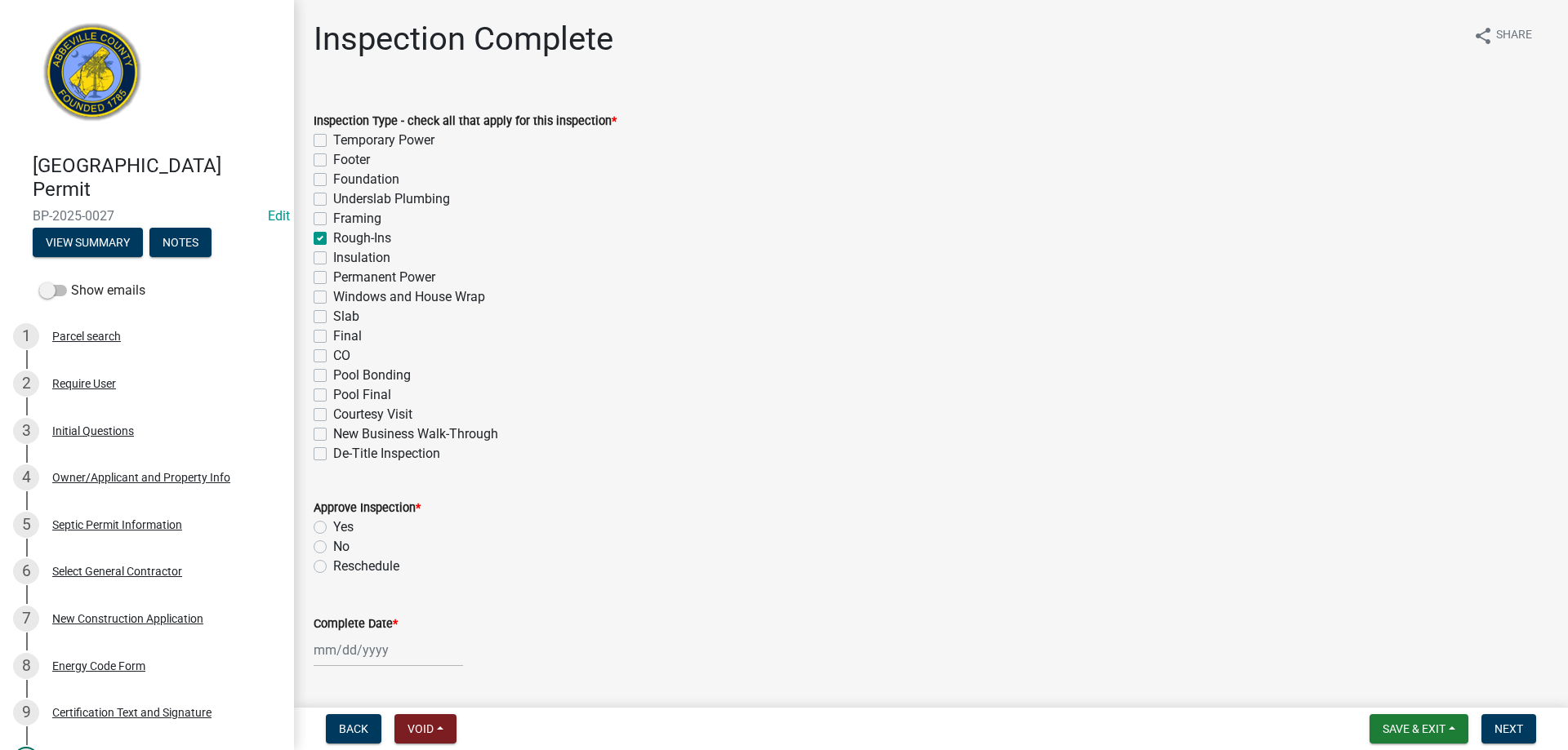
checkbox input "false"
checkbox input "true"
checkbox input "false"
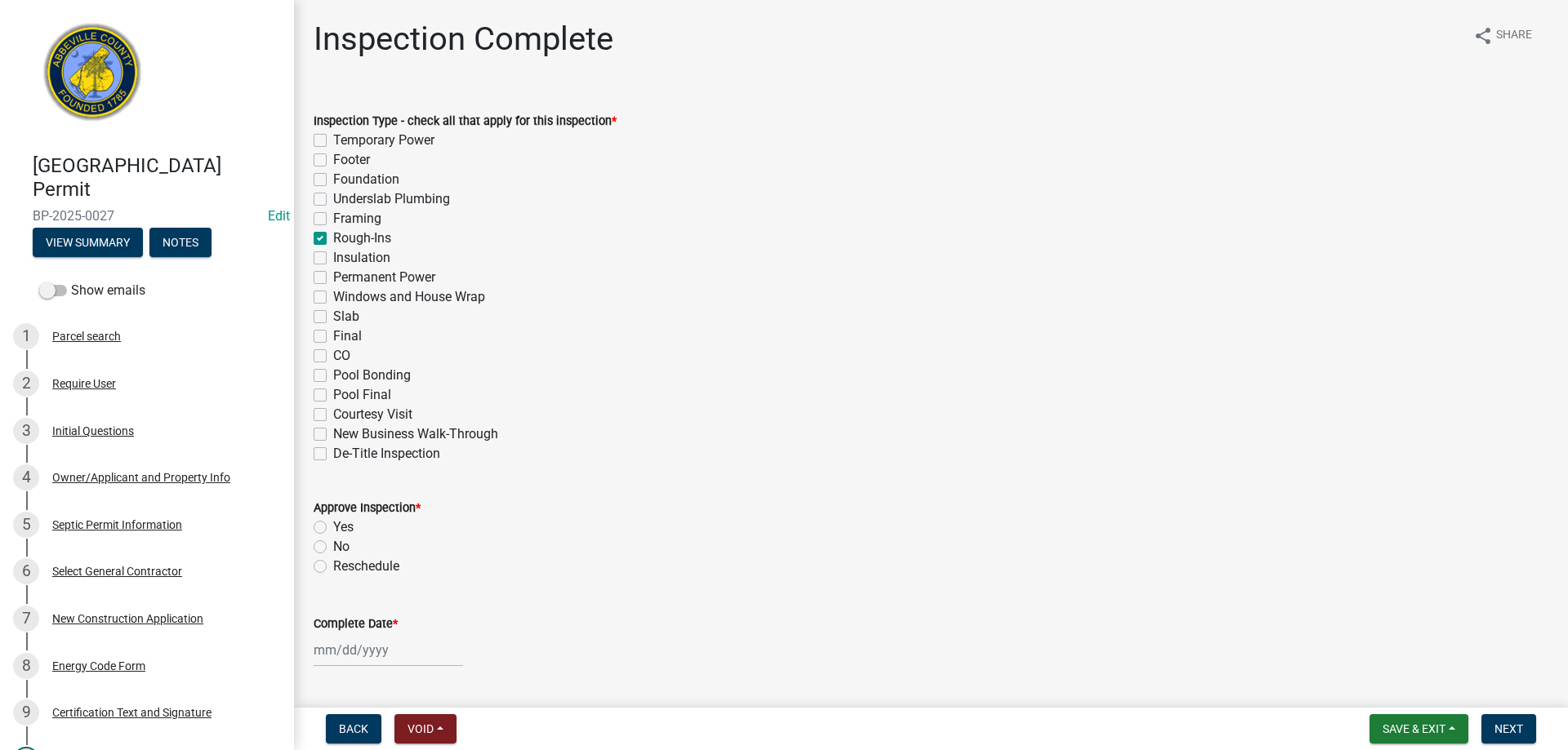
checkbox input "false"
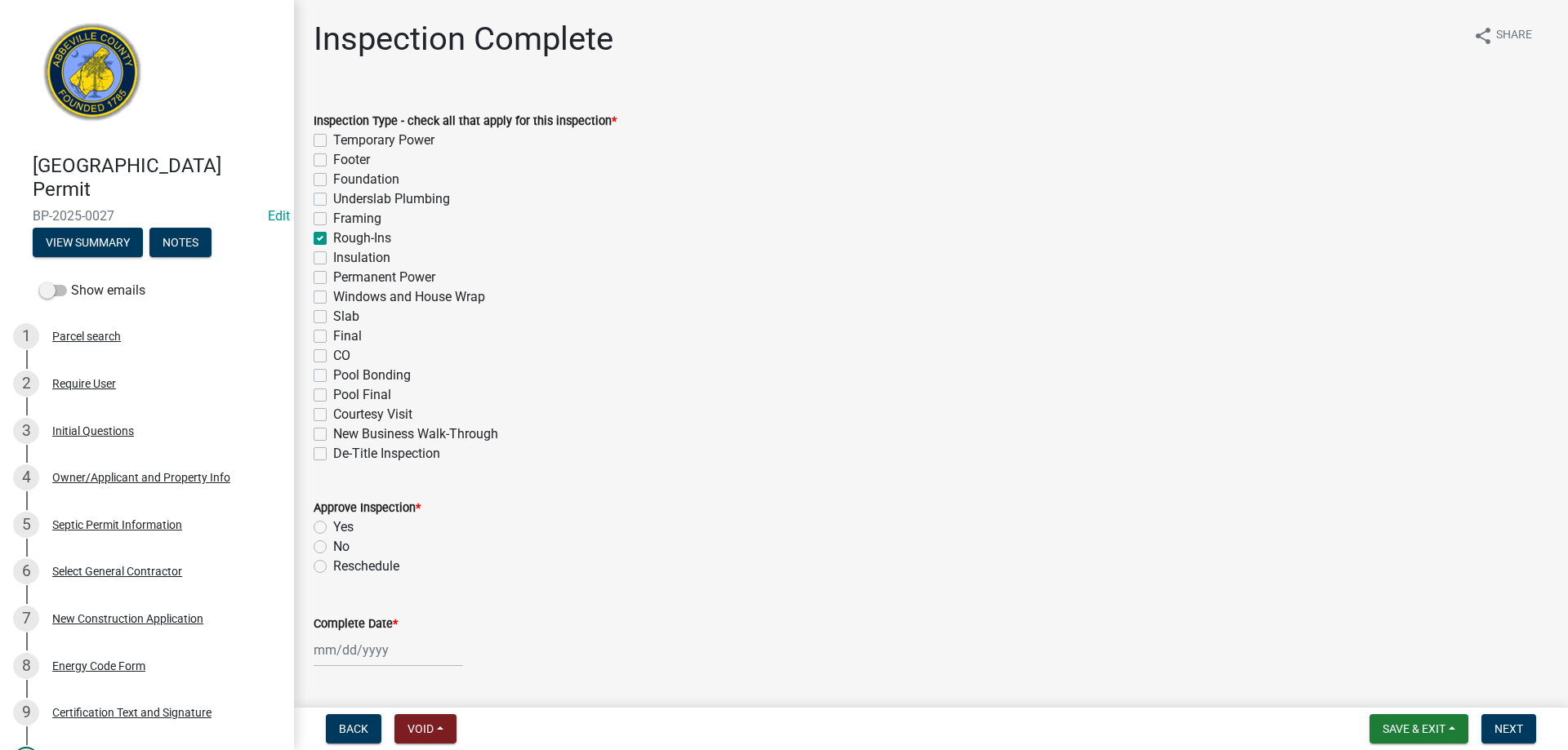
checkbox input "false"
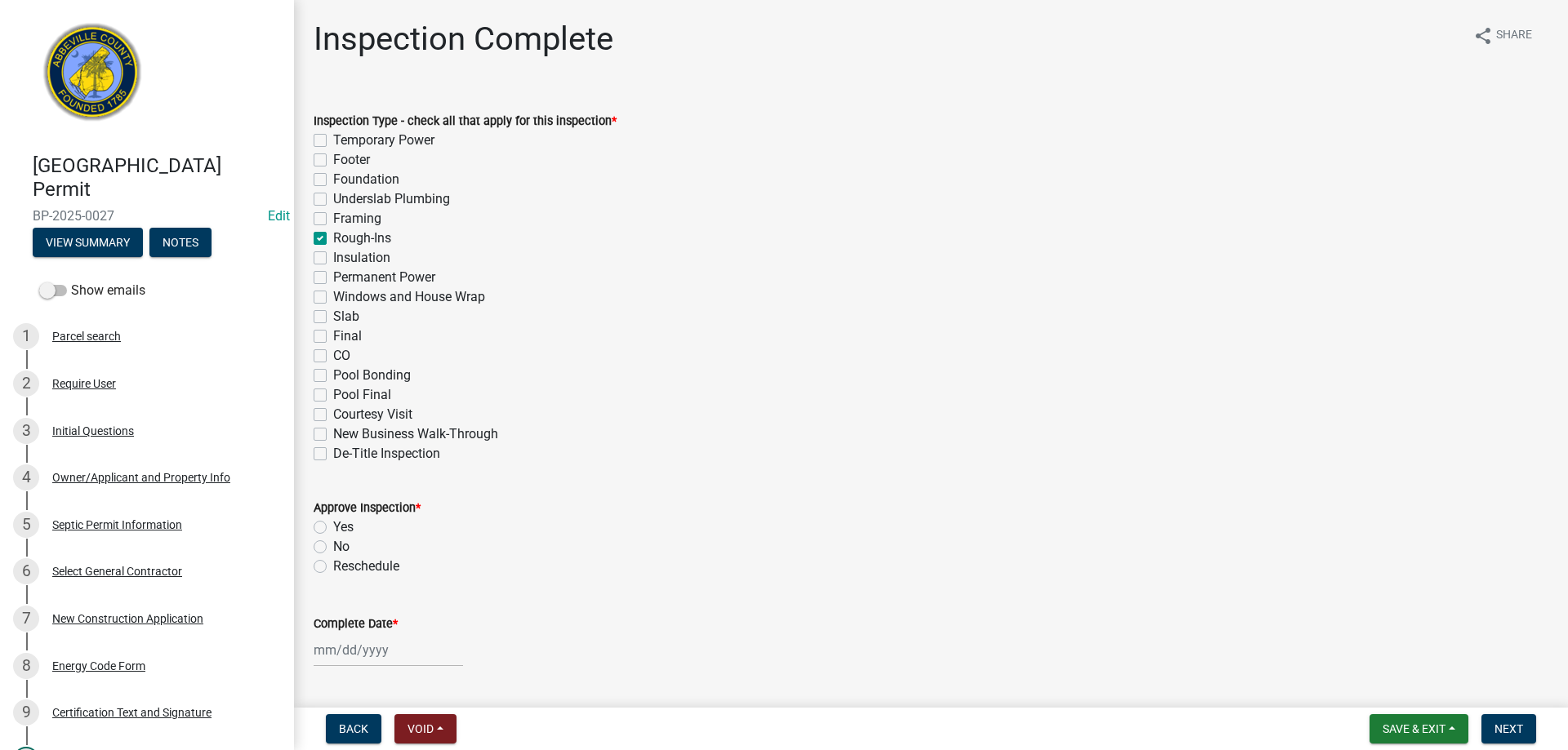
click at [333, 221] on label "Framing" at bounding box center [358, 219] width 48 height 20
click at [333, 220] on input "Framing" at bounding box center [338, 214] width 10 height 10
checkbox input "true"
checkbox input "false"
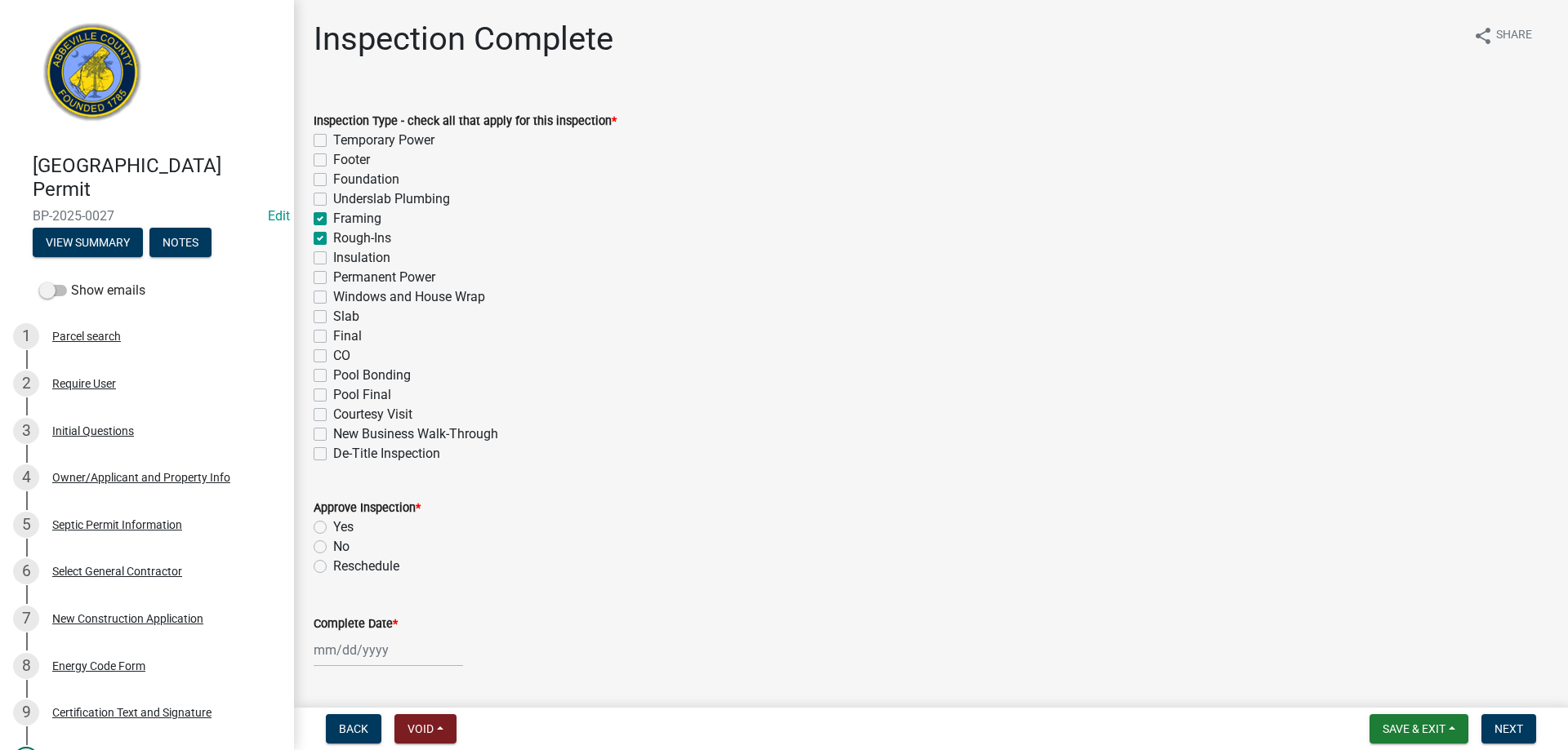
checkbox input "false"
checkbox input "true"
checkbox input "false"
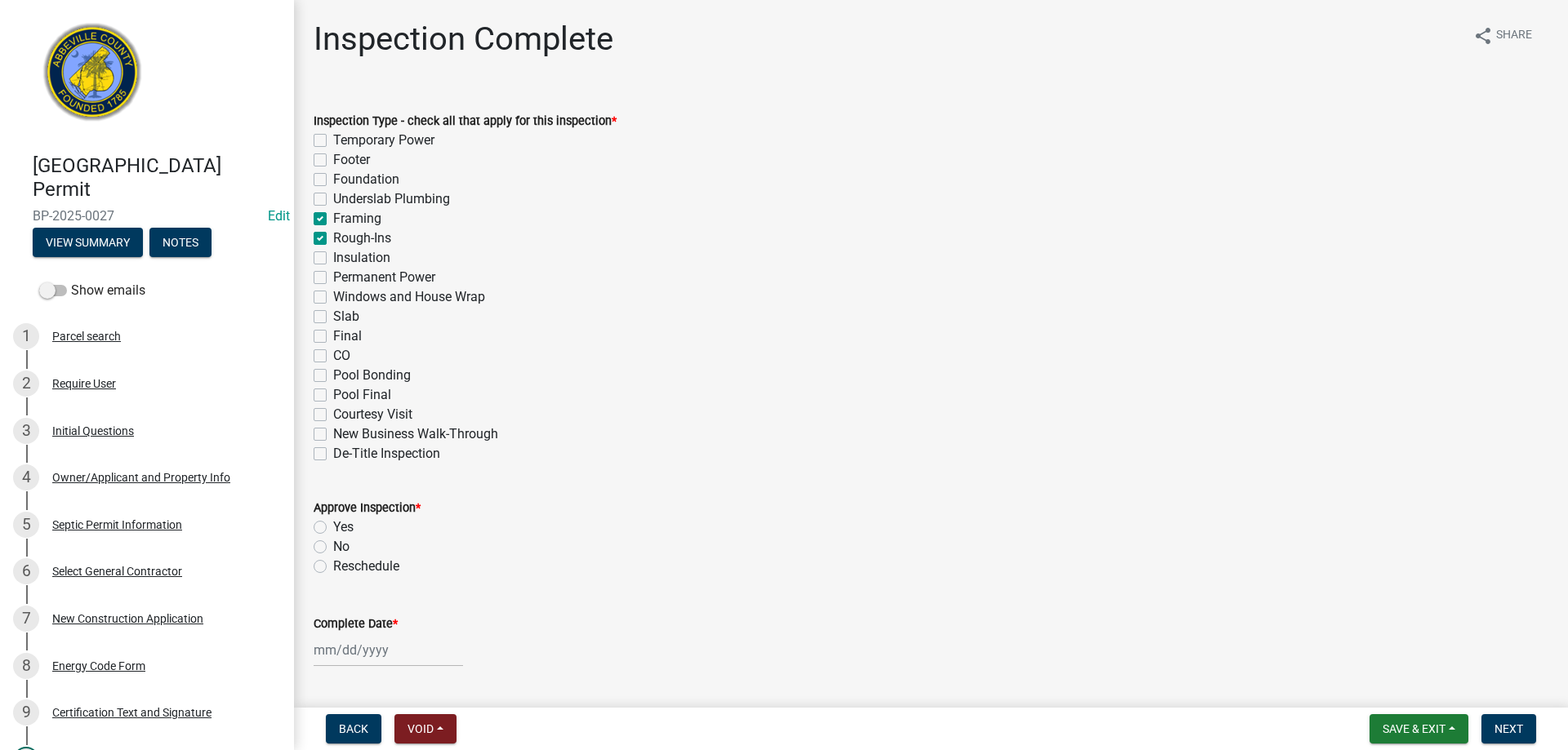
checkbox input "false"
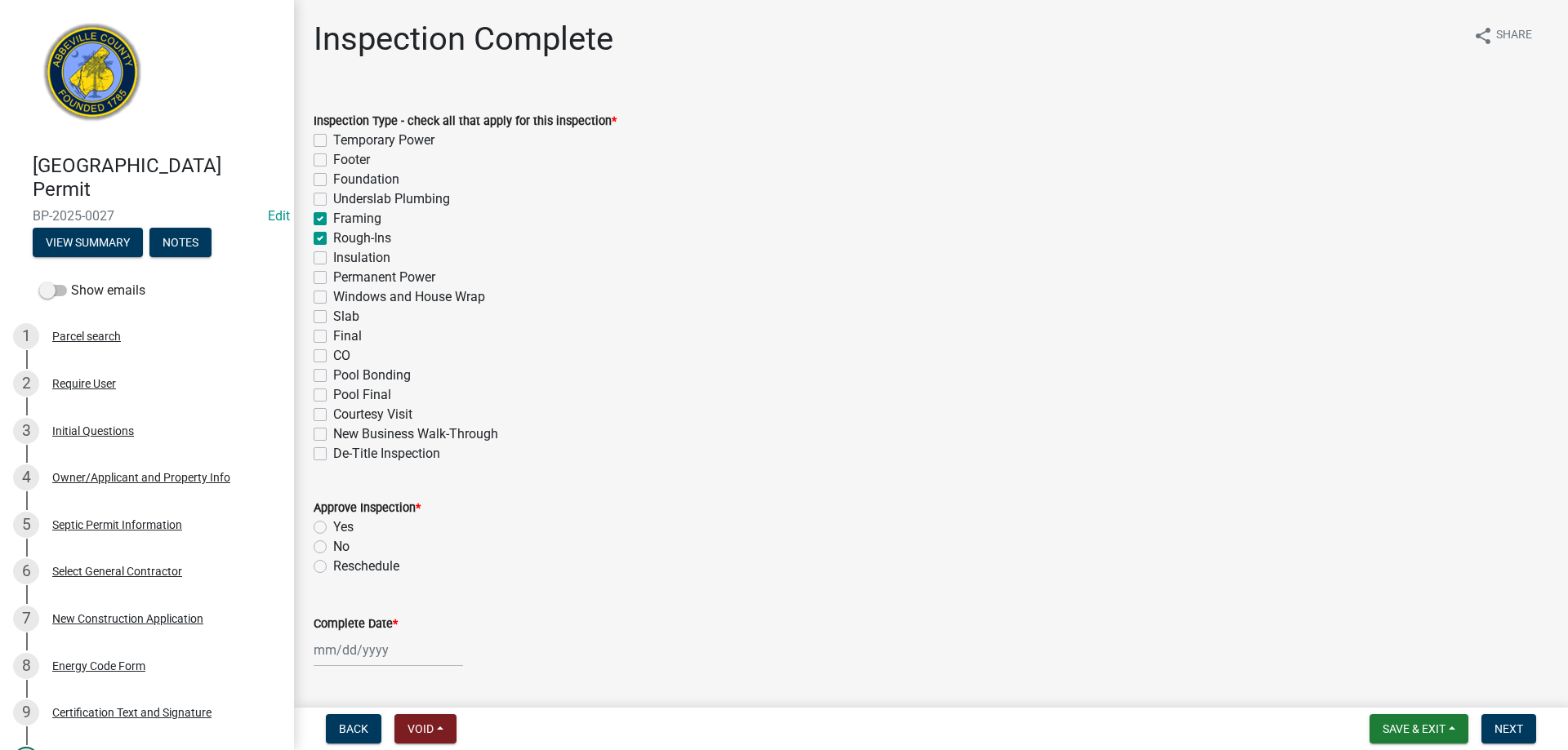
checkbox input "false"
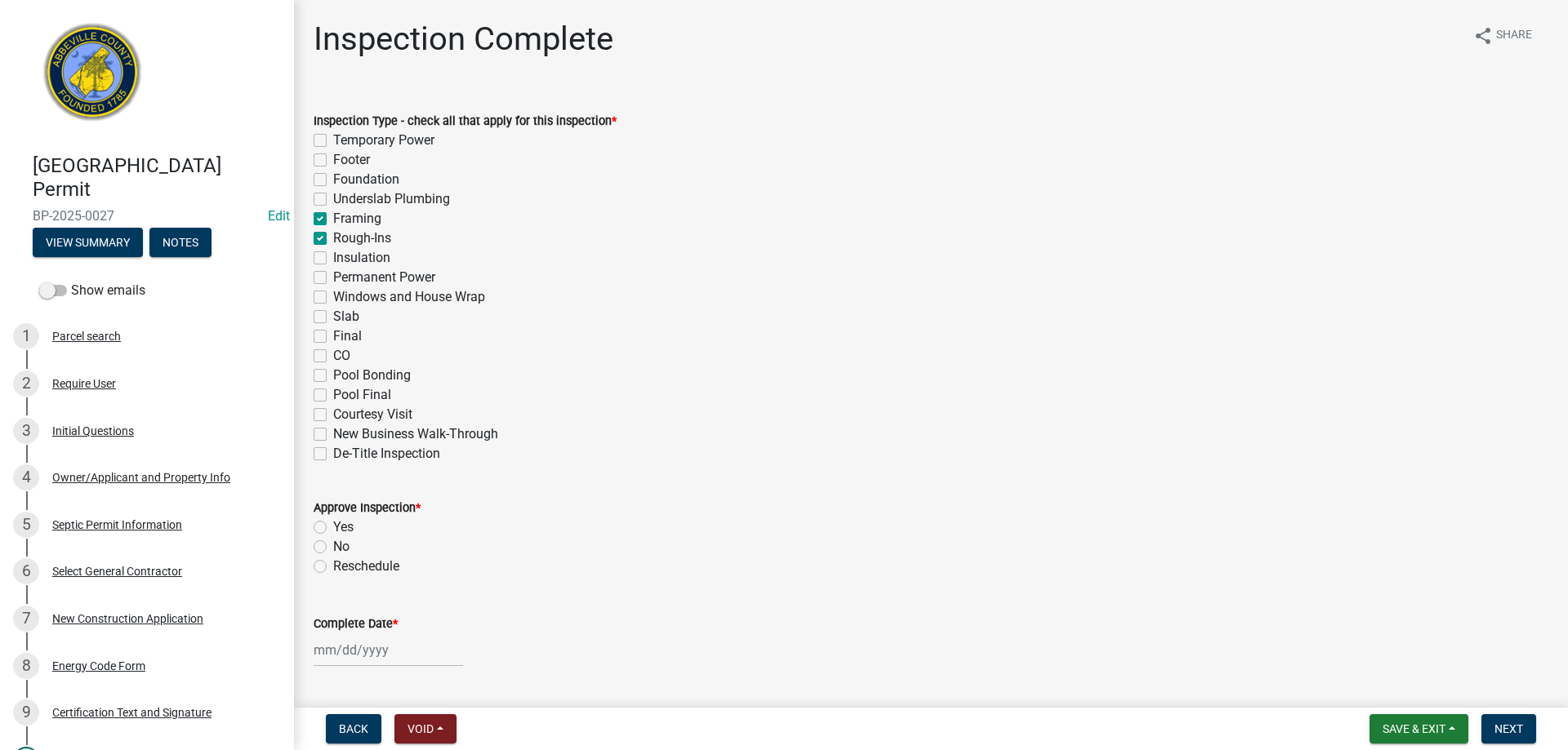
click at [333, 296] on label "Windows and House Wrap" at bounding box center [409, 297] width 152 height 20
click at [333, 296] on input "Windows and House Wrap" at bounding box center [338, 292] width 10 height 10
checkbox input "true"
checkbox input "false"
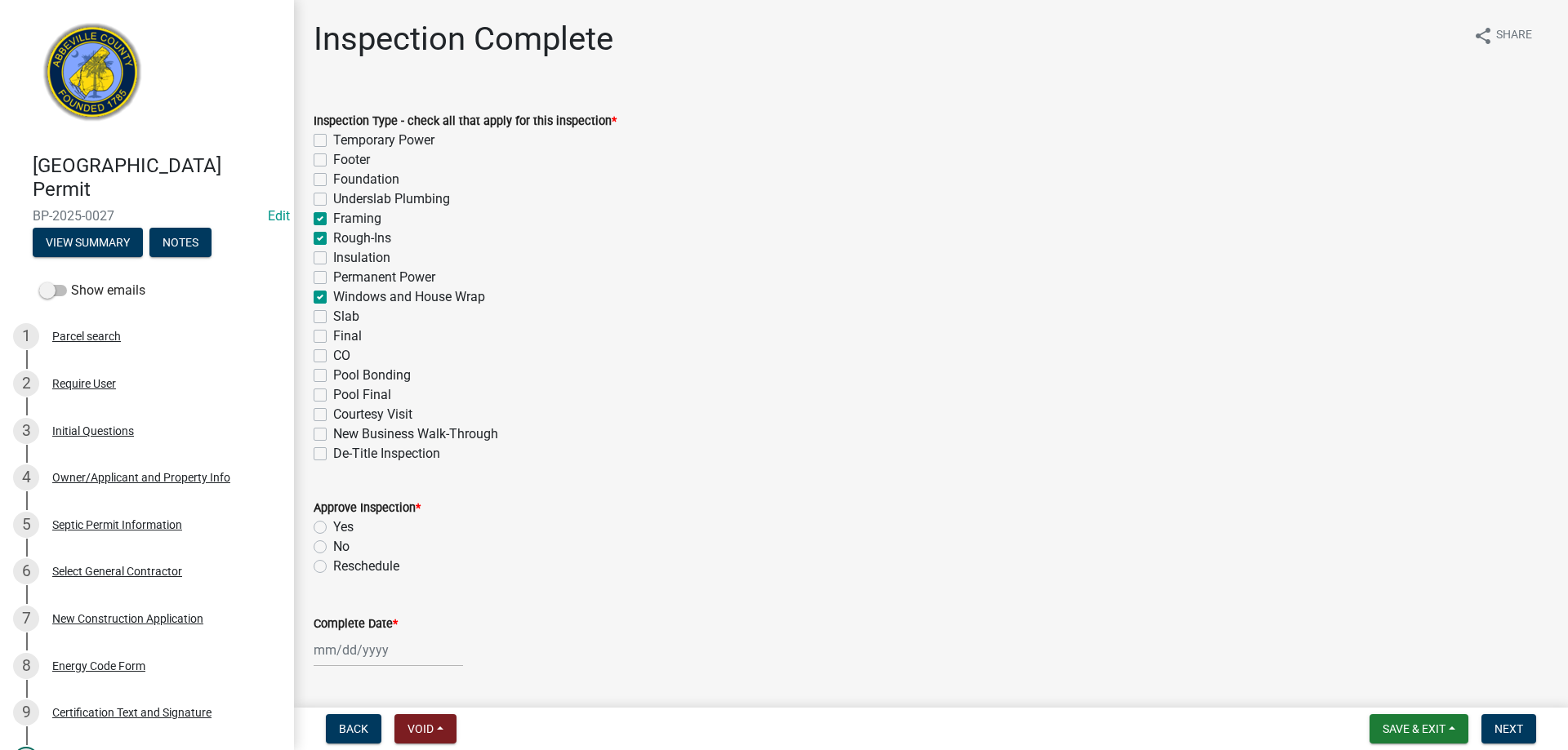
checkbox input "false"
checkbox input "true"
checkbox input "false"
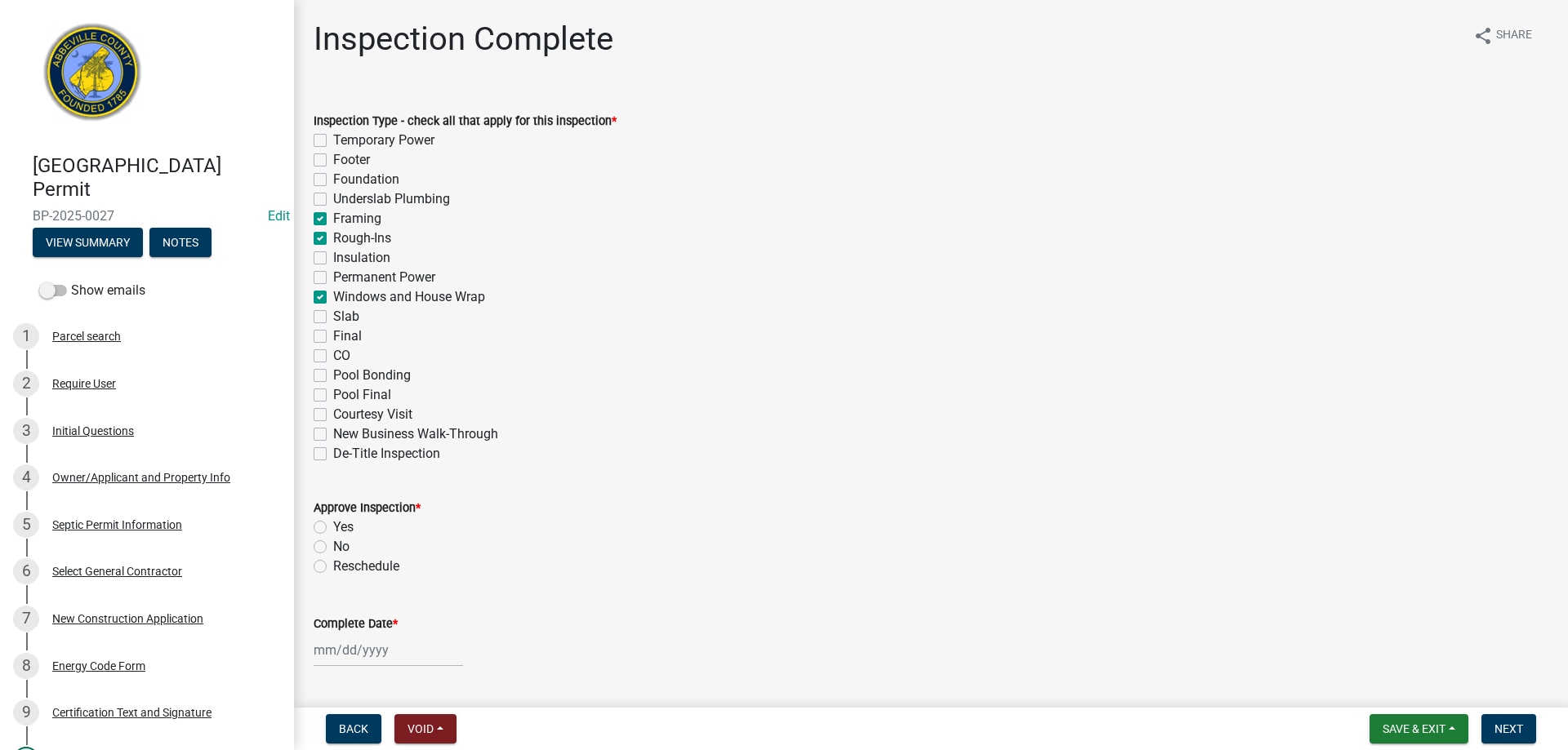
checkbox input "false"
checkbox input "true"
checkbox input "false"
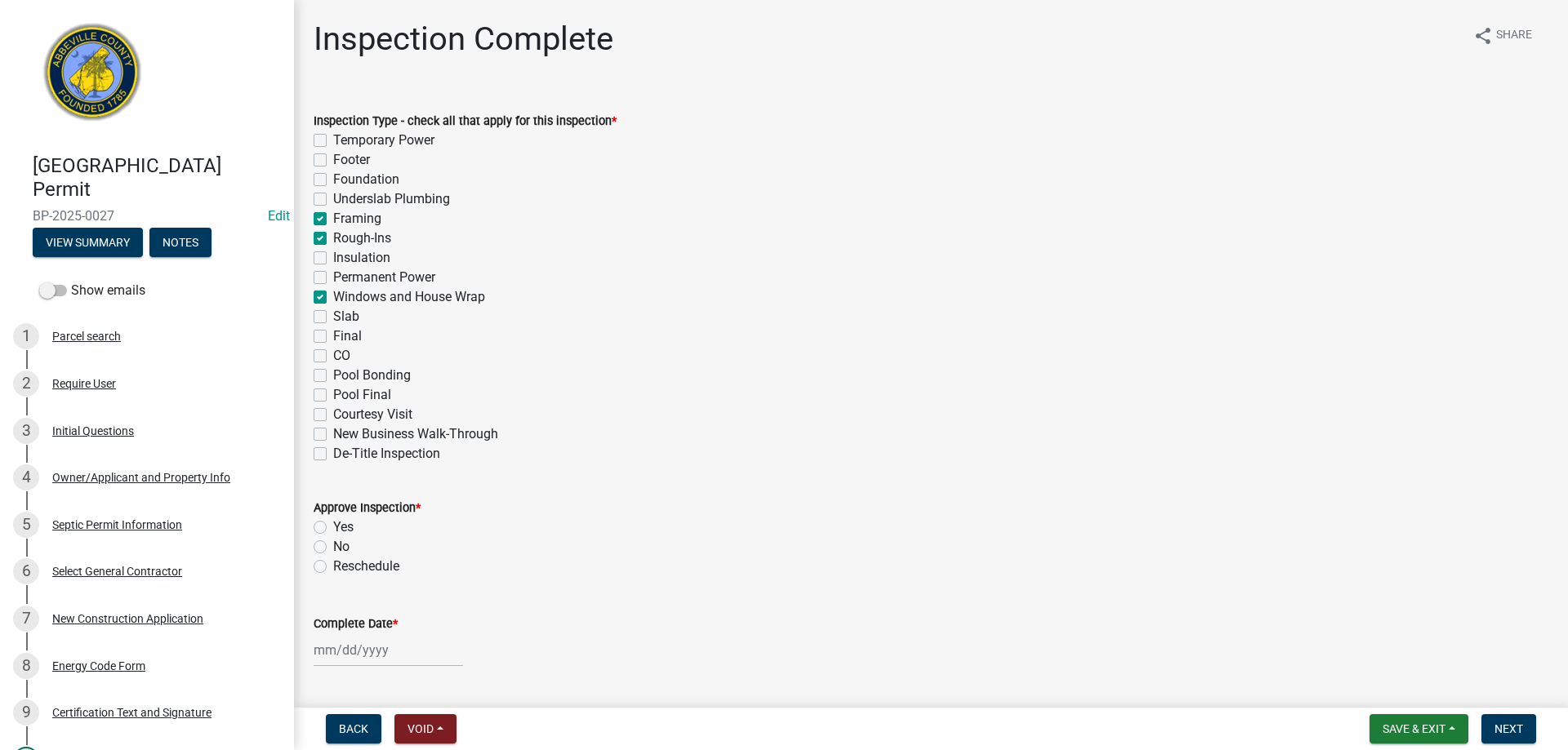
checkbox input "false"
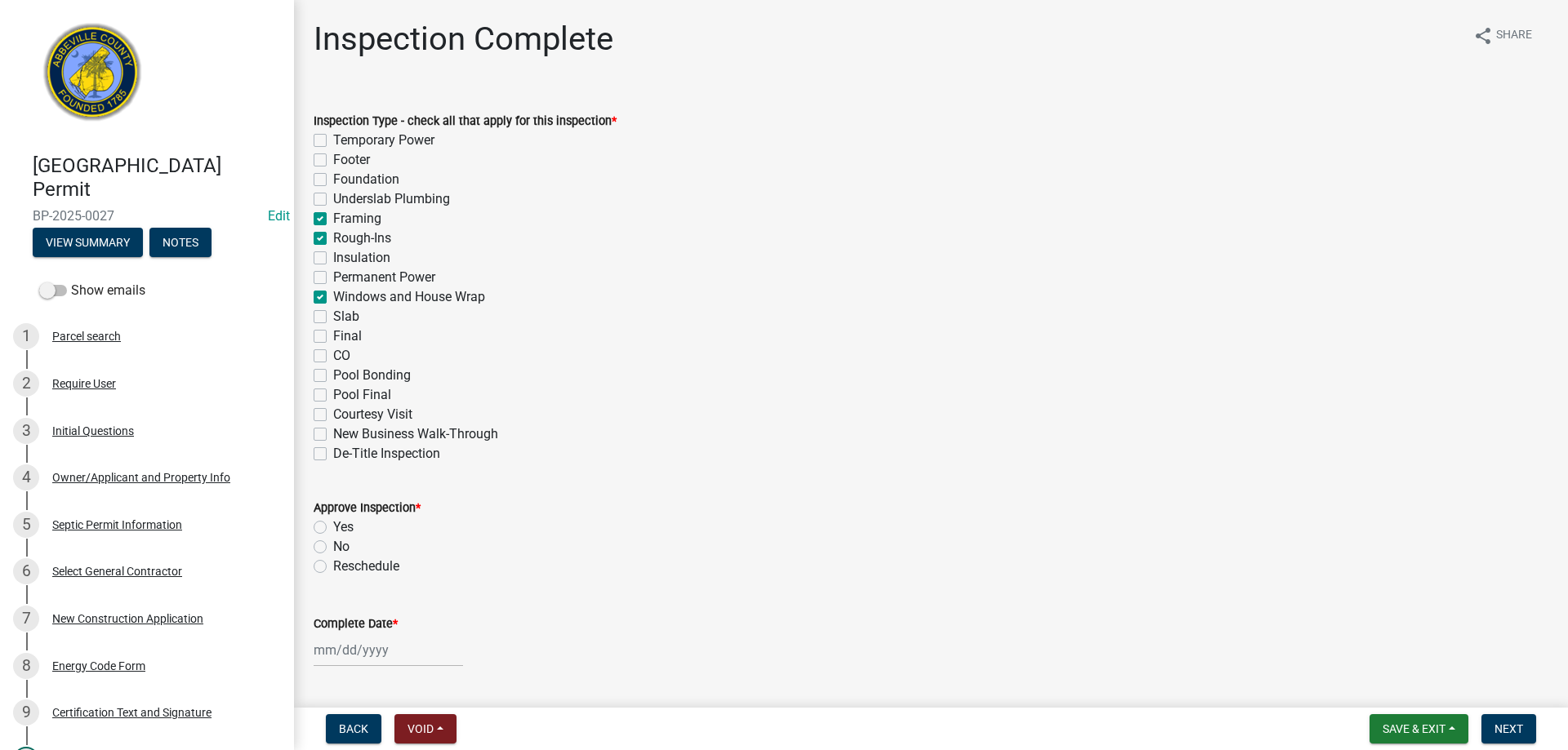
click at [333, 529] on label "Yes" at bounding box center [344, 527] width 20 height 20
click at [333, 529] on input "Yes" at bounding box center [338, 522] width 10 height 10
radio input "true"
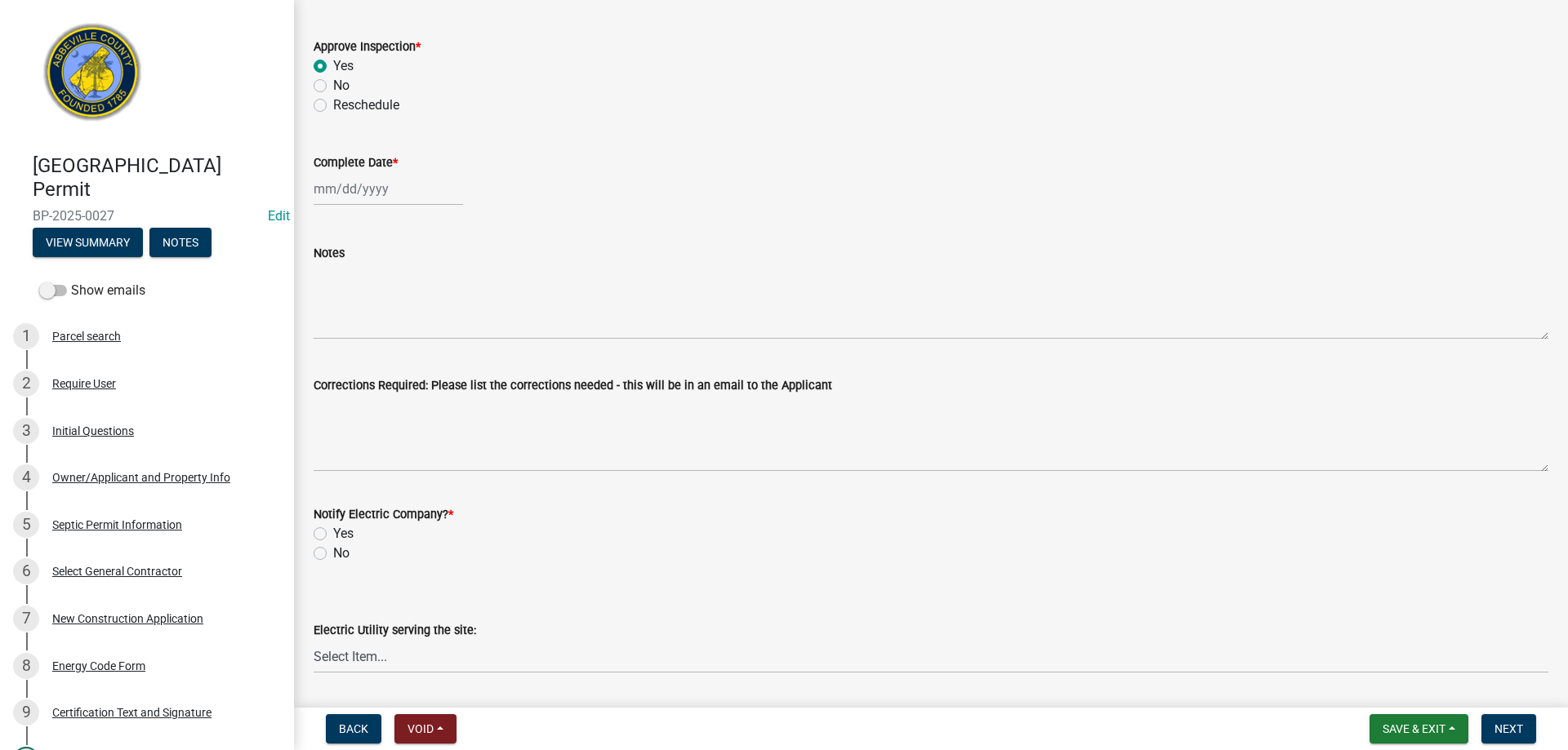
scroll to position [489, 0]
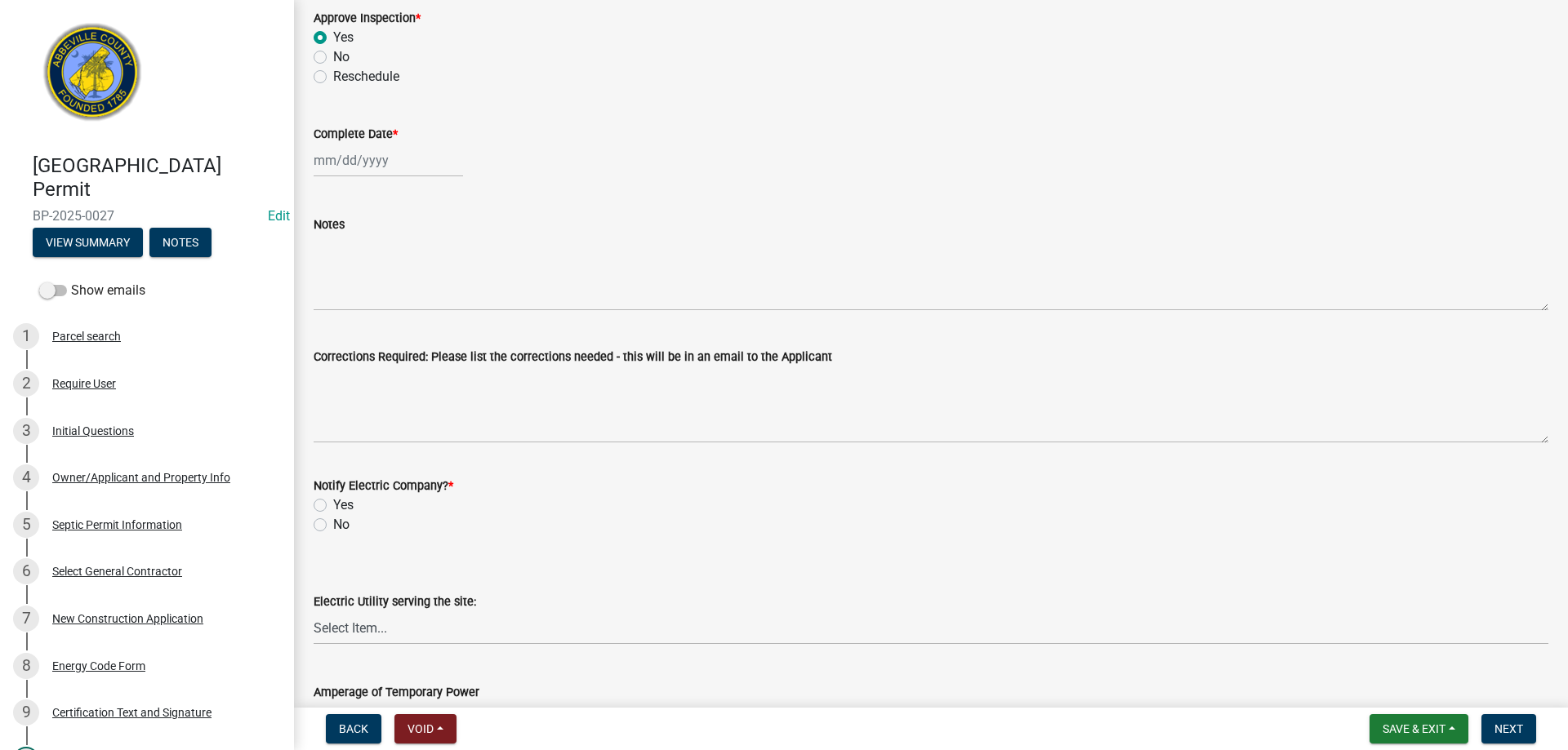
select select "9"
select select "2025"
click at [425, 163] on div "[PERSON_NAME] Feb Mar Apr [PERSON_NAME][DATE] Oct Nov [DATE] 1526 1527 1528 152…" at bounding box center [388, 160] width 150 height 33
click at [400, 241] on div "4" at bounding box center [409, 248] width 26 height 26
type input "[DATE]"
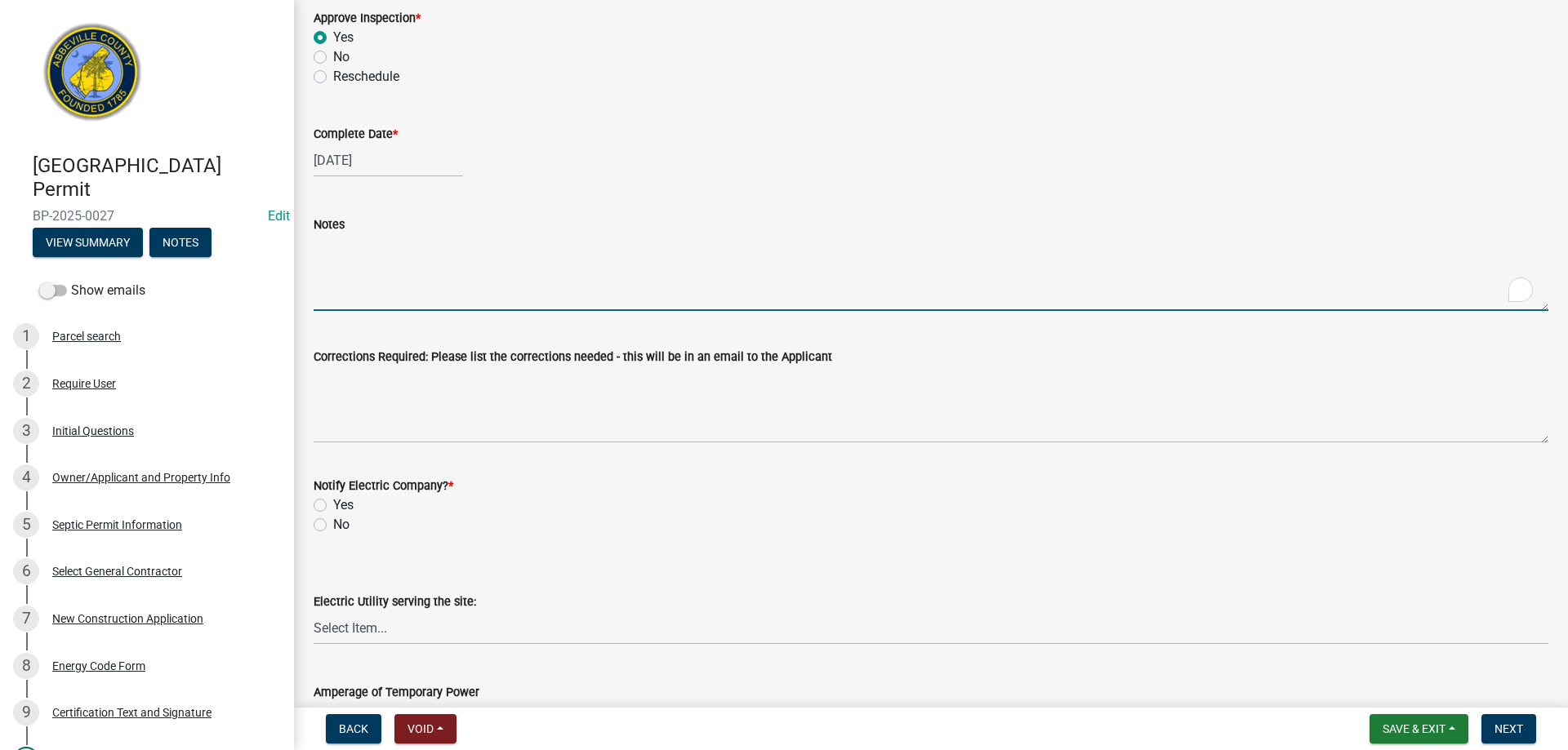
click at [385, 257] on textarea "Notes" at bounding box center [931, 273] width 1235 height 76
click at [702, 249] on textarea "Safety glass good, truss hold downs good, framing APPROVEDD house wrap and tape…" at bounding box center [931, 273] width 1235 height 76
type textarea "Safety glass good, truss hold downs good, framing APPROVED house wrap and tape …"
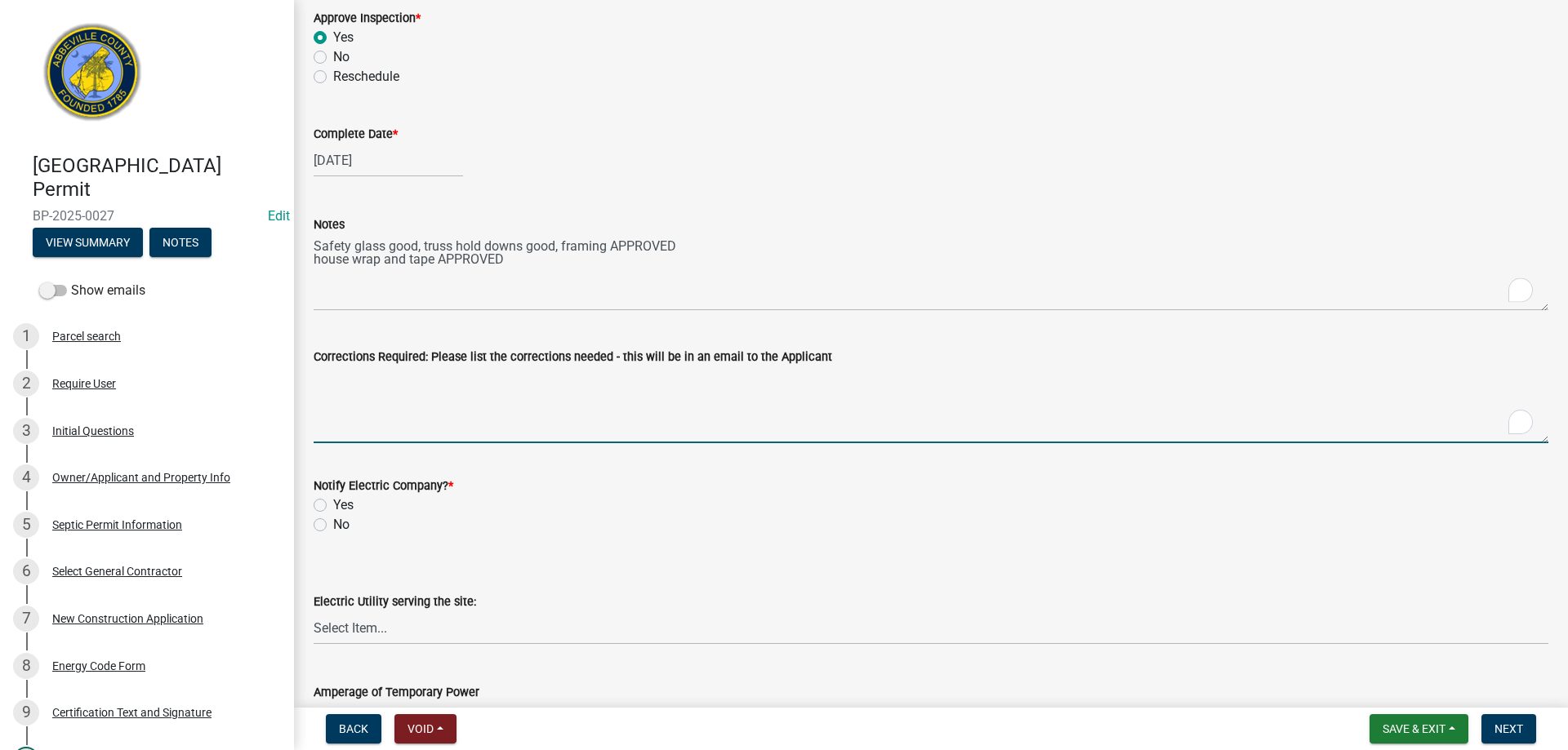
click at [469, 416] on textarea "Corrections Required: Please list the corrections needed - this will be in an e…" at bounding box center [931, 405] width 1235 height 76
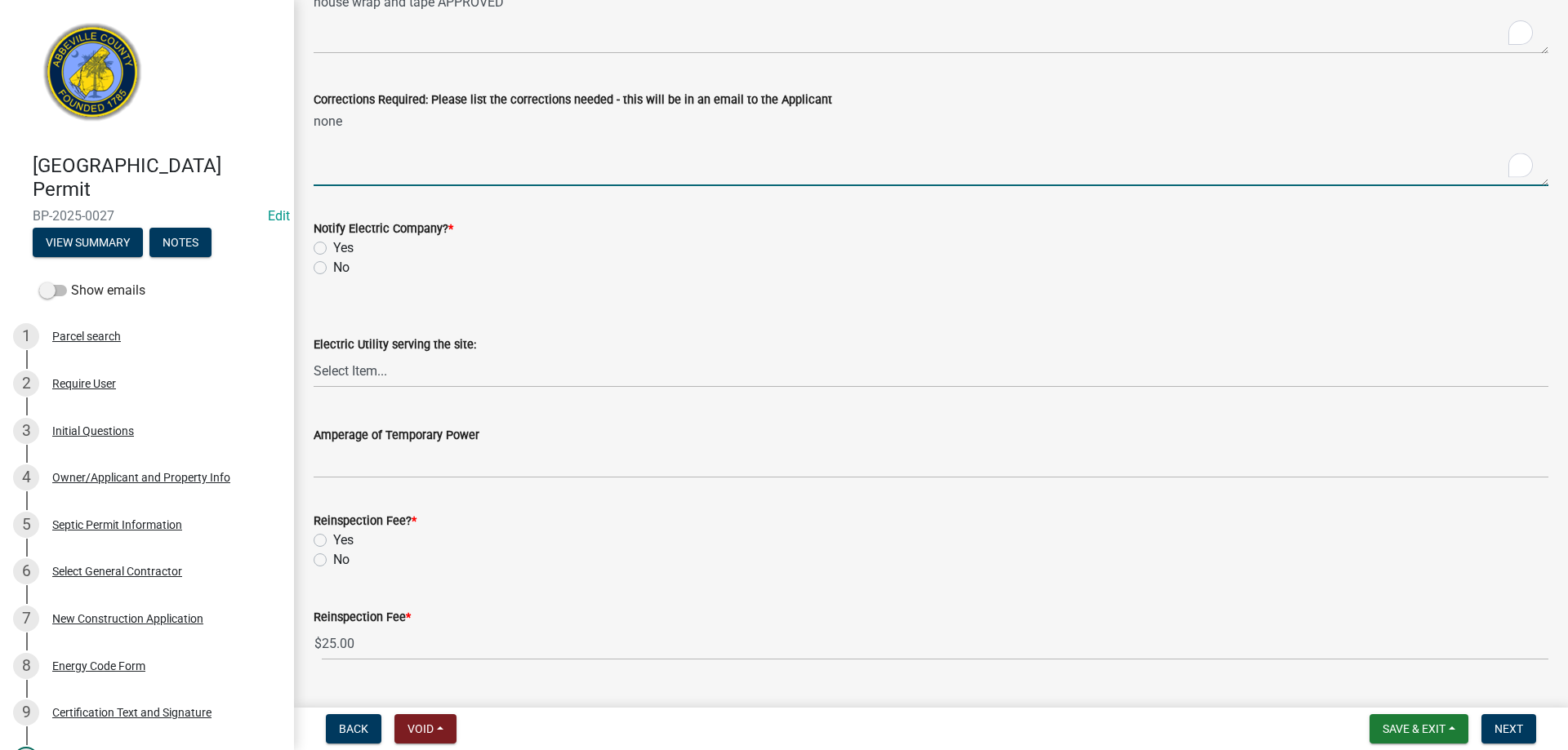
scroll to position [784, 0]
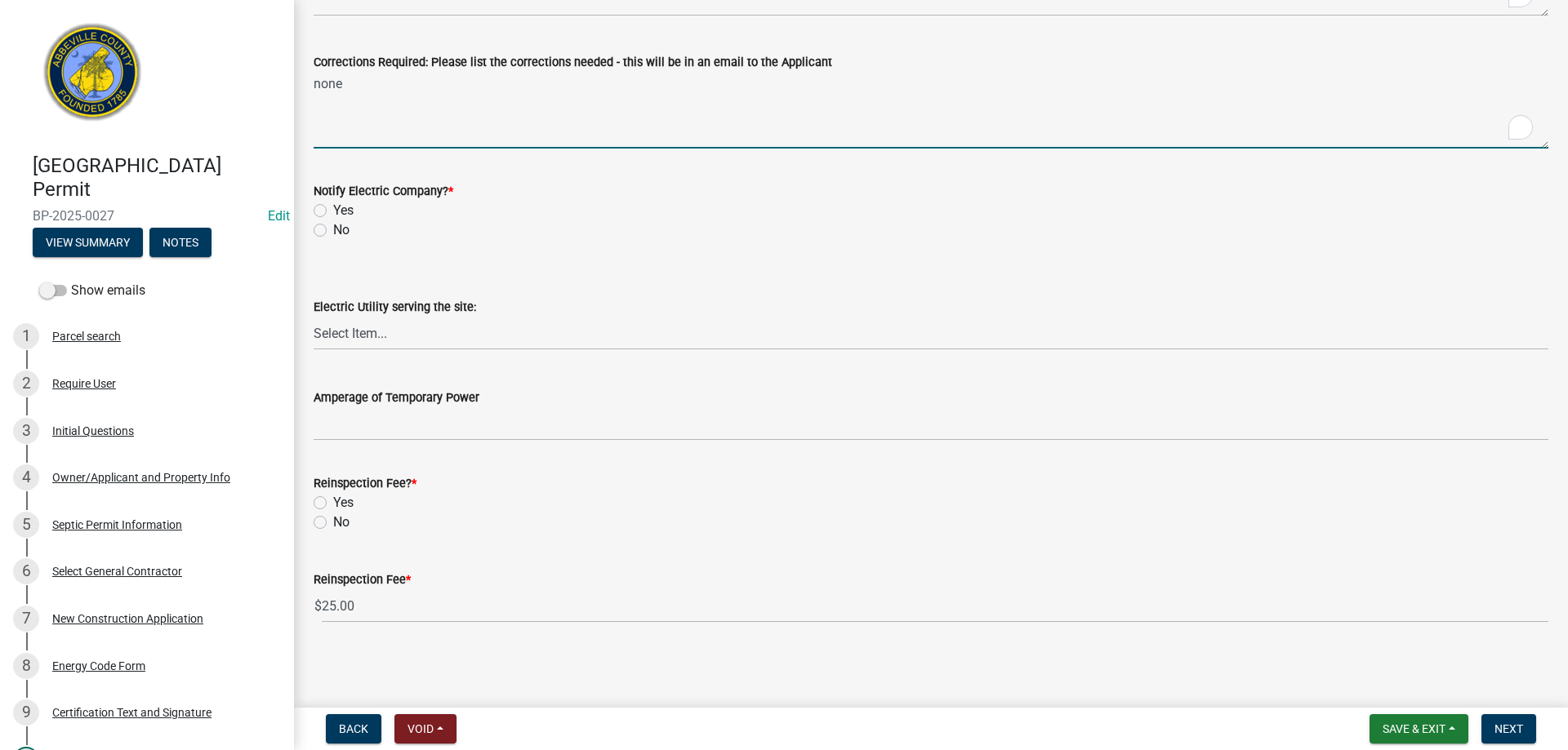
type textarea "none"
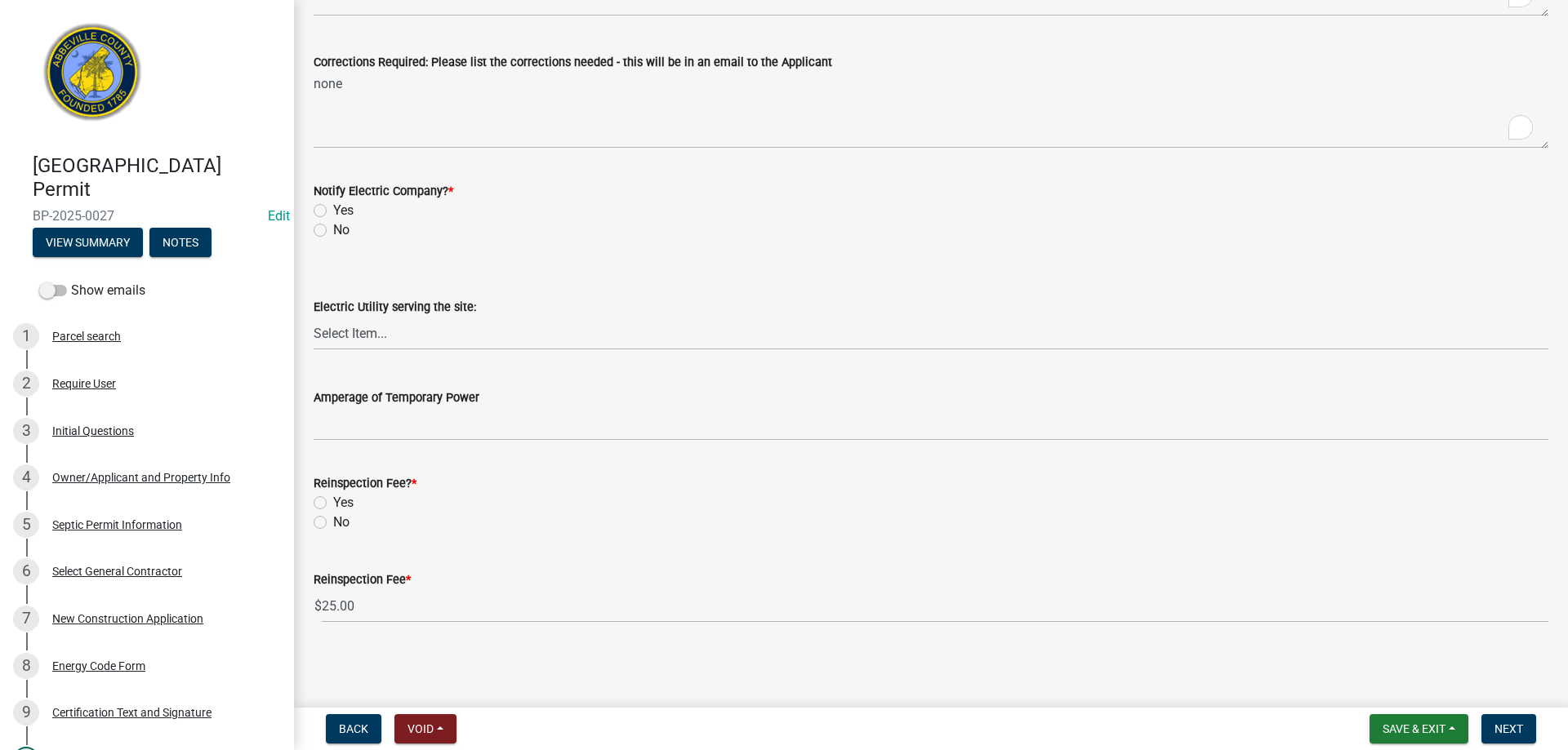
click at [333, 230] on label "No" at bounding box center [342, 230] width 17 height 20
click at [333, 230] on input "No" at bounding box center [338, 225] width 10 height 10
radio input "true"
click at [333, 523] on label "No" at bounding box center [342, 522] width 17 height 20
click at [333, 523] on input "No" at bounding box center [338, 517] width 10 height 10
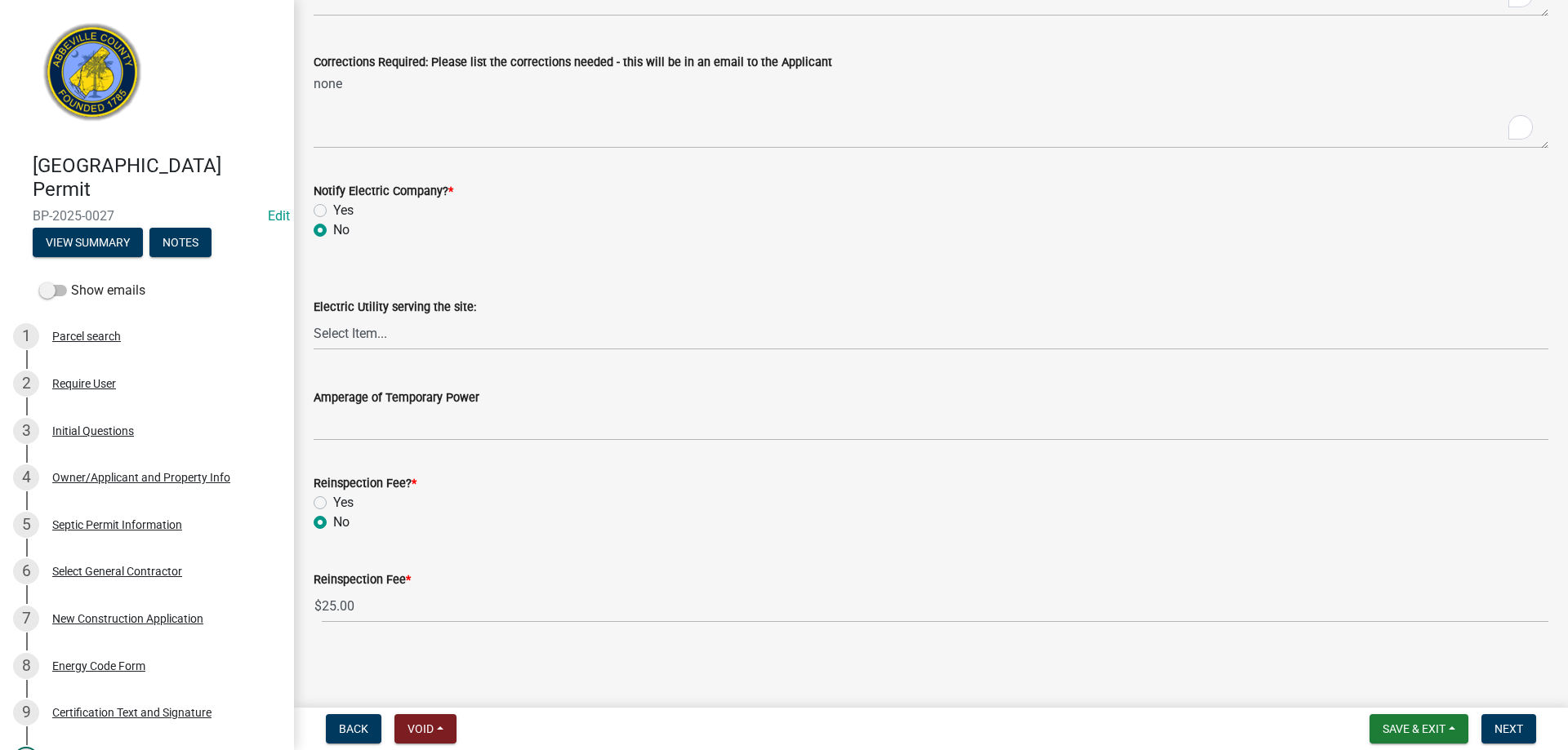
radio input "true"
click at [1410, 720] on button "Save & Exit" at bounding box center [1419, 730] width 99 height 30
click at [1396, 684] on button "Save & Exit" at bounding box center [1403, 687] width 130 height 39
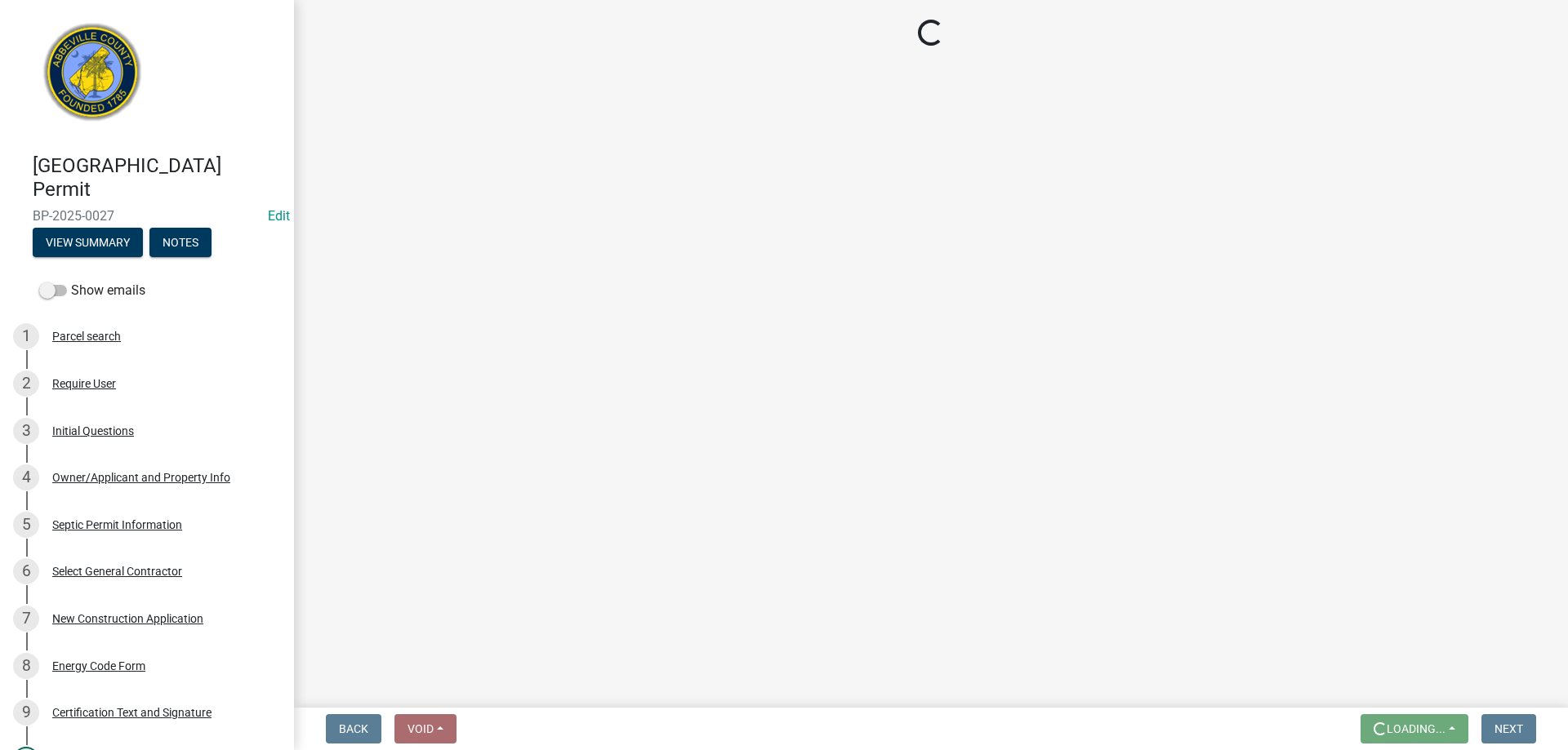
scroll to position [0, 0]
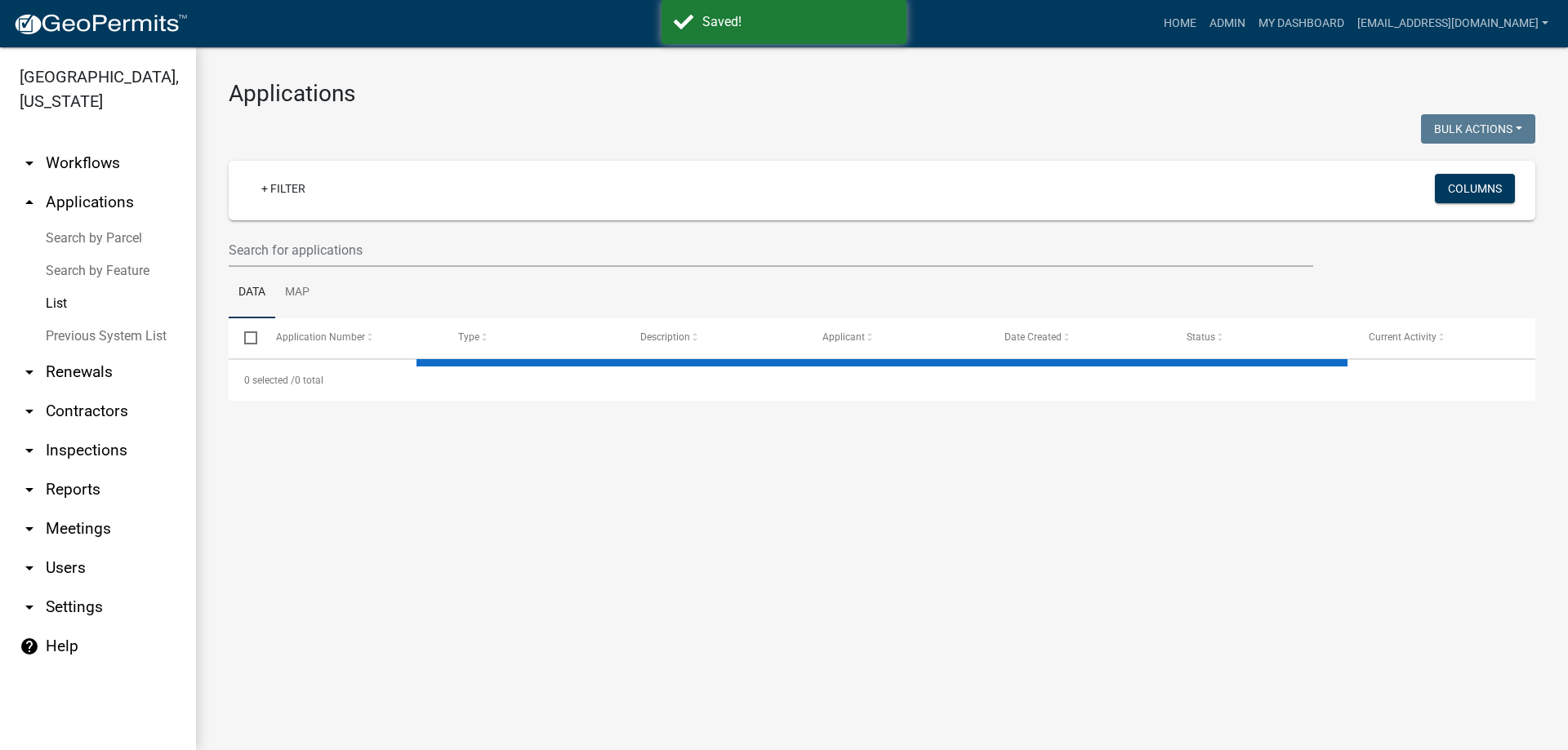
select select "3: 100"
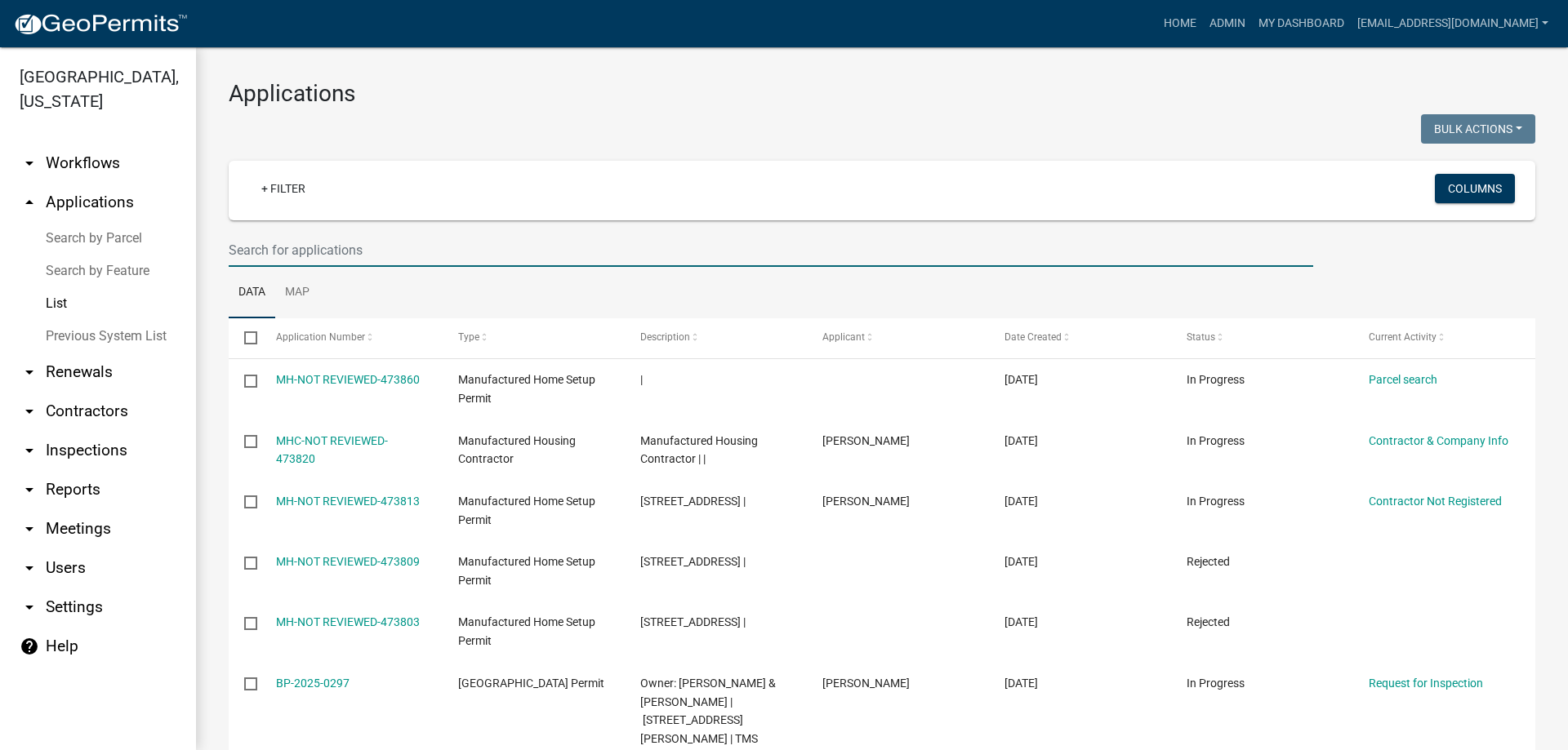
click at [390, 257] on input "text" at bounding box center [771, 250] width 1085 height 33
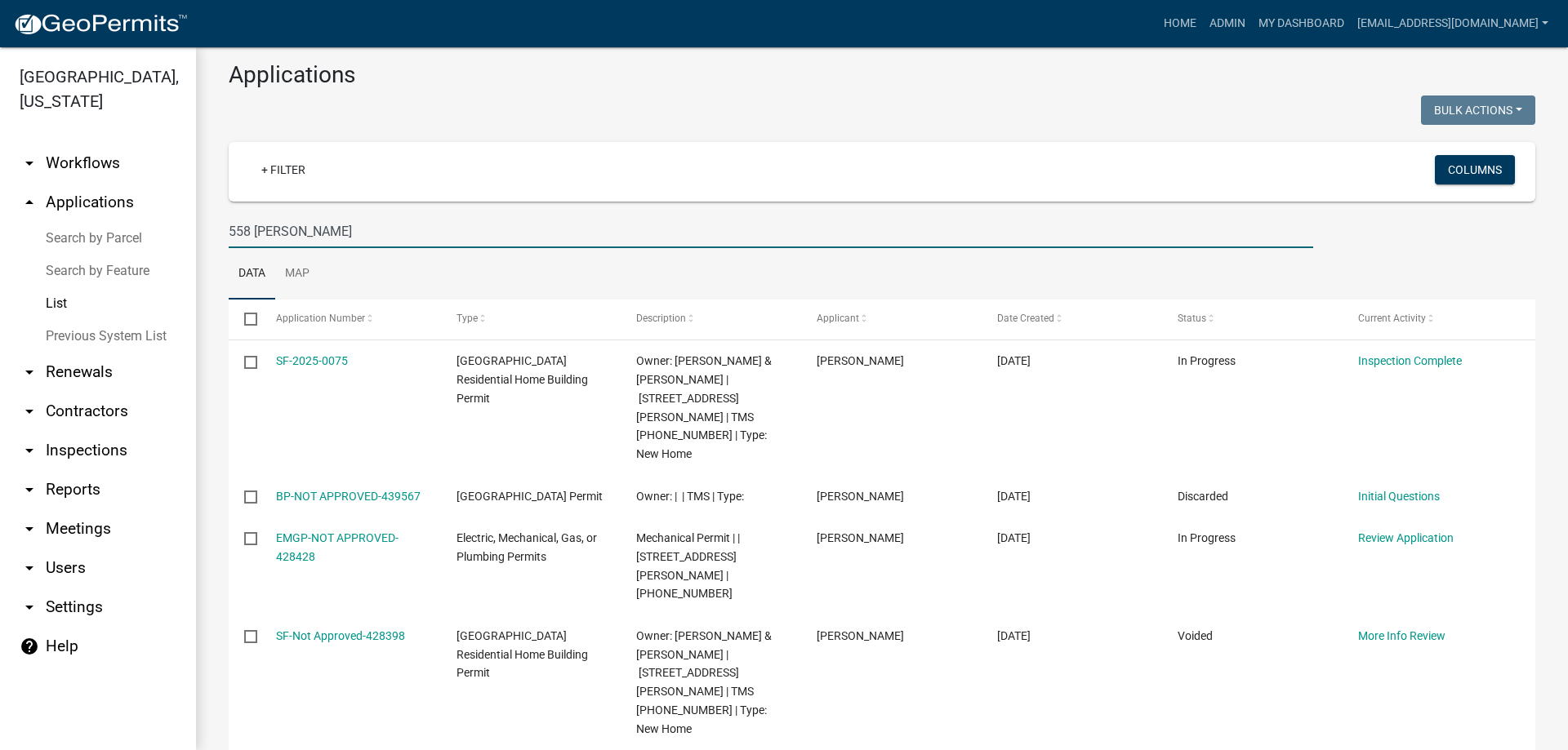
scroll to position [23, 0]
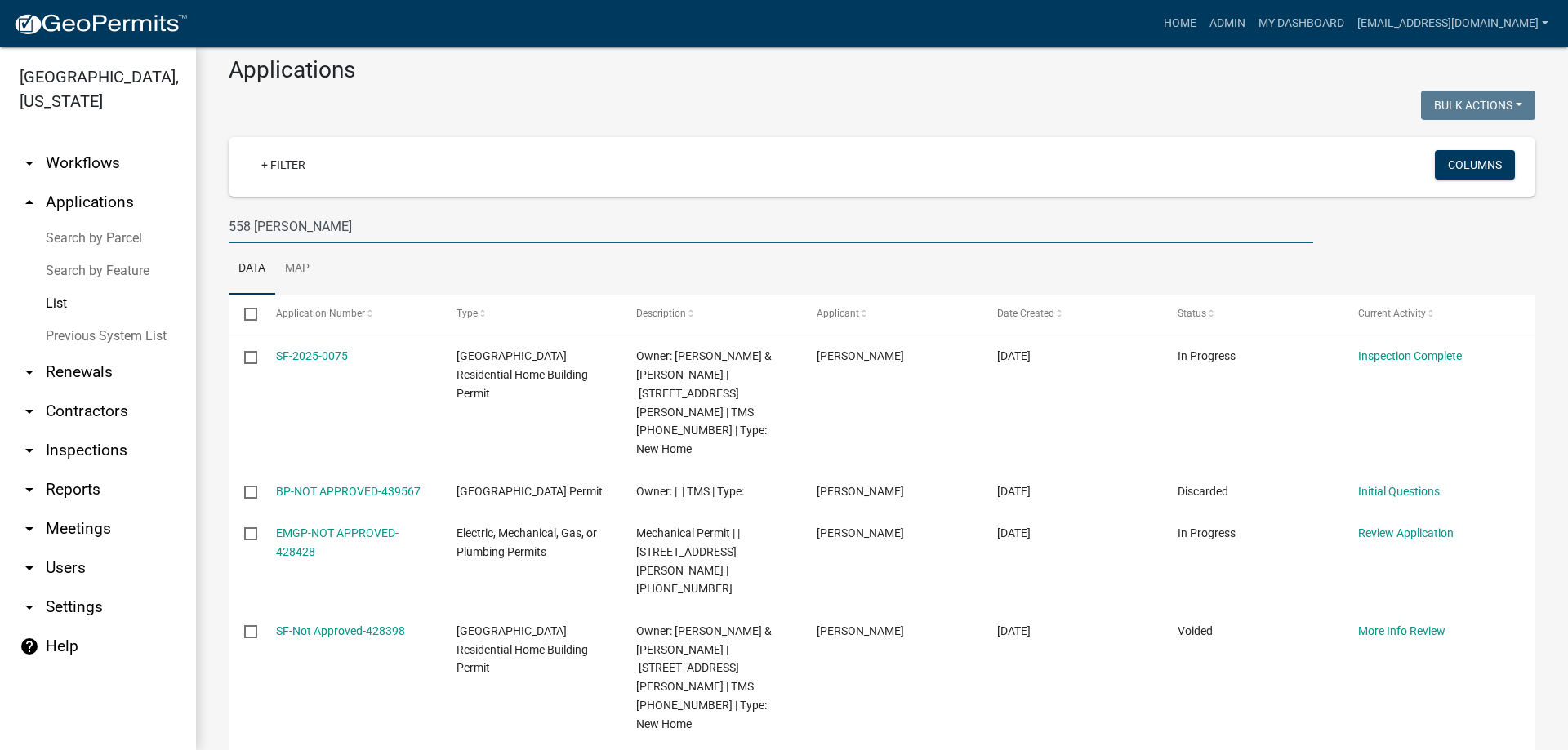
type input "558 [PERSON_NAME]"
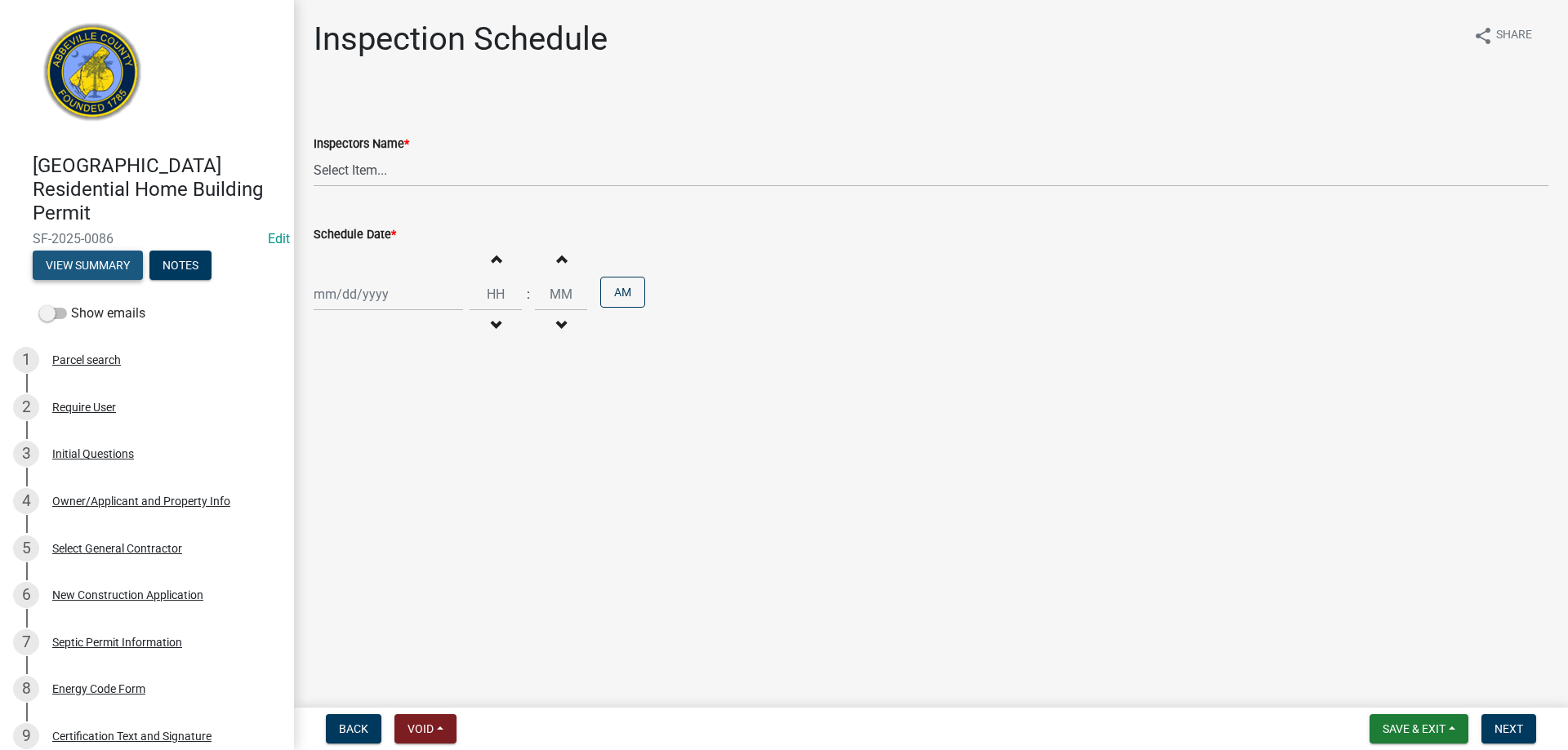
click at [97, 267] on button "View Summary" at bounding box center [88, 265] width 110 height 30
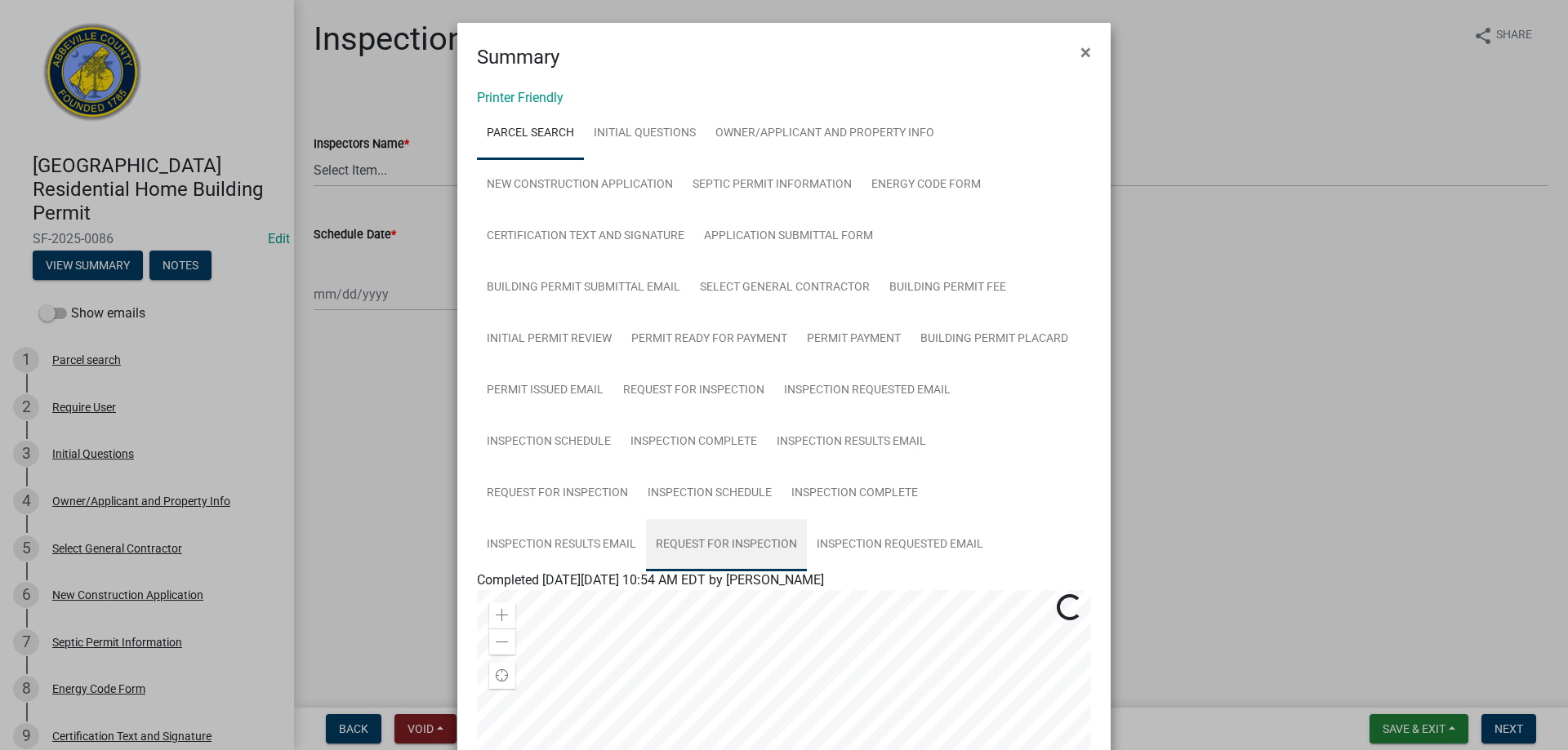
click at [726, 544] on link "Request for Inspection" at bounding box center [726, 545] width 161 height 52
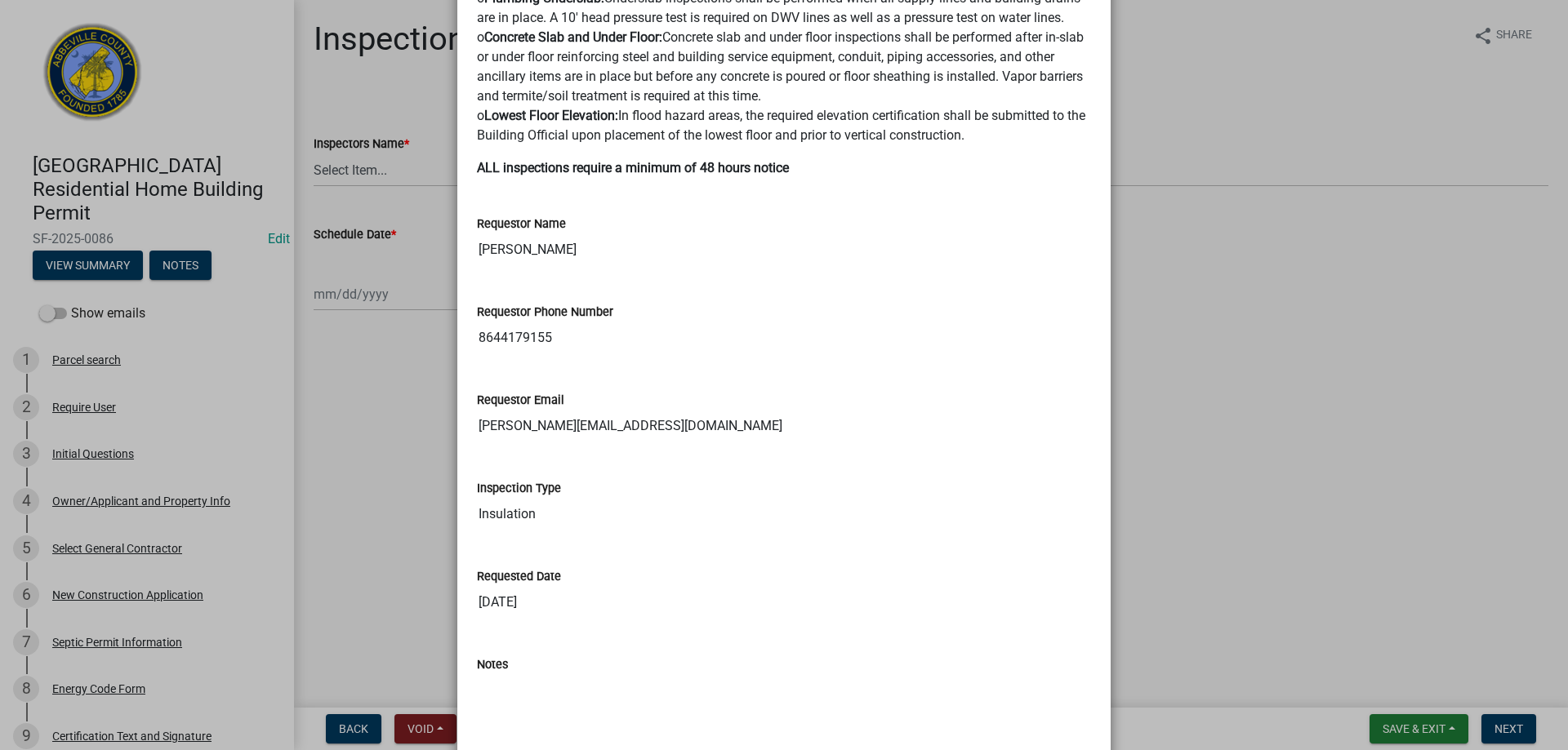
scroll to position [926, 0]
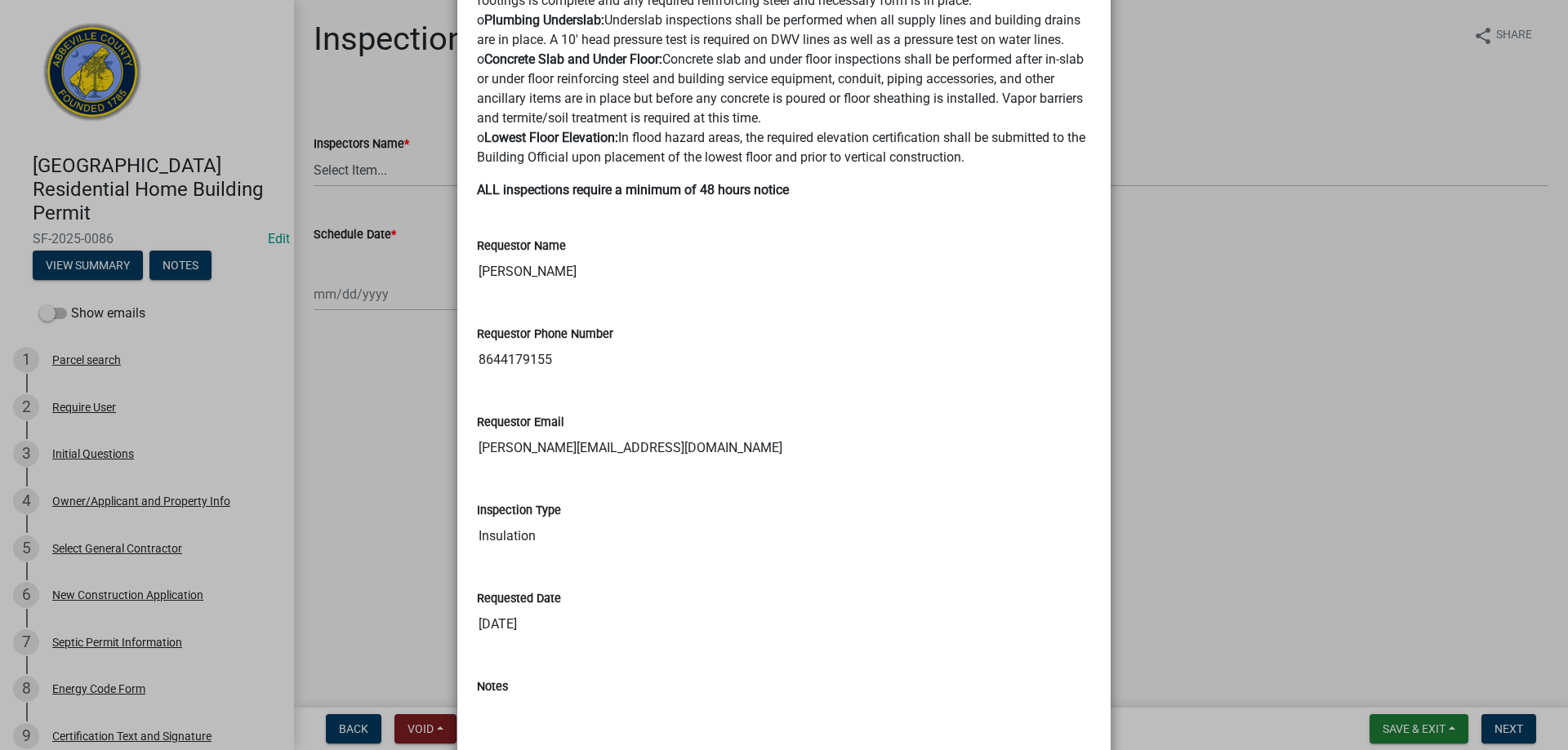
click at [1427, 730] on ngb-modal-window "Summary × Printer Friendly Parcel search Initial Questions Owner/Applicant and …" at bounding box center [784, 375] width 1568 height 750
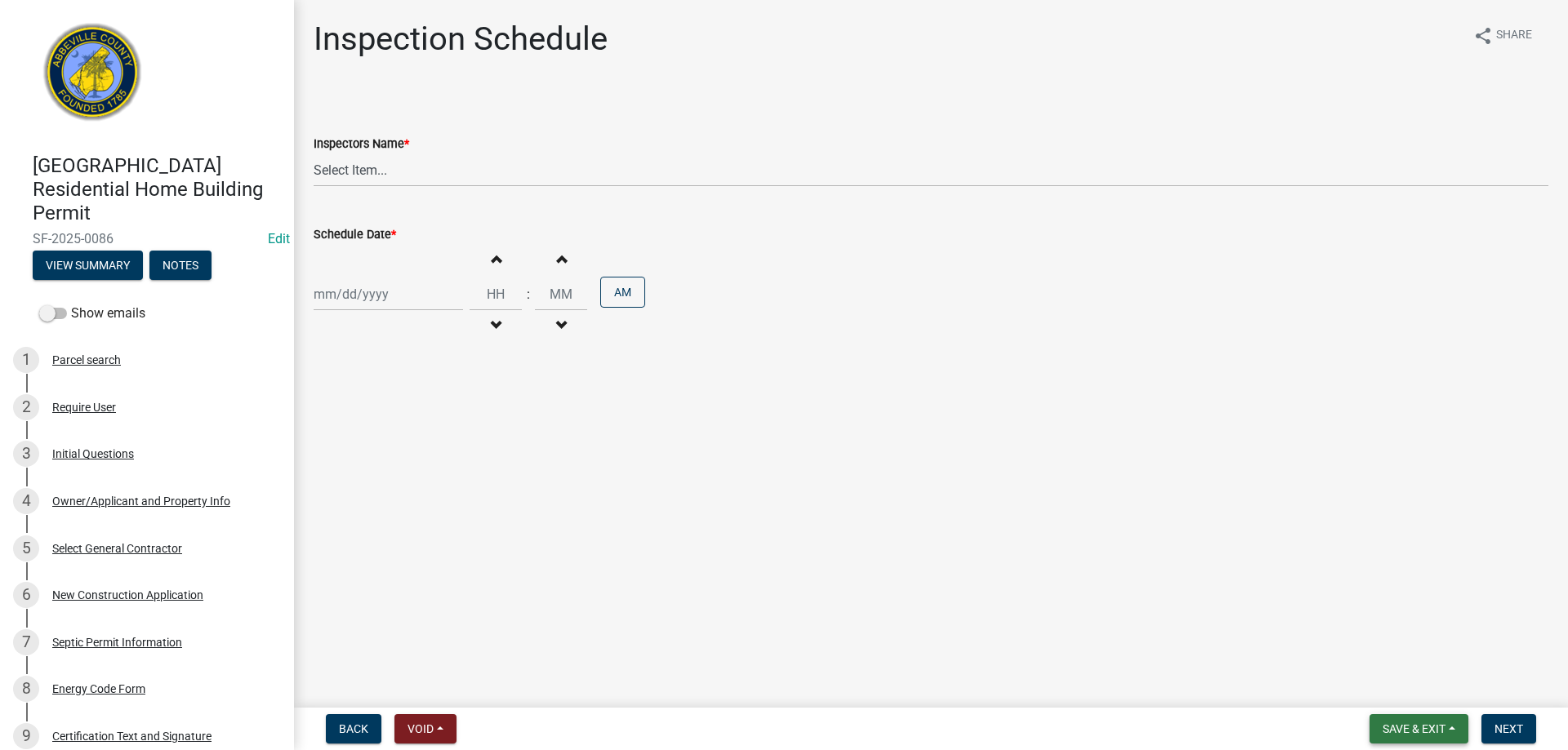
click at [1414, 725] on span "Save & Exit" at bounding box center [1414, 729] width 63 height 13
click at [1408, 689] on button "Save & Exit" at bounding box center [1403, 687] width 130 height 39
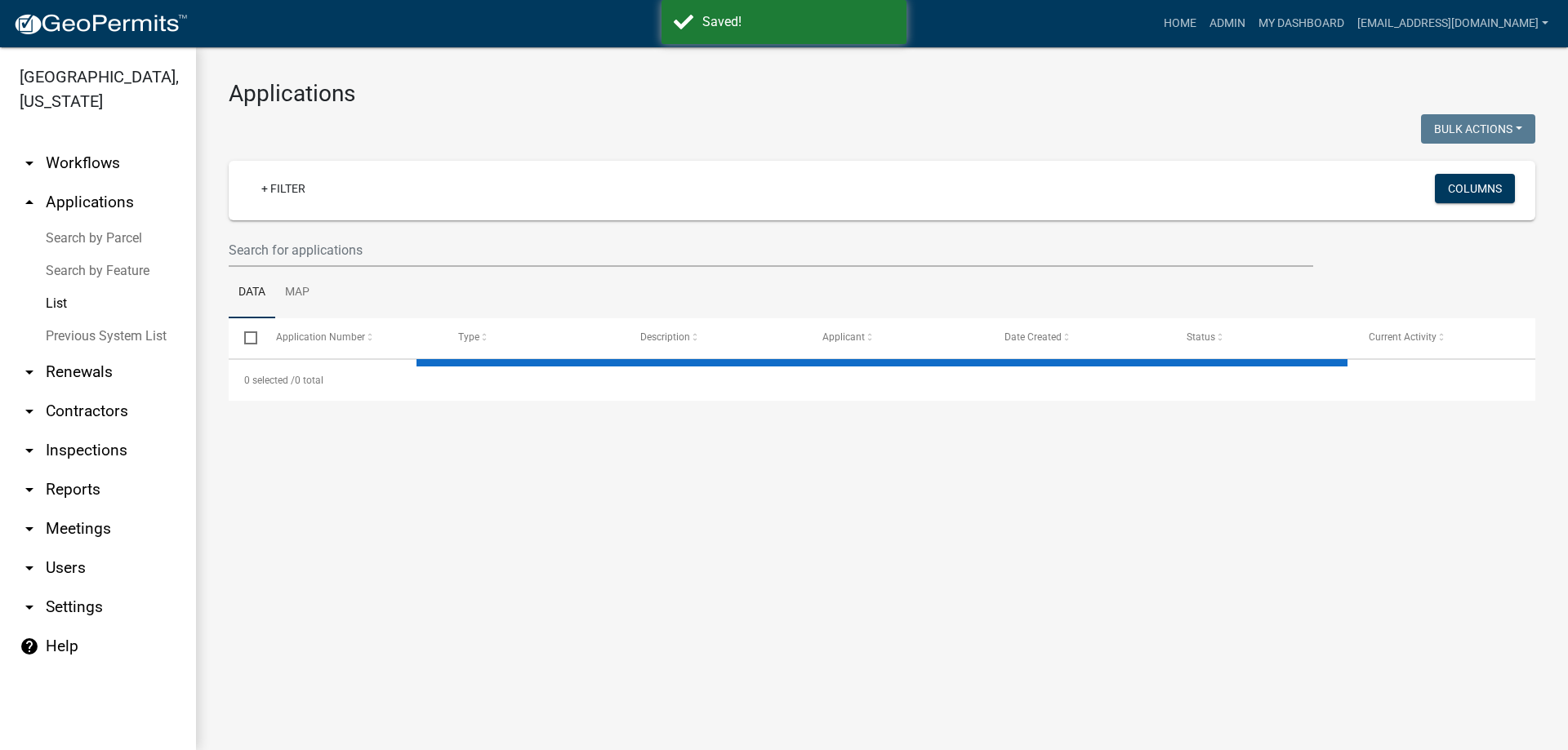
select select "3: 100"
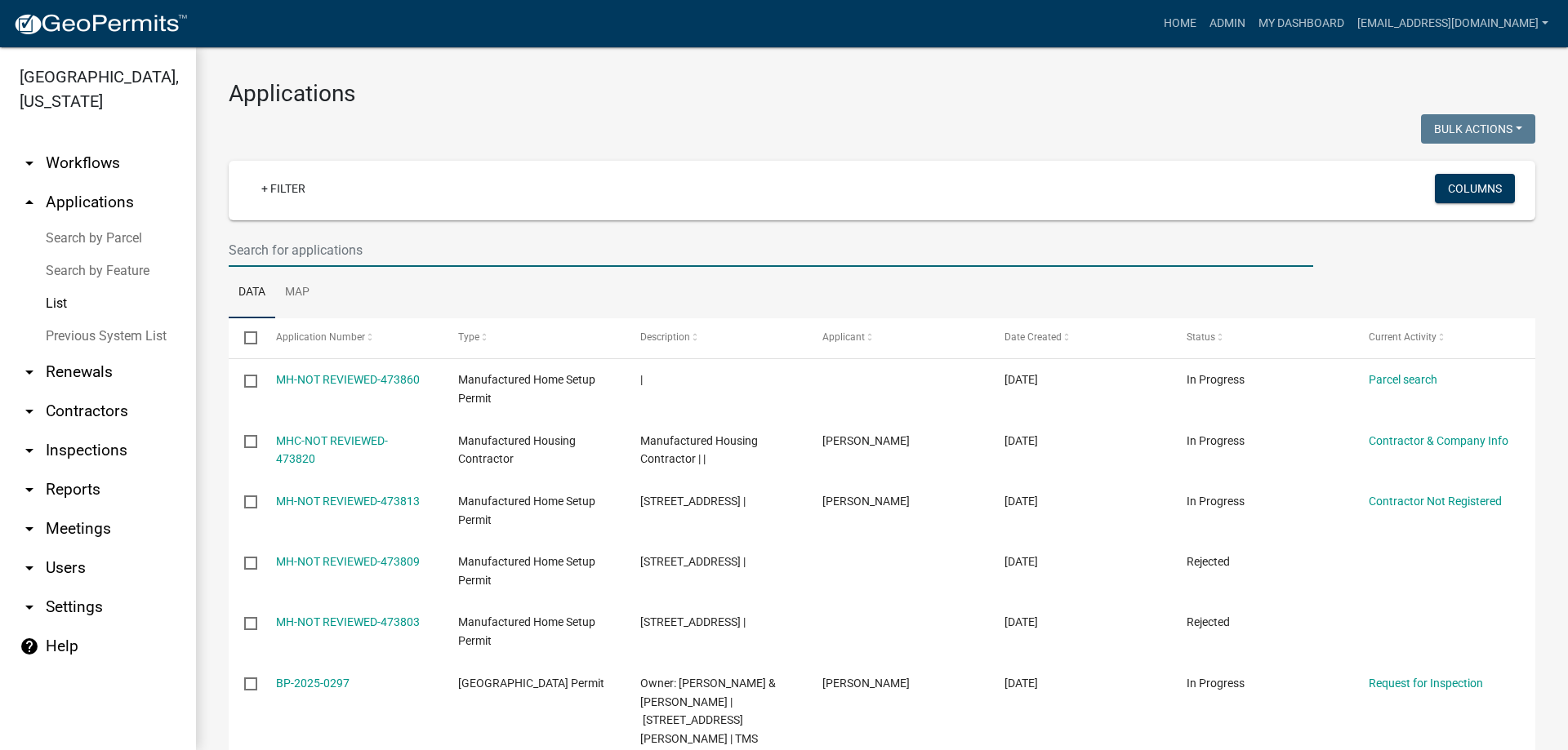
click at [368, 252] on input "text" at bounding box center [771, 250] width 1085 height 33
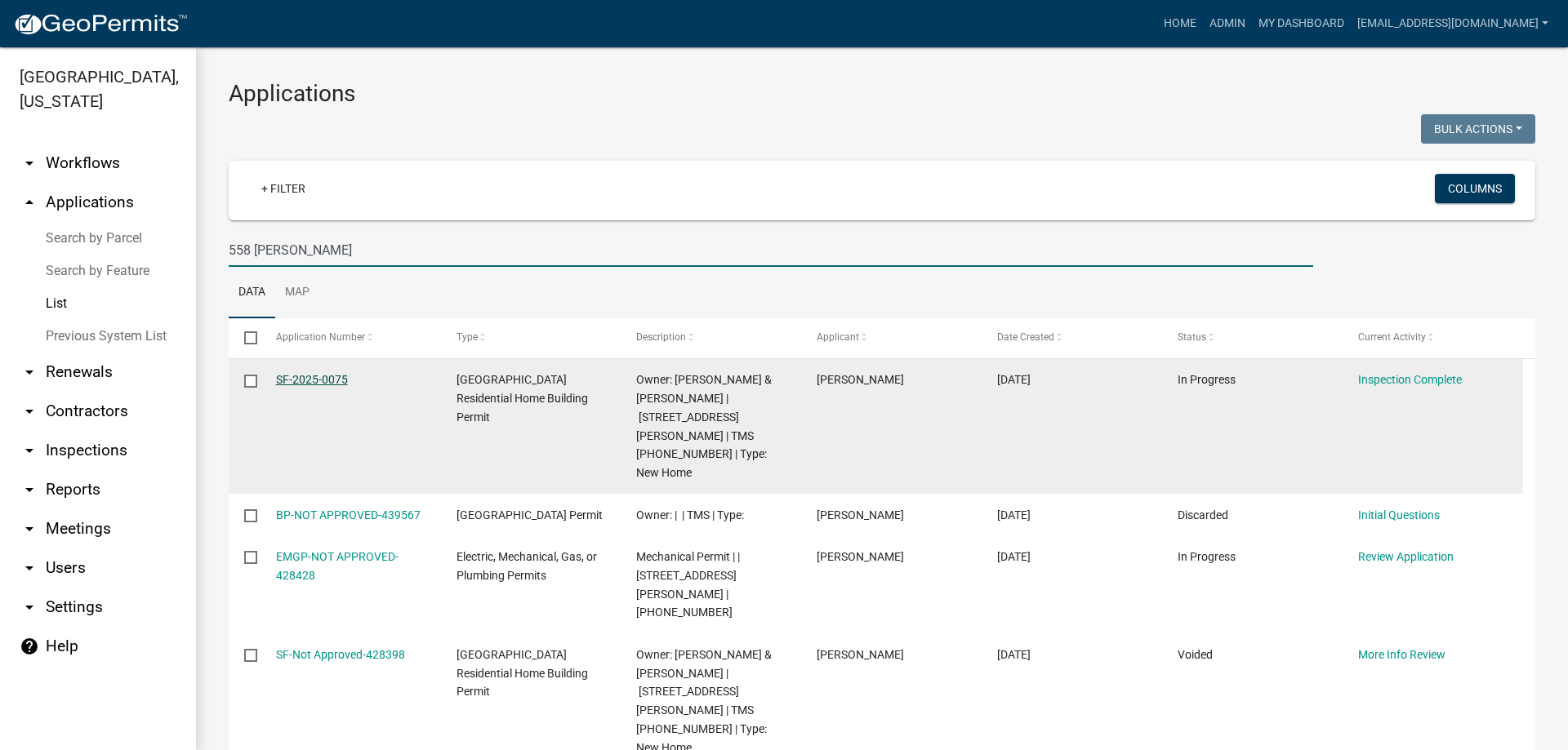
type input "558 [PERSON_NAME]"
click at [310, 376] on link "SF-2025-0075" at bounding box center [312, 380] width 72 height 13
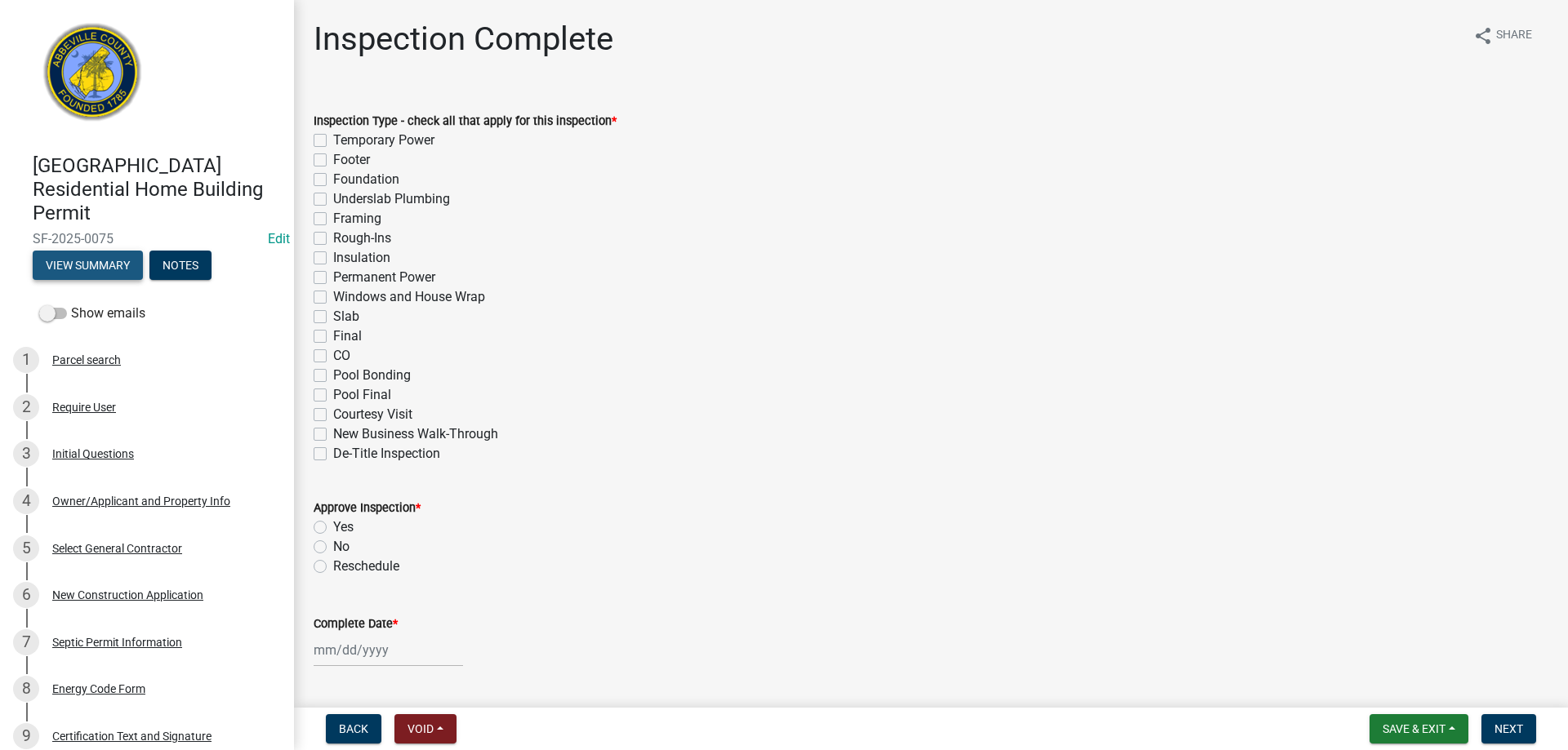
click at [127, 263] on button "View Summary" at bounding box center [88, 265] width 110 height 30
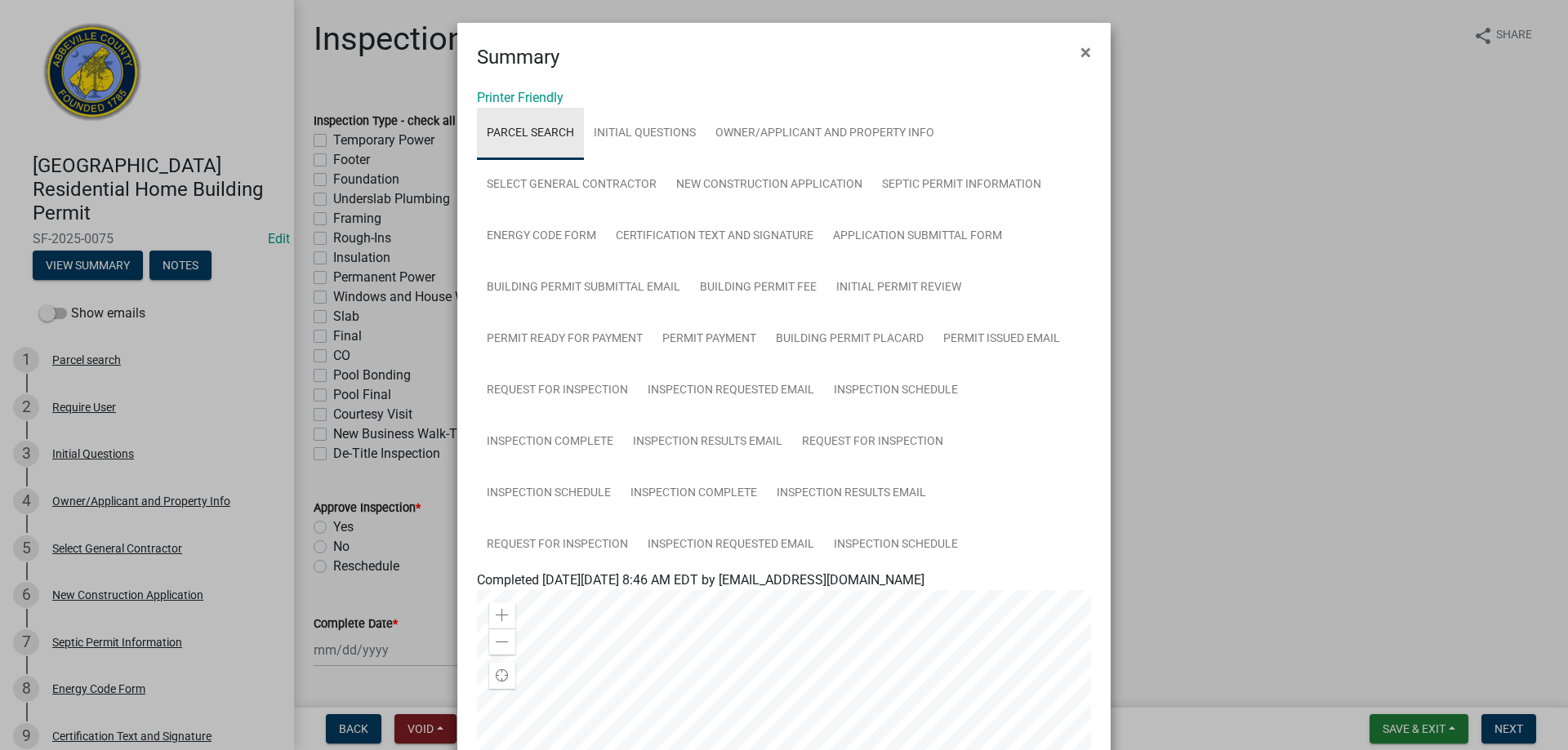
click at [529, 128] on link "Parcel search" at bounding box center [530, 134] width 107 height 52
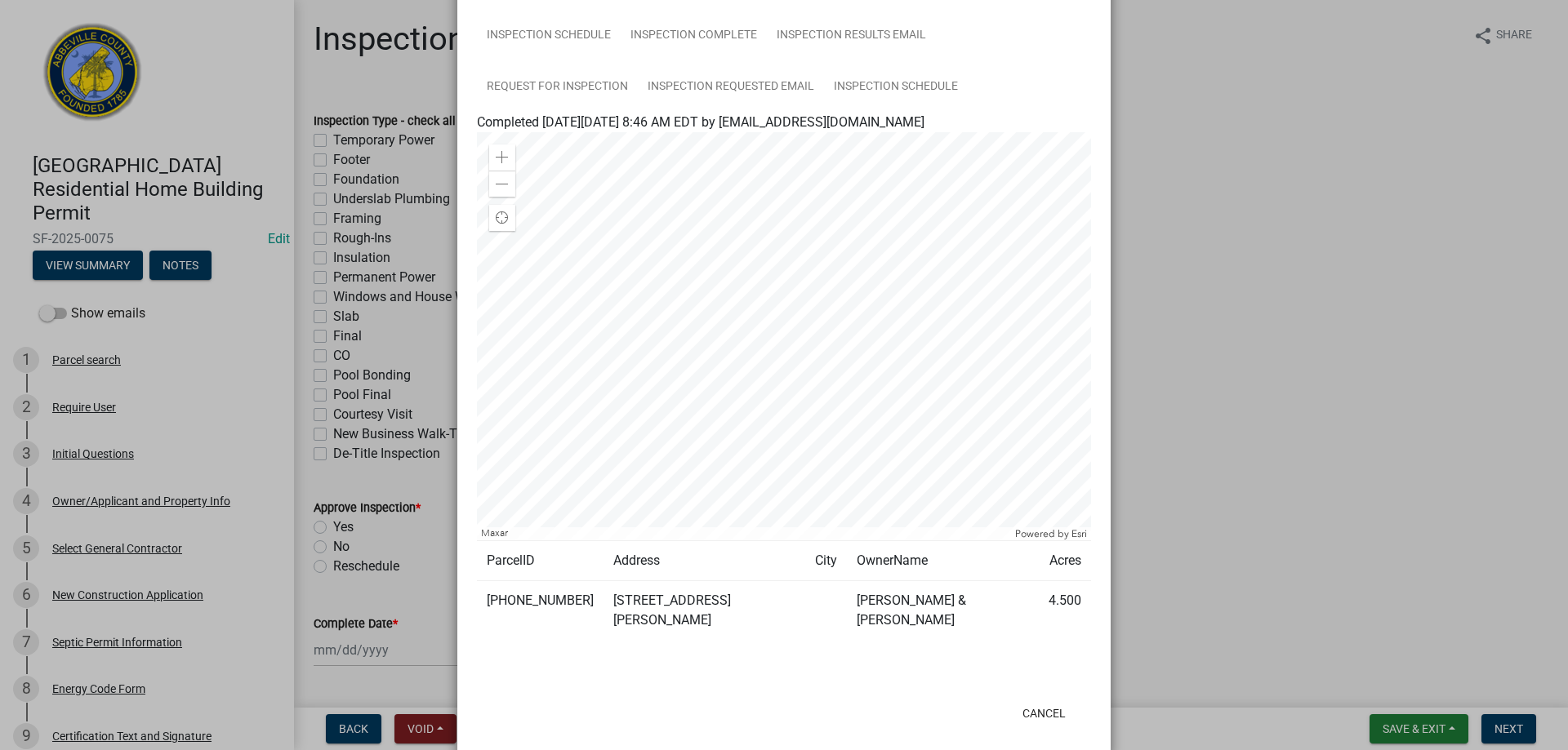
scroll to position [463, 0]
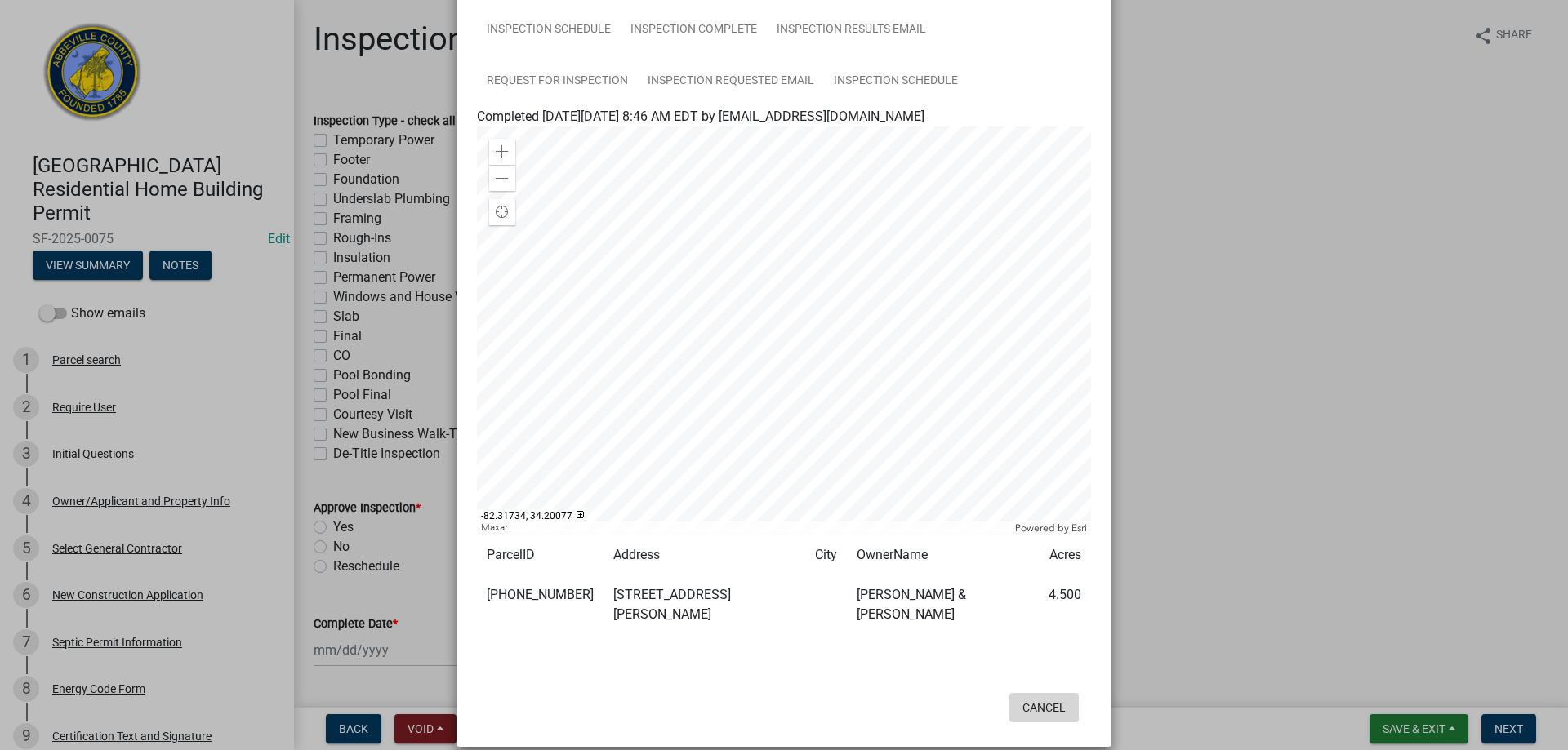
click at [1047, 693] on button "Cancel" at bounding box center [1044, 708] width 70 height 30
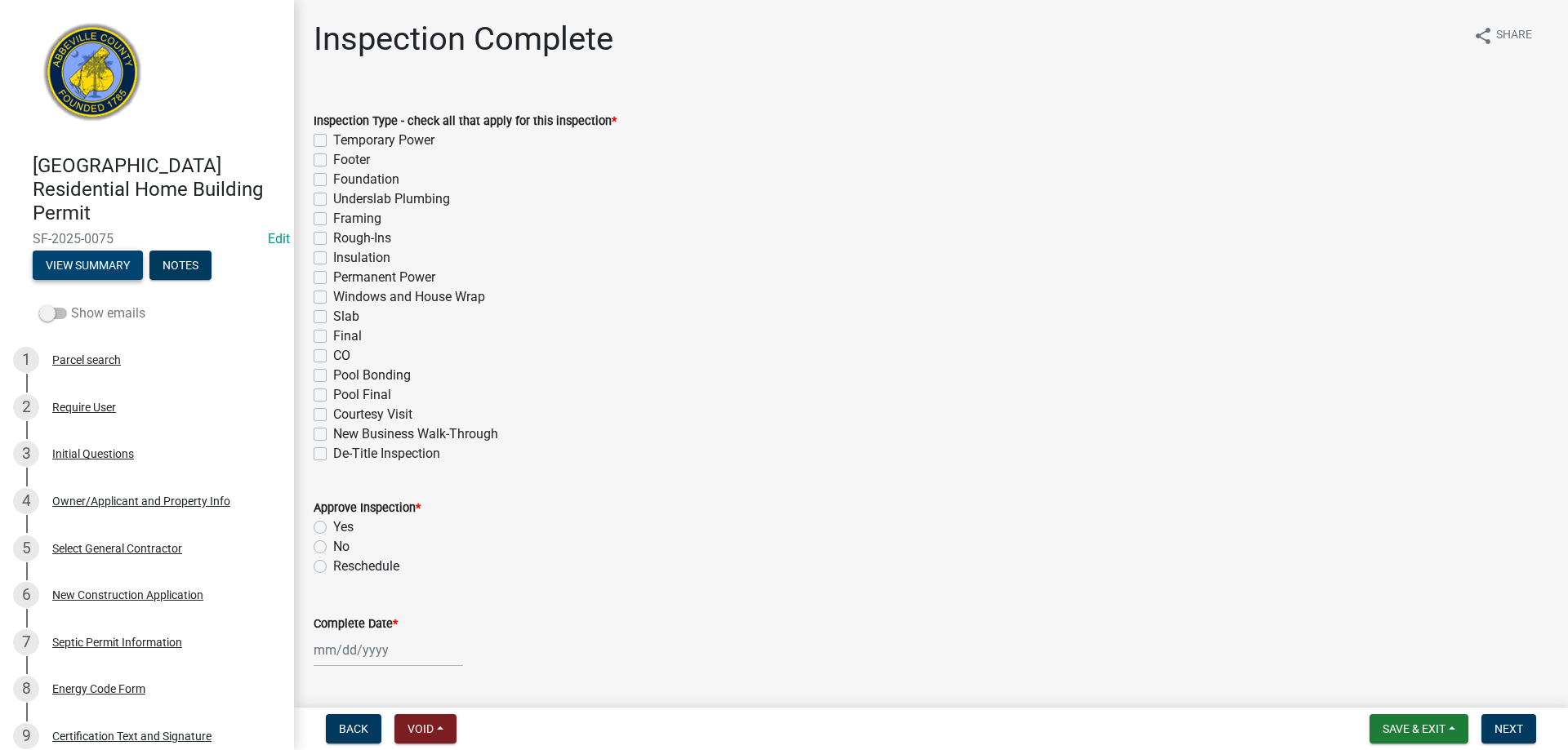
drag, startPoint x: 115, startPoint y: 264, endPoint x: 142, endPoint y: 309, distance: 52.5
click at [136, 302] on div "Abbeville County Residential Home Building Permit SF-2025-0075 Edit View Summar…" at bounding box center [147, 375] width 294 height 750
click at [1421, 726] on span "Save & Exit" at bounding box center [1414, 729] width 63 height 13
click at [1397, 685] on button "Save & Exit" at bounding box center [1403, 687] width 130 height 39
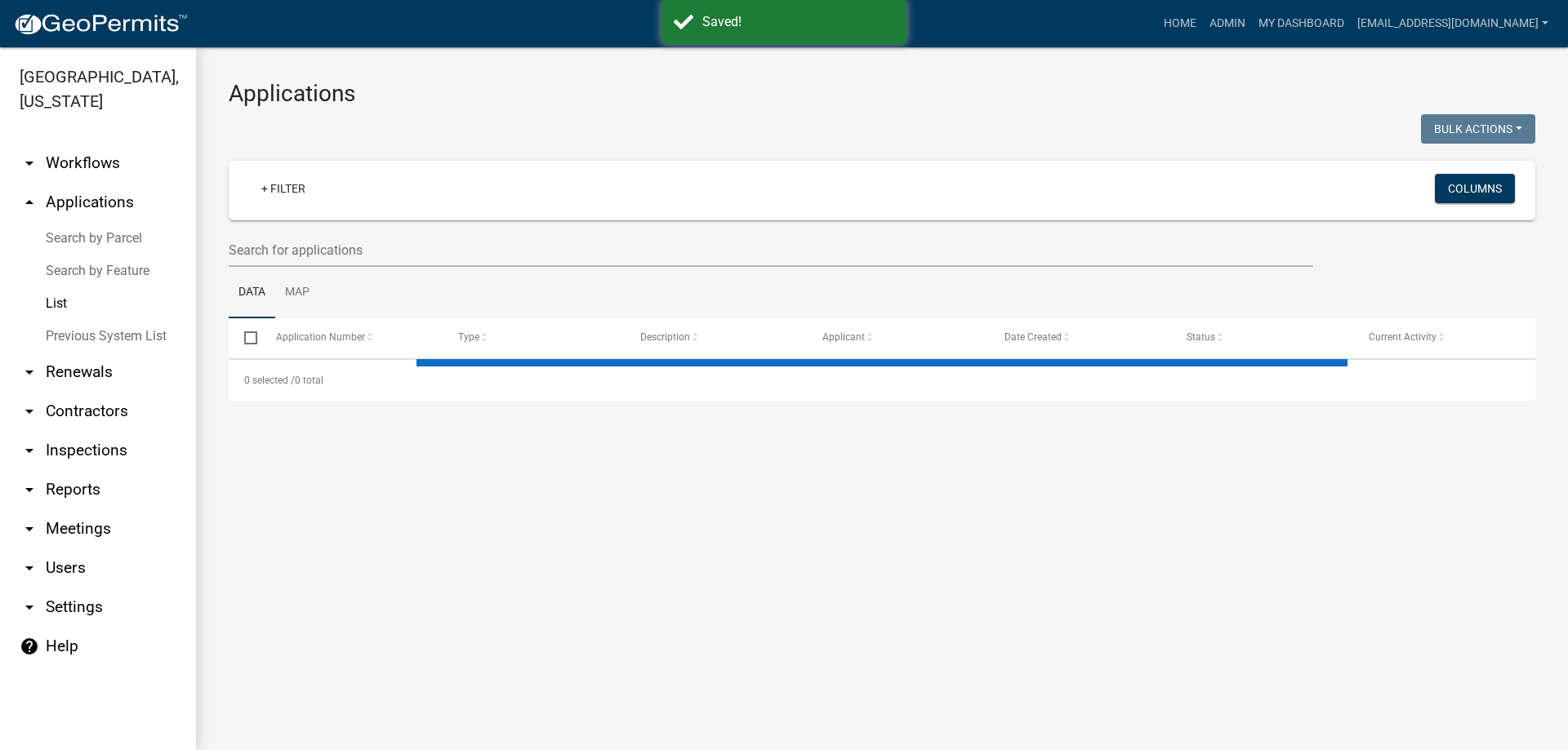
select select "3: 100"
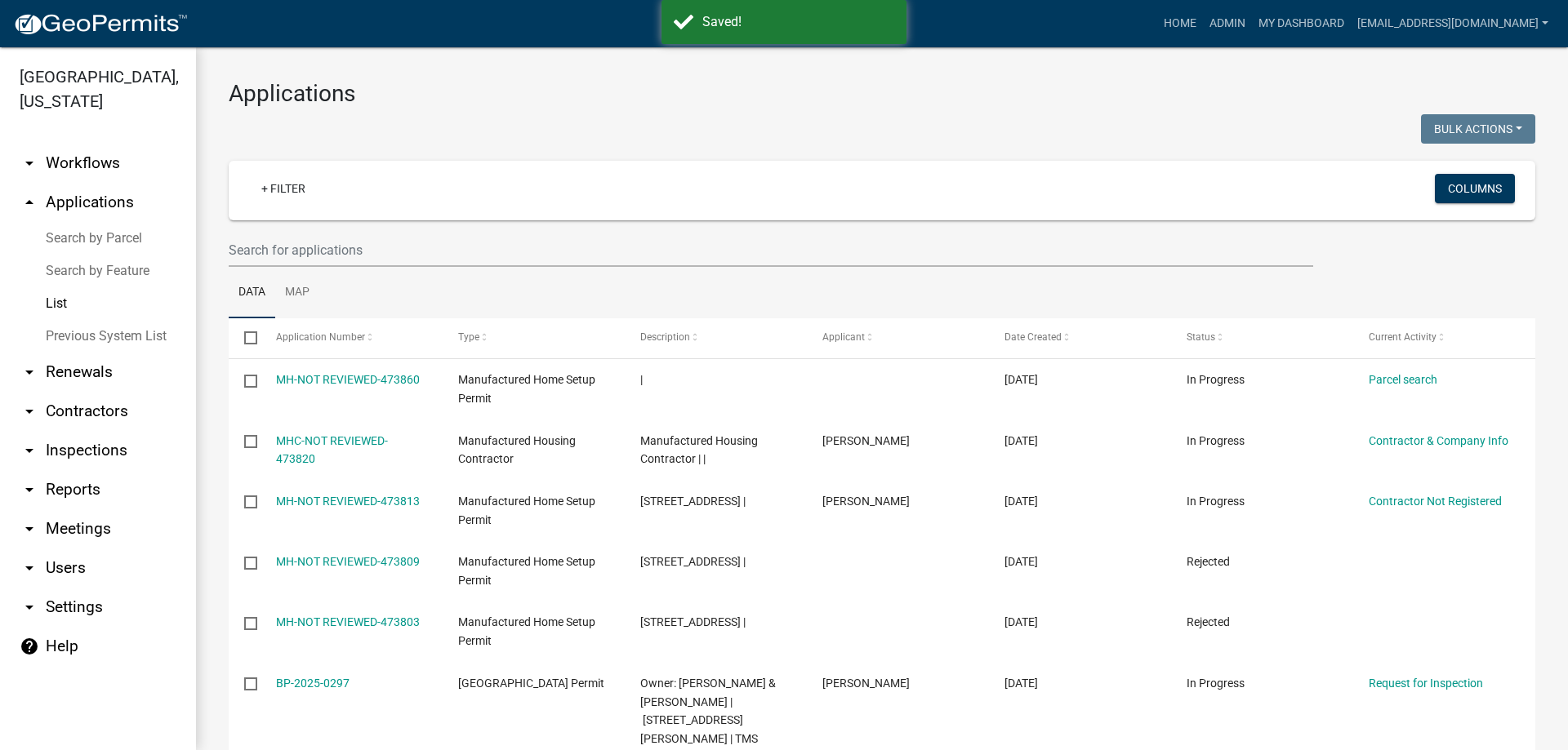
click at [83, 238] on link "Search by Parcel" at bounding box center [98, 238] width 196 height 33
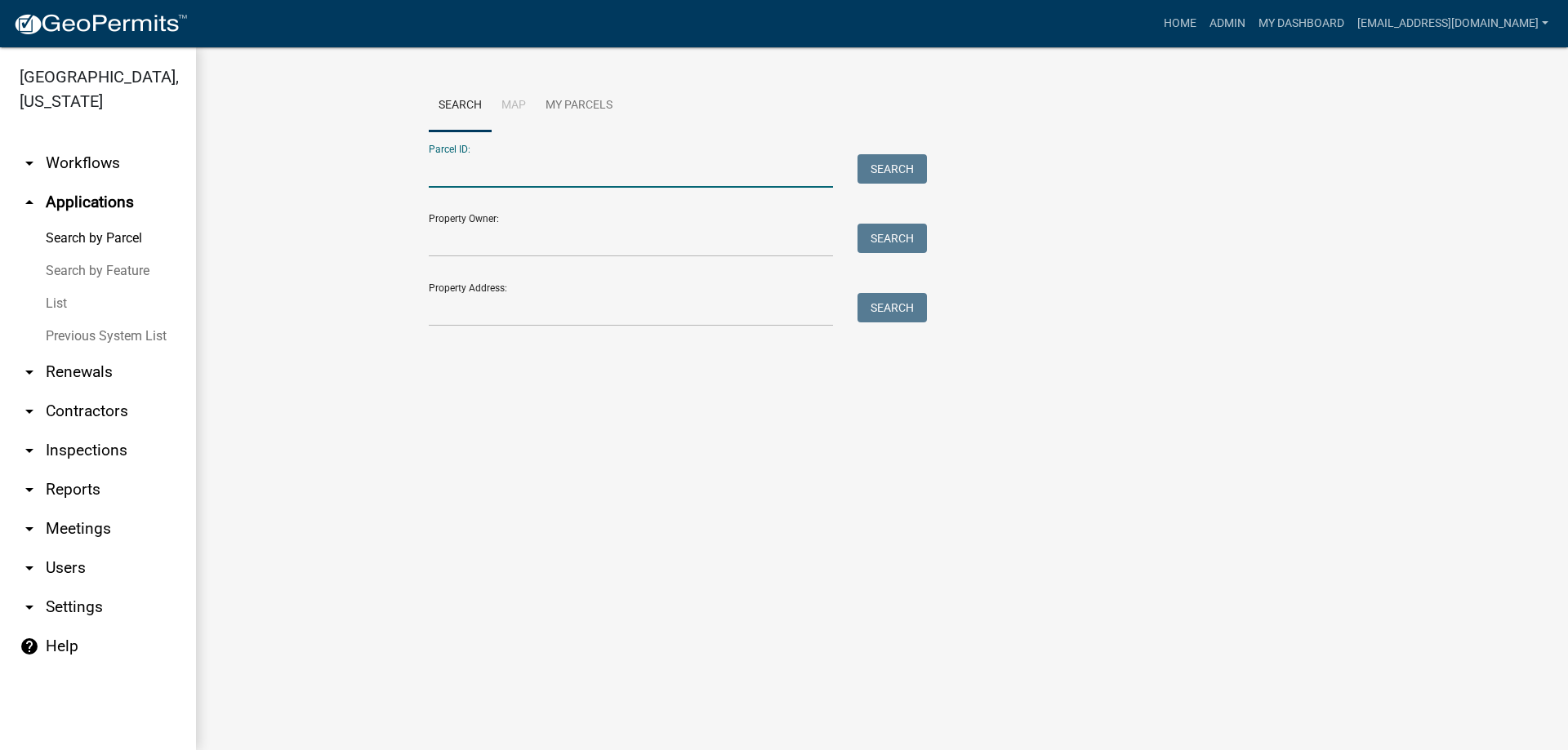
click at [517, 175] on input "Parcel ID:" at bounding box center [631, 171] width 404 height 33
type input "097-00-00-076"
click at [895, 175] on button "Search" at bounding box center [892, 169] width 70 height 30
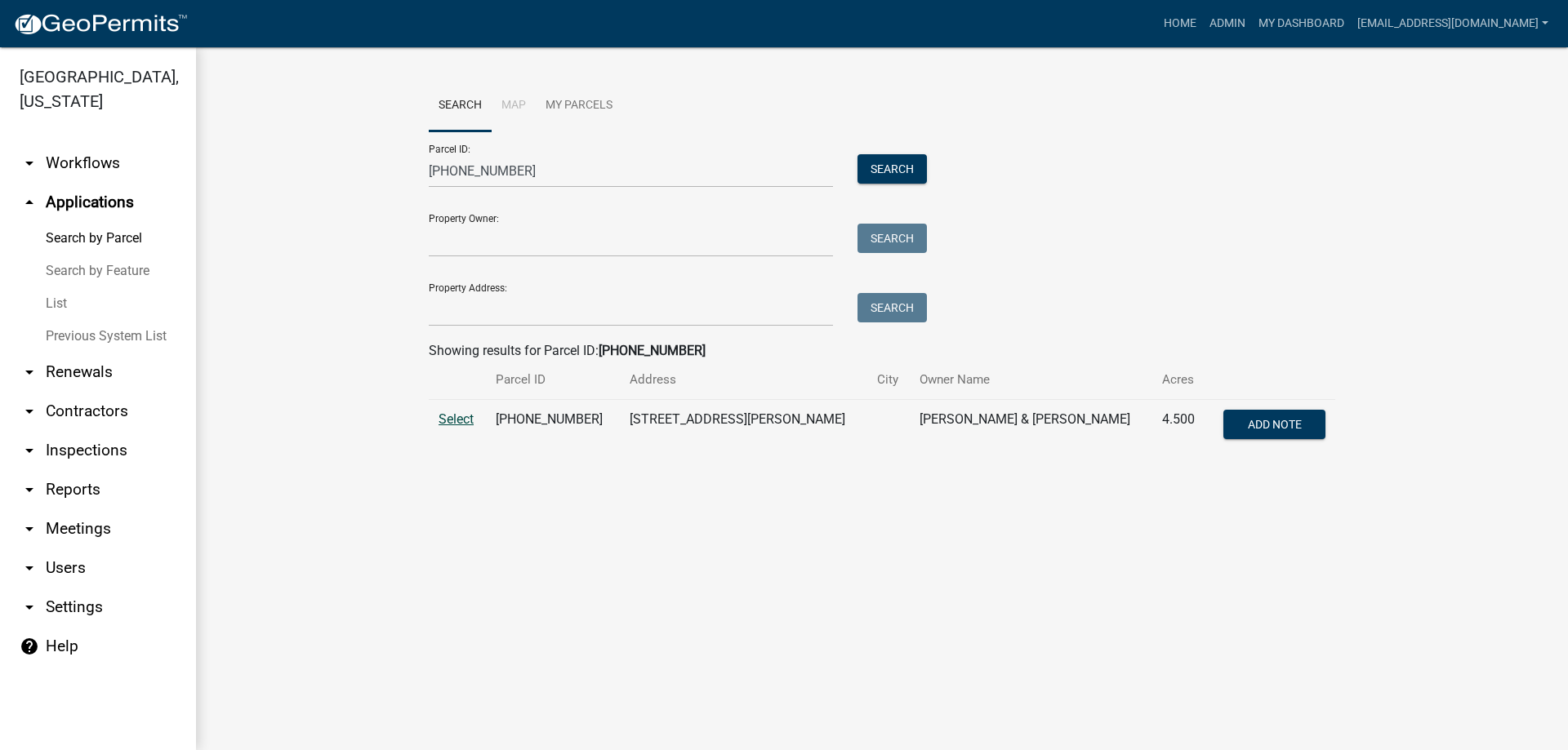
click at [453, 421] on span "Select" at bounding box center [456, 419] width 35 height 16
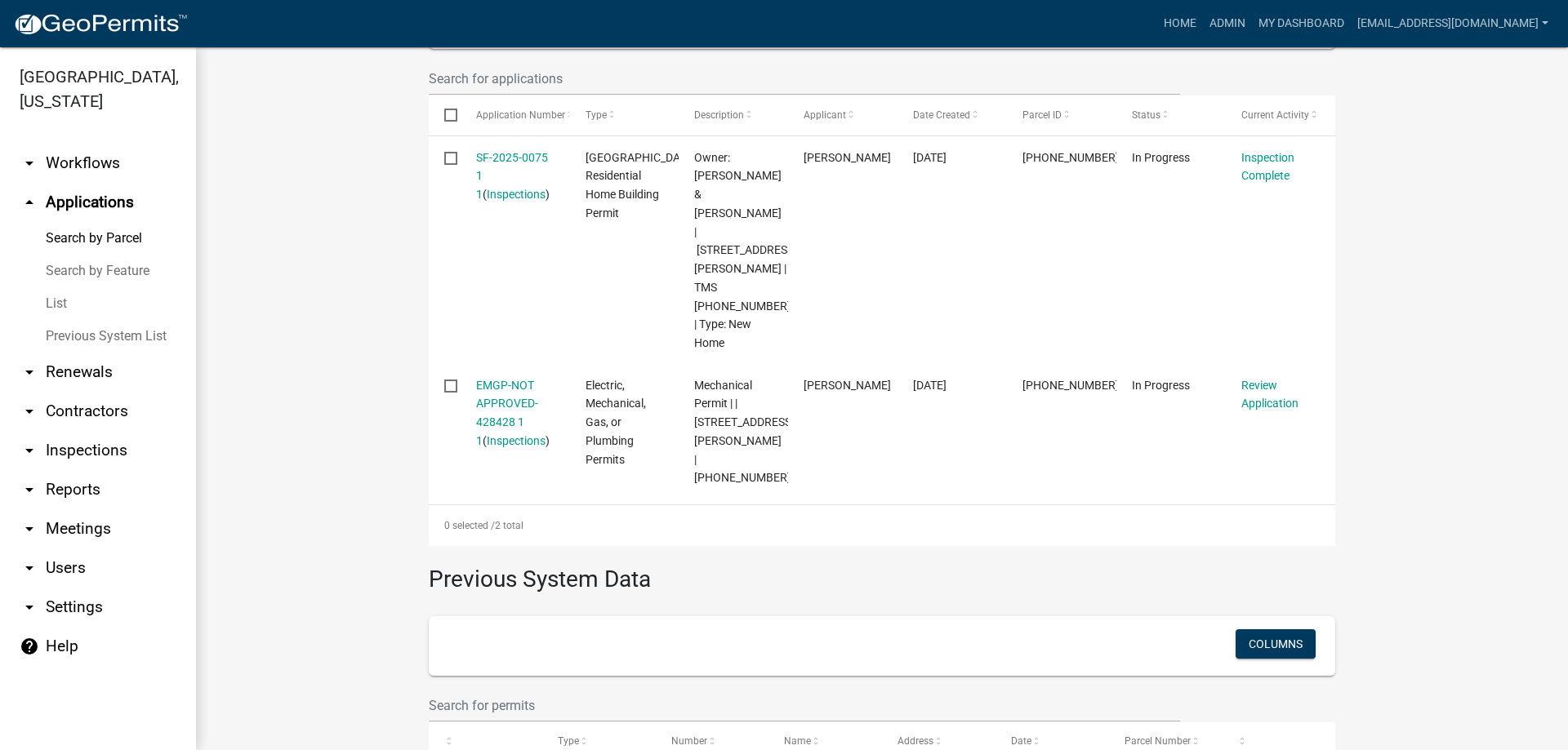
scroll to position [577, 0]
